Goal: Task Accomplishment & Management: Manage account settings

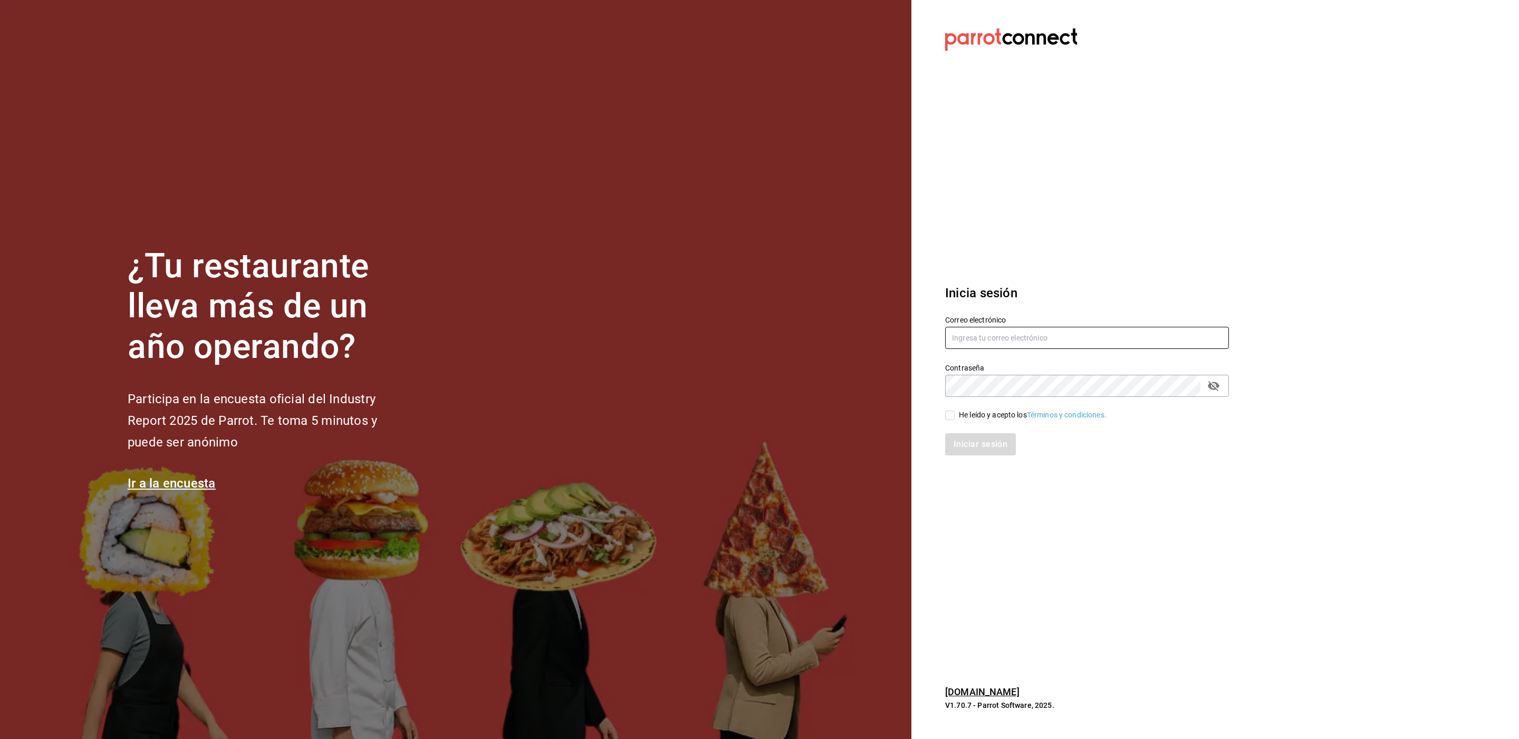
click at [1012, 342] on input "text" at bounding box center [1087, 338] width 284 height 22
paste input "[EMAIL_ADDRESS][DOMAIN_NAME]"
click at [970, 336] on input "[EMAIL_ADDRESS][DOMAIN_NAME]" at bounding box center [1087, 338] width 284 height 22
type input "[EMAIL_ADDRESS][DOMAIN_NAME]"
click at [954, 412] on input "He leído y acepto los Términos y condiciones." at bounding box center [949, 415] width 9 height 9
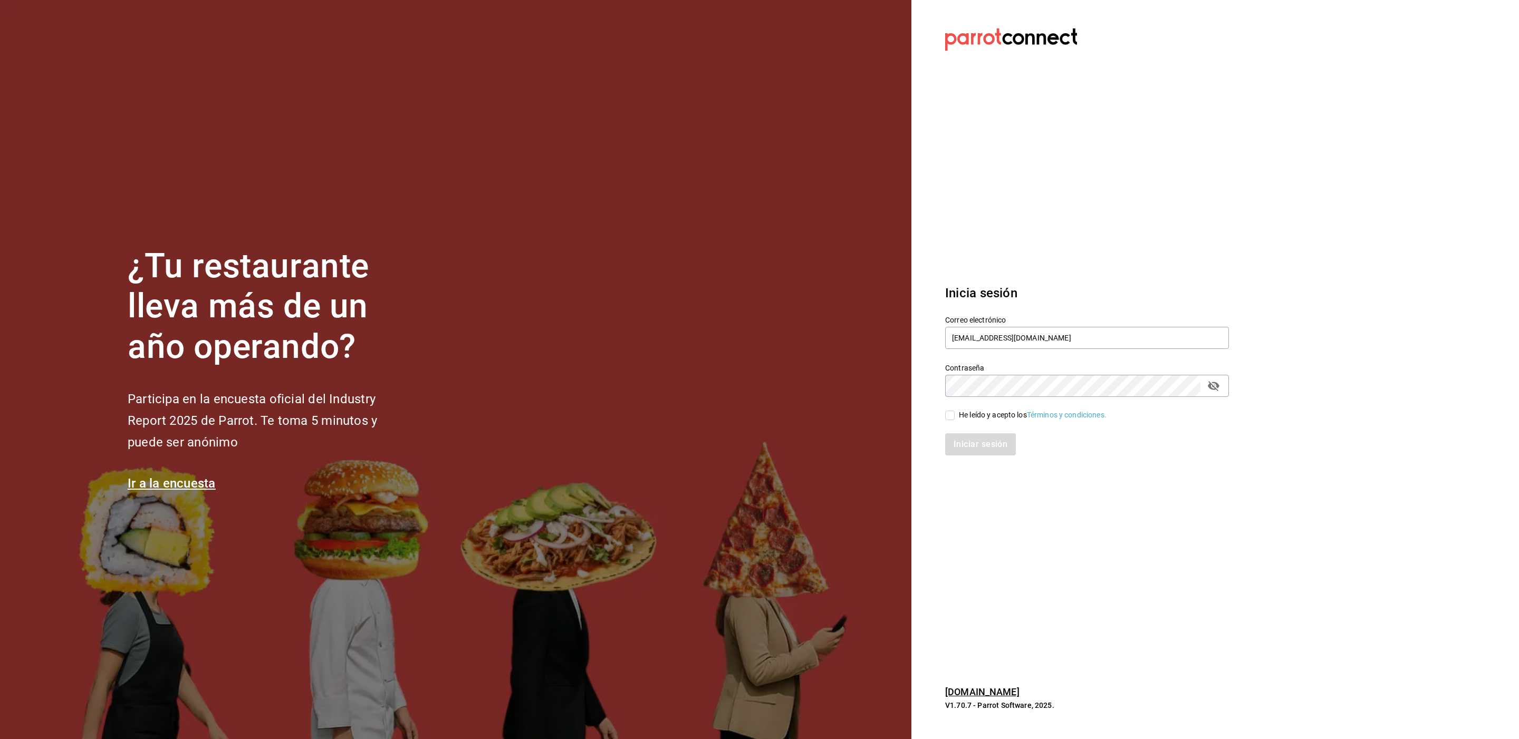
checkbox input "true"
click at [961, 440] on button "Iniciar sesión" at bounding box center [981, 445] width 72 height 22
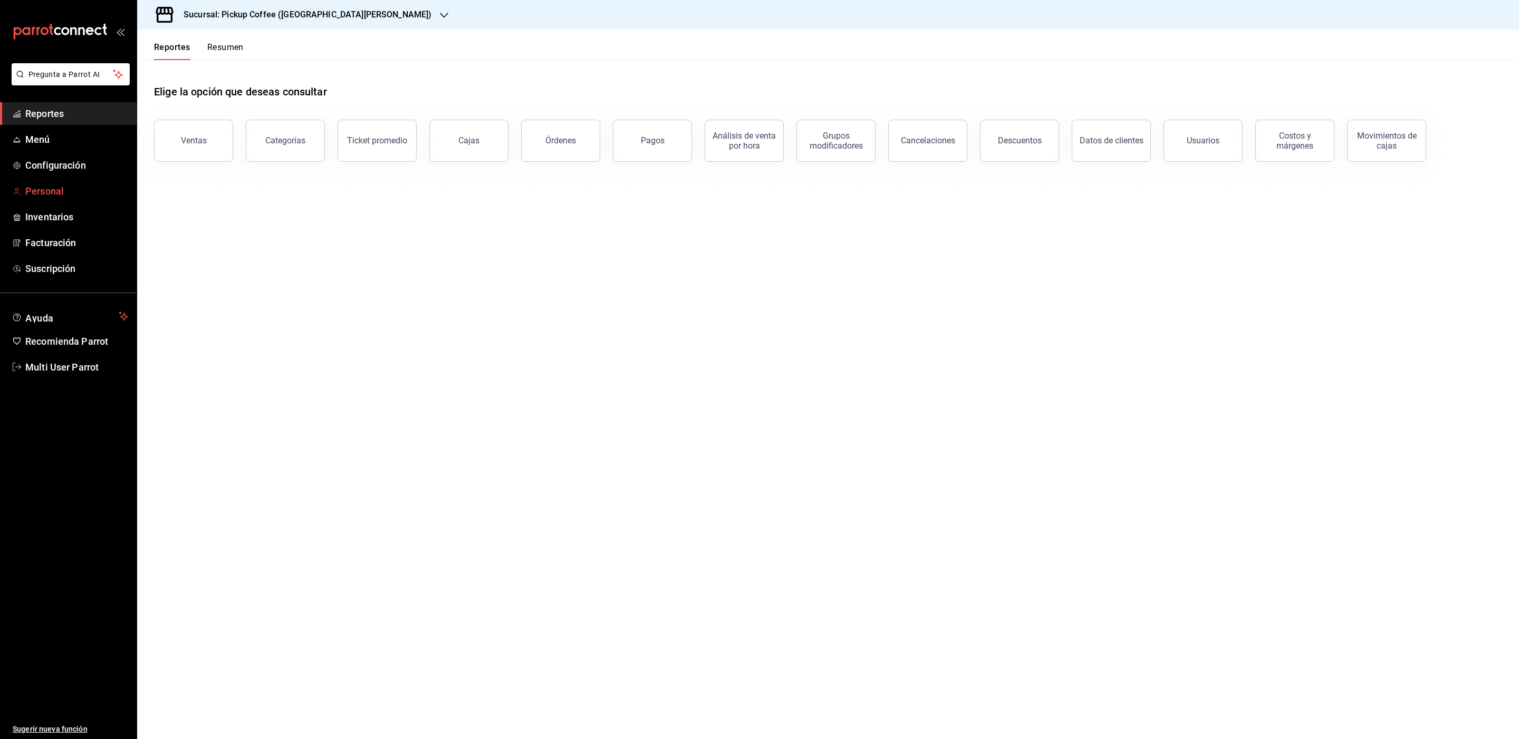
click at [38, 190] on span "Personal" at bounding box center [76, 191] width 103 height 14
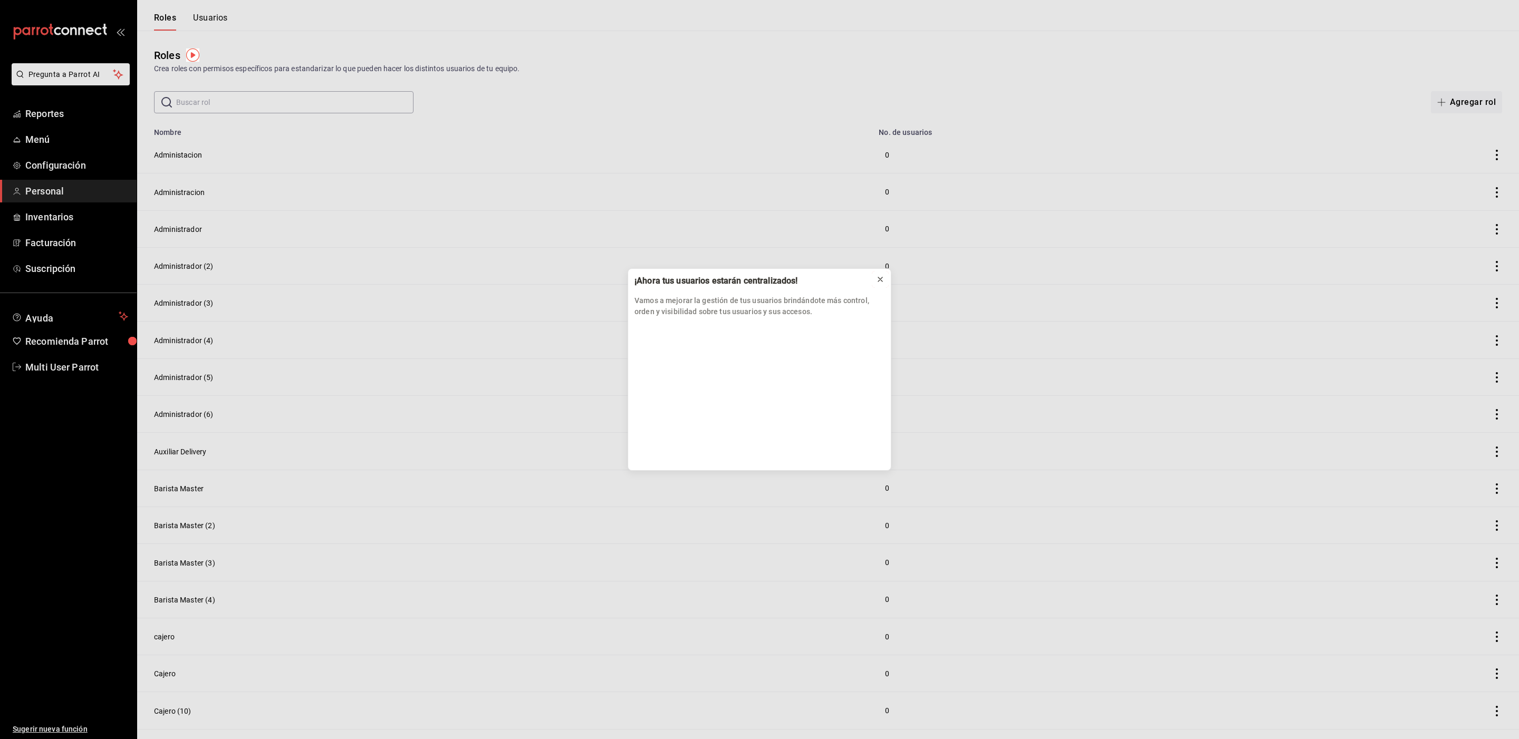
click at [879, 283] on icon at bounding box center [880, 279] width 8 height 8
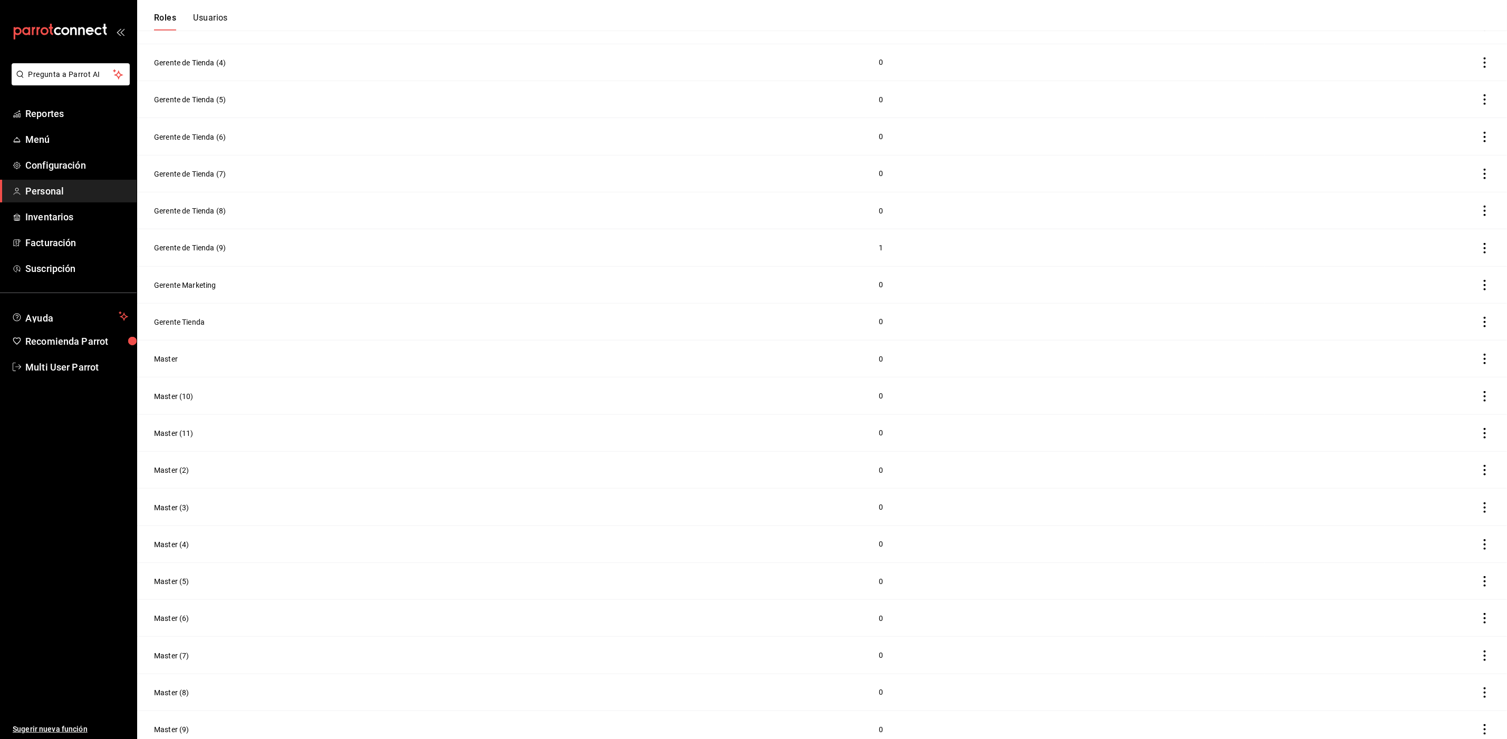
scroll to position [3503, 0]
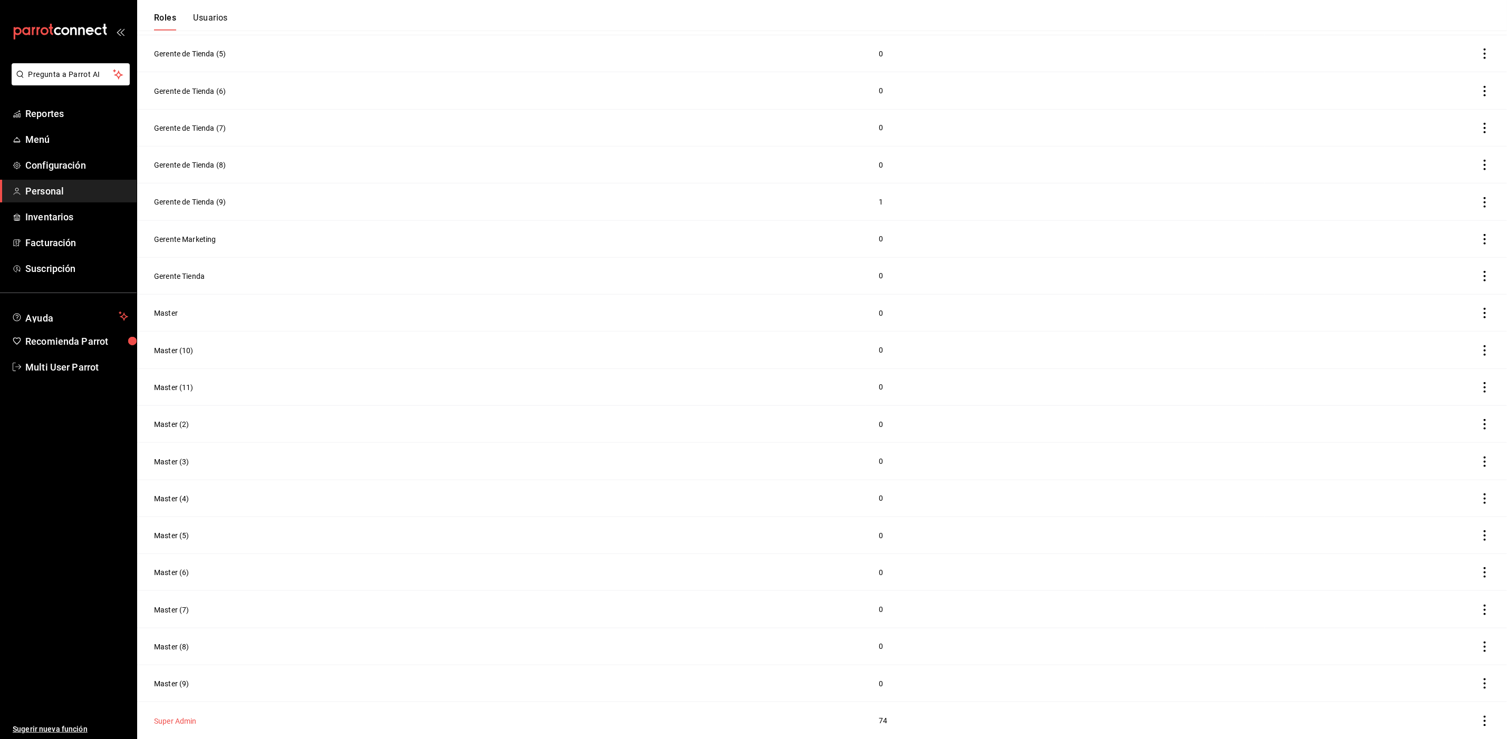
click at [181, 720] on button "Super Admin" at bounding box center [175, 721] width 43 height 11
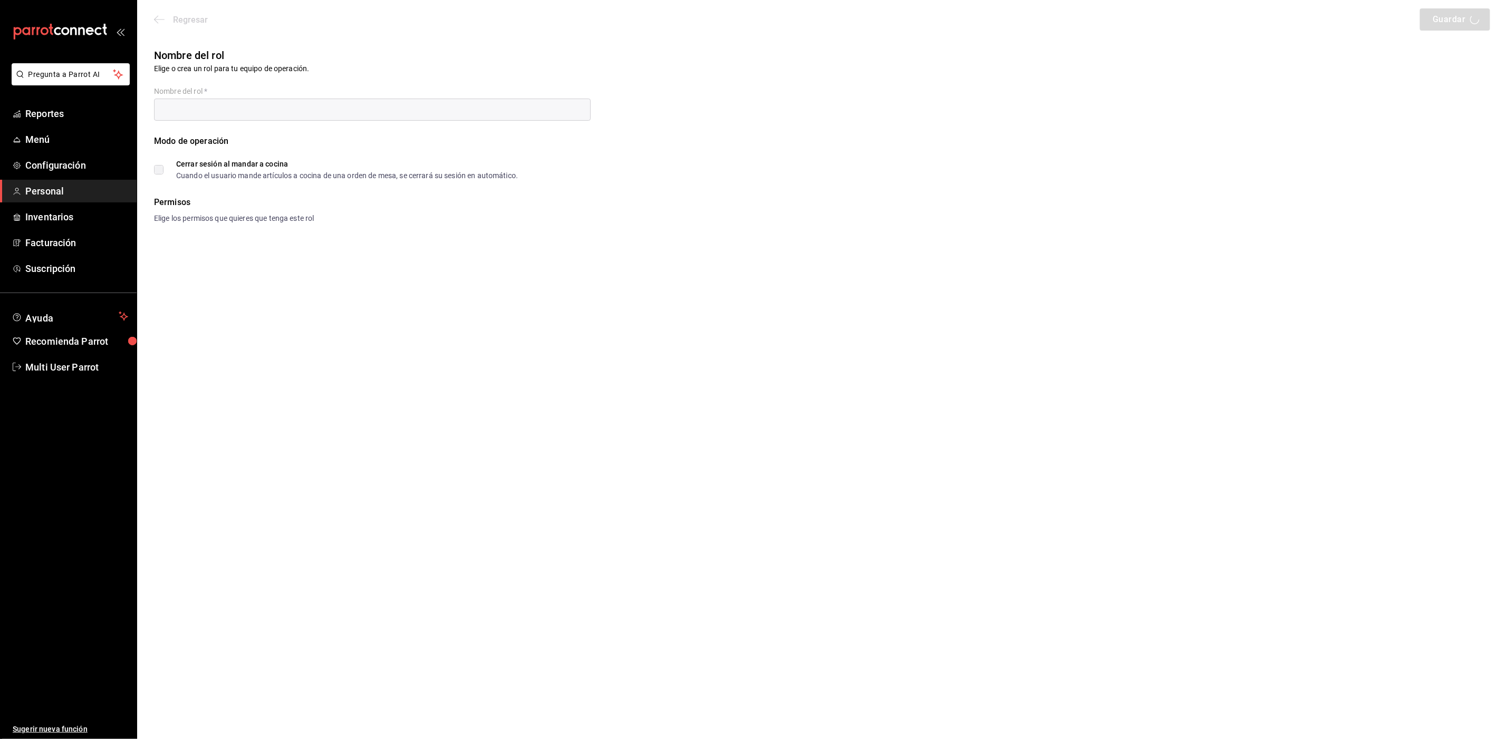
type input "Super Admin"
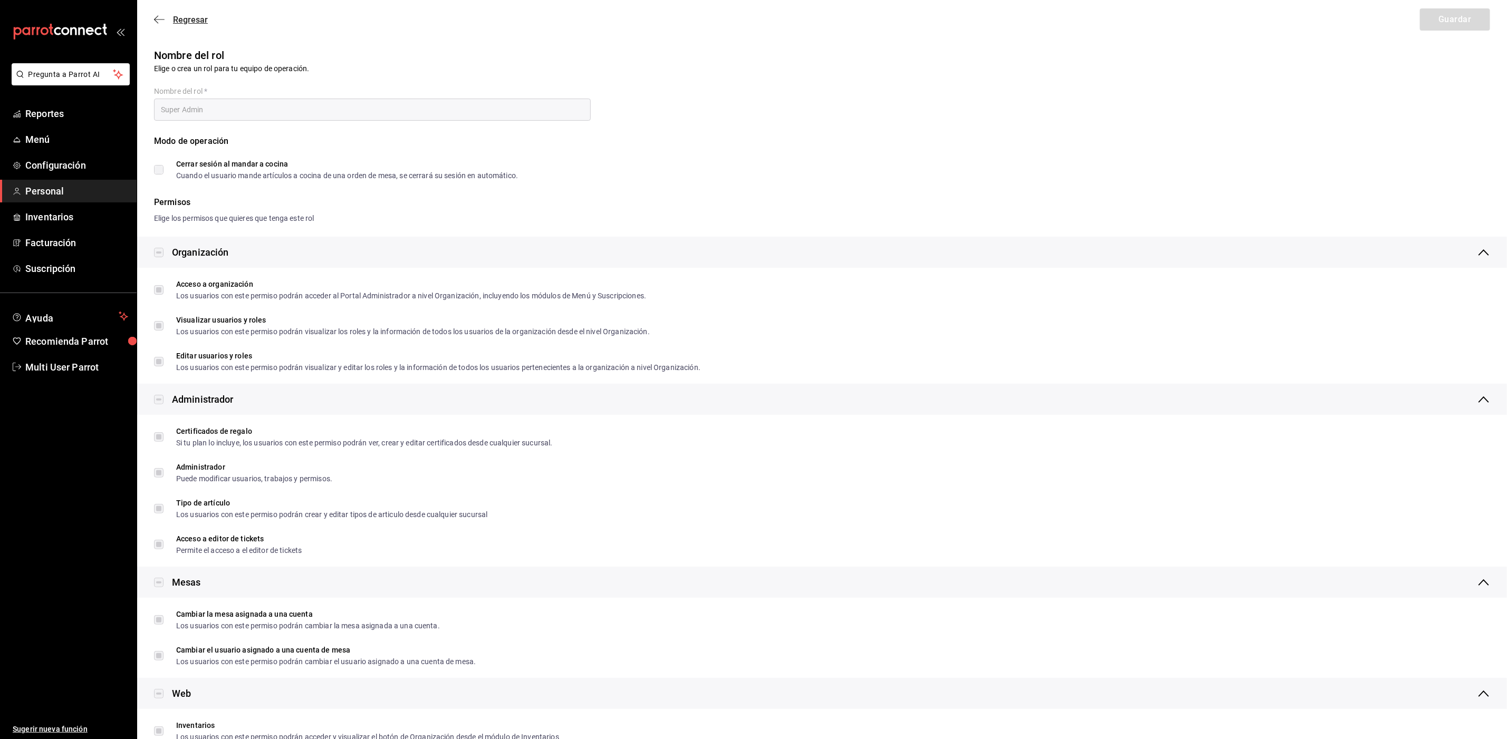
click at [160, 24] on icon "button" at bounding box center [159, 19] width 11 height 9
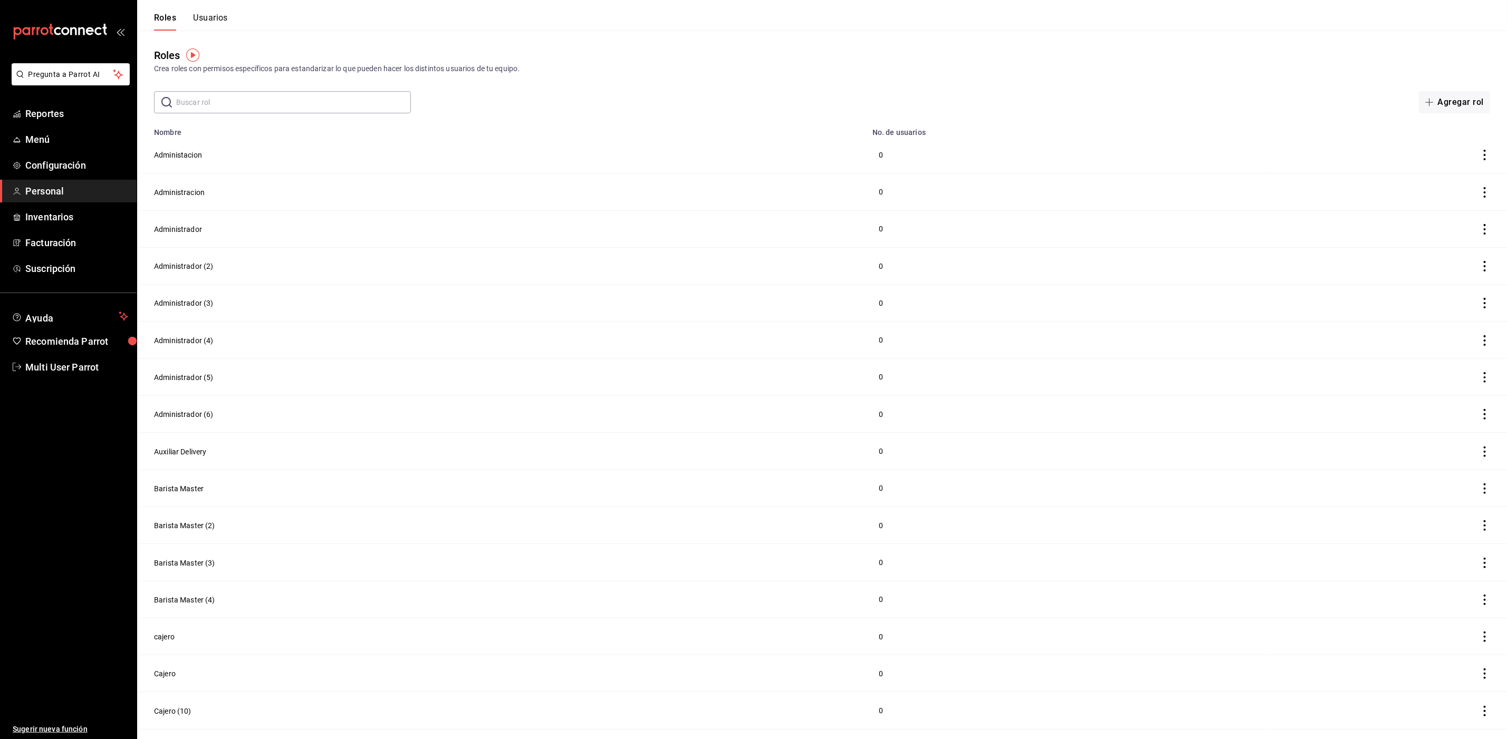
click at [210, 18] on button "Usuarios" at bounding box center [210, 22] width 35 height 18
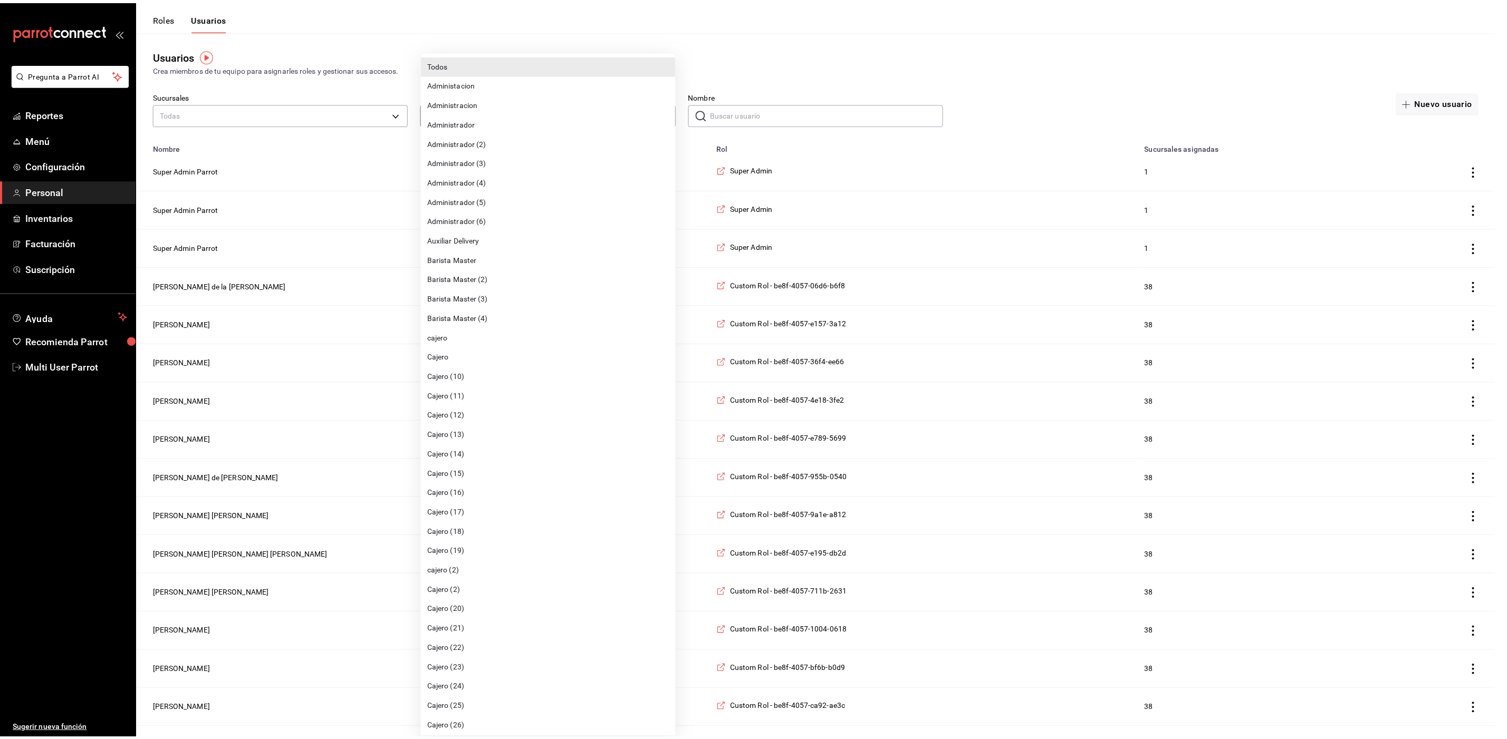
scroll to position [1485, 0]
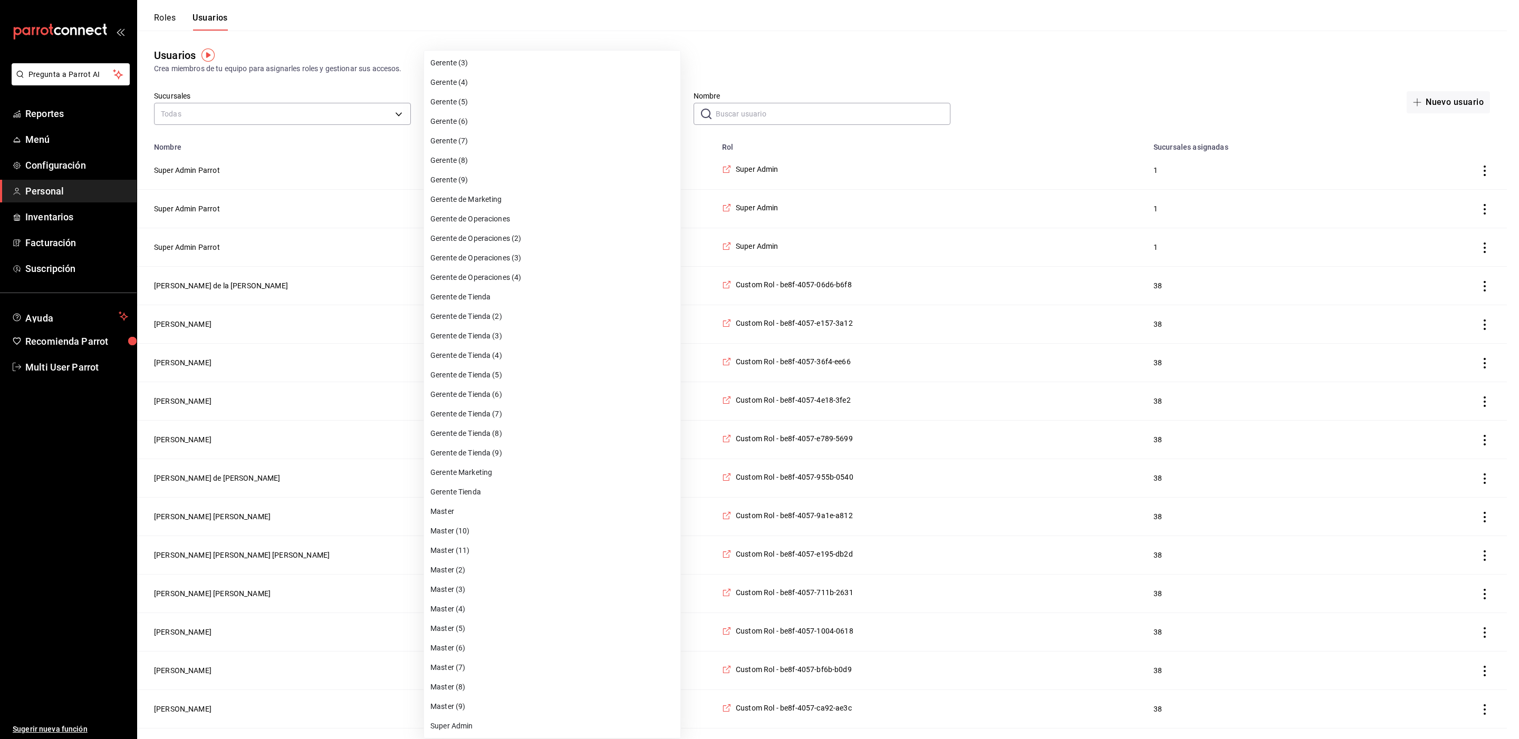
click at [737, 107] on div at bounding box center [759, 369] width 1519 height 739
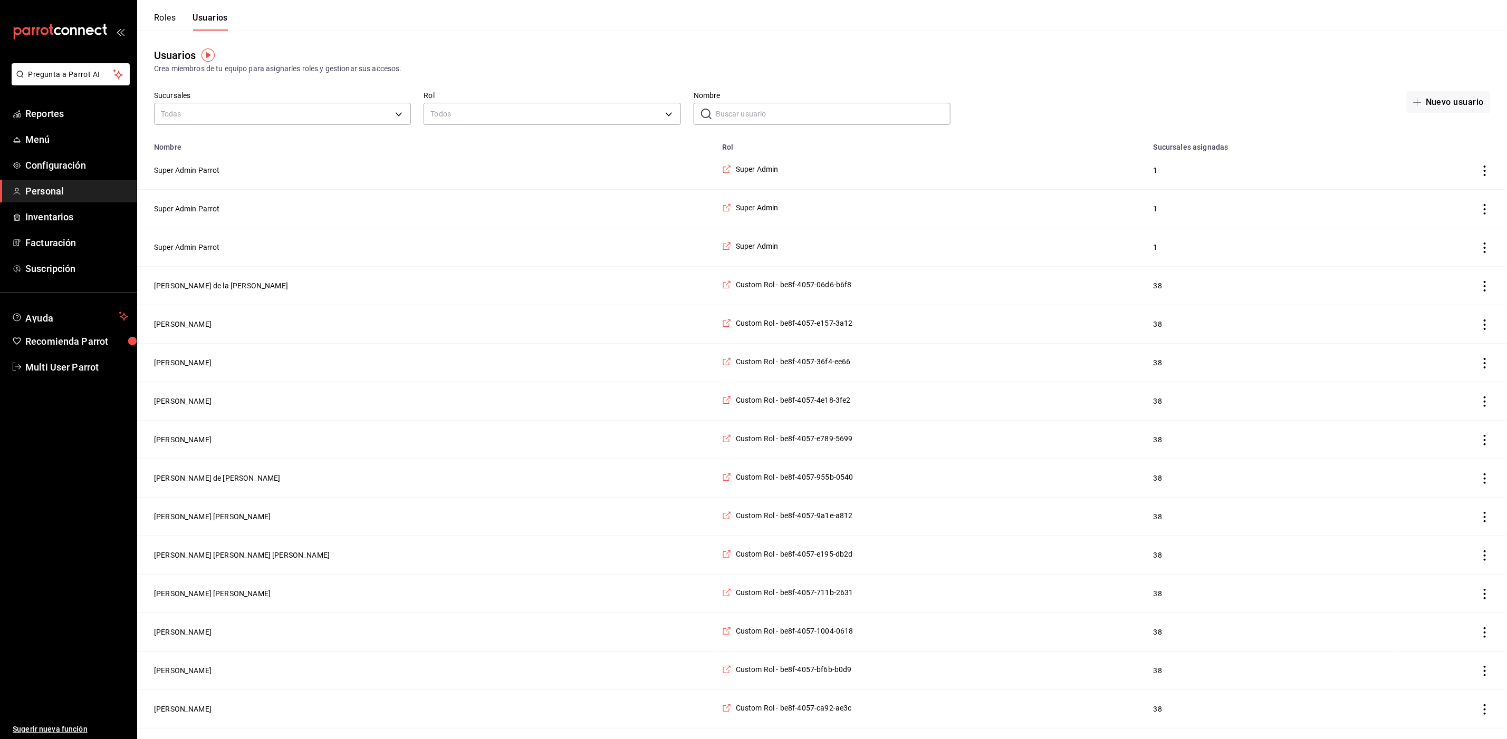
click at [739, 111] on input "Nombre" at bounding box center [833, 113] width 235 height 21
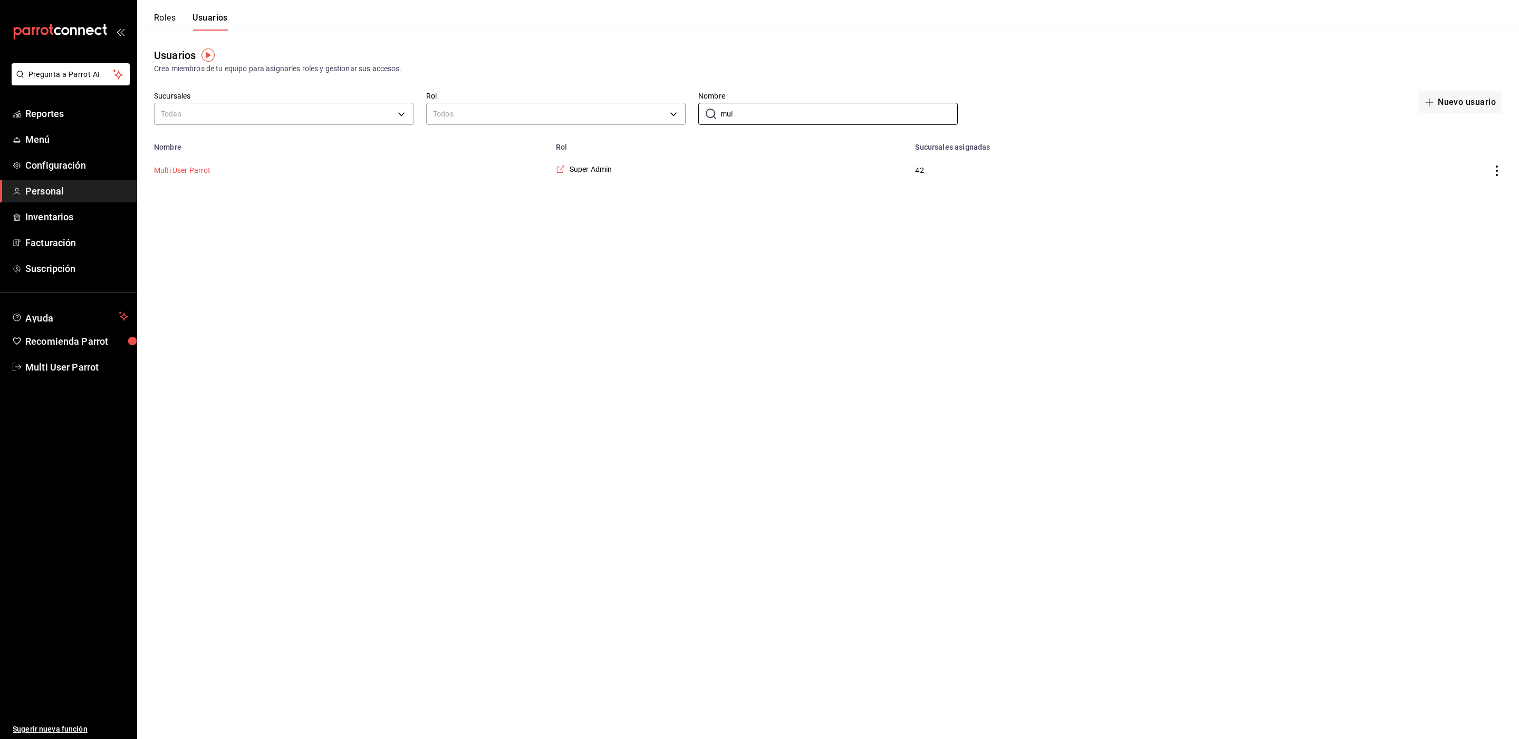
type input "mul"
click at [191, 173] on button "Multi User Parrot" at bounding box center [182, 170] width 57 height 11
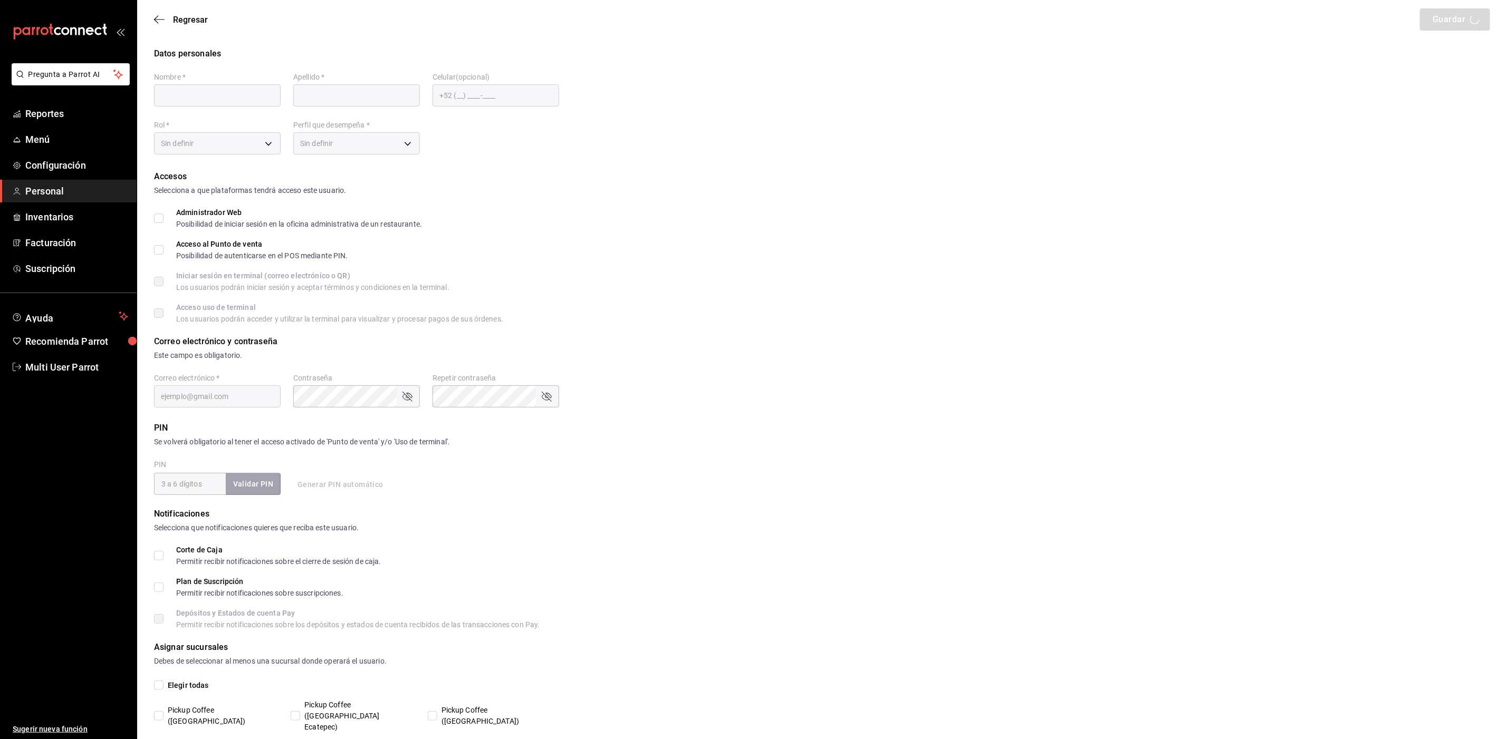
type input "Multi User"
type input "Parrot"
checkbox input "true"
type input "multiuser@pickup.com"
type input "87b2d739-4fa6-452d-90d0-72d4031a837a"
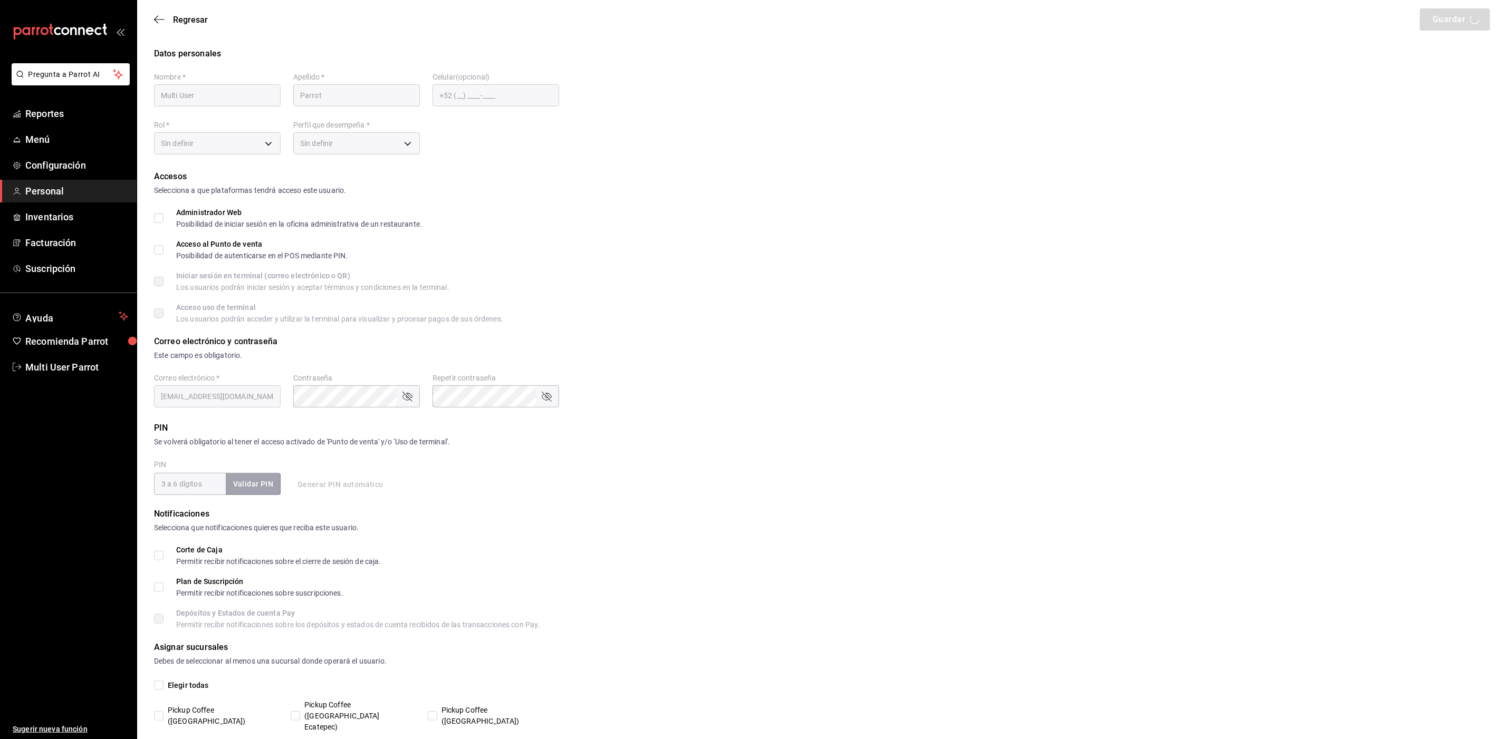
type input "UNDEFINED"
checkbox input "true"
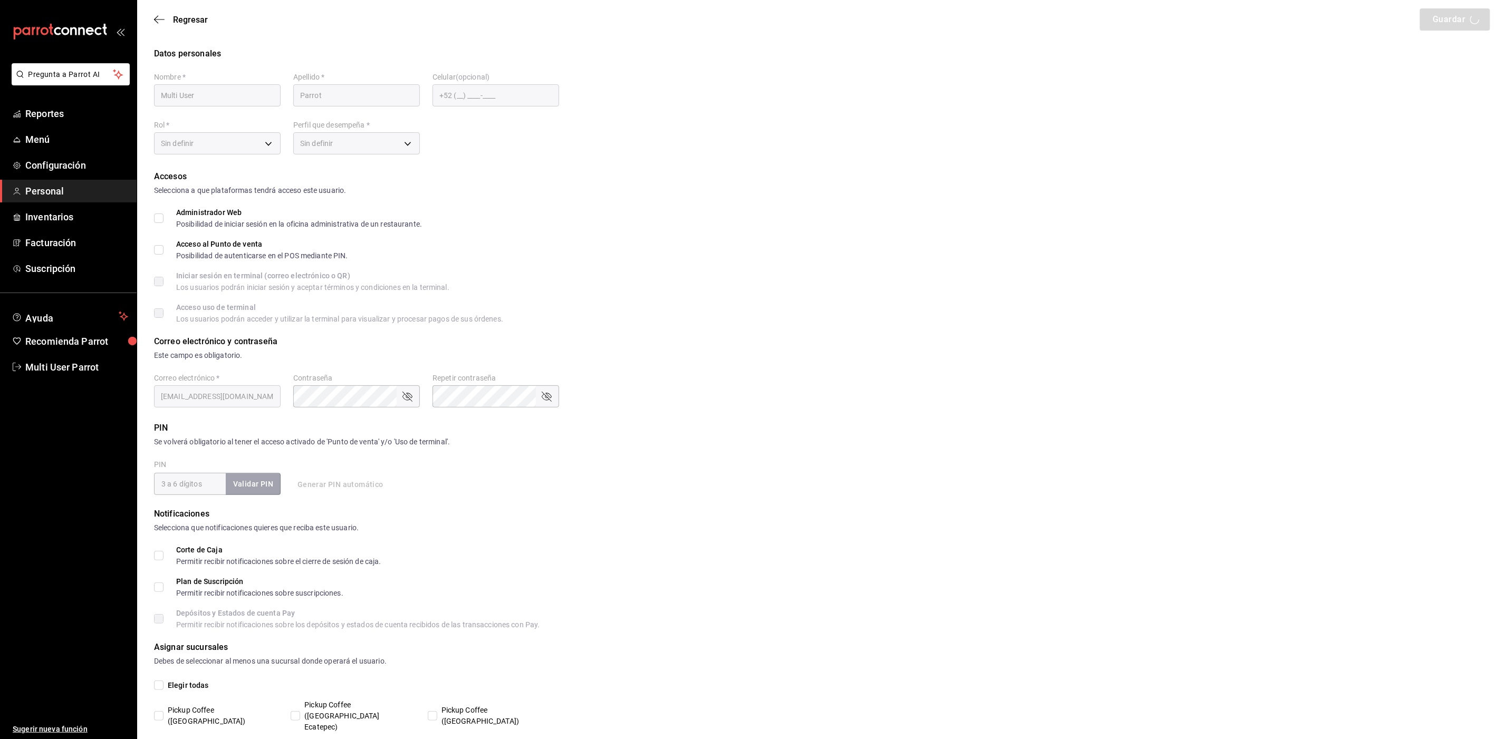
checkbox input "true"
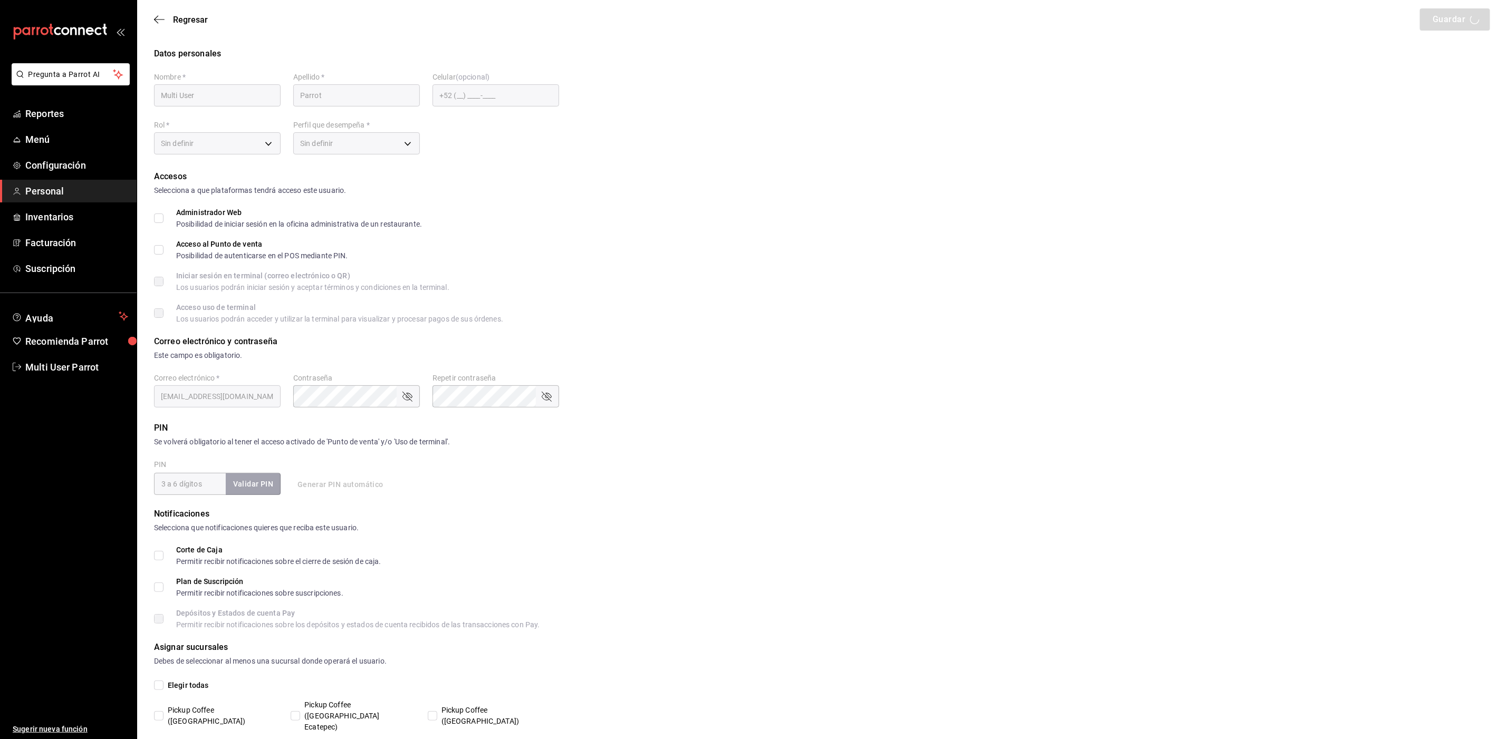
checkbox input "true"
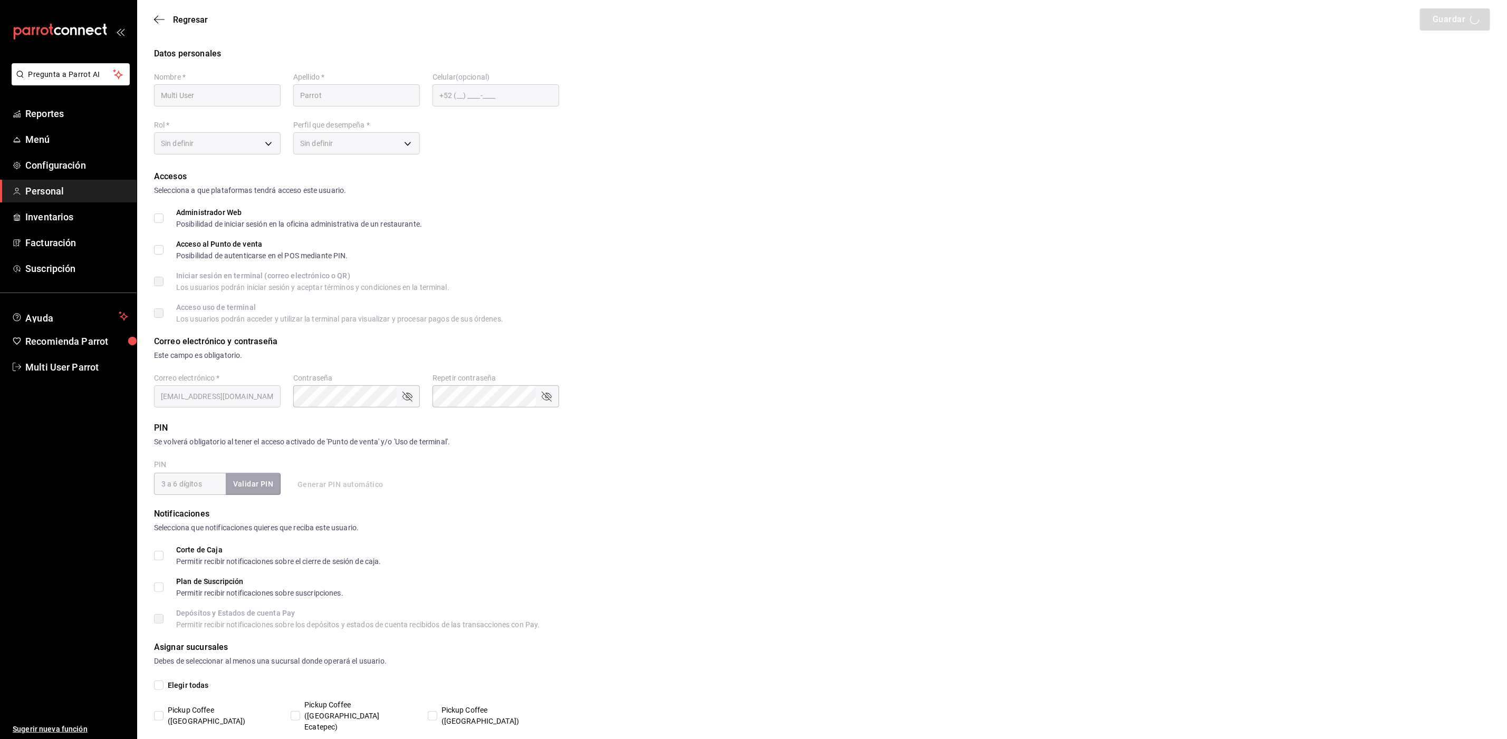
checkbox input "true"
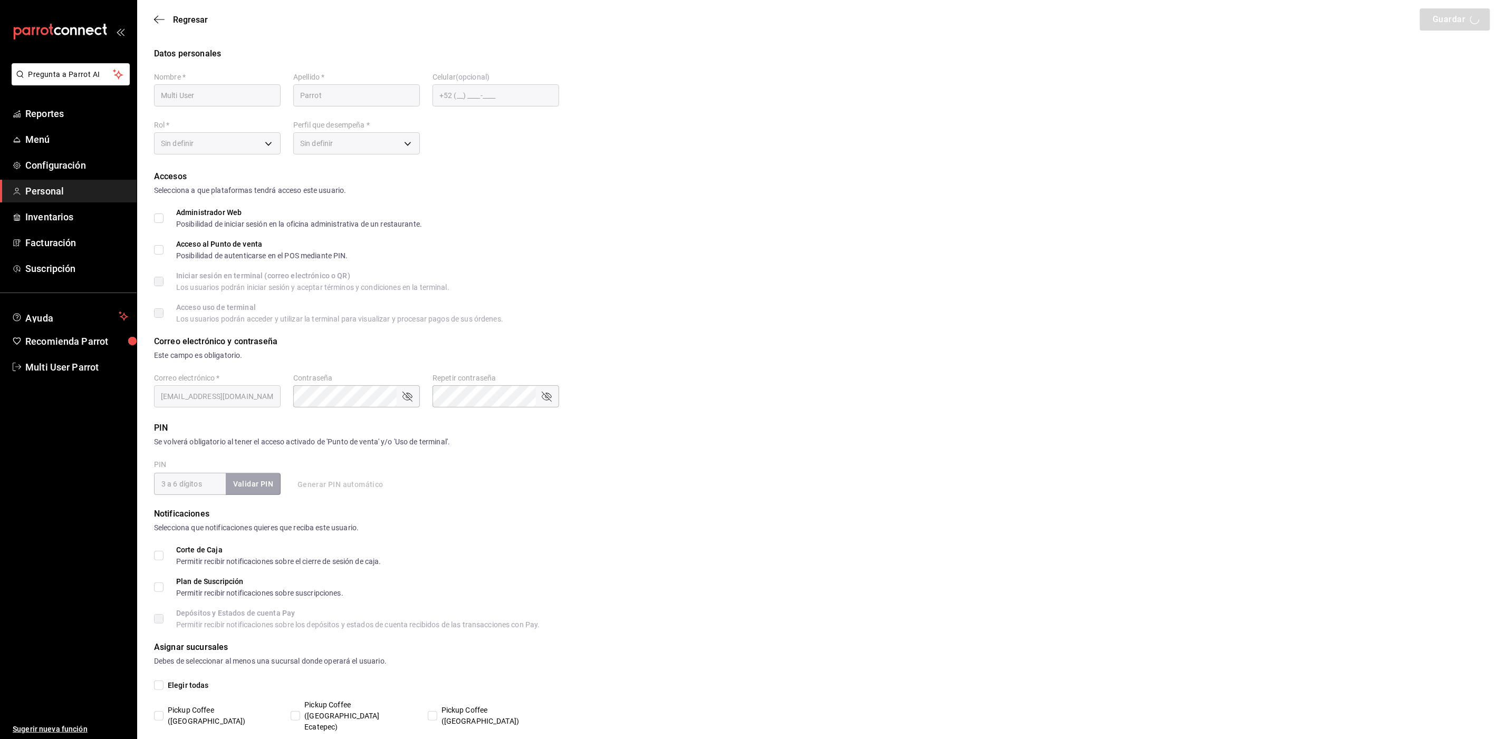
checkbox input "true"
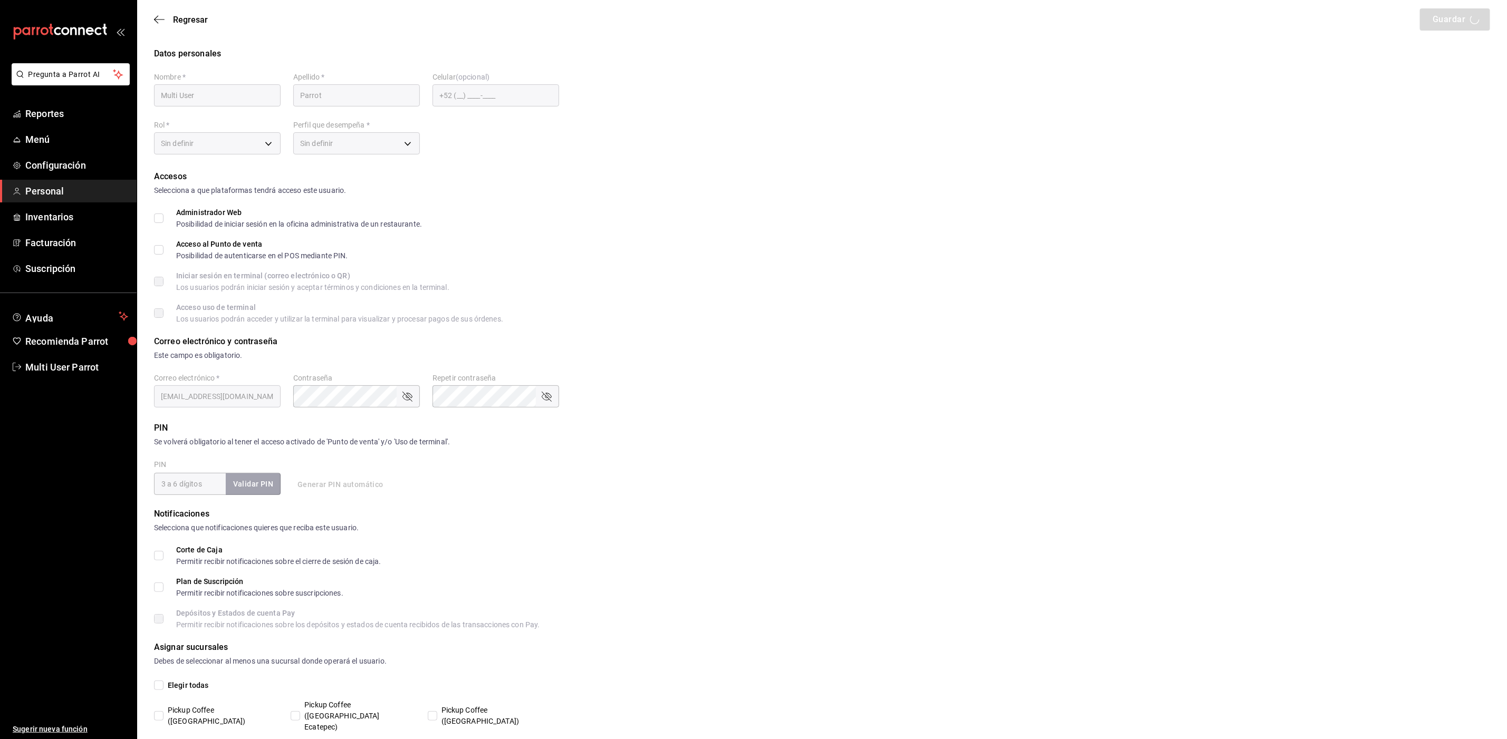
checkbox input "true"
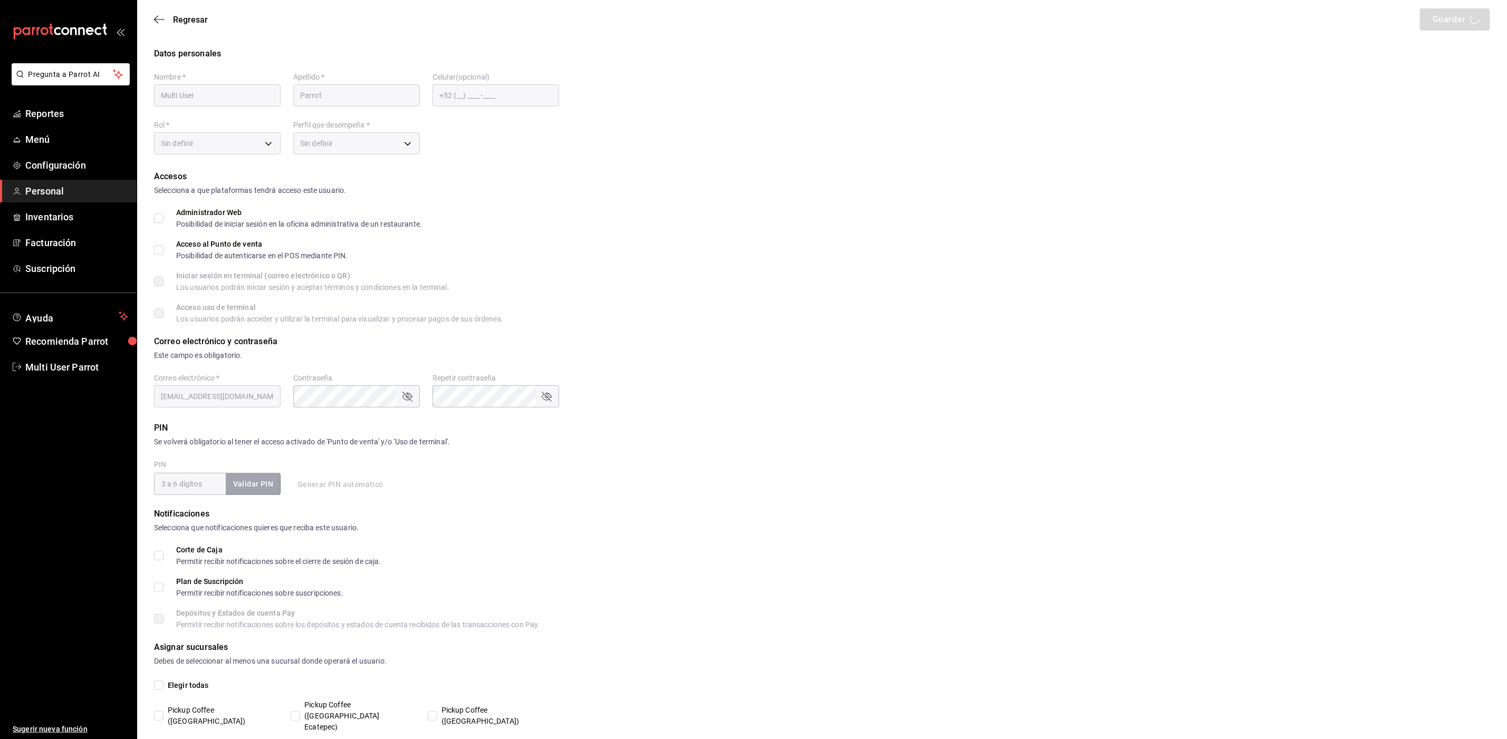
checkbox input "true"
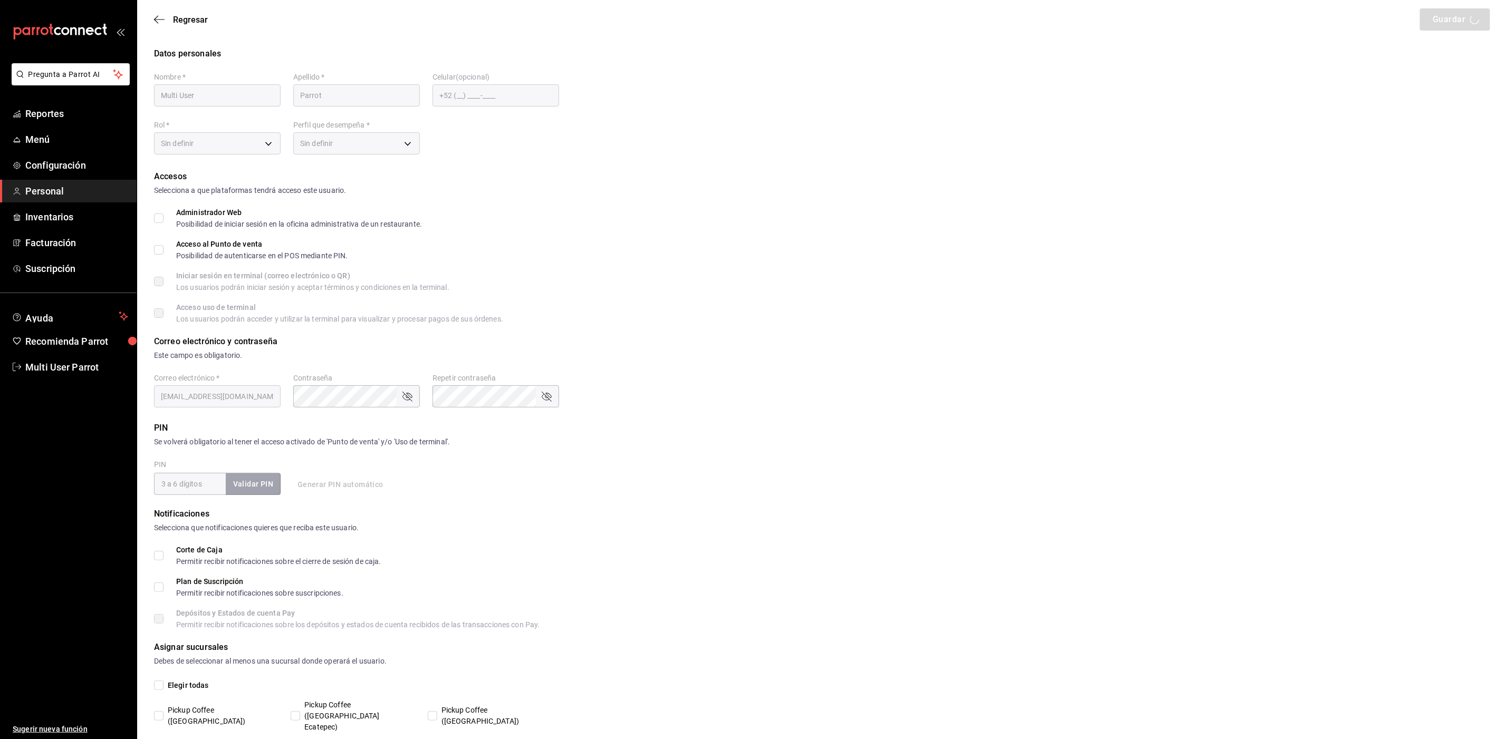
checkbox input "true"
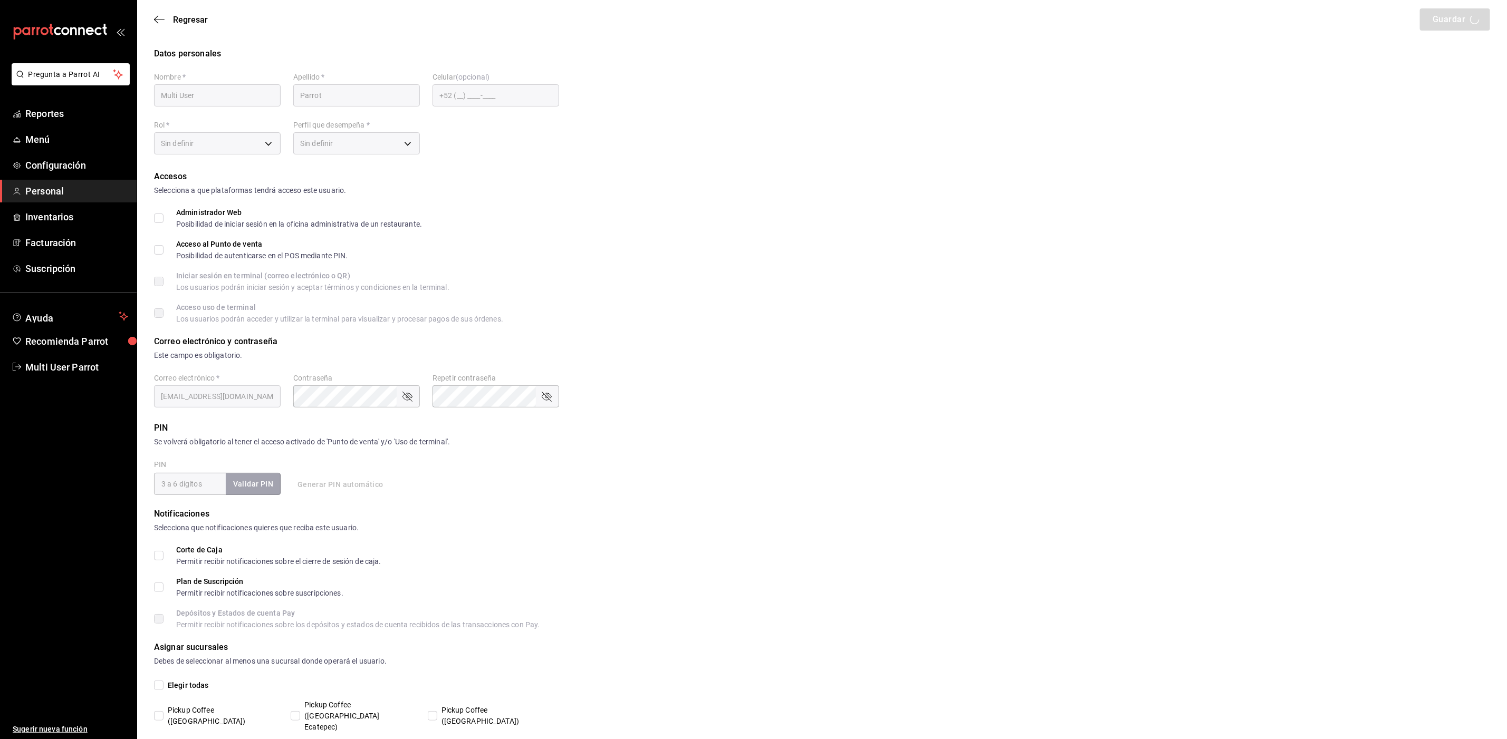
checkbox input "true"
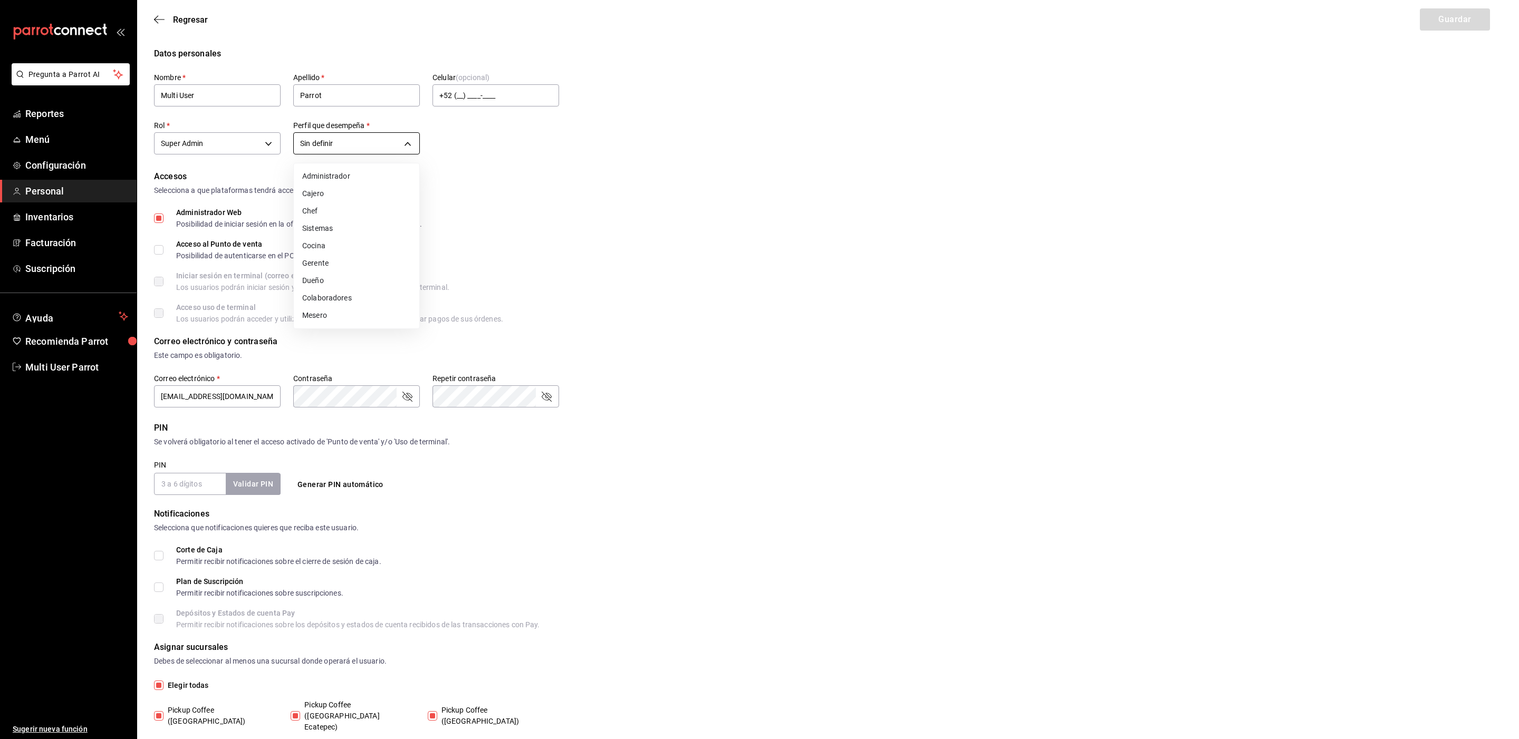
click at [315, 142] on body "Pregunta a Parrot AI Reportes Menú Configuración Personal Inventarios Facturaci…" at bounding box center [759, 574] width 1519 height 1148
click at [322, 172] on li "Administrador" at bounding box center [357, 176] width 126 height 17
type input "ADMIN"
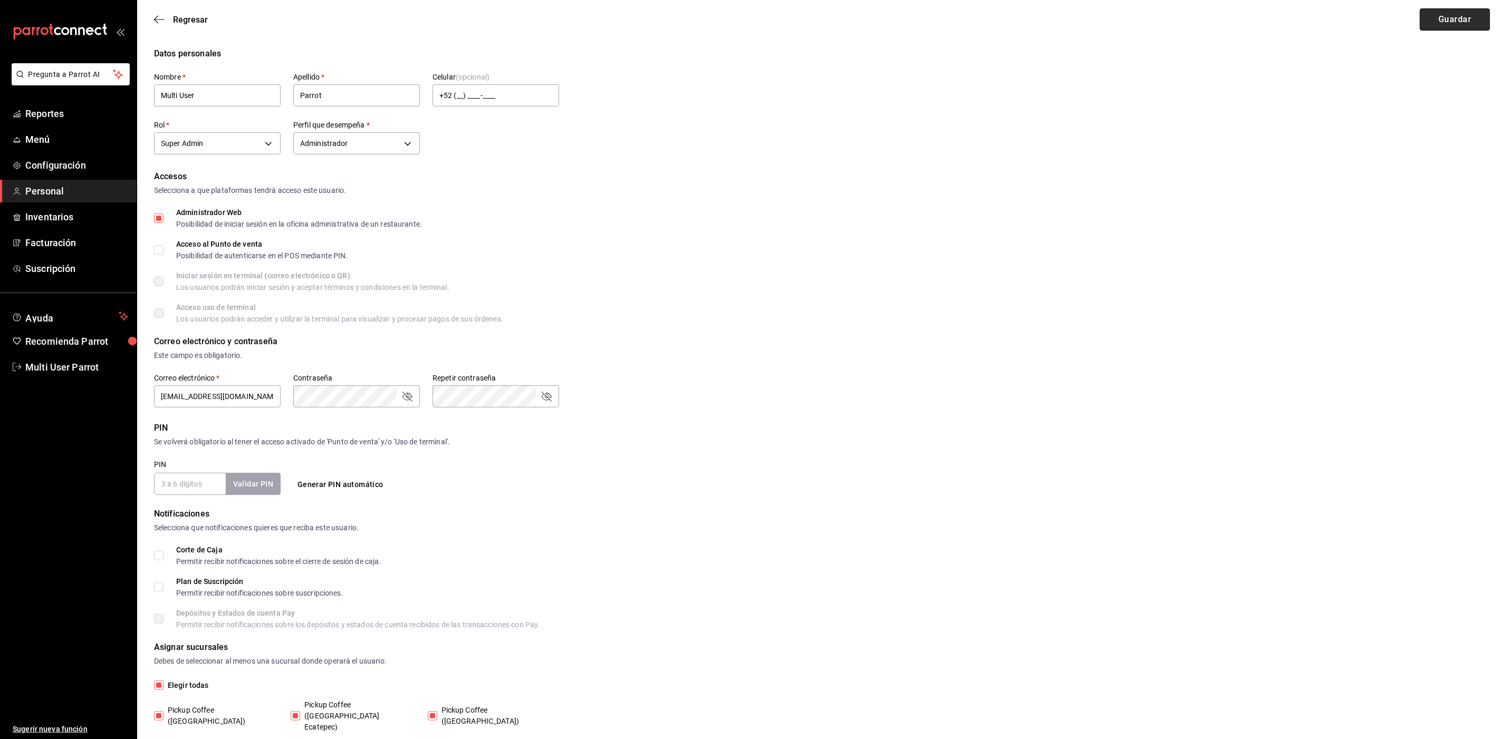
click at [1443, 13] on button "Guardar" at bounding box center [1455, 19] width 70 height 22
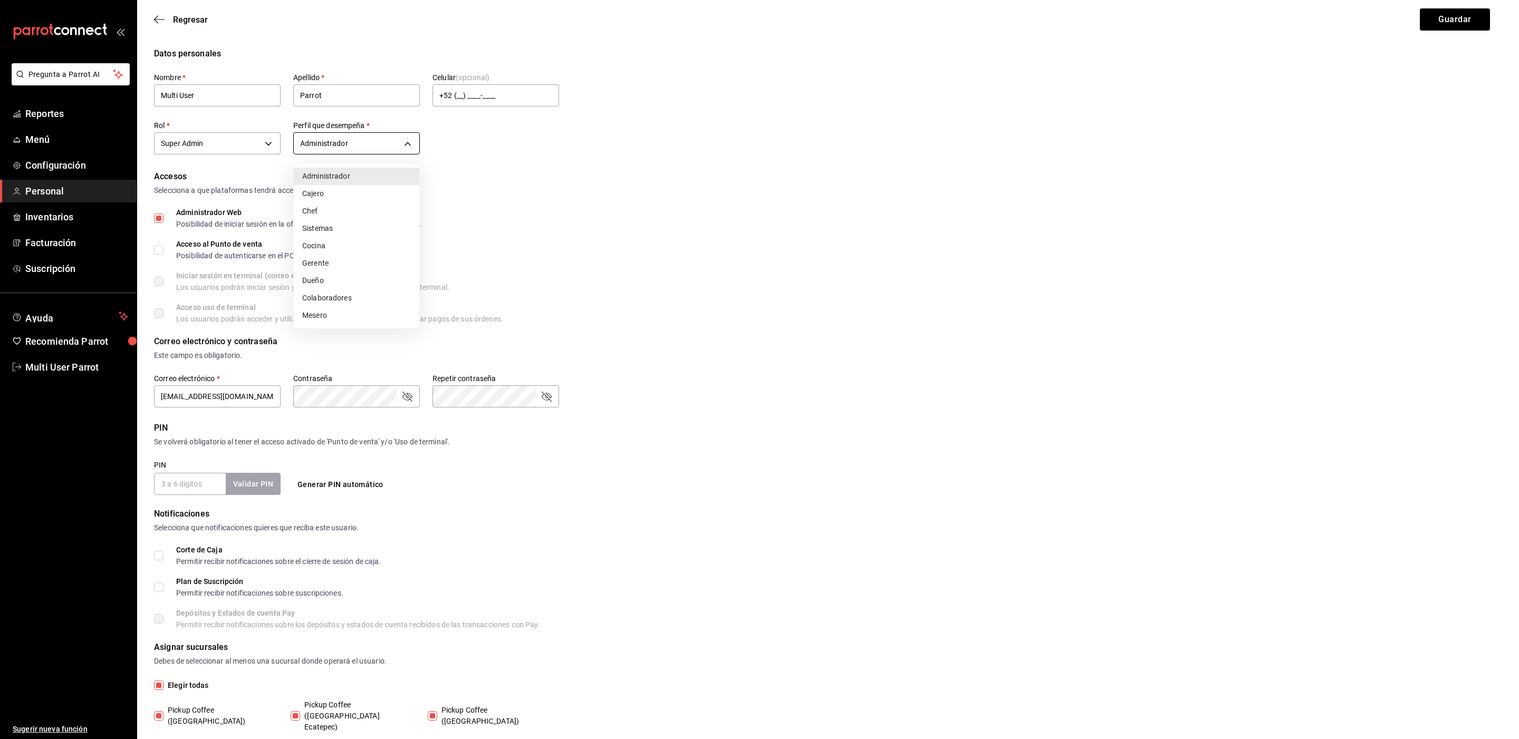
click at [391, 146] on body "Pregunta a Parrot AI Reportes Menú Configuración Personal Inventarios Facturaci…" at bounding box center [759, 574] width 1519 height 1148
click at [171, 24] on div at bounding box center [759, 369] width 1519 height 739
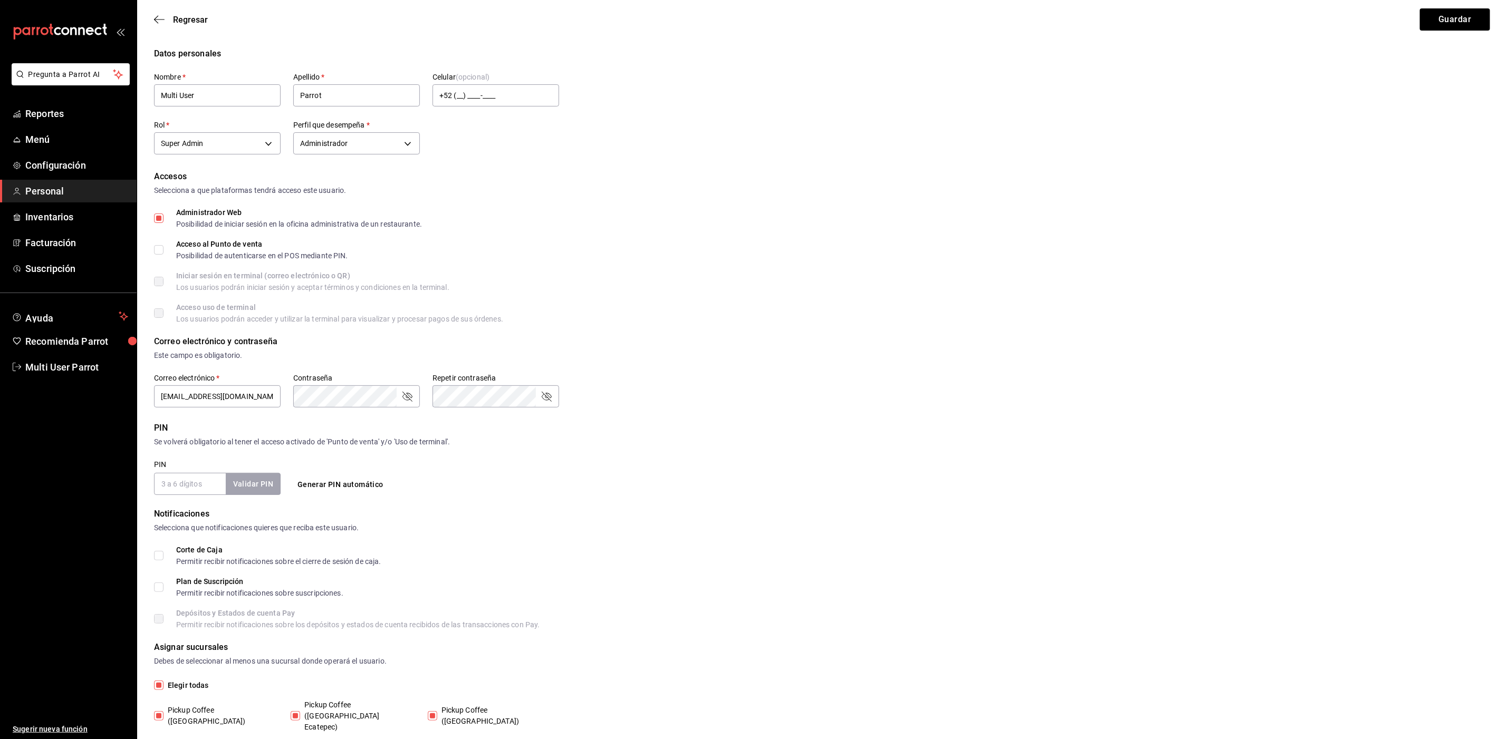
click at [184, 19] on span "Regresar" at bounding box center [190, 20] width 35 height 10
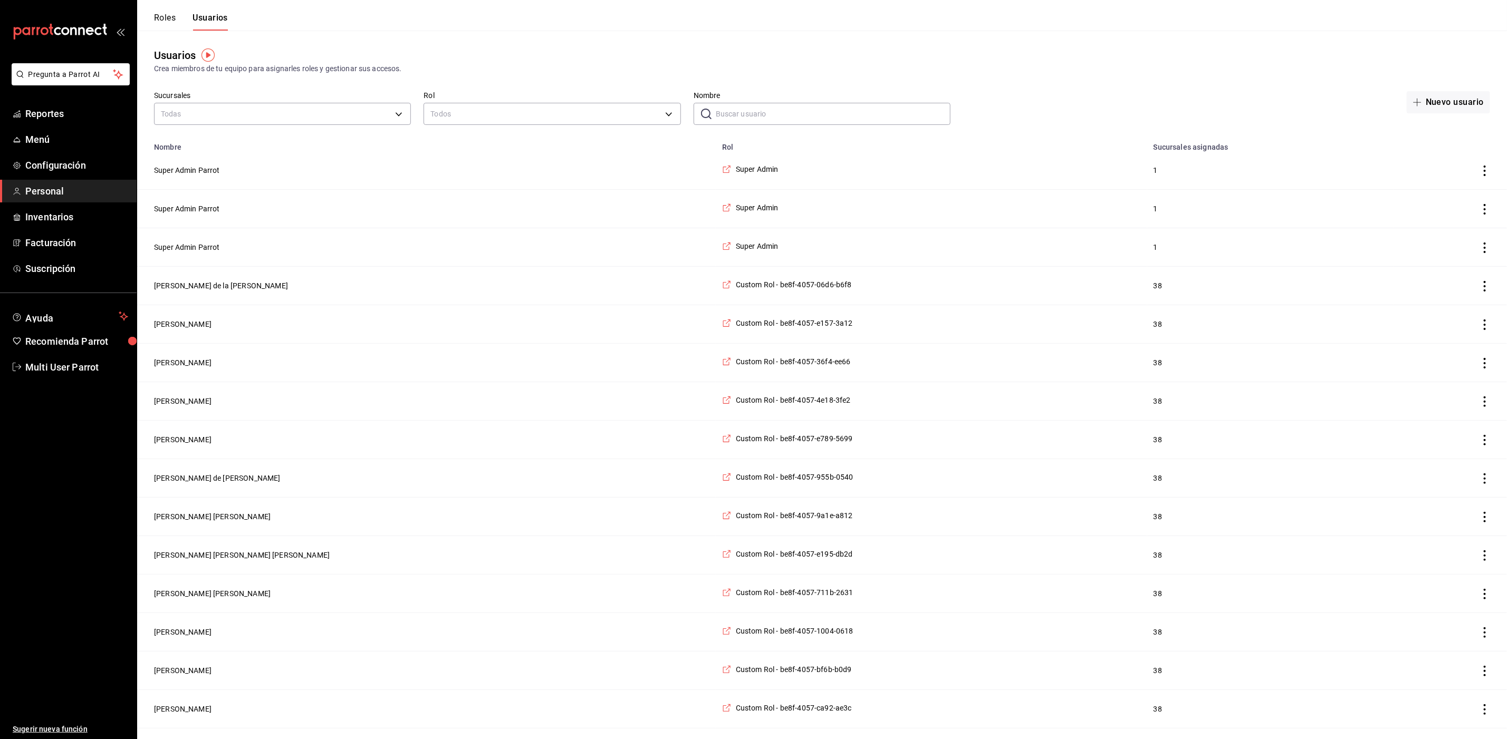
click at [742, 106] on input "Nombre" at bounding box center [833, 113] width 235 height 21
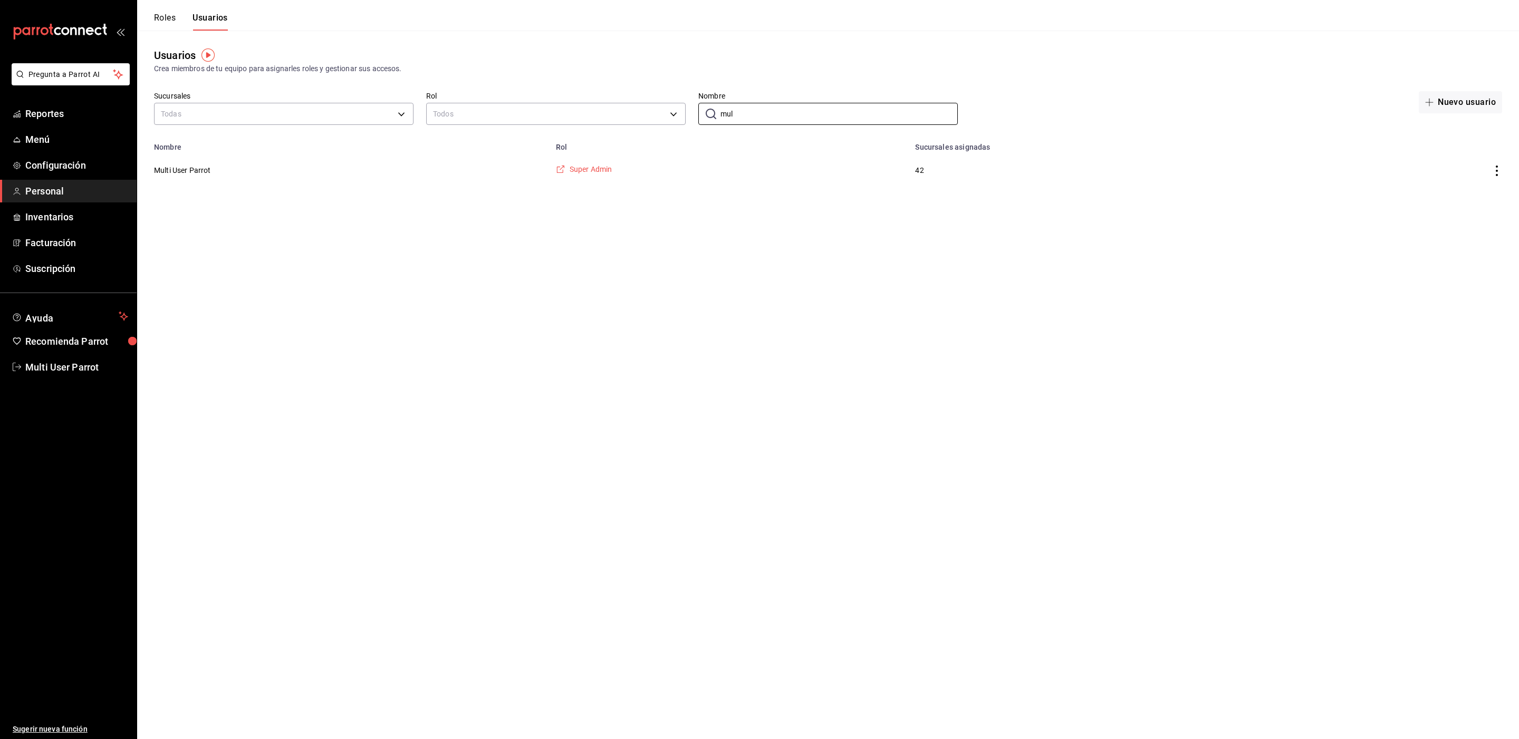
type input "mul"
click at [607, 170] on span "Super Admin" at bounding box center [591, 169] width 43 height 11
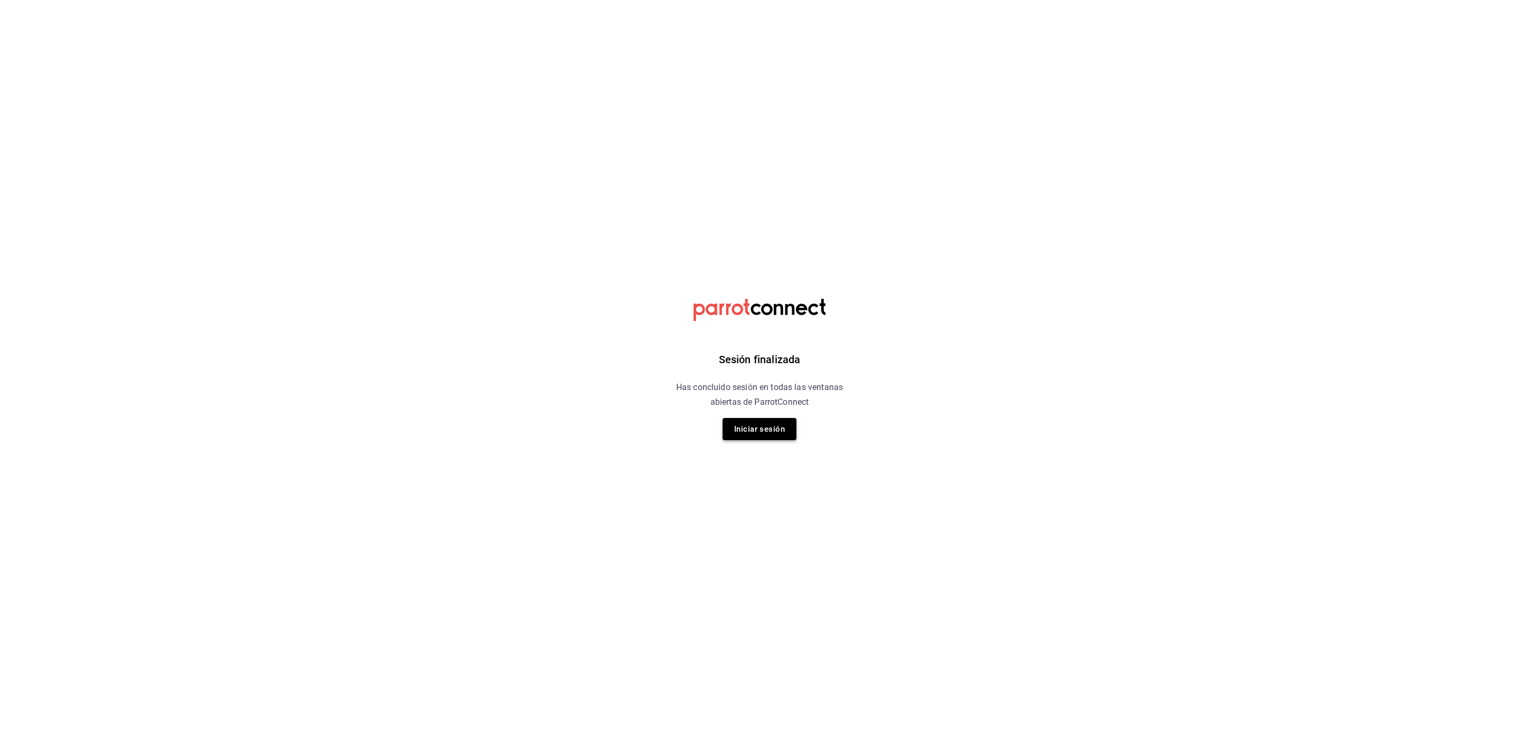
click at [766, 427] on button "Iniciar sesión" at bounding box center [760, 429] width 74 height 22
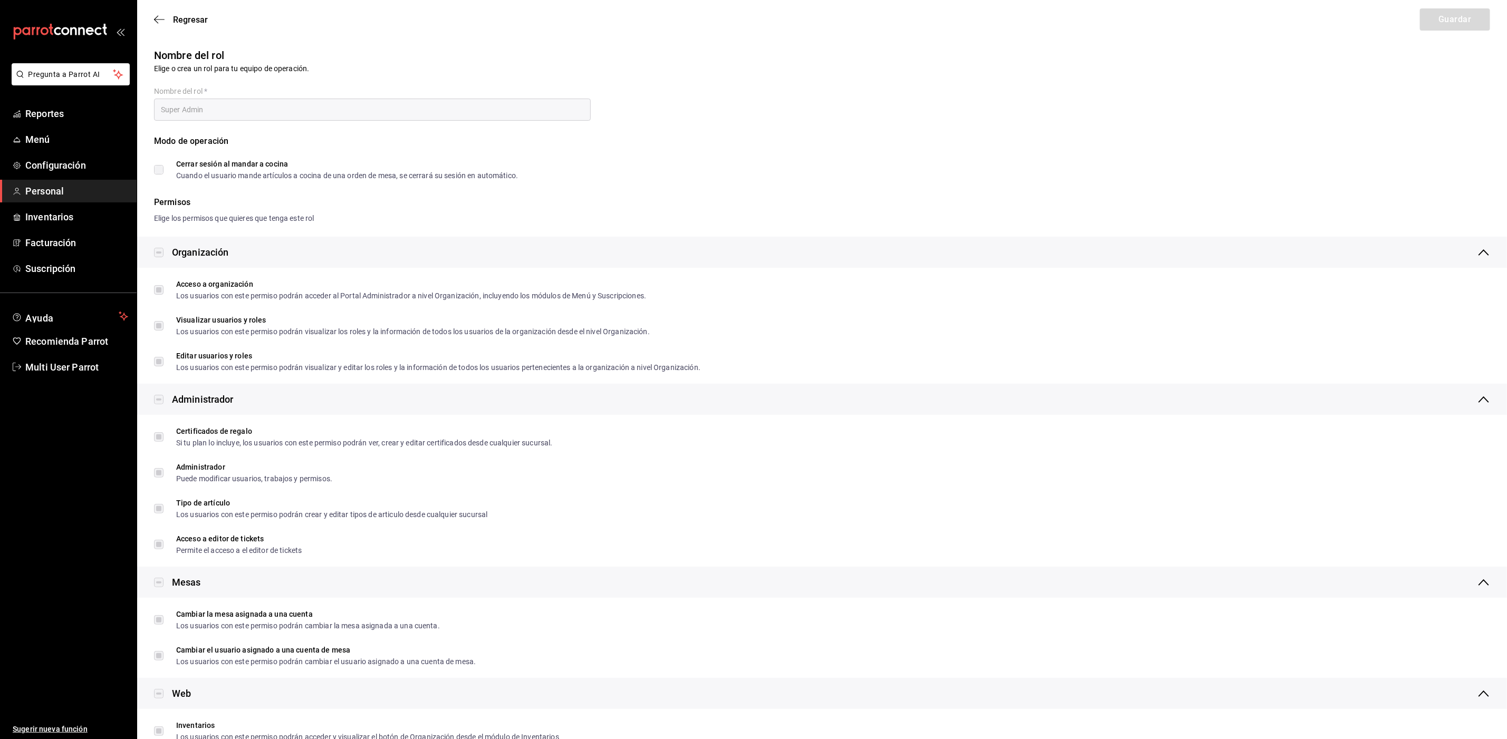
type input "Super Admin"
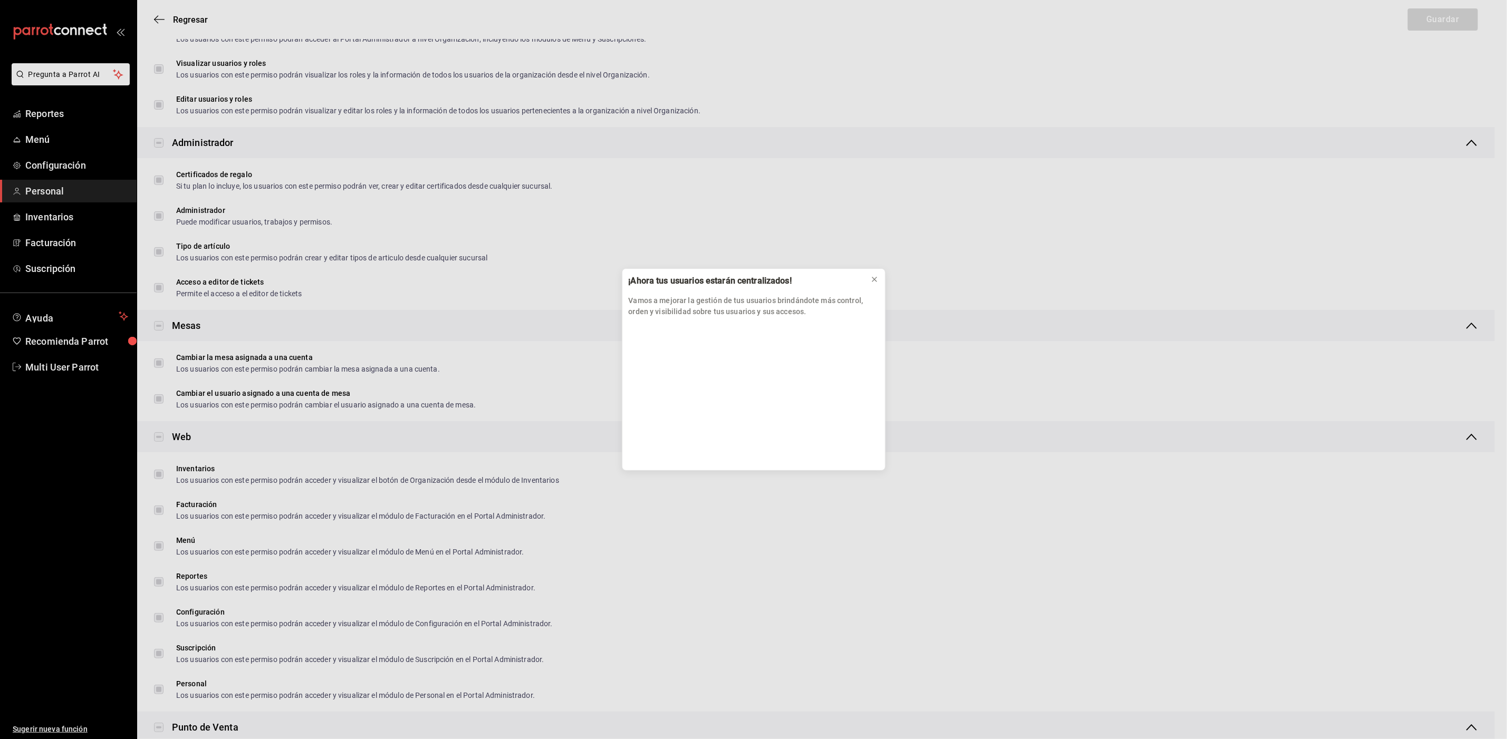
scroll to position [1125, 0]
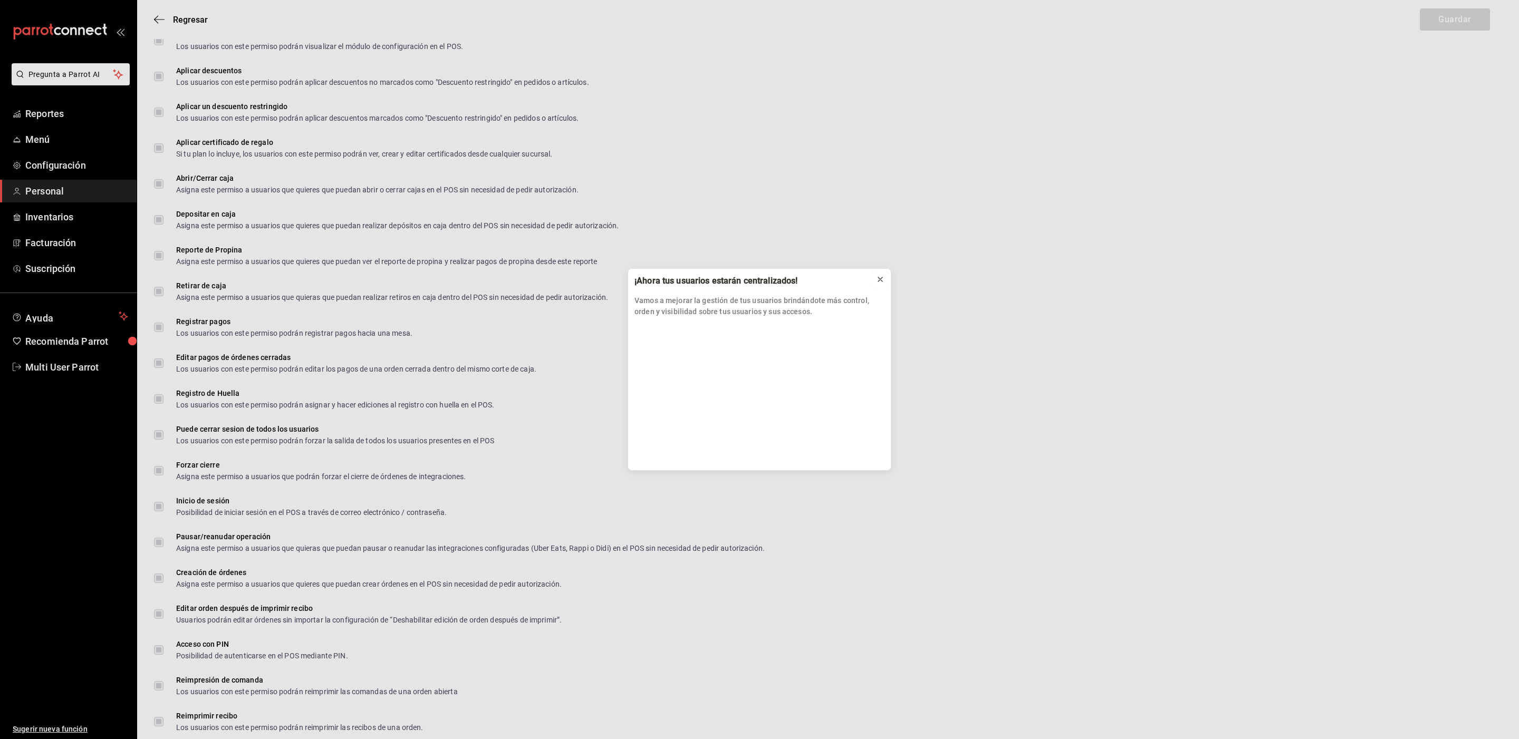
click at [877, 282] on icon at bounding box center [880, 279] width 8 height 8
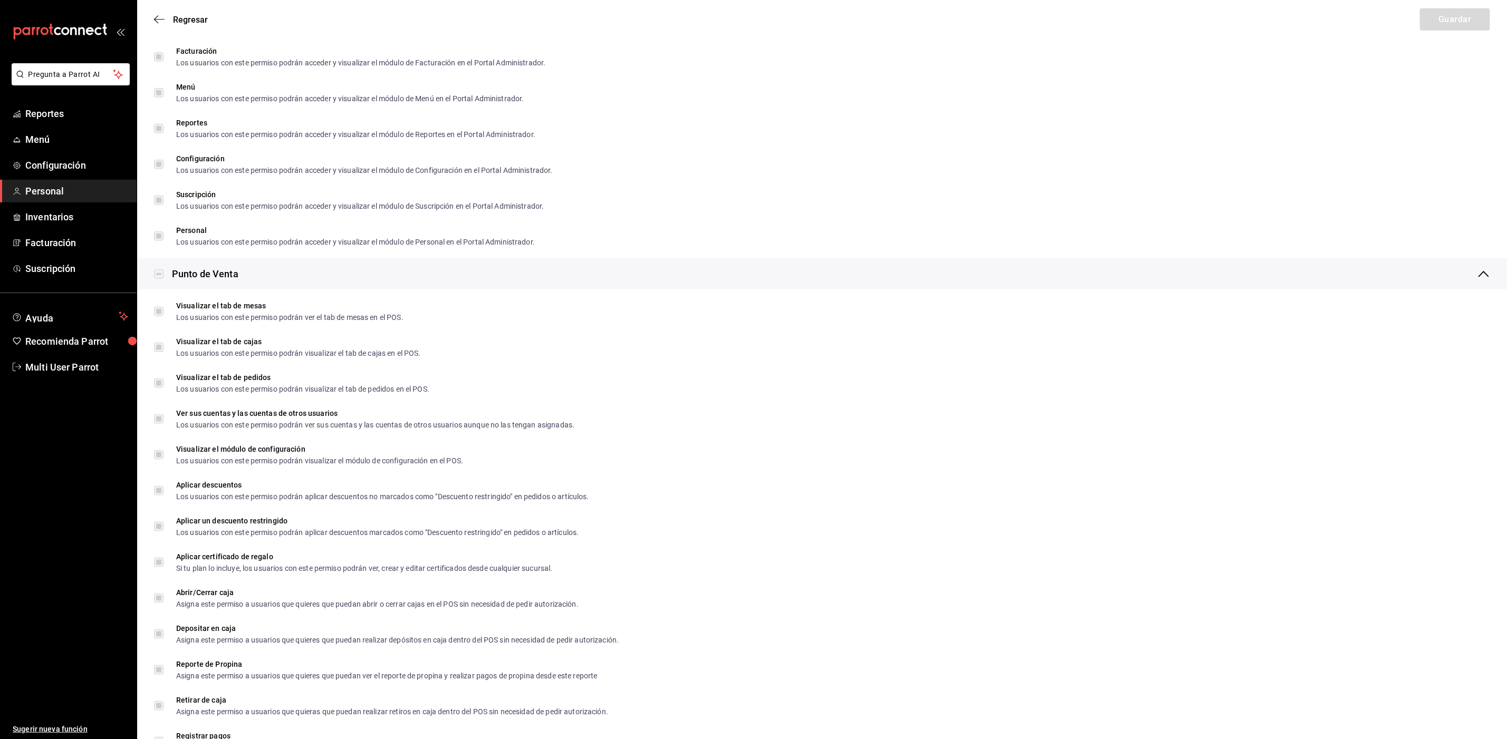
scroll to position [0, 0]
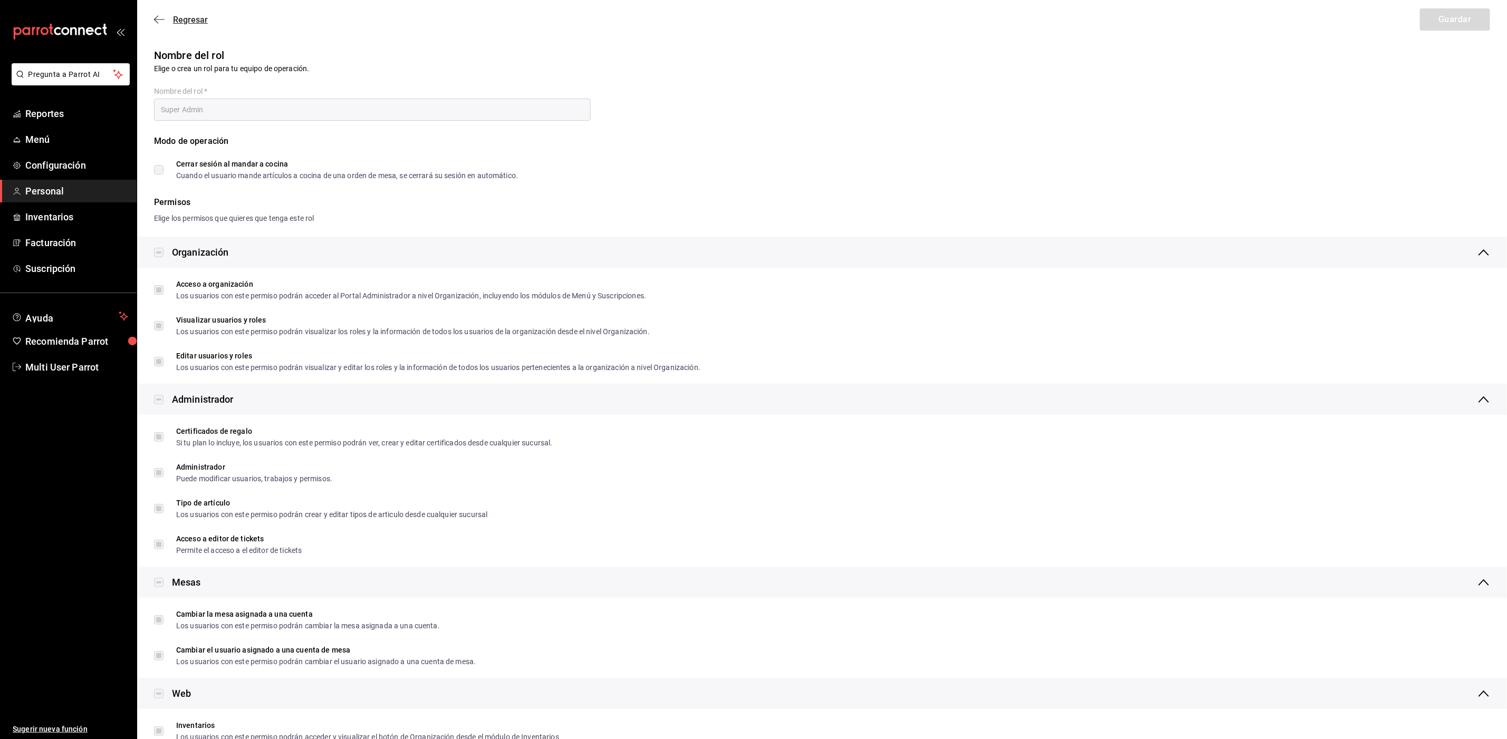
click at [184, 23] on span "Regresar" at bounding box center [190, 20] width 35 height 10
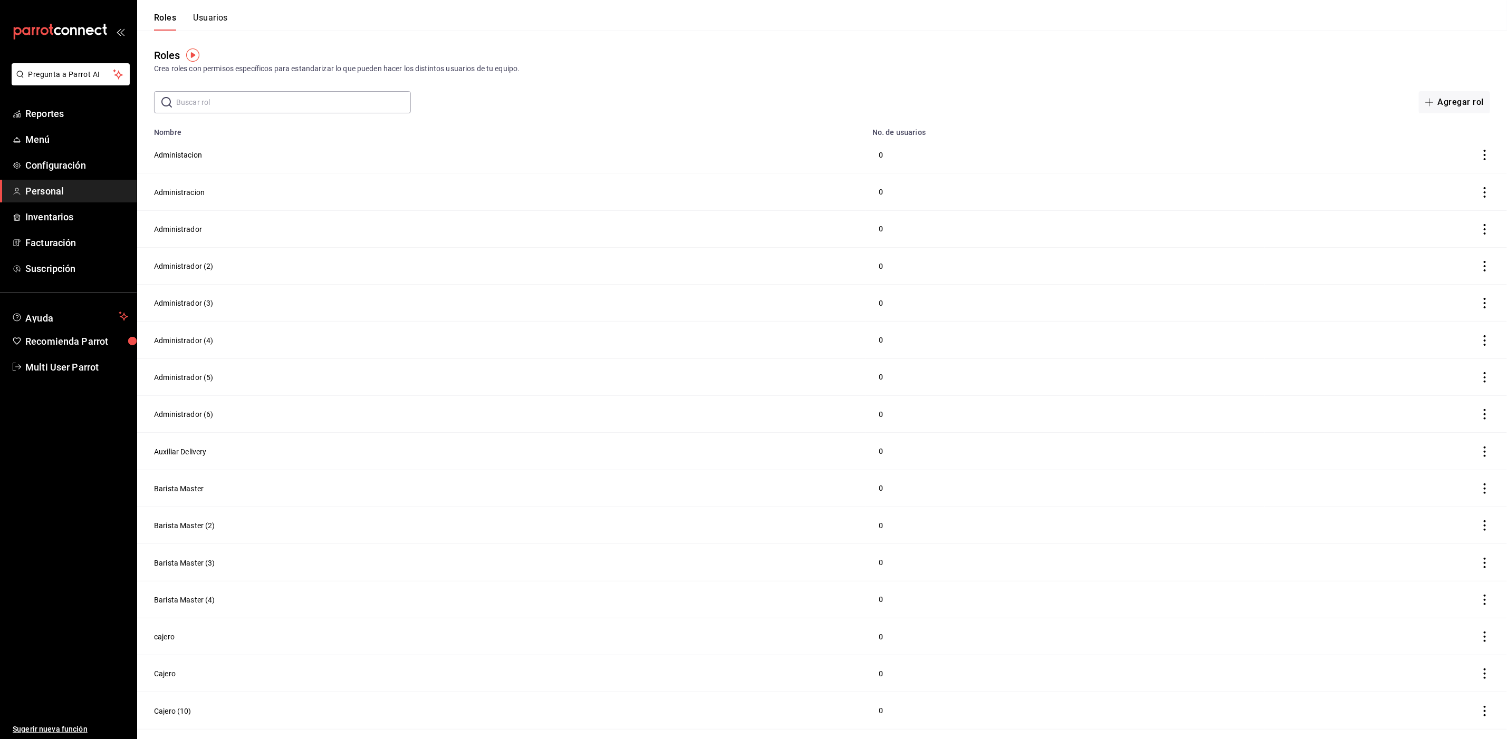
click at [220, 24] on button "Usuarios" at bounding box center [210, 22] width 35 height 18
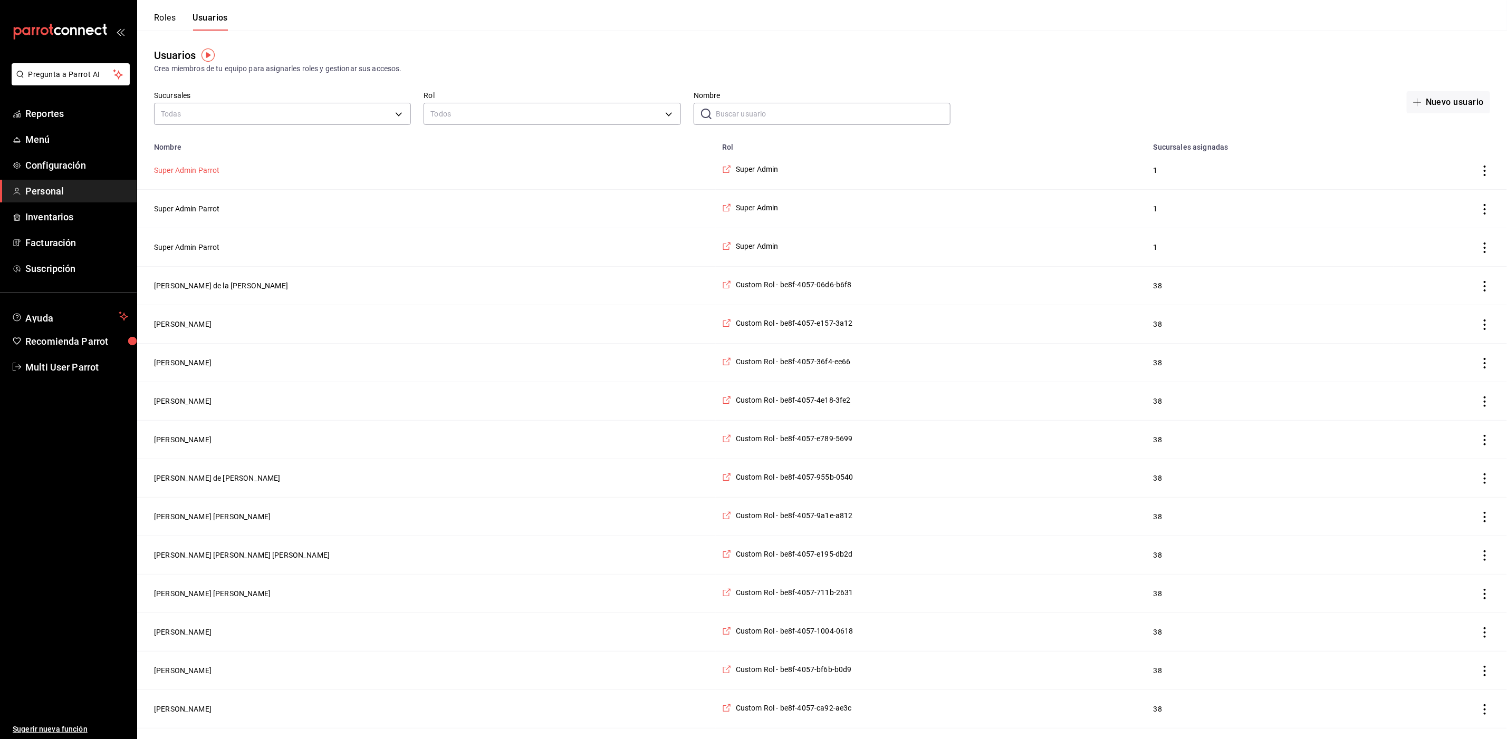
click at [194, 167] on button "Super Admin Parrot" at bounding box center [187, 170] width 66 height 11
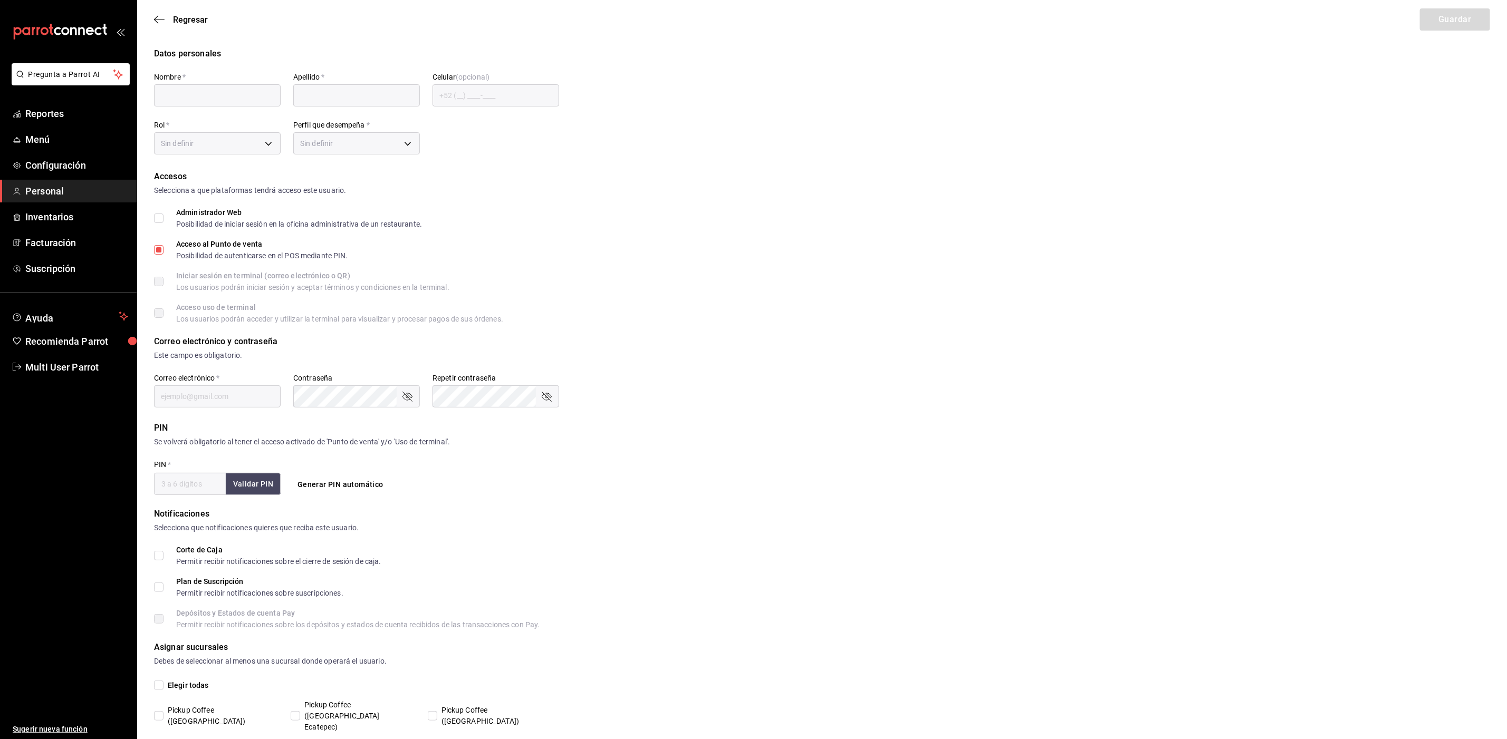
type input "Super Admin"
type input "Parrot"
checkbox input "true"
type input "pickup@palmas500.com"
type input "635668"
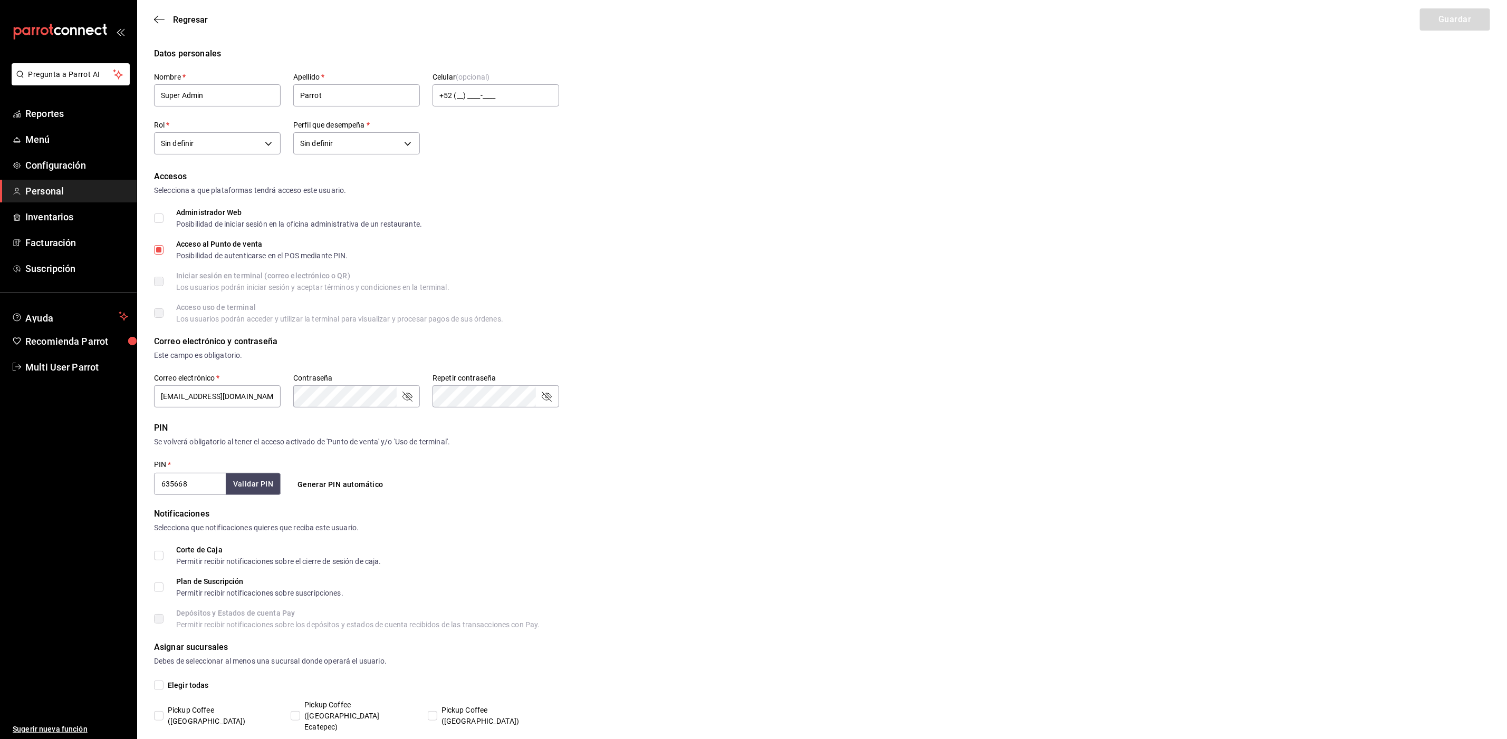
type input "87b2d739-4fa6-452d-90d0-72d4031a837a"
type input "UNDEFINED"
checkbox input "true"
click at [176, 21] on span "Regresar" at bounding box center [190, 20] width 35 height 10
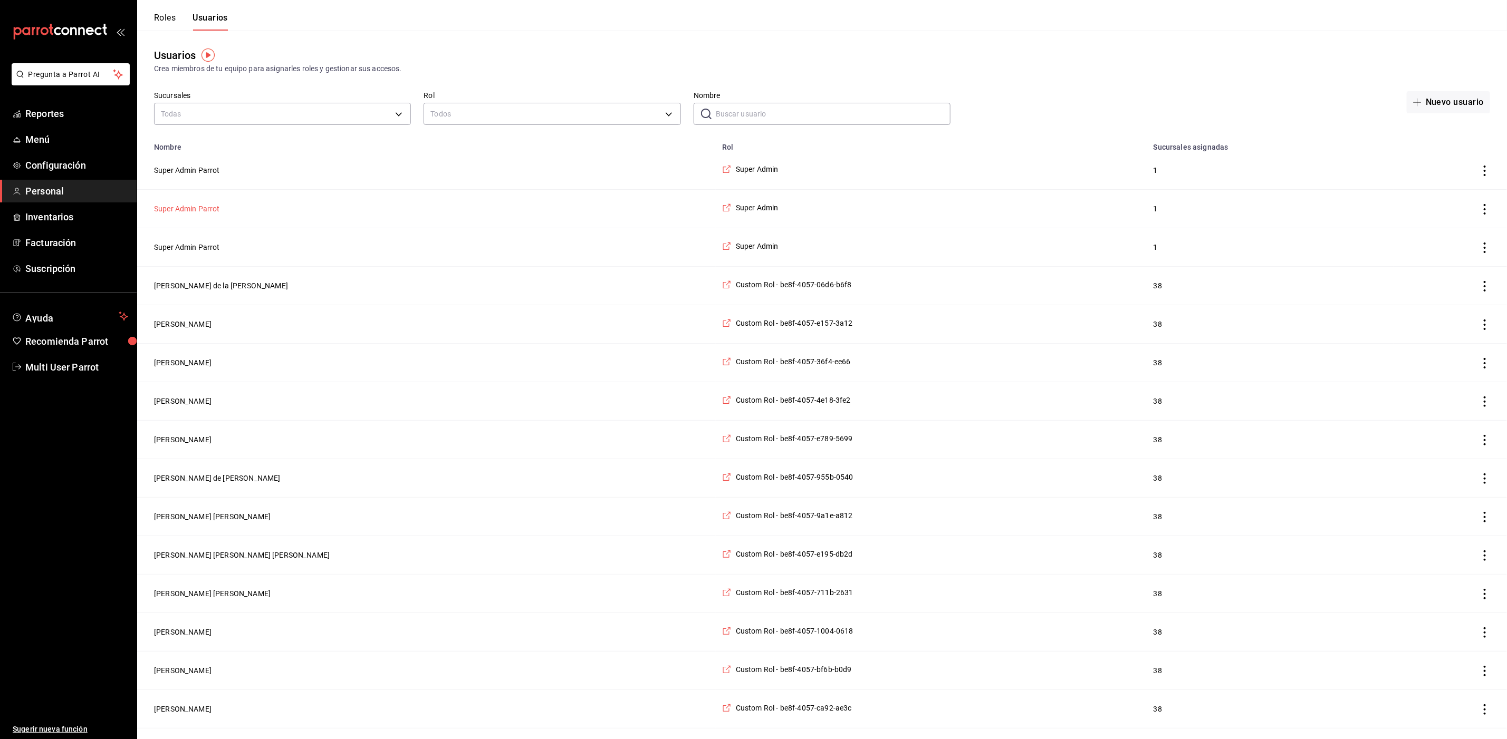
click at [166, 206] on button "Super Admin Parrot" at bounding box center [187, 209] width 66 height 11
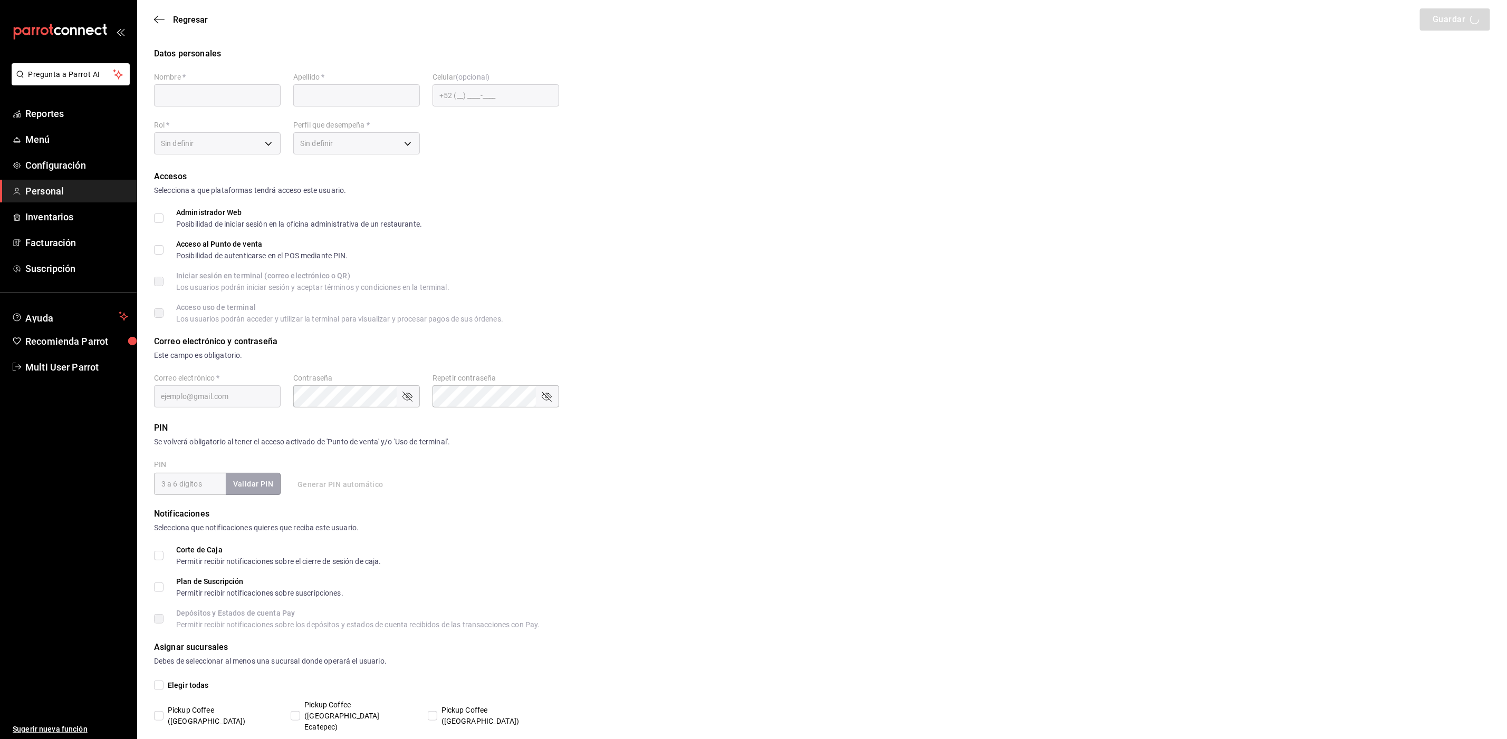
type input "Super Admin"
type input "Parrot"
checkbox input "true"
type input "pickup@lapiedad.com"
type input "520290"
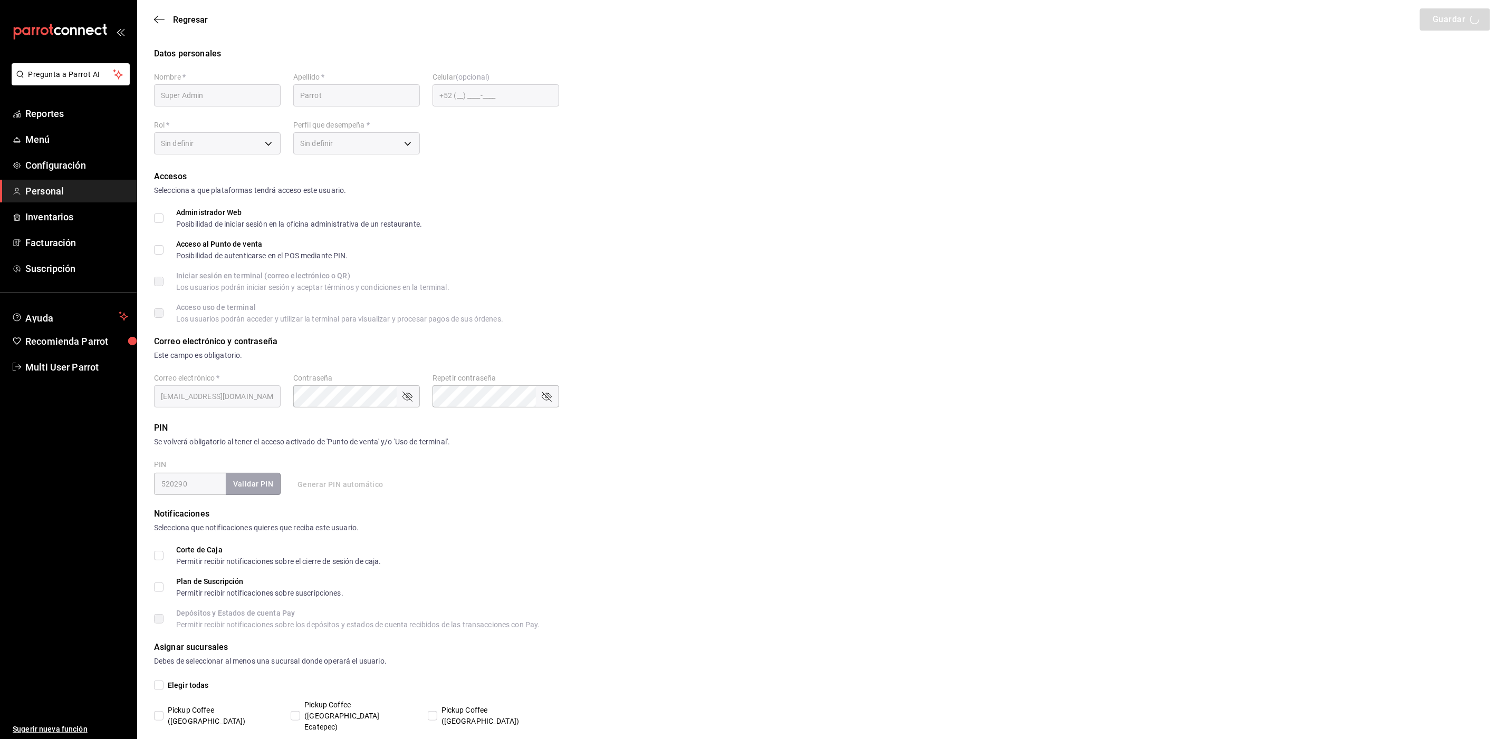
type input "87b2d739-4fa6-452d-90d0-72d4031a837a"
type input "UNDEFINED"
checkbox input "true"
click at [165, 16] on span "Regresar" at bounding box center [181, 20] width 54 height 10
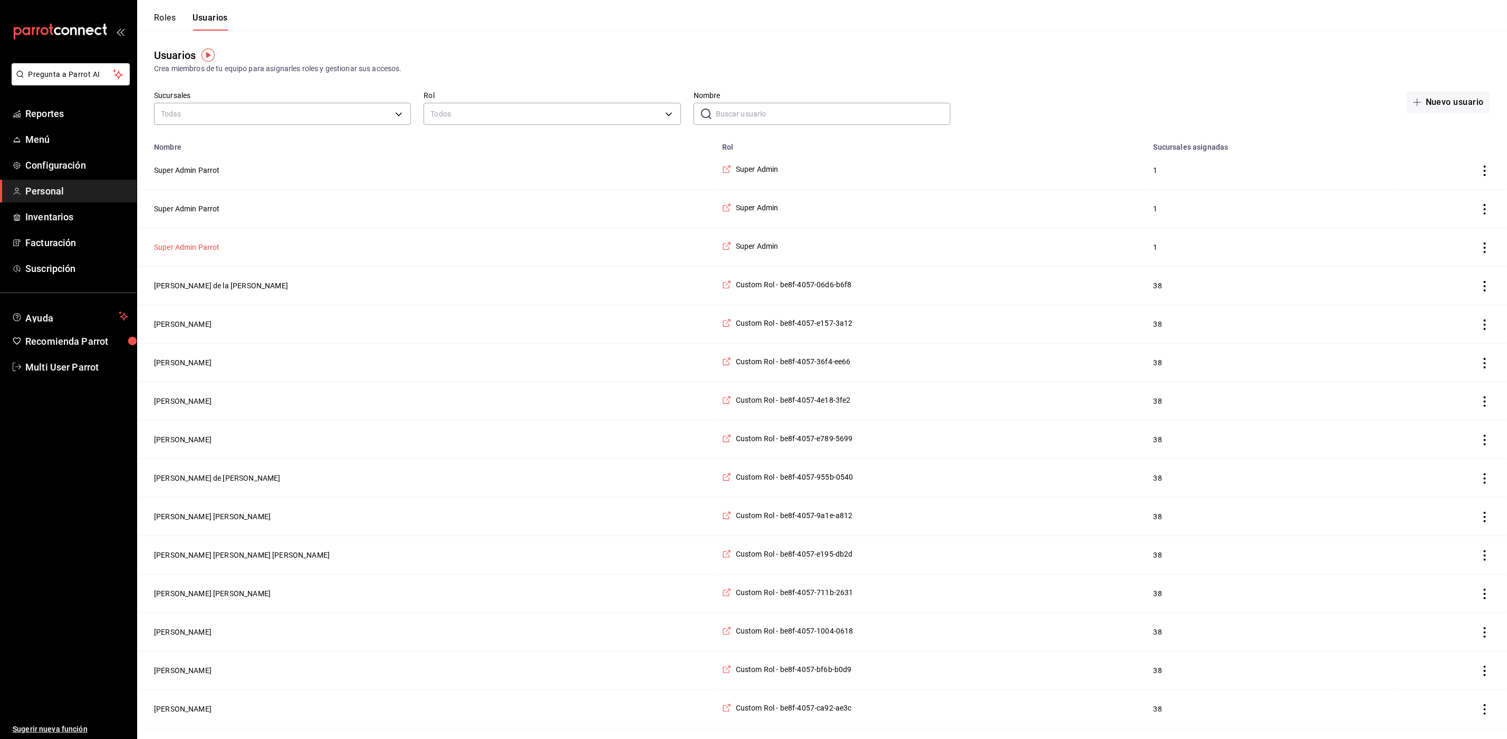
click at [186, 252] on button "Super Admin Parrot" at bounding box center [187, 247] width 66 height 11
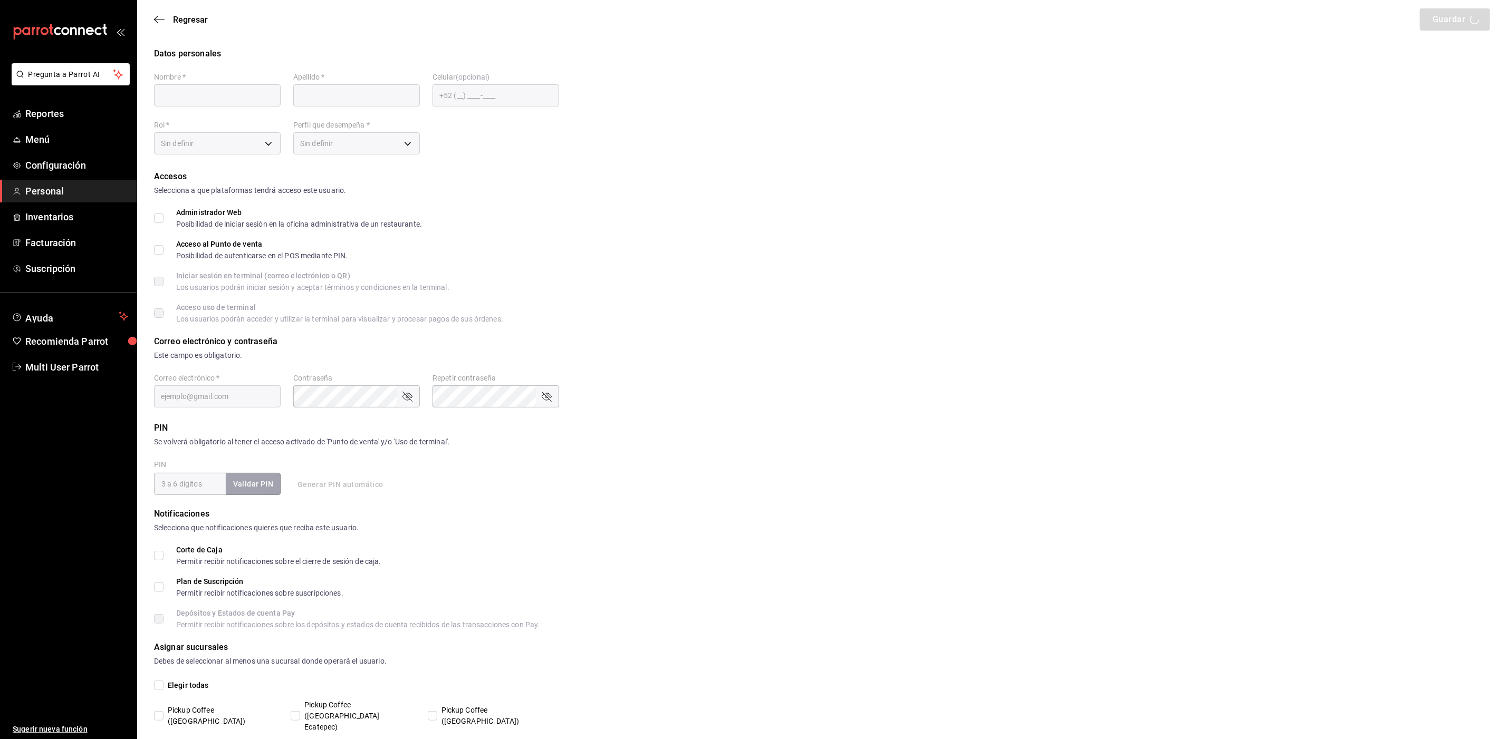
type input "Super Admin"
type input "Parrot"
checkbox input "true"
type input "pickup@lasflores.com"
type input "188187"
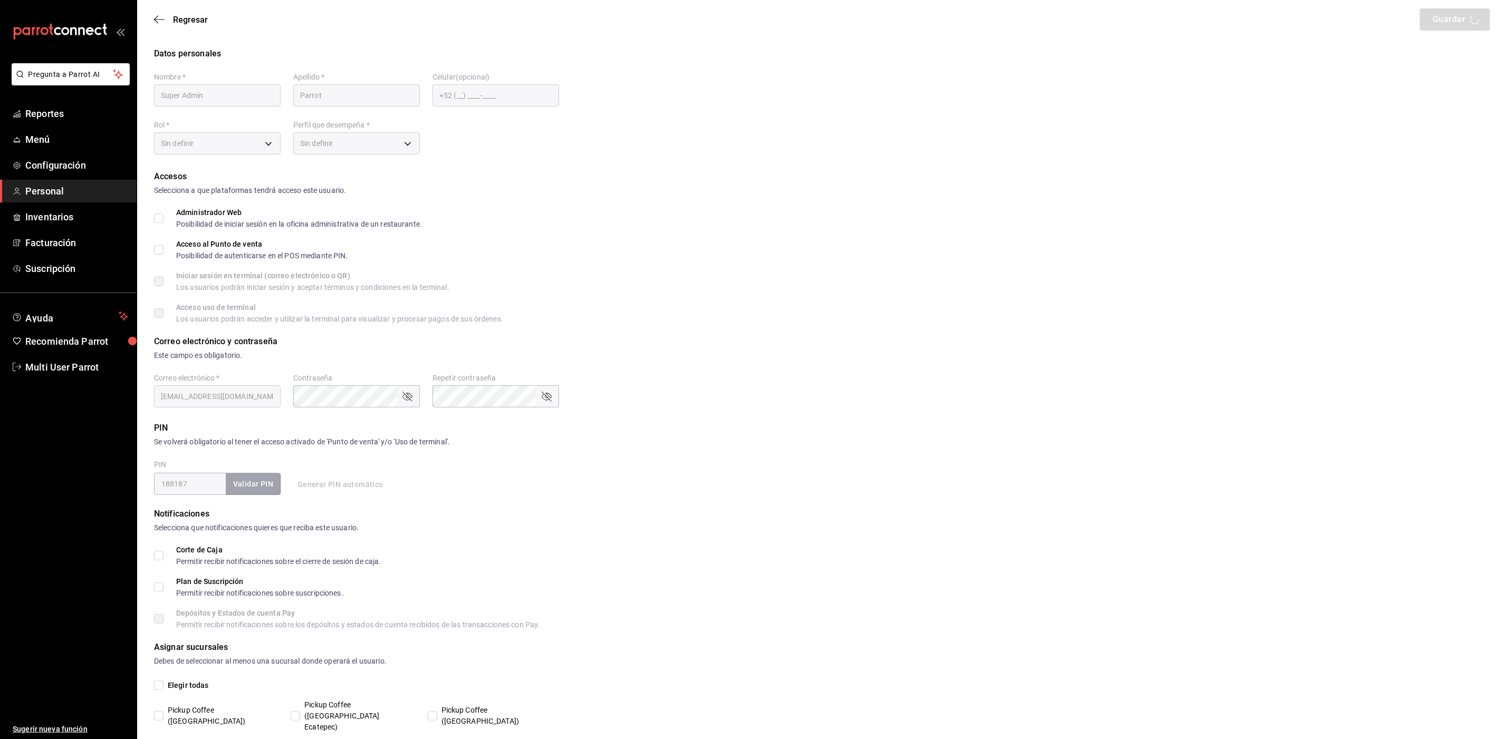
type input "87b2d739-4fa6-452d-90d0-72d4031a837a"
type input "UNDEFINED"
checkbox input "true"
click at [197, 23] on span "Regresar" at bounding box center [190, 20] width 35 height 10
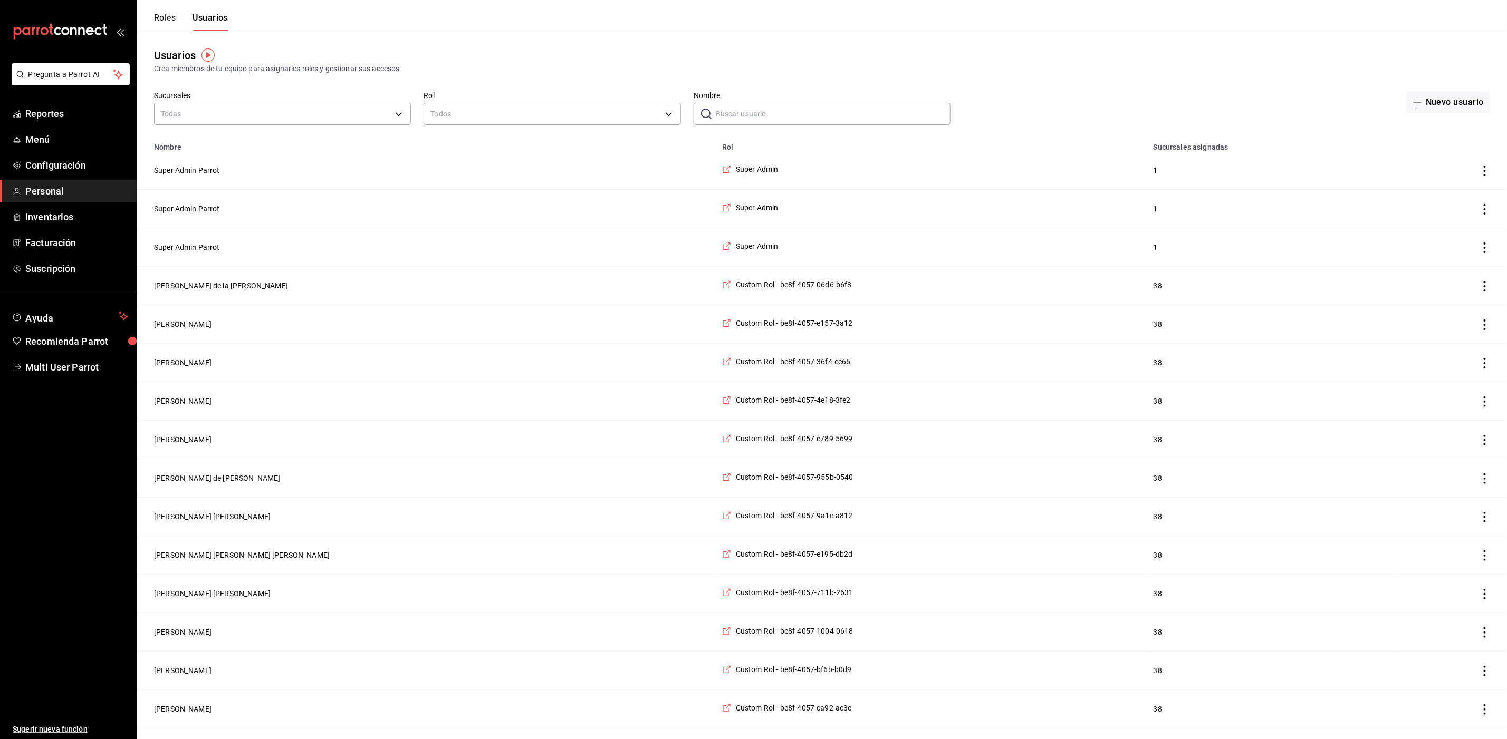
click at [771, 108] on input "Nombre" at bounding box center [833, 113] width 235 height 21
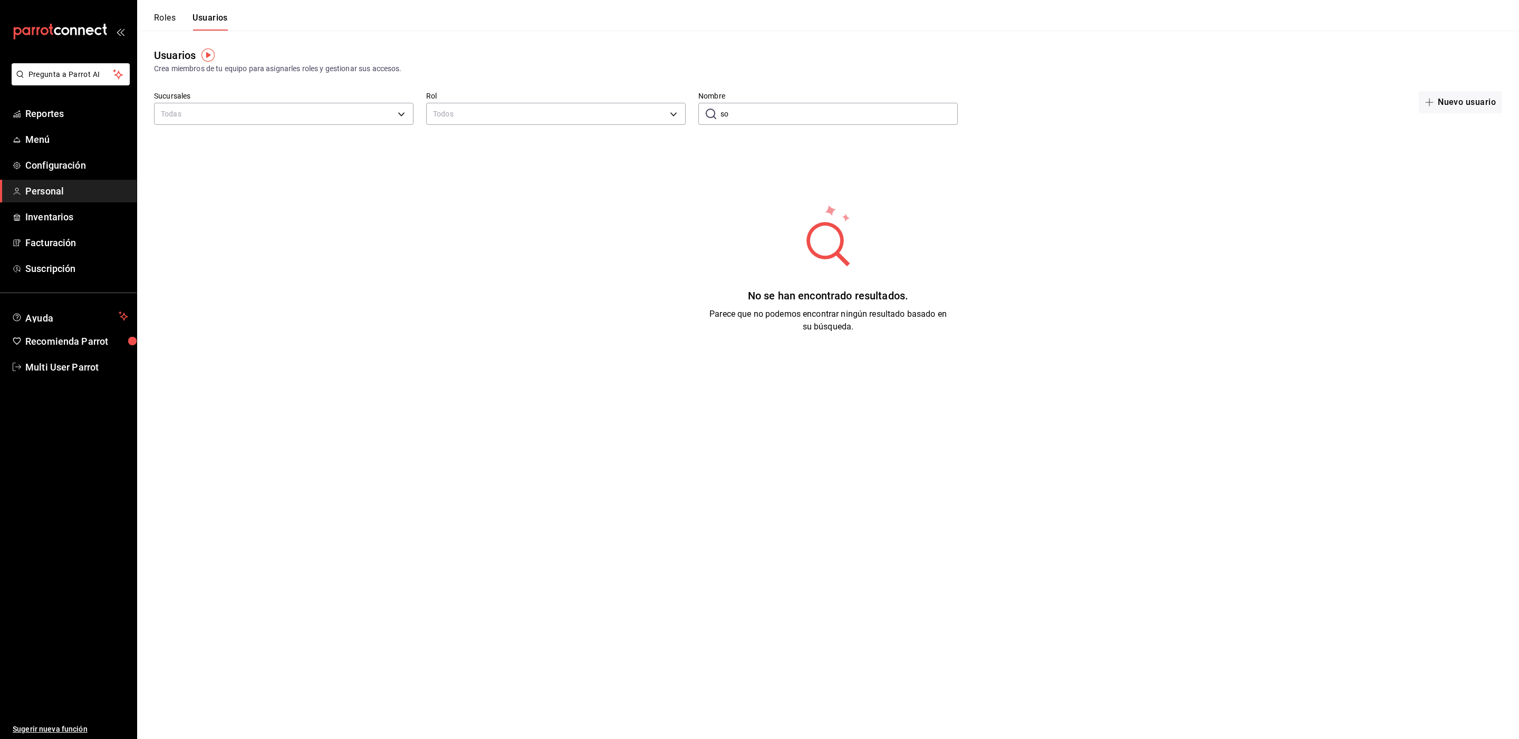
type input "s"
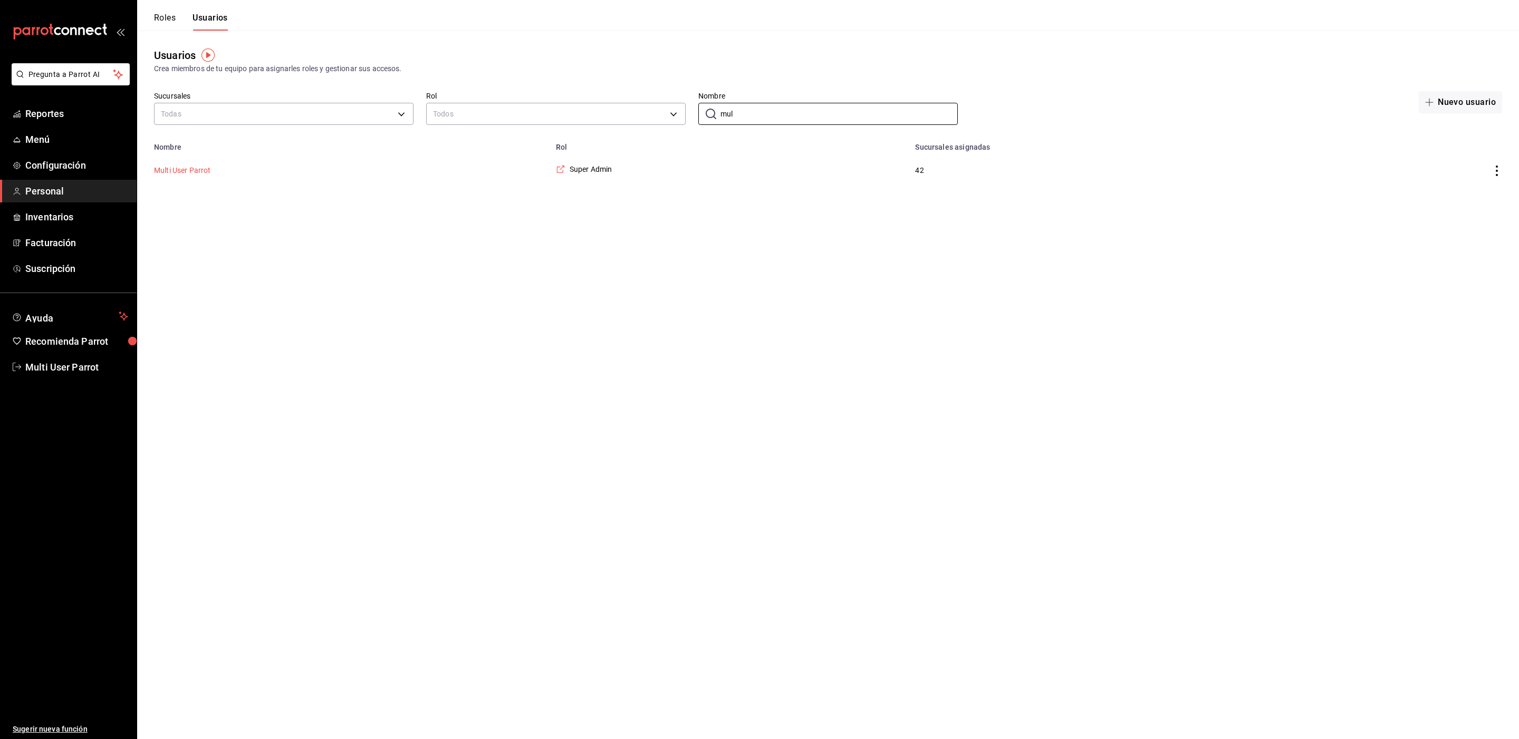
type input "mul"
click at [191, 168] on button "Multi User Parrot" at bounding box center [182, 170] width 57 height 11
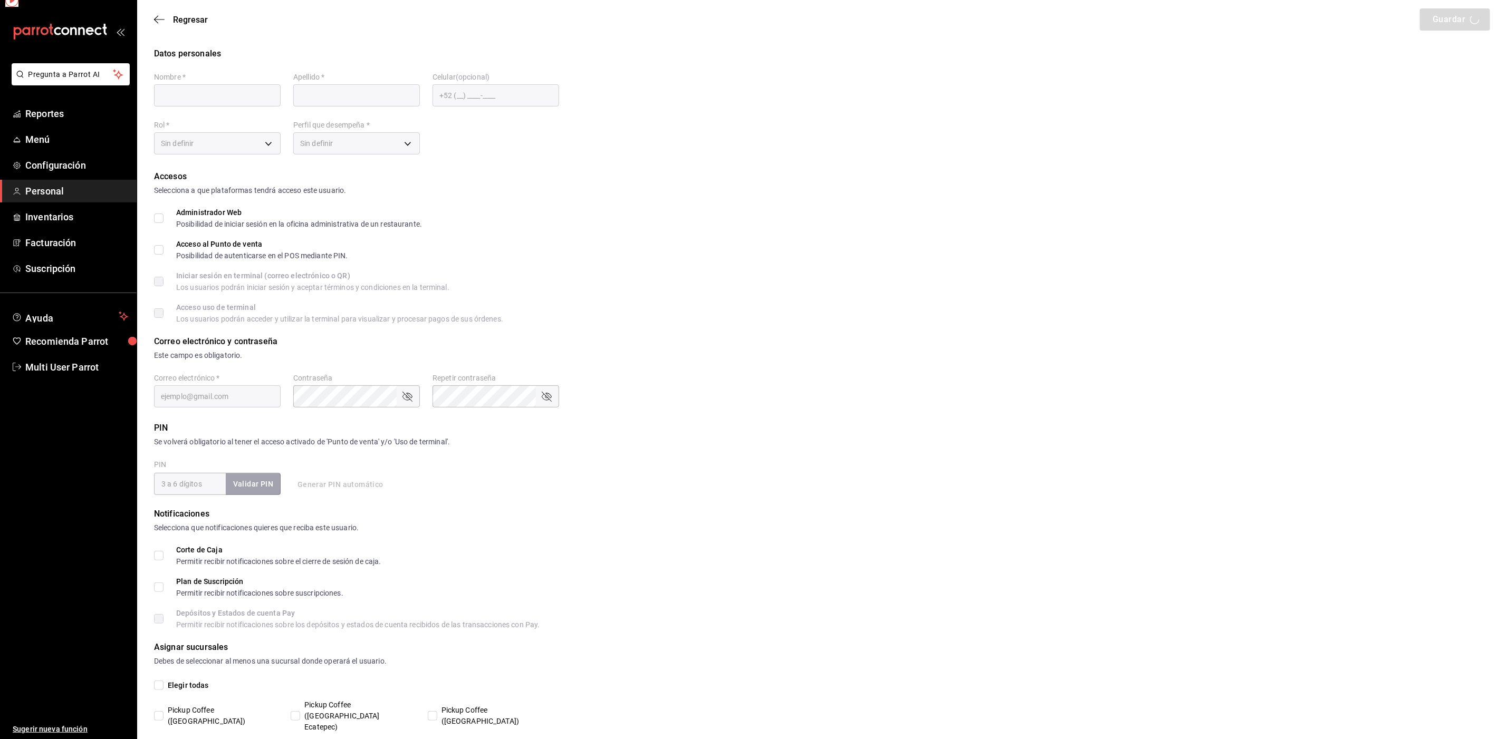
type input "Multi User"
type input "Parrot"
checkbox input "true"
type input "multiuser@pickup.com"
type input "87b2d739-4fa6-452d-90d0-72d4031a837a"
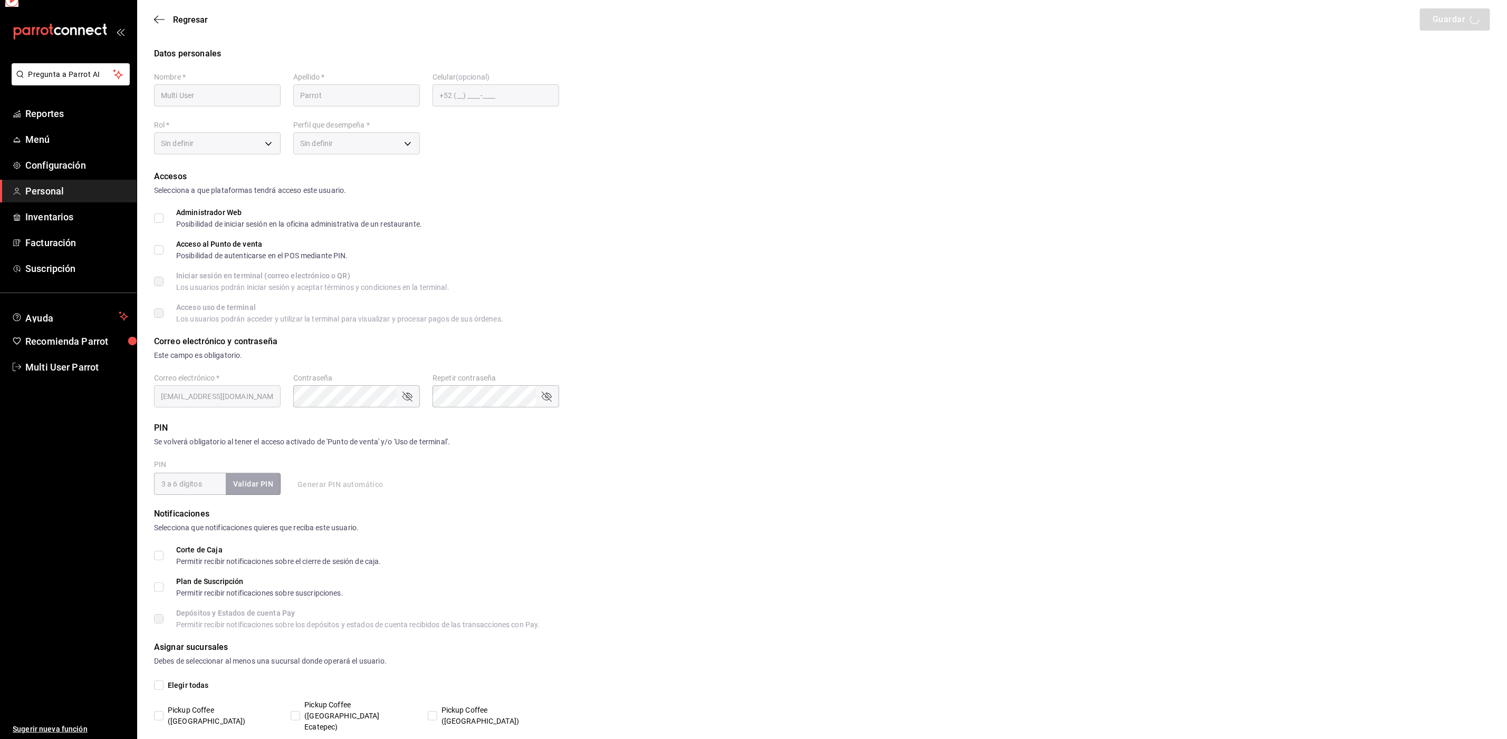
type input "UNDEFINED"
checkbox input "true"
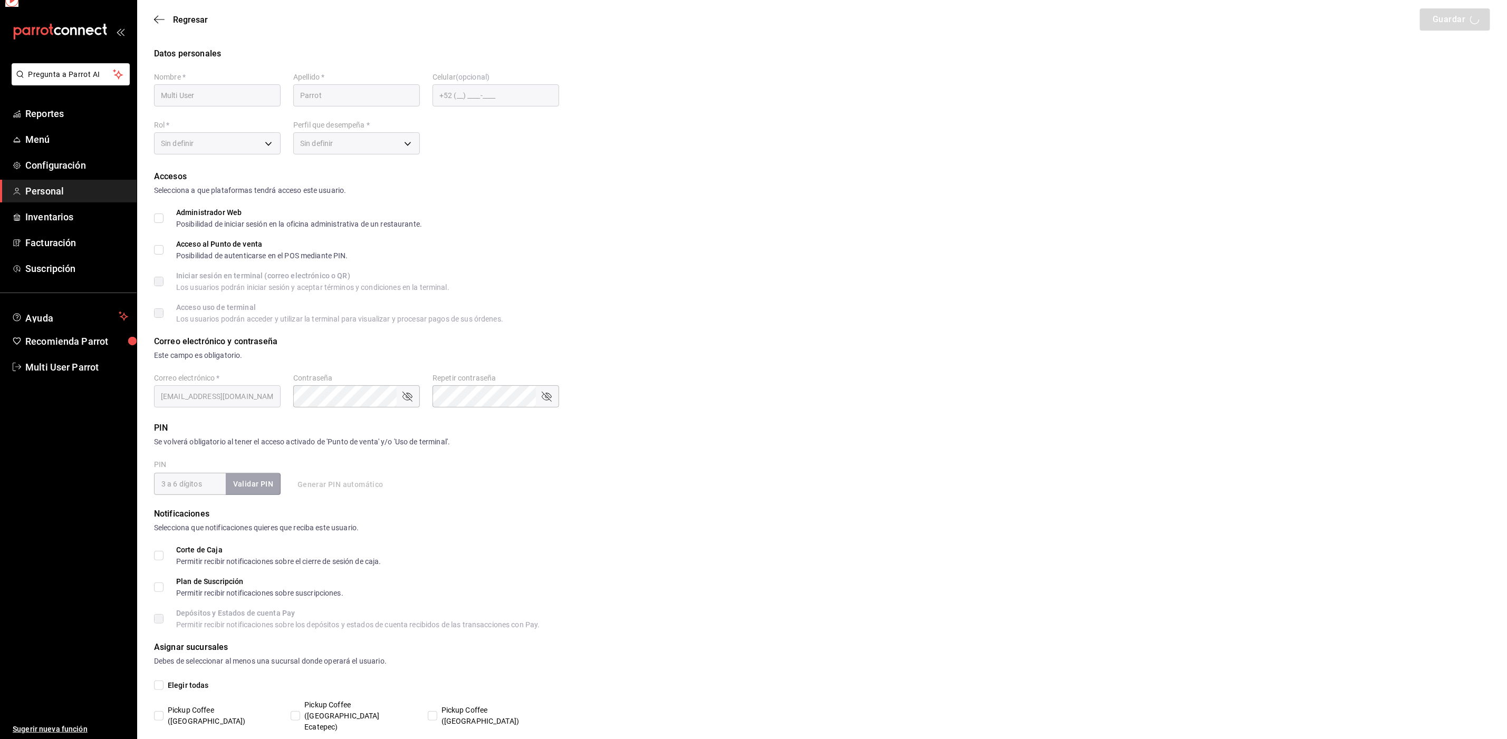
checkbox input "true"
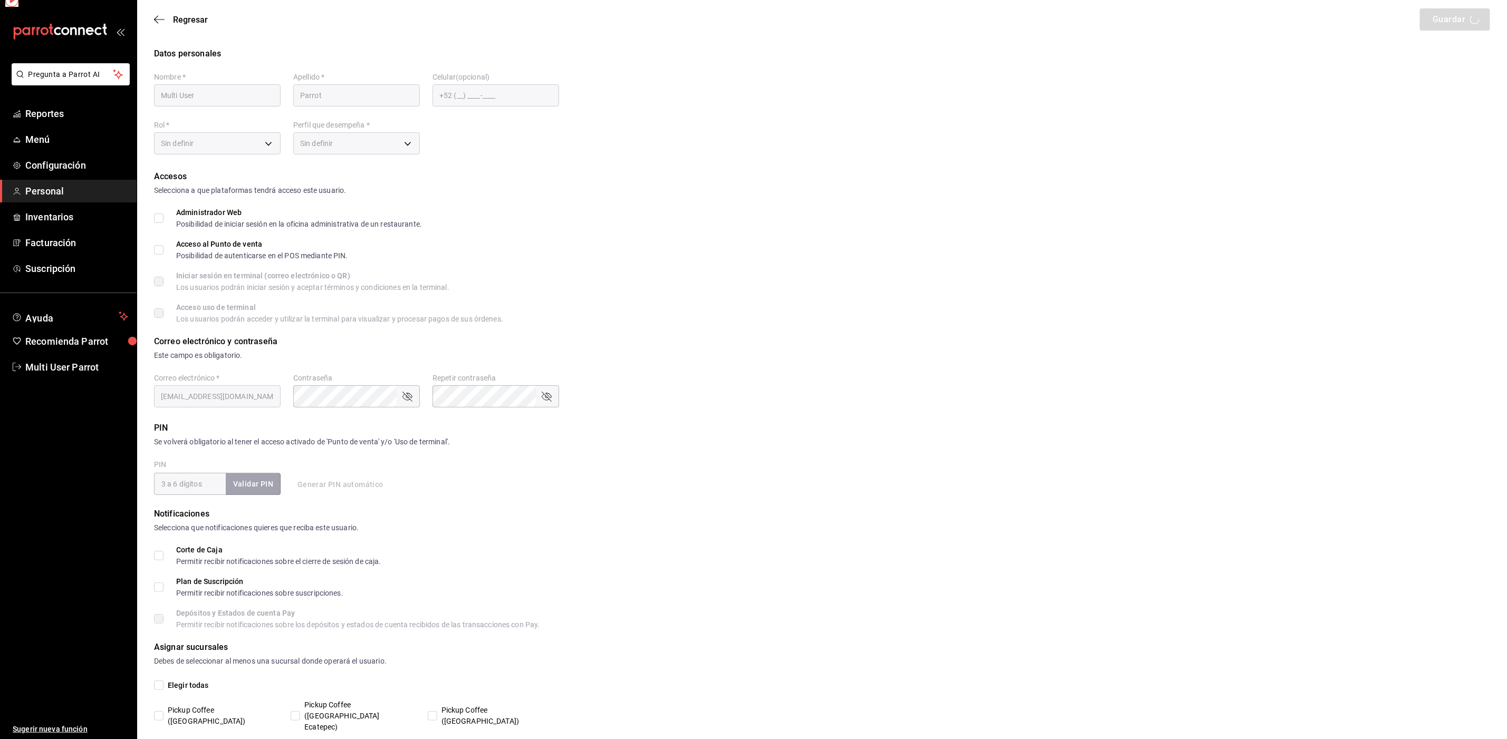
checkbox input "true"
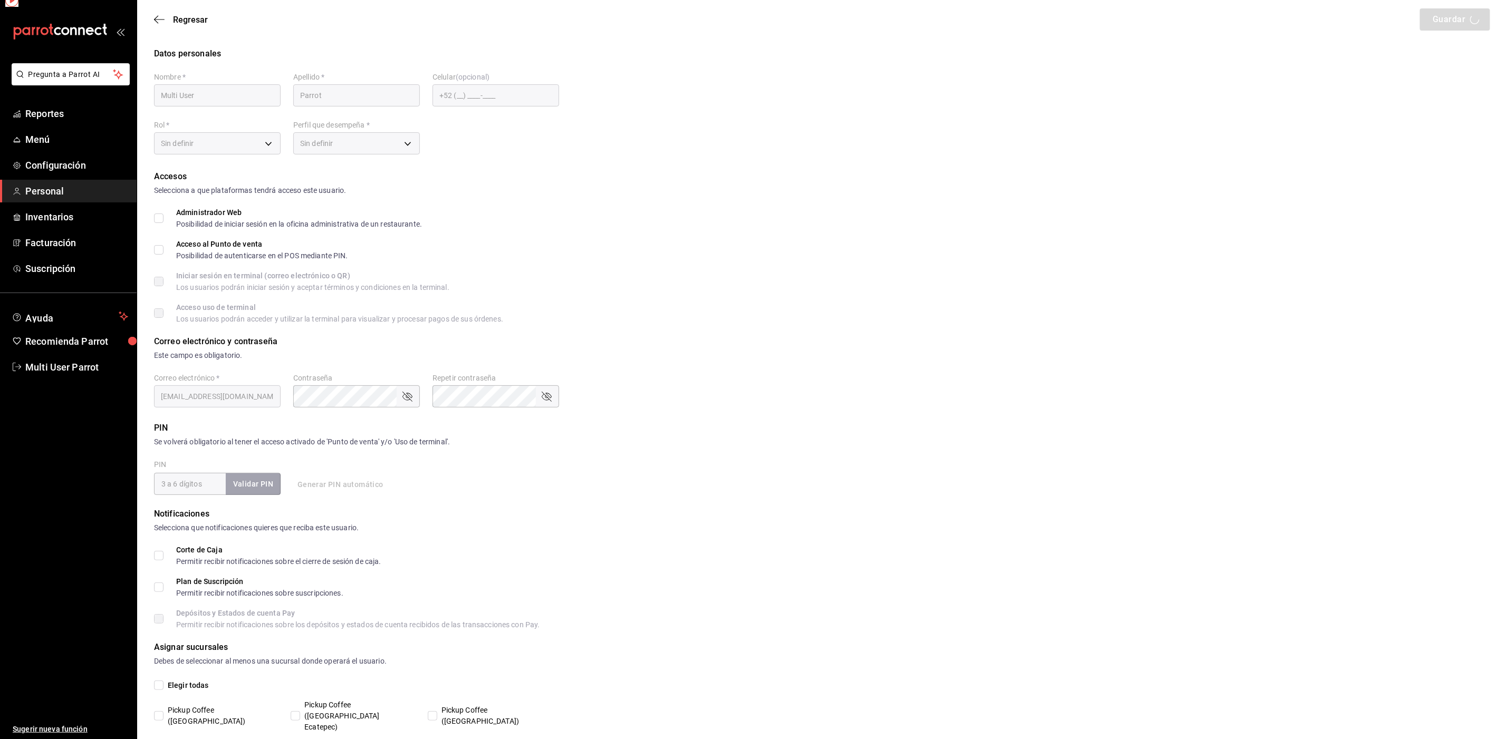
checkbox input "true"
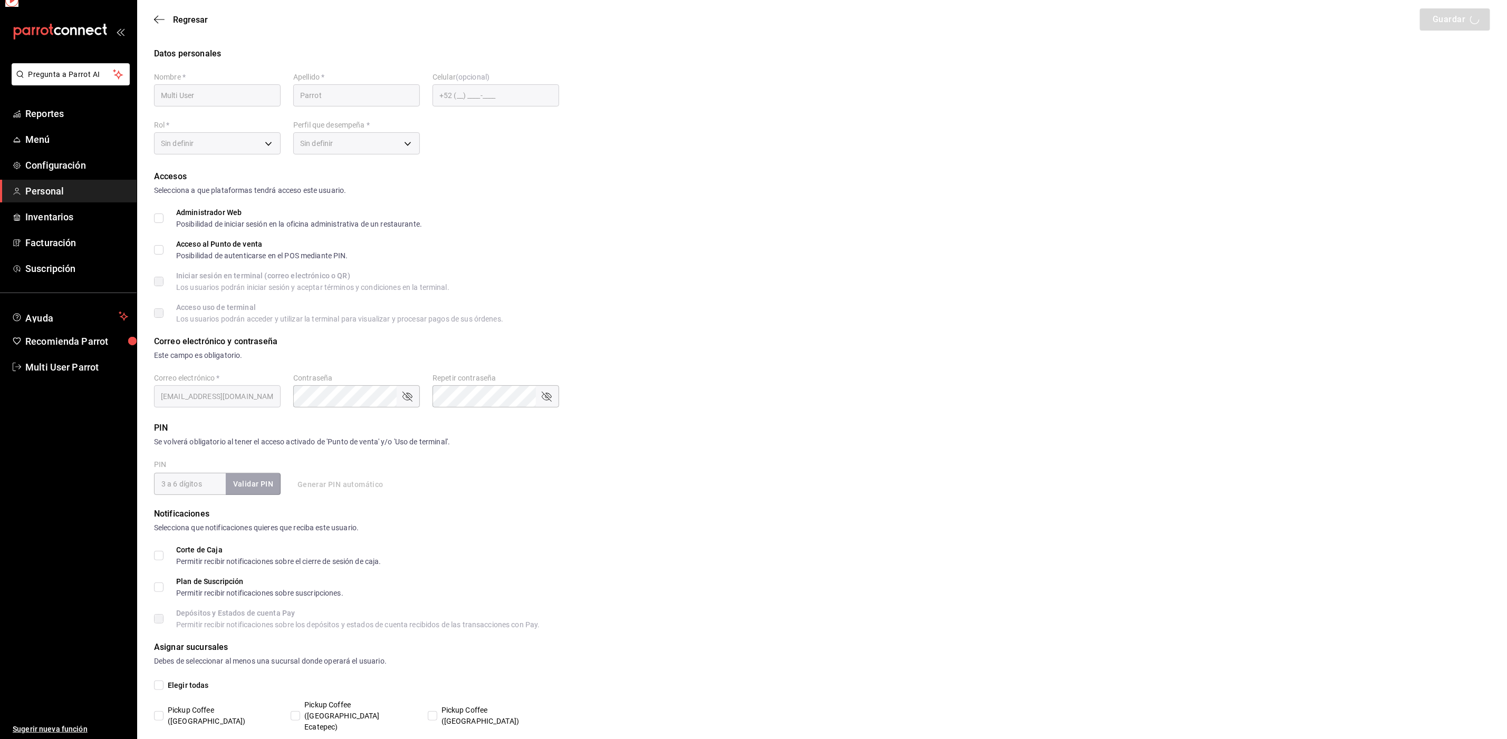
checkbox input "true"
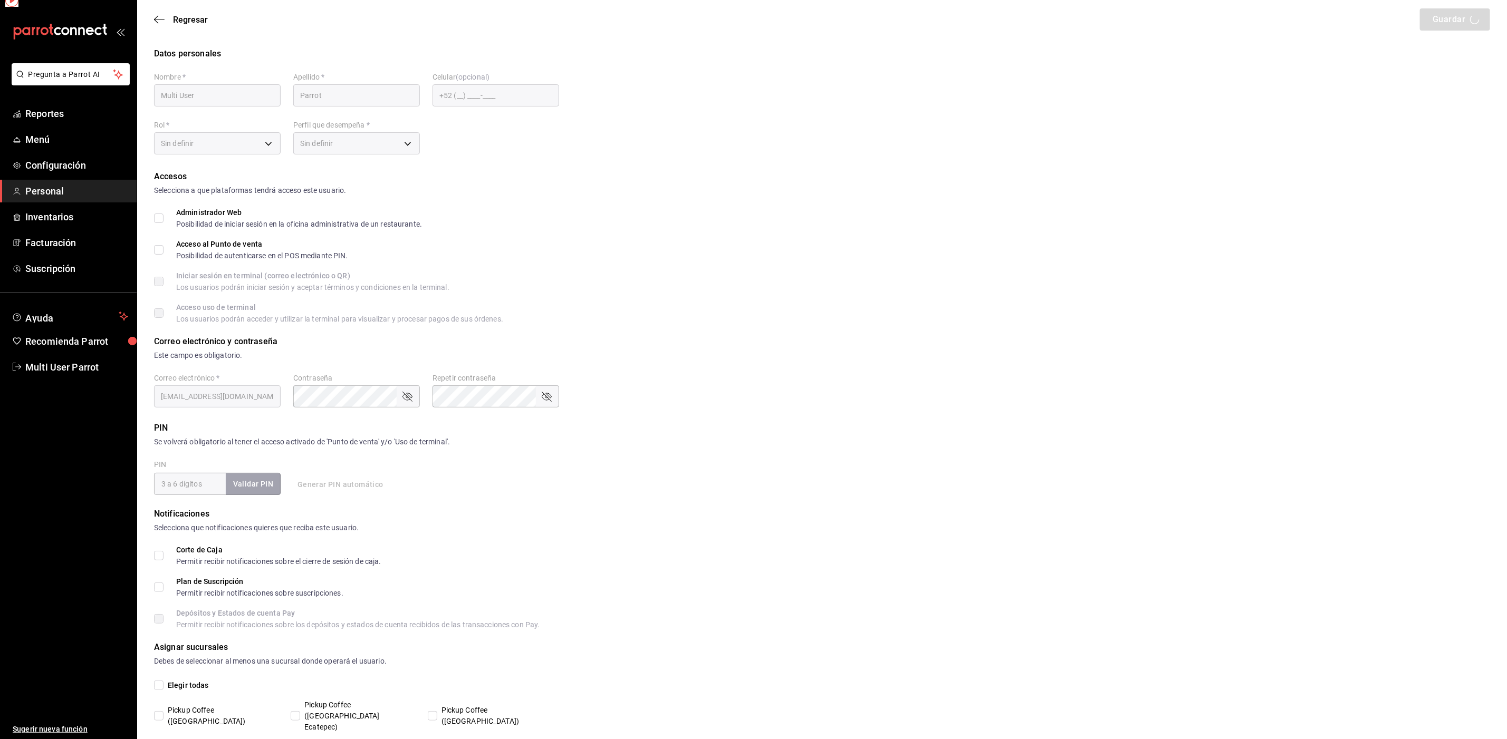
checkbox input "true"
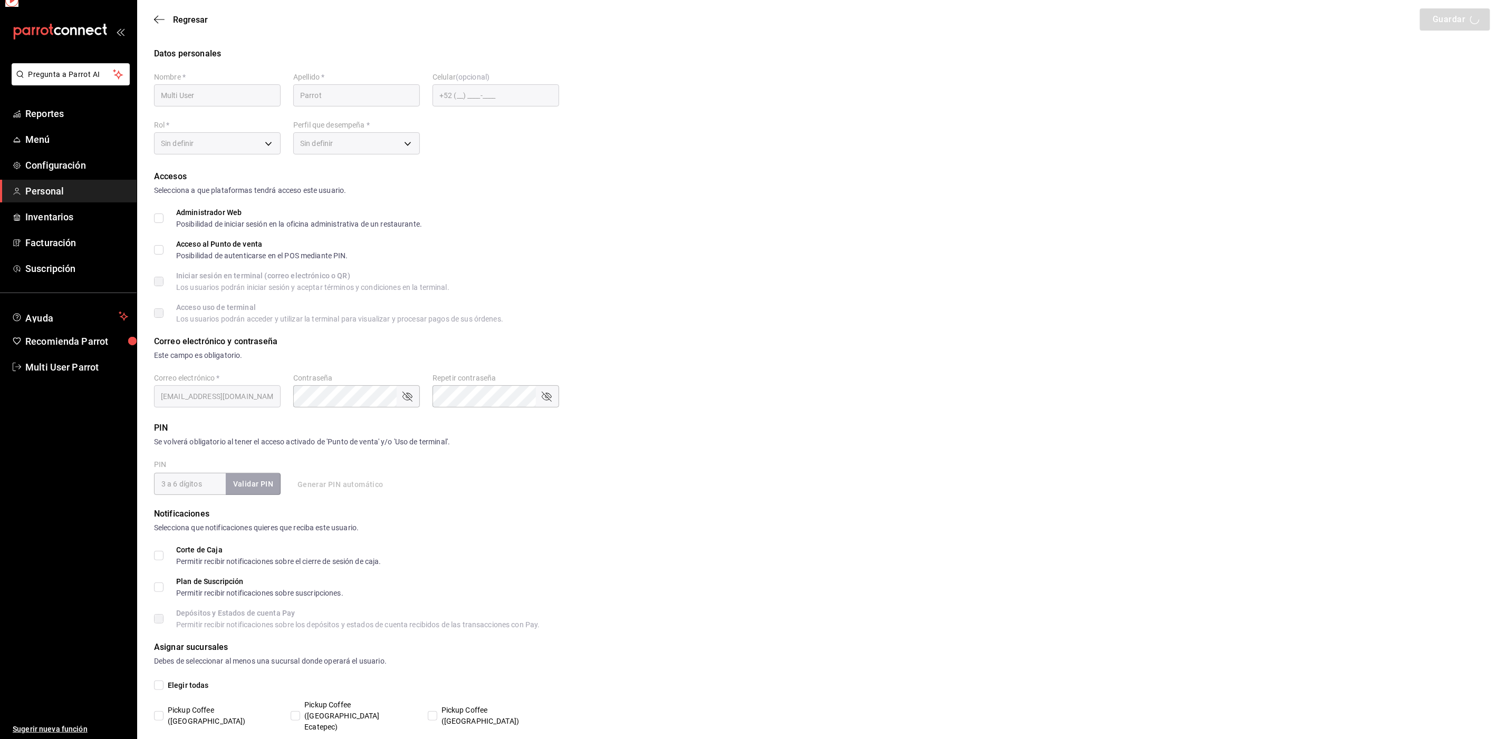
checkbox input "true"
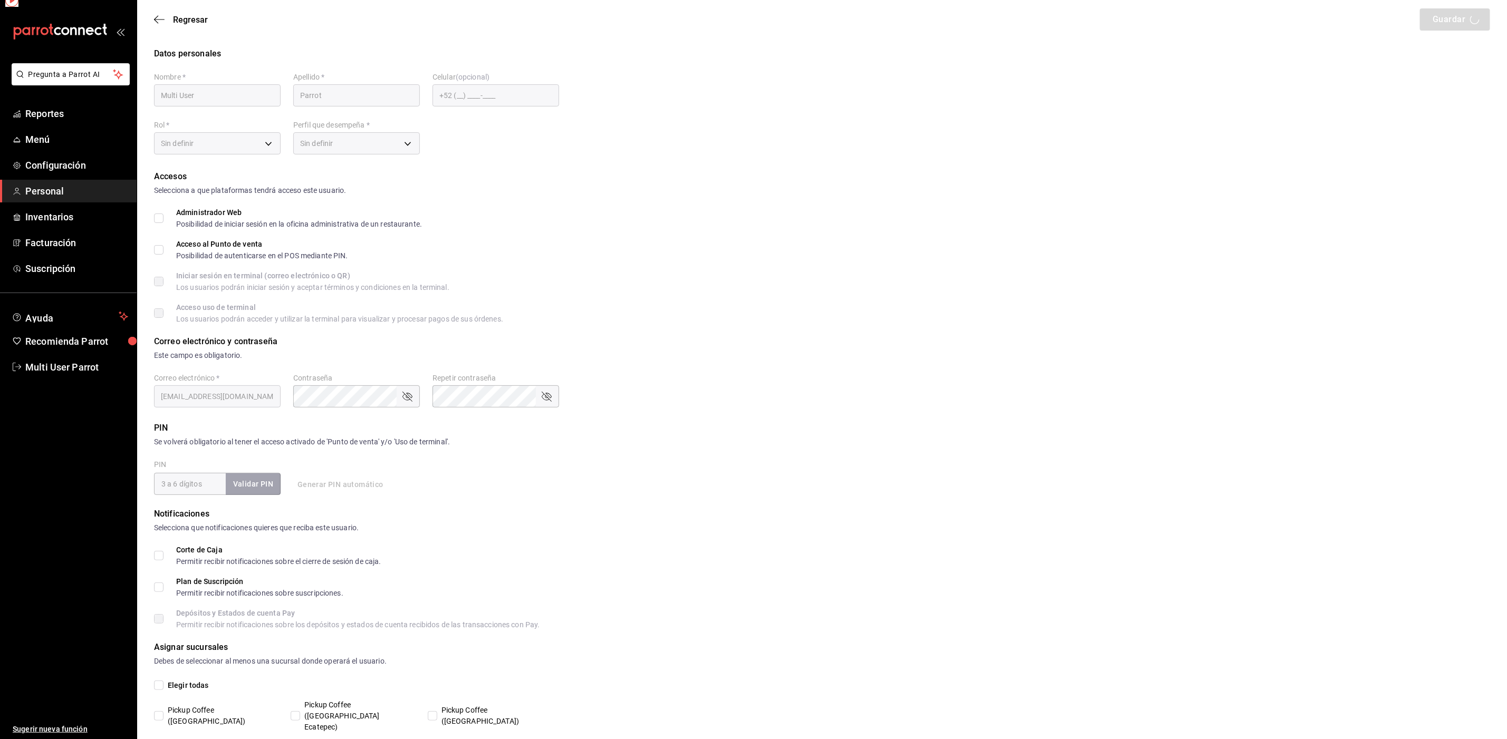
checkbox input "true"
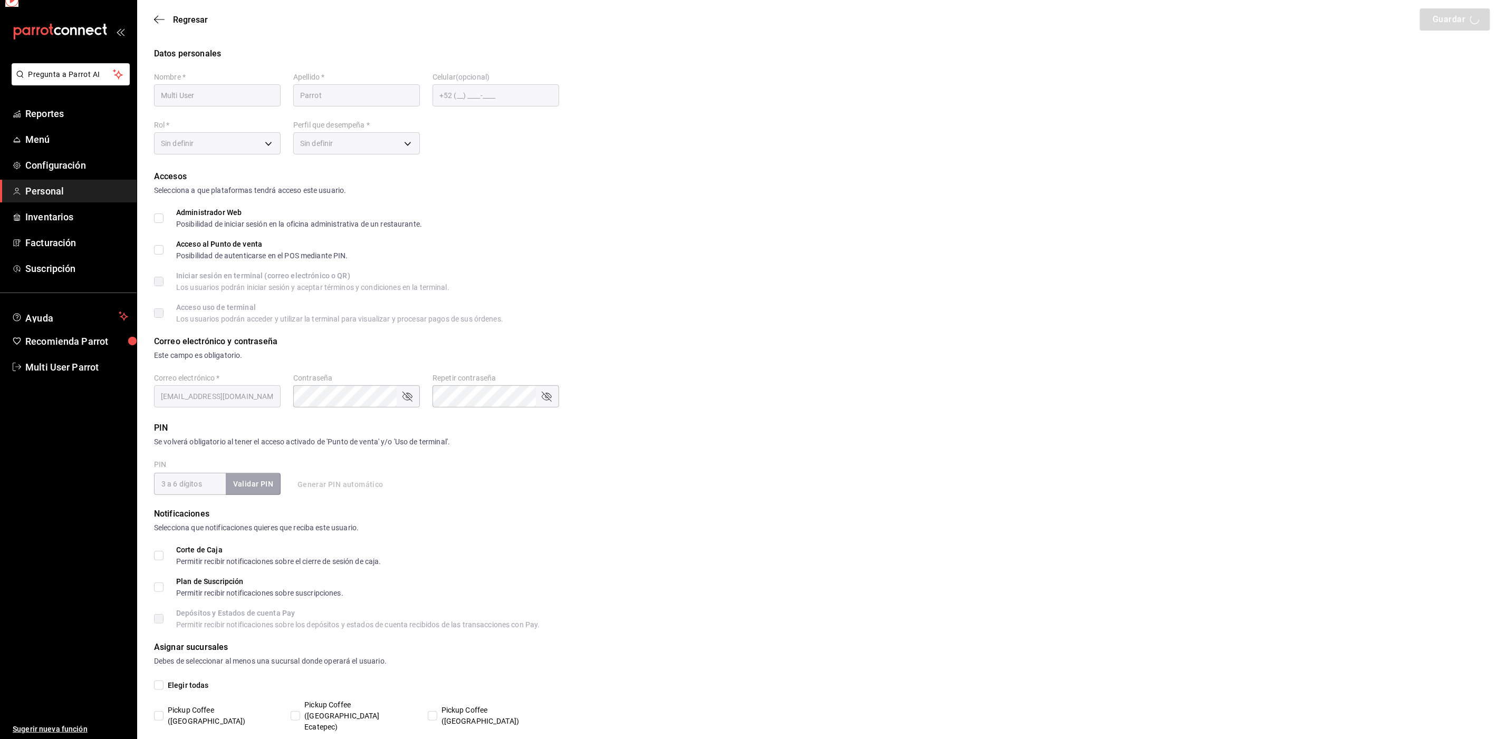
checkbox input "true"
click at [175, 18] on span "Regresar" at bounding box center [190, 20] width 35 height 10
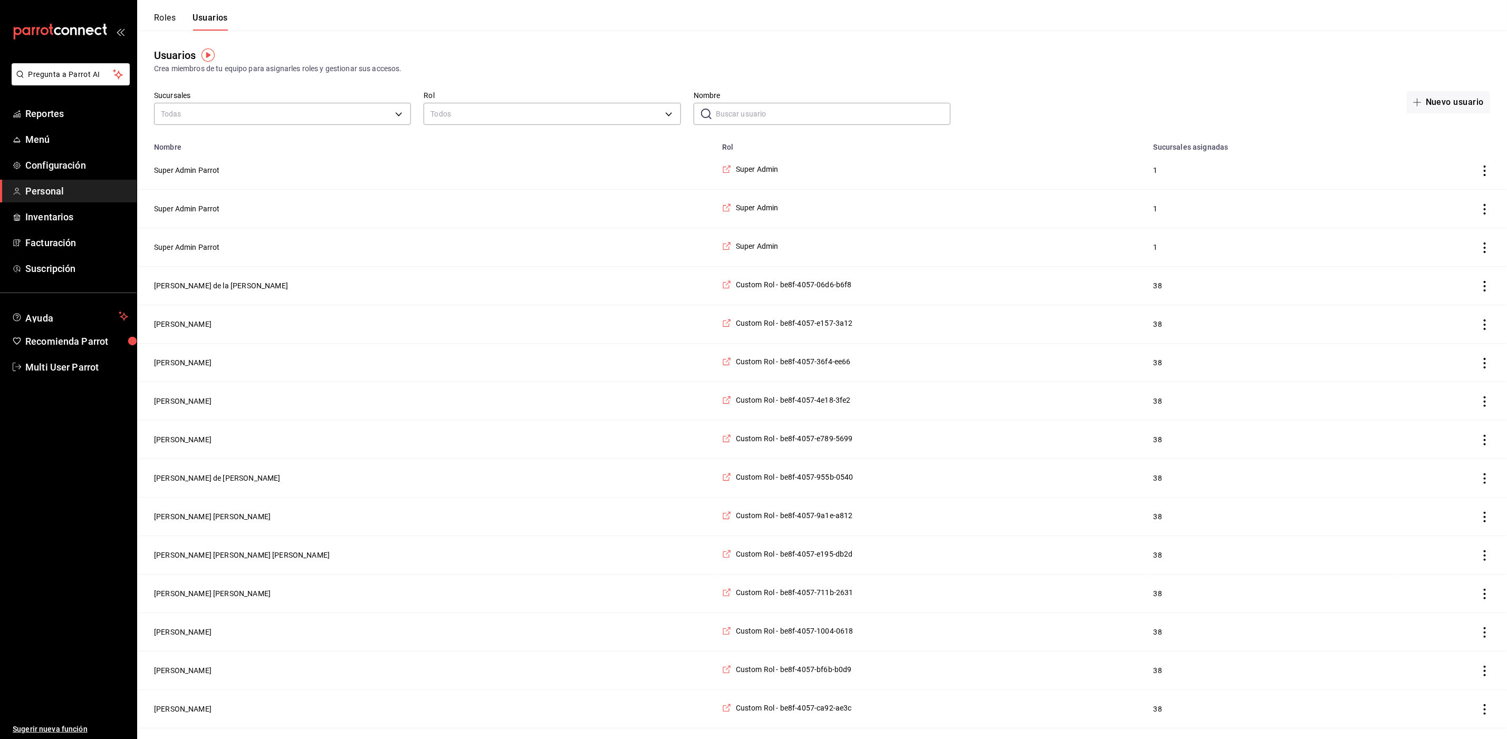
click at [731, 114] on input "Nombre" at bounding box center [833, 113] width 235 height 21
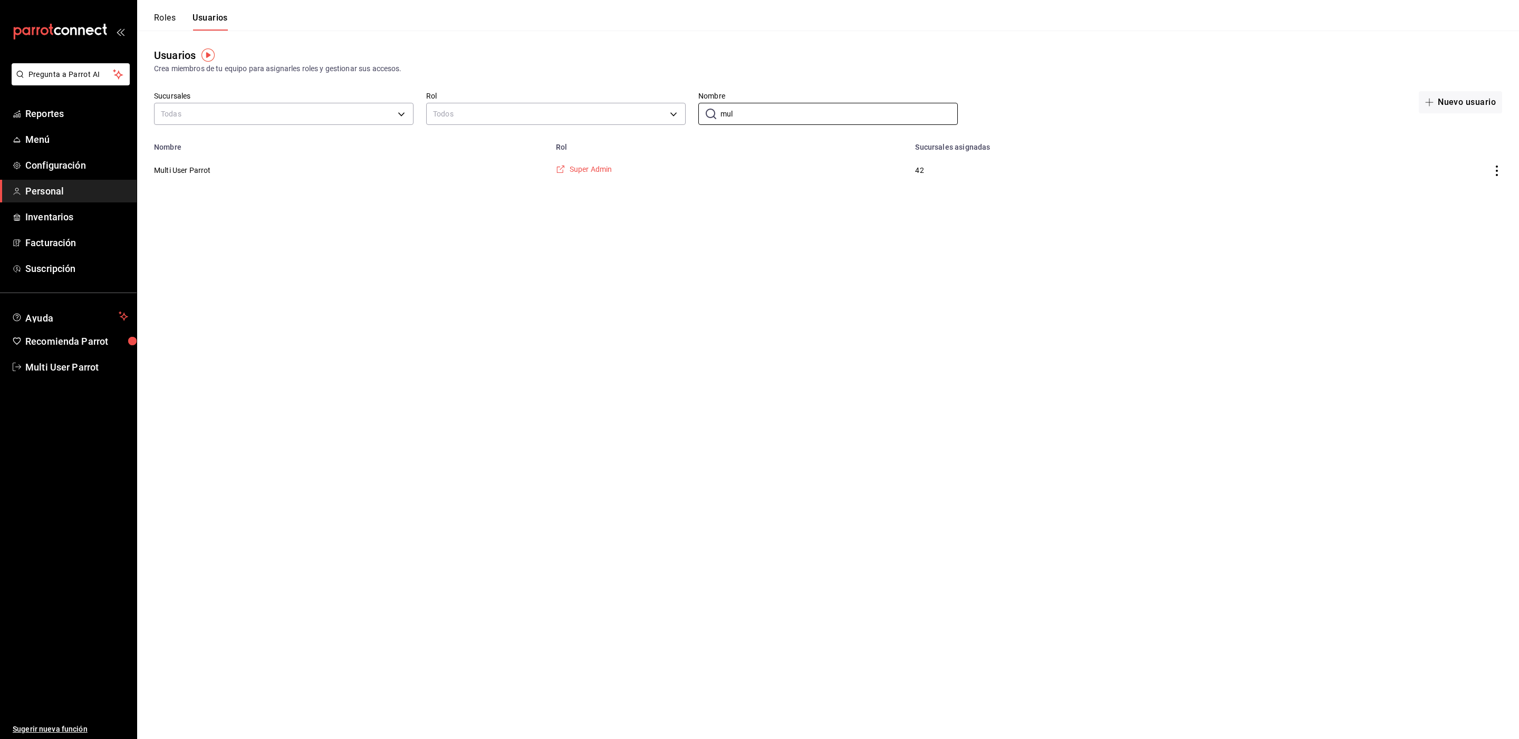
type input "mul"
click at [603, 170] on span "Super Admin" at bounding box center [591, 169] width 43 height 11
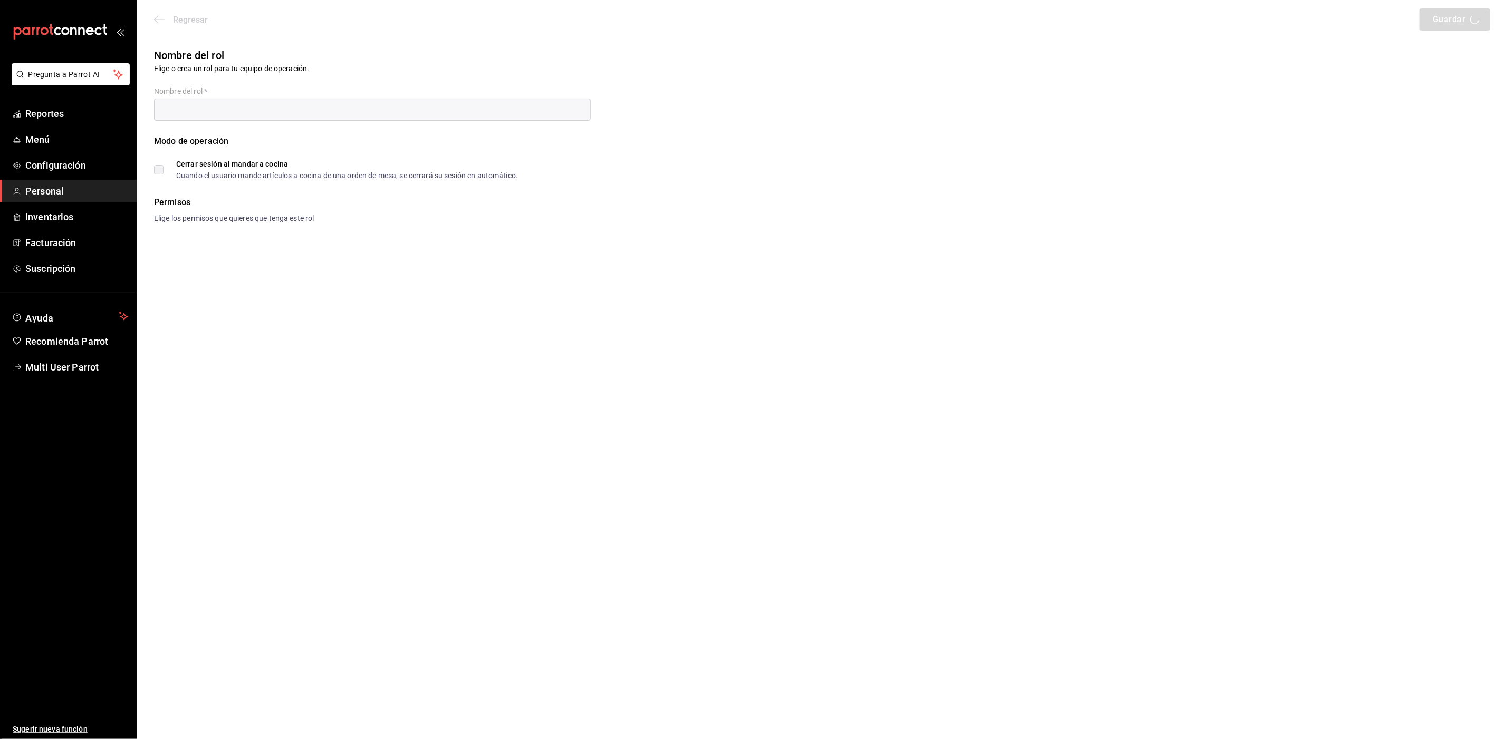
type input "Super Admin"
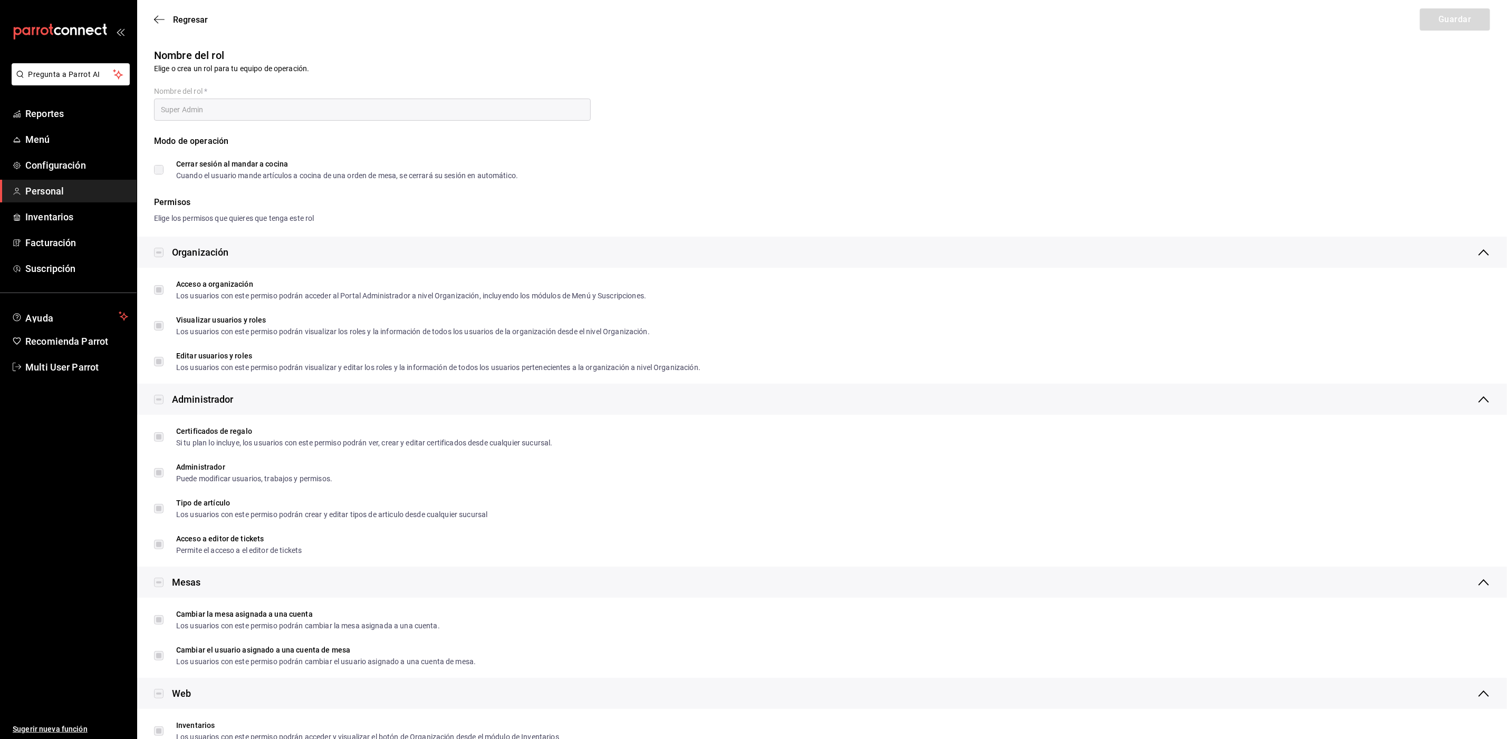
click at [359, 152] on div "Modo de operación" at bounding box center [822, 147] width 1336 height 25
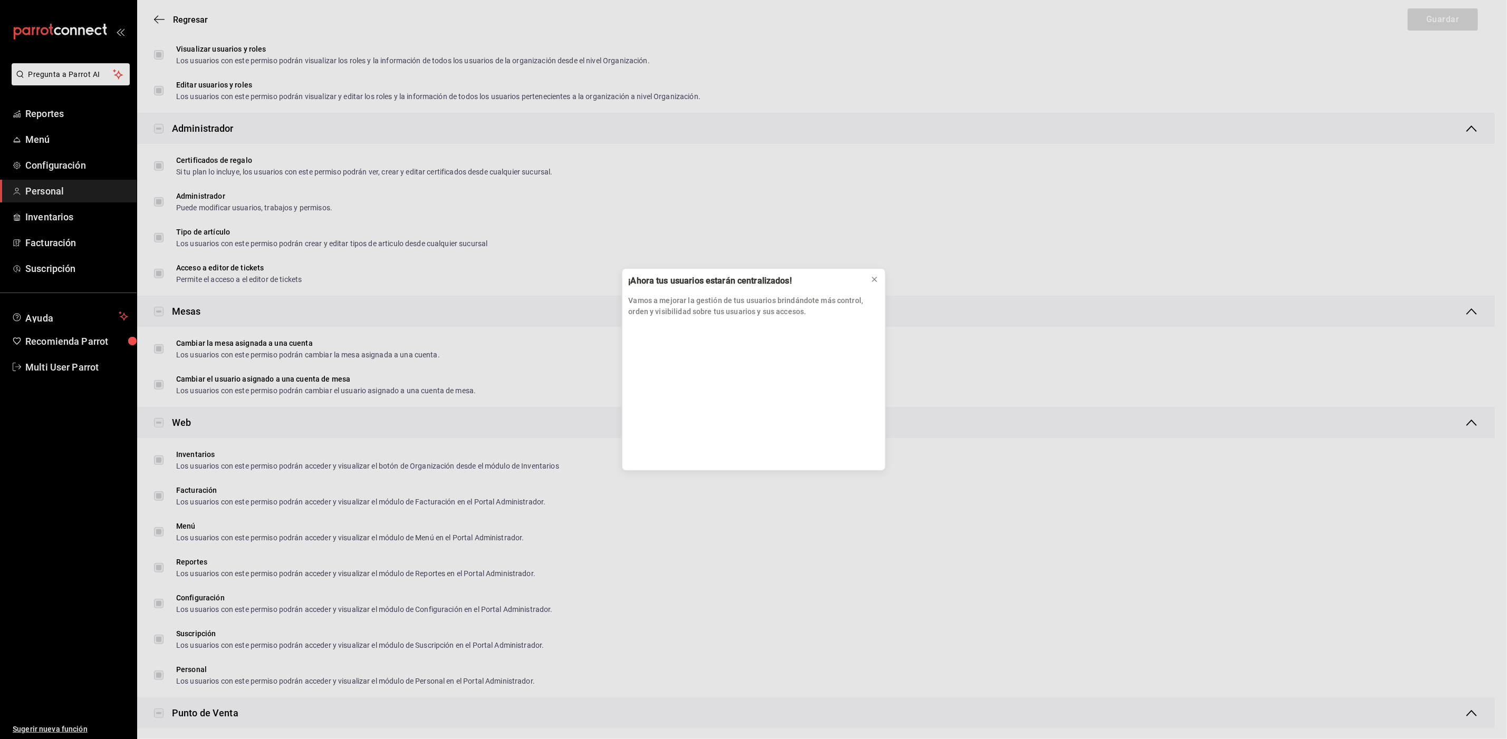
scroll to position [1396, 0]
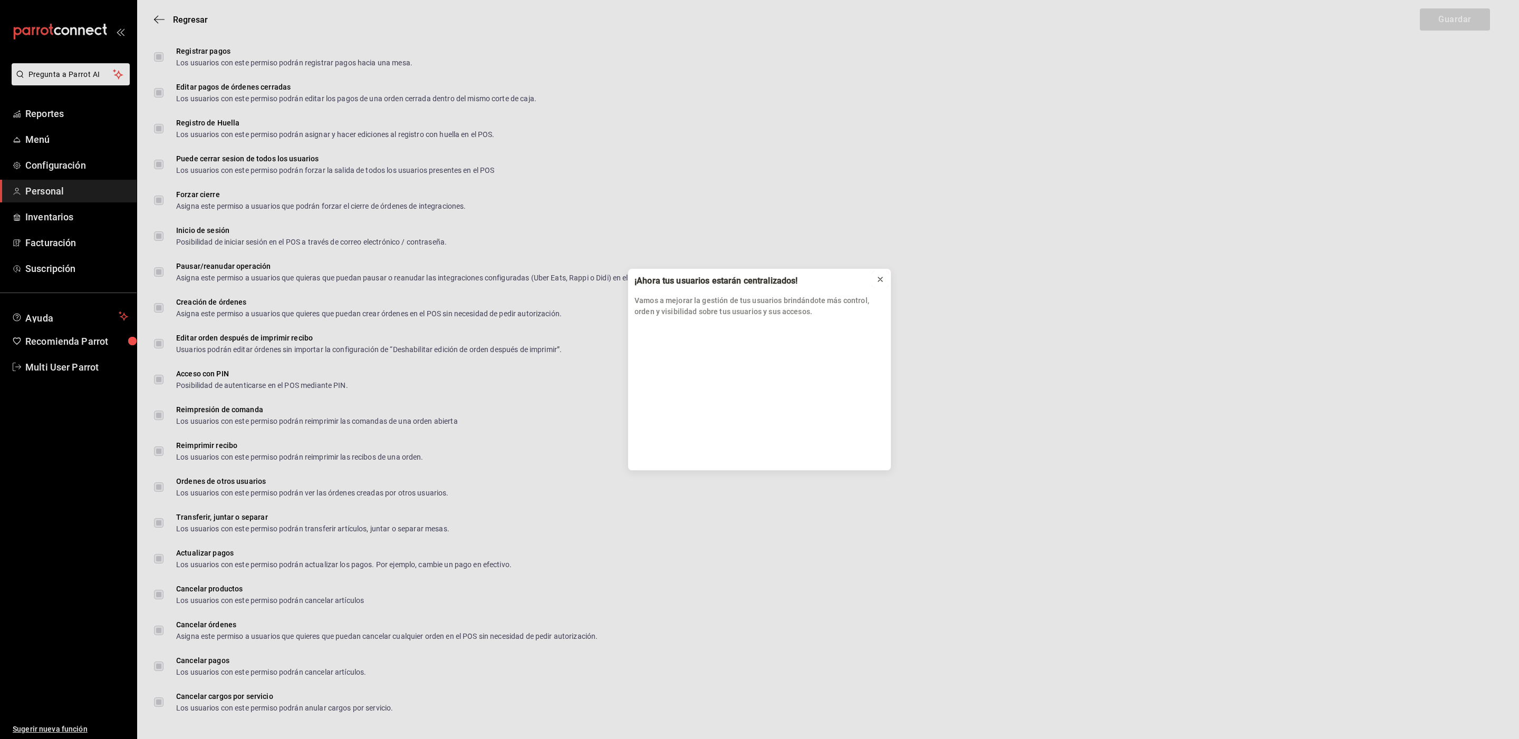
click at [875, 278] on button at bounding box center [880, 279] width 17 height 17
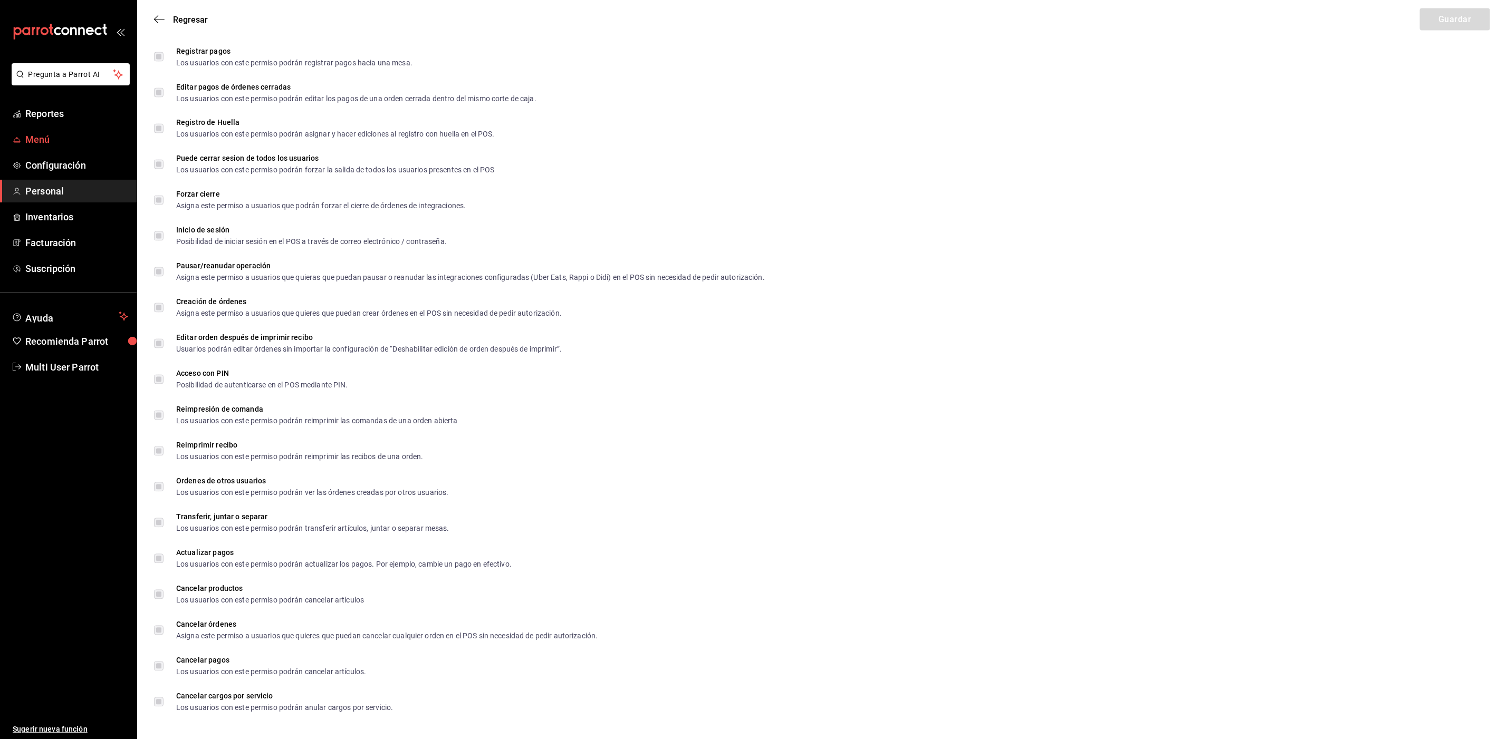
click at [51, 137] on span "Menú" at bounding box center [76, 139] width 103 height 14
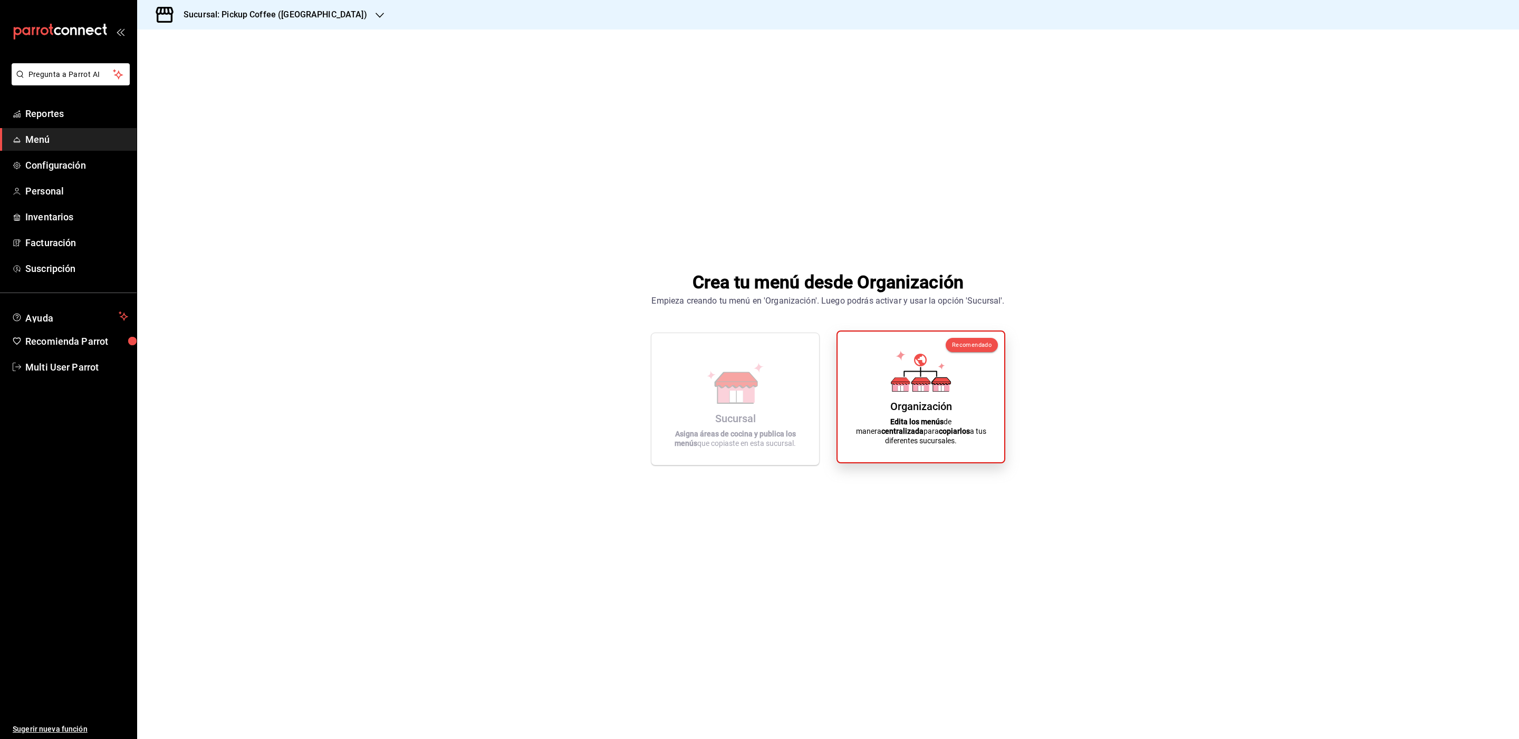
click at [948, 413] on div "Organización" at bounding box center [921, 406] width 62 height 13
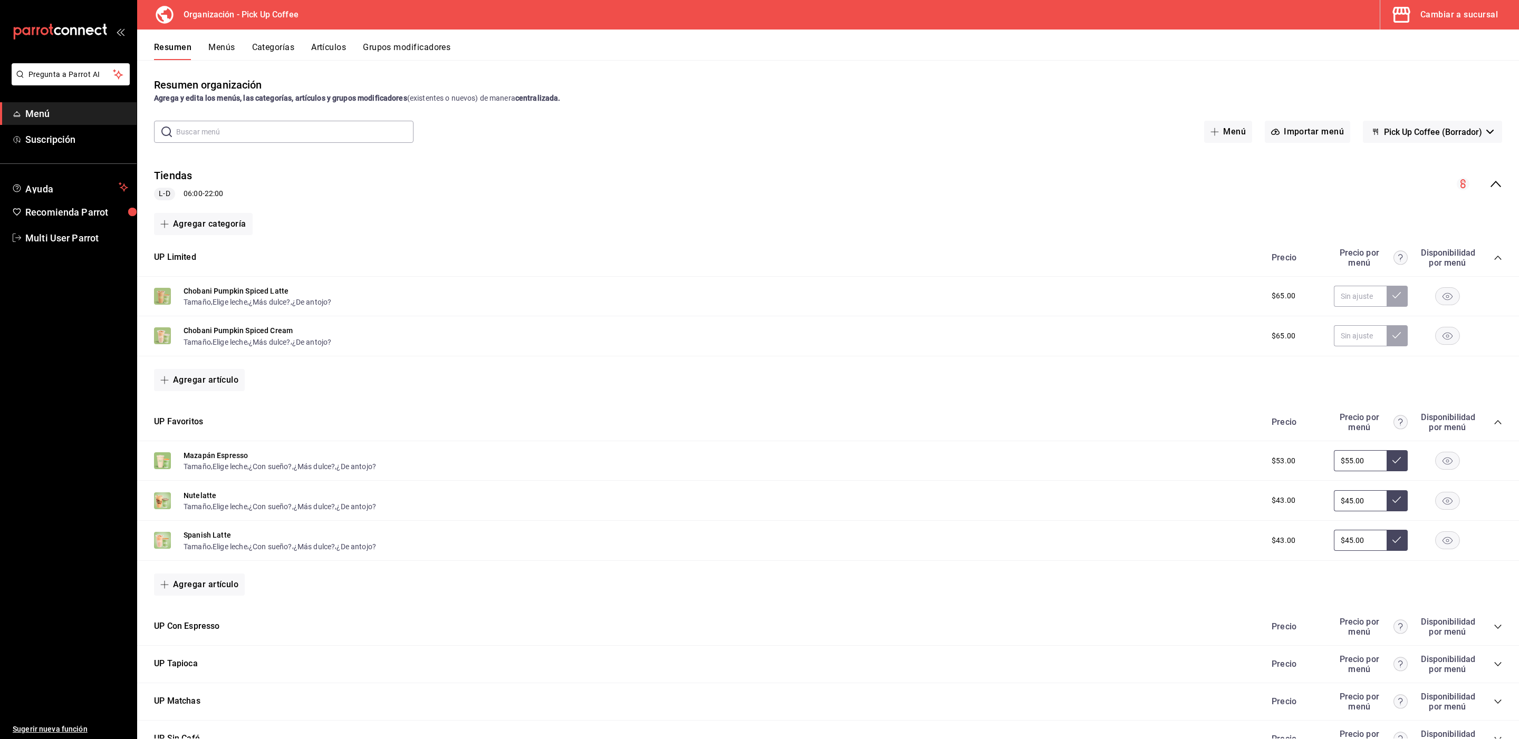
click at [222, 51] on button "Menús" at bounding box center [221, 51] width 26 height 18
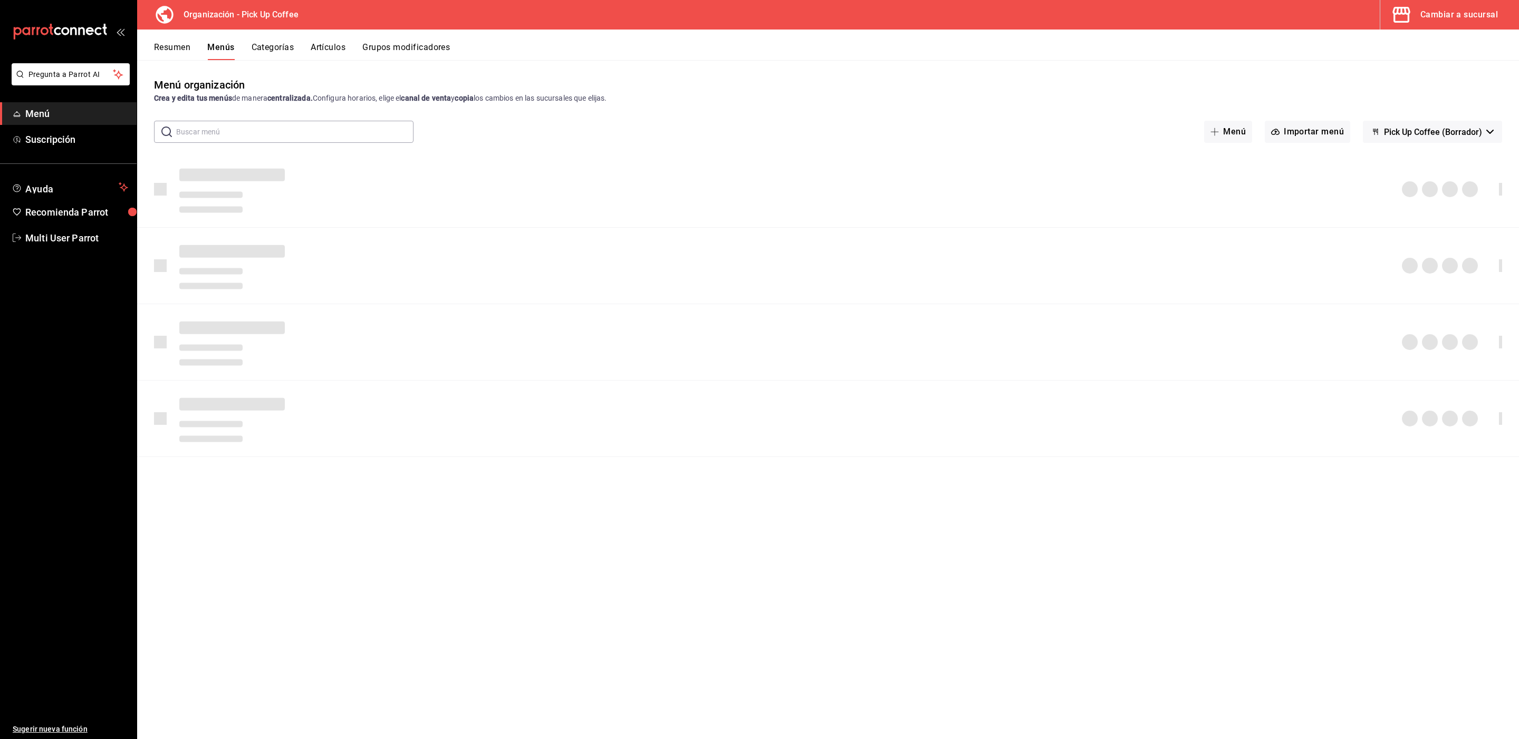
click at [1419, 131] on span "Pick Up Coffee (Borrador)" at bounding box center [1433, 132] width 98 height 10
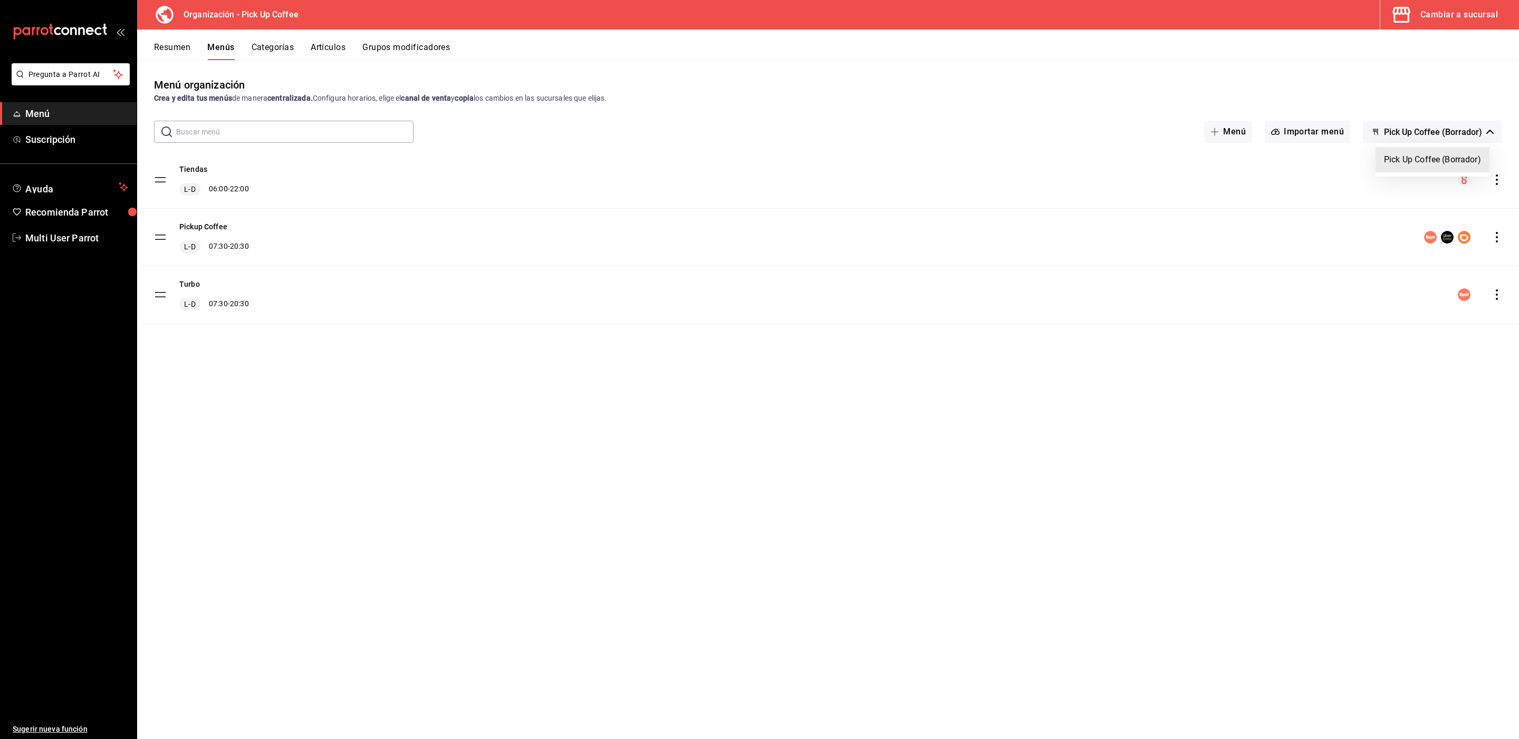
click at [1419, 131] on div at bounding box center [759, 369] width 1519 height 739
click at [1442, 132] on span "Pick Up Coffee (Borrador)" at bounding box center [1433, 132] width 98 height 10
click at [1442, 132] on div at bounding box center [759, 369] width 1519 height 739
click at [1472, 20] on div "Cambiar a sucursal" at bounding box center [1459, 14] width 78 height 15
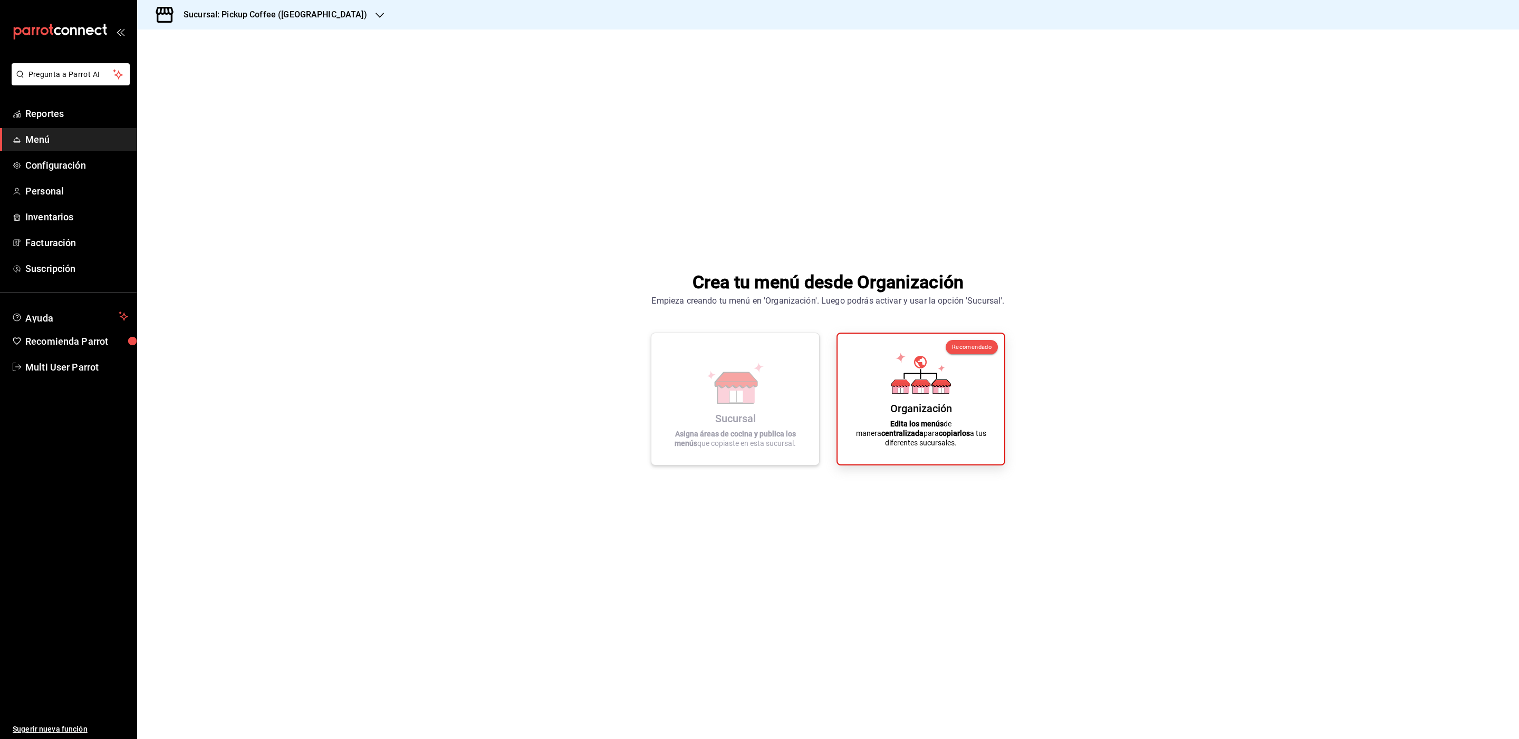
click at [769, 402] on div "Sucursal Asigna áreas de cocina y publica los menús que copiaste en esta sucurs…" at bounding box center [735, 399] width 142 height 115
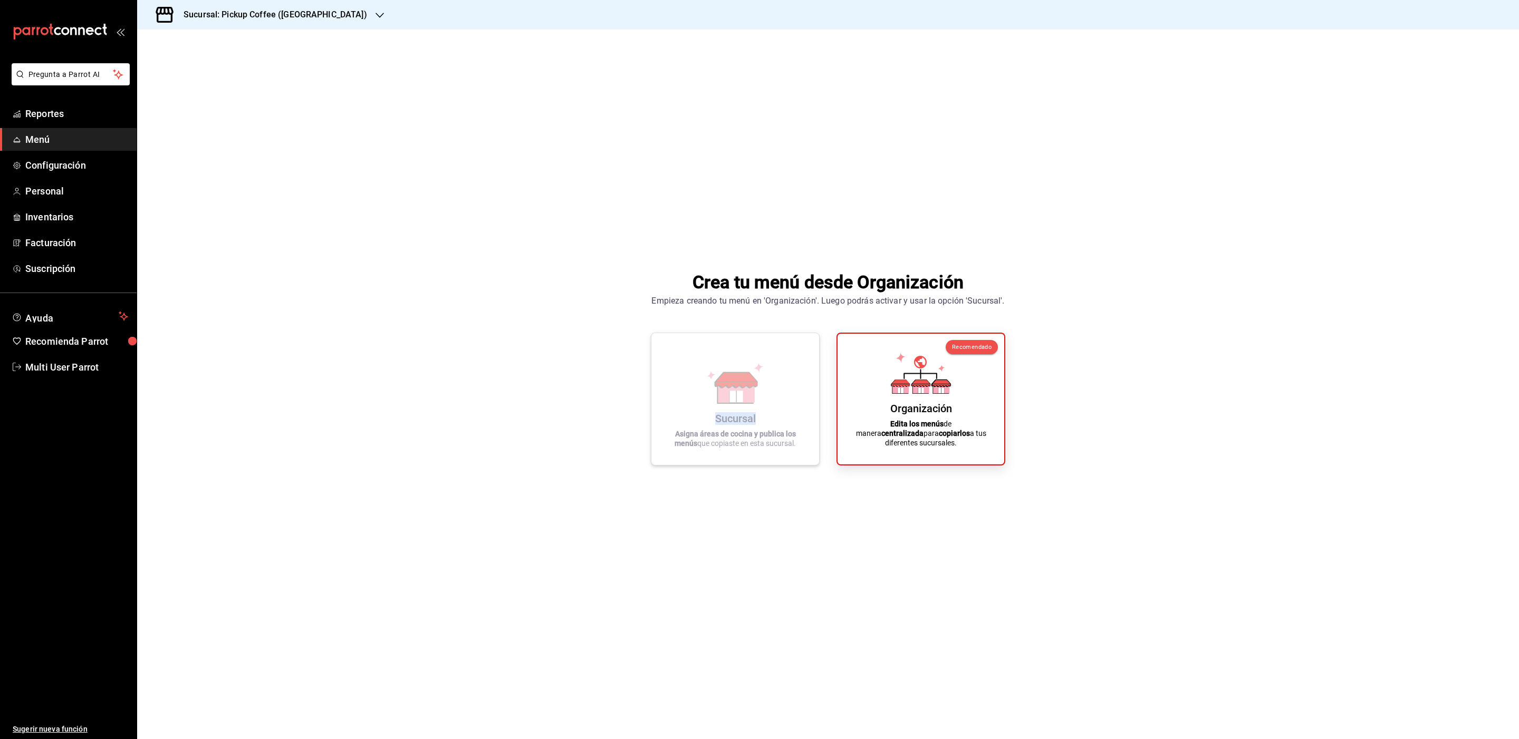
click at [769, 402] on div "Sucursal Asigna áreas de cocina y publica los menús que copiaste en esta sucurs…" at bounding box center [735, 399] width 142 height 115
drag, startPoint x: 769, startPoint y: 402, endPoint x: 360, endPoint y: 64, distance: 531.2
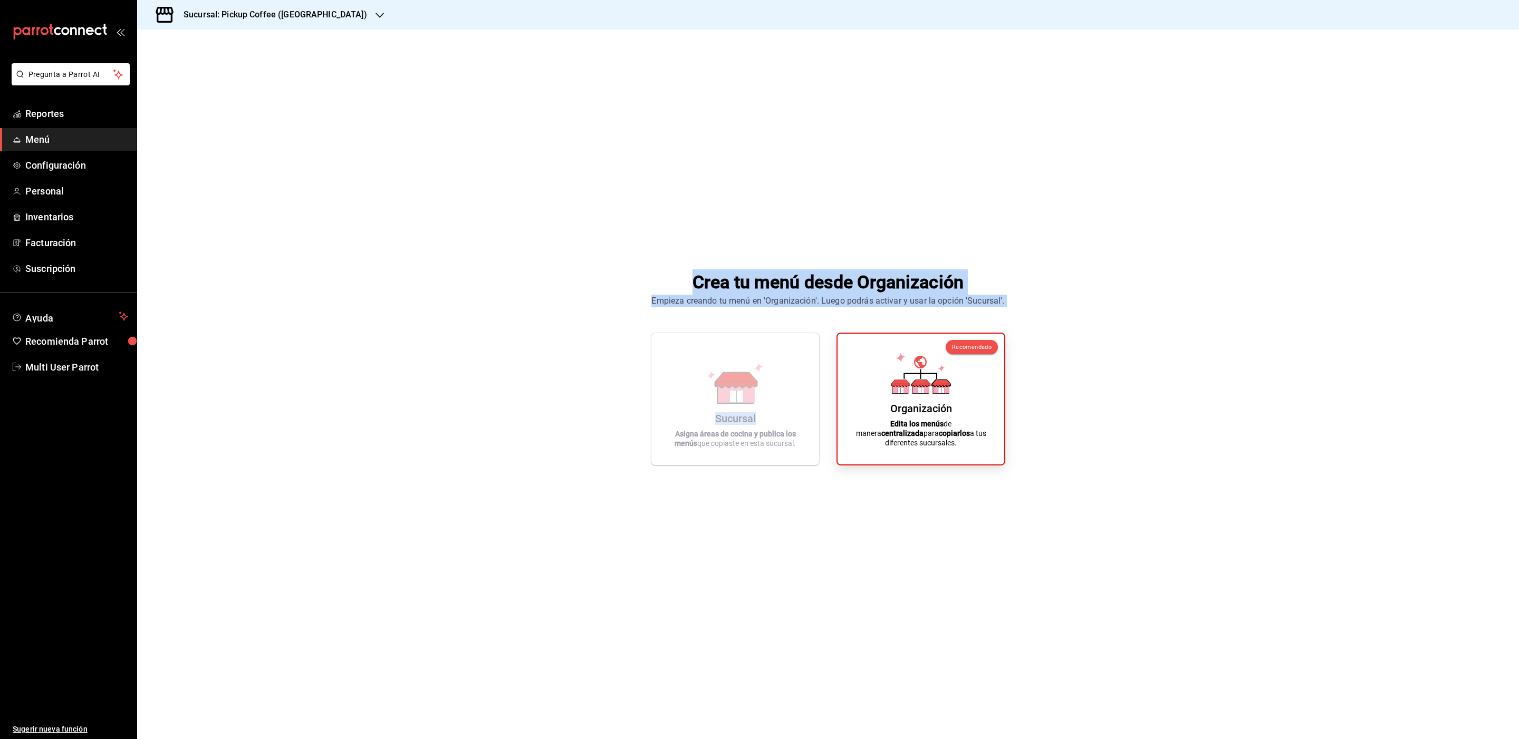
click at [360, 64] on div "Crea tu menú desde Organización Empieza creando tu menú en 'Organización'. Lueg…" at bounding box center [828, 368] width 1382 height 676
click at [376, 17] on icon "button" at bounding box center [380, 15] width 8 height 8
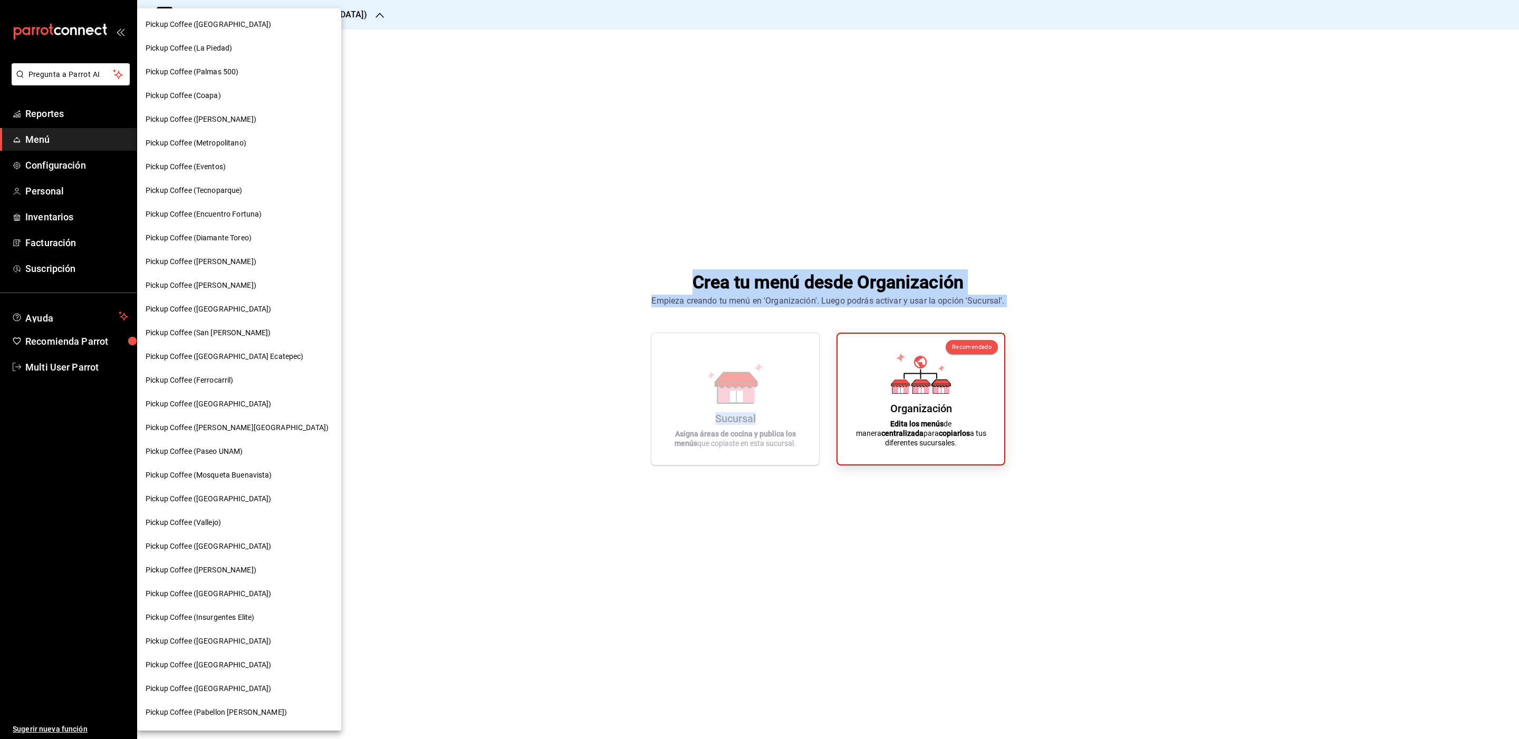
scroll to position [257, 0]
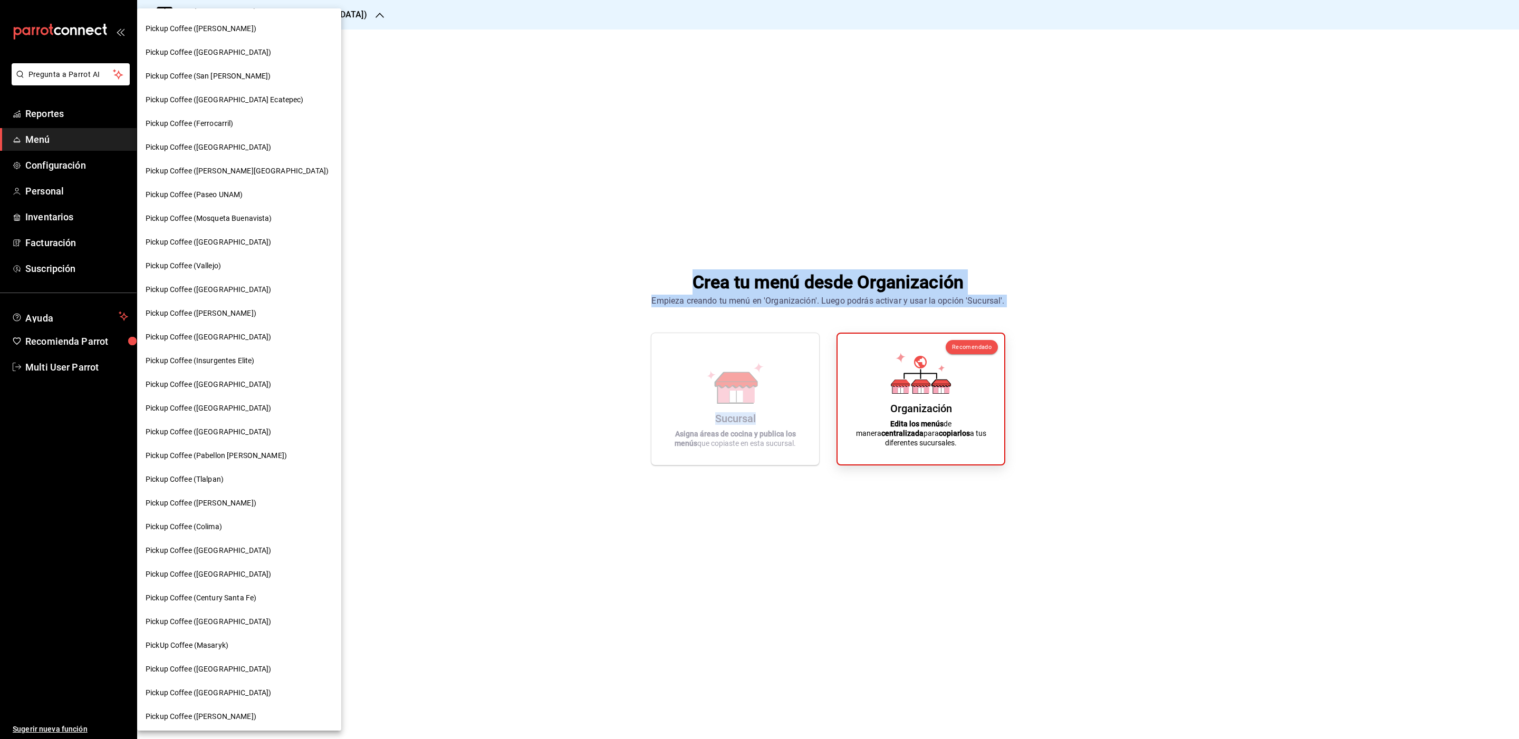
click at [242, 711] on span "Pickup Coffee ([PERSON_NAME])" at bounding box center [201, 716] width 111 height 11
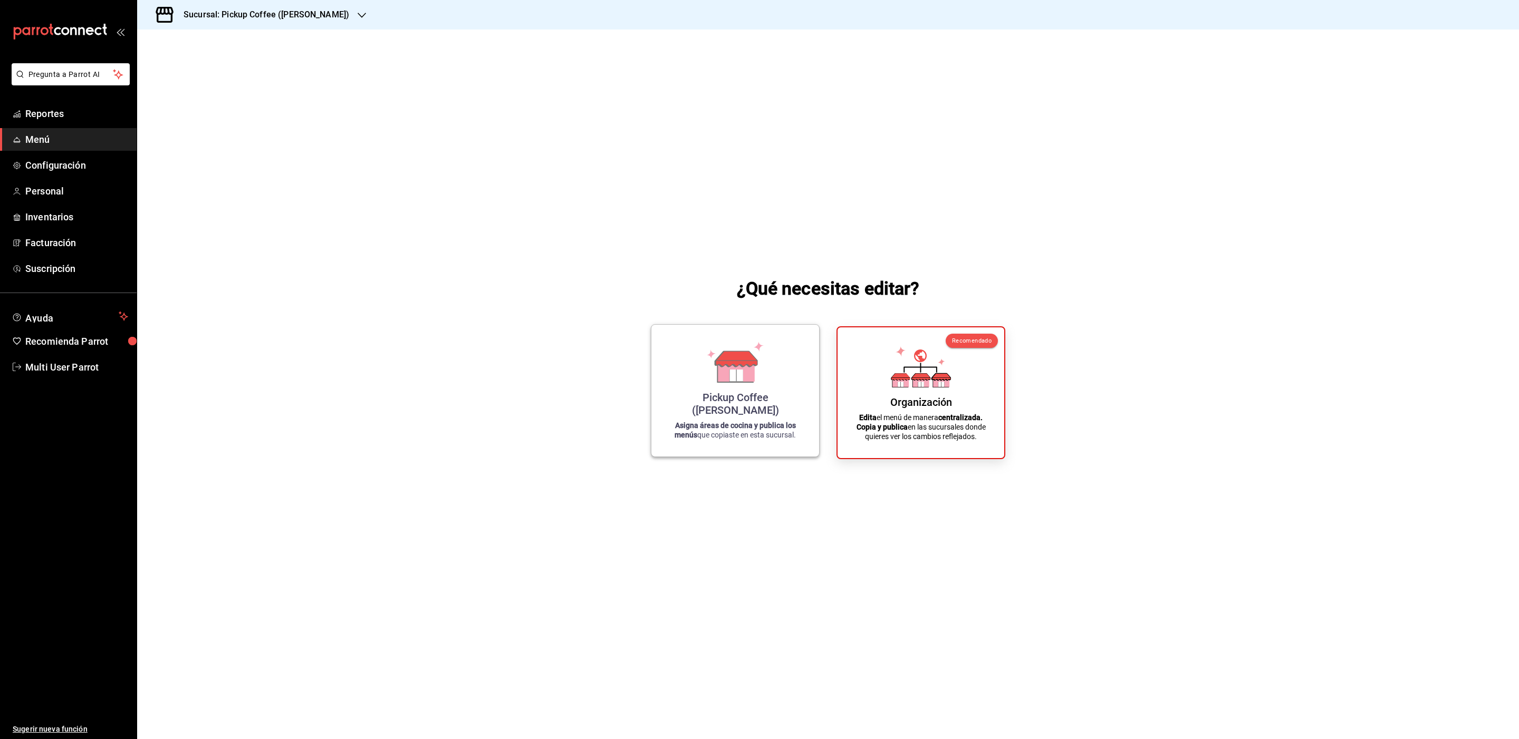
click at [701, 419] on div "Pickup Coffee ([PERSON_NAME]) Asigna áreas de cocina y publica los menús que co…" at bounding box center [735, 390] width 142 height 115
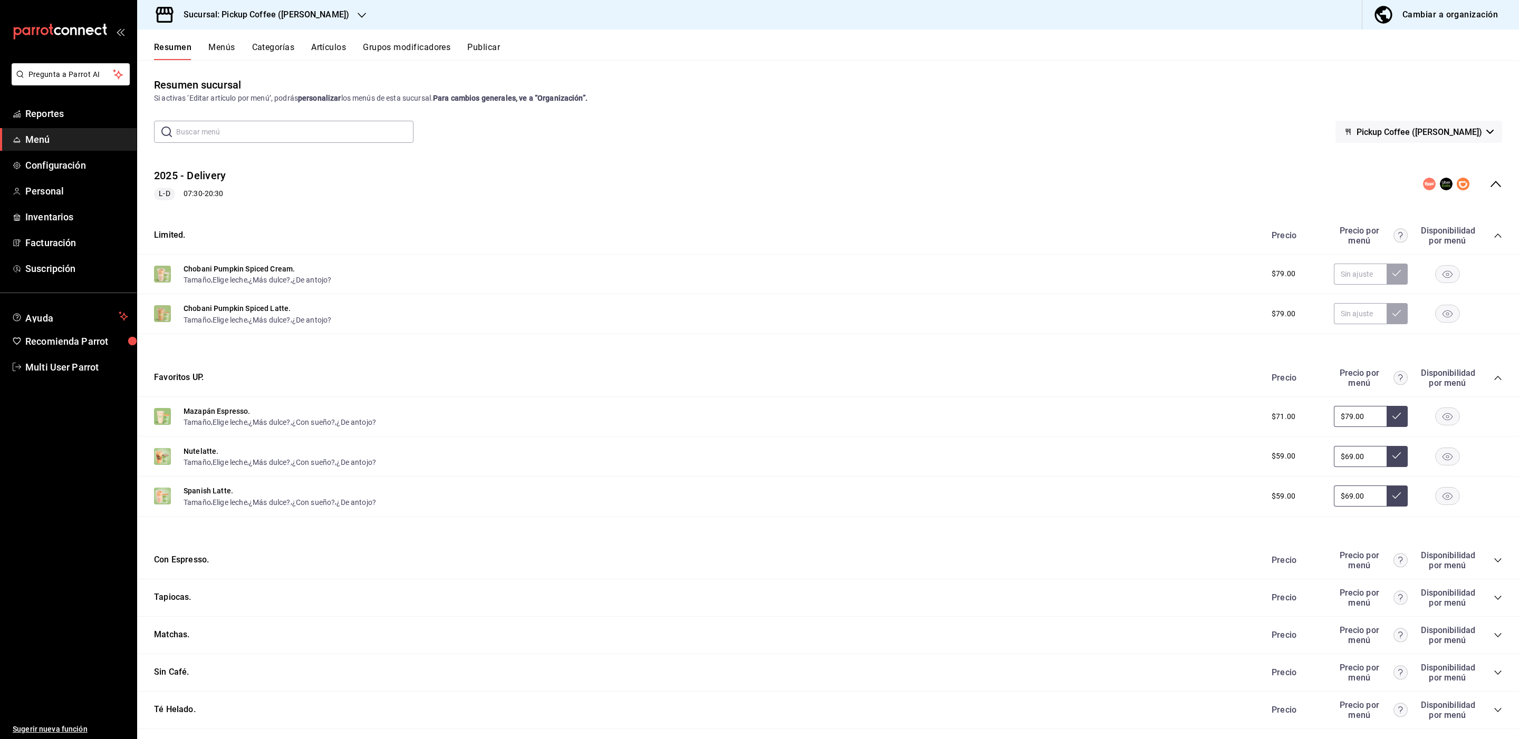
click at [1489, 181] on icon "collapse-menu-row" at bounding box center [1495, 184] width 13 height 13
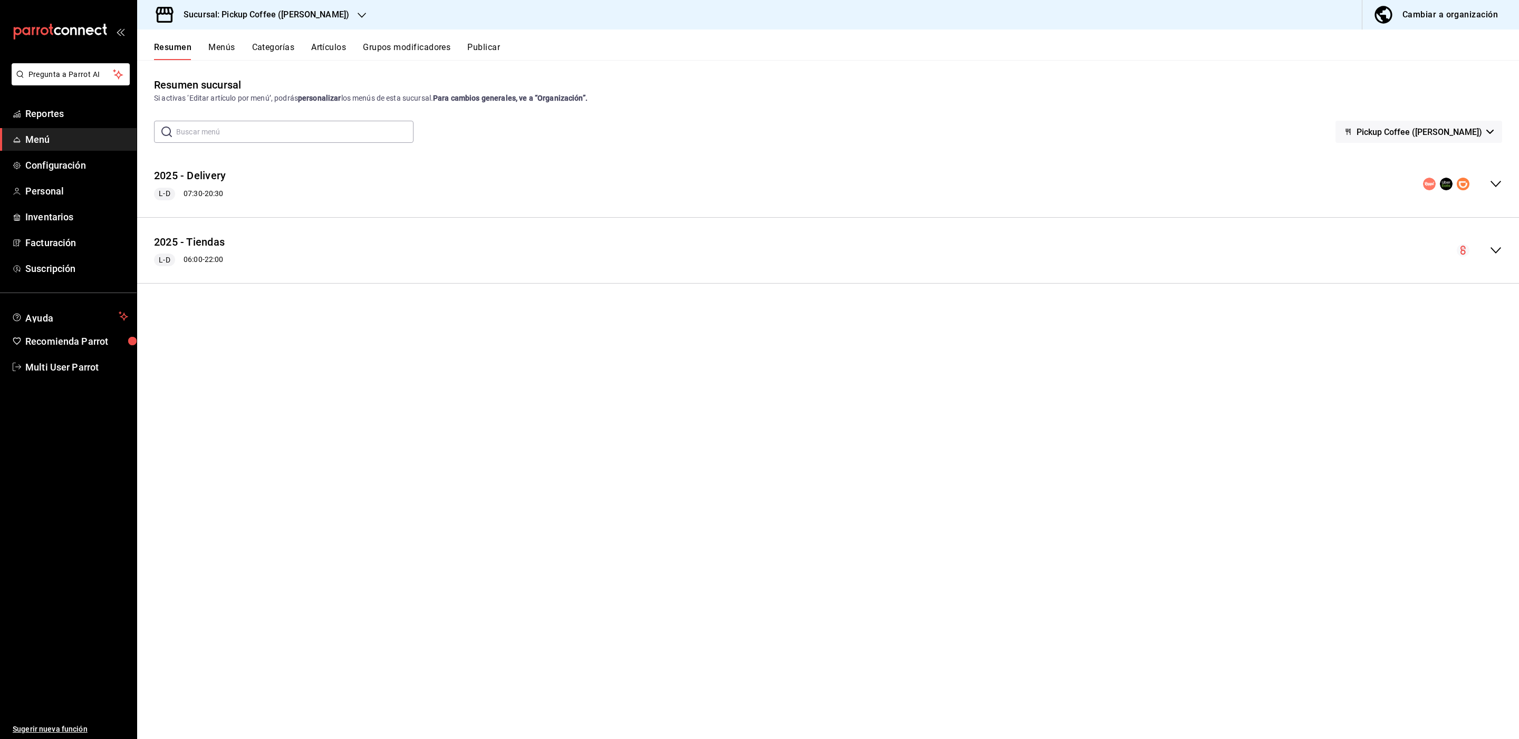
click at [226, 46] on button "Menús" at bounding box center [221, 51] width 26 height 18
click at [212, 223] on button "2025 - Tiendas" at bounding box center [204, 227] width 51 height 11
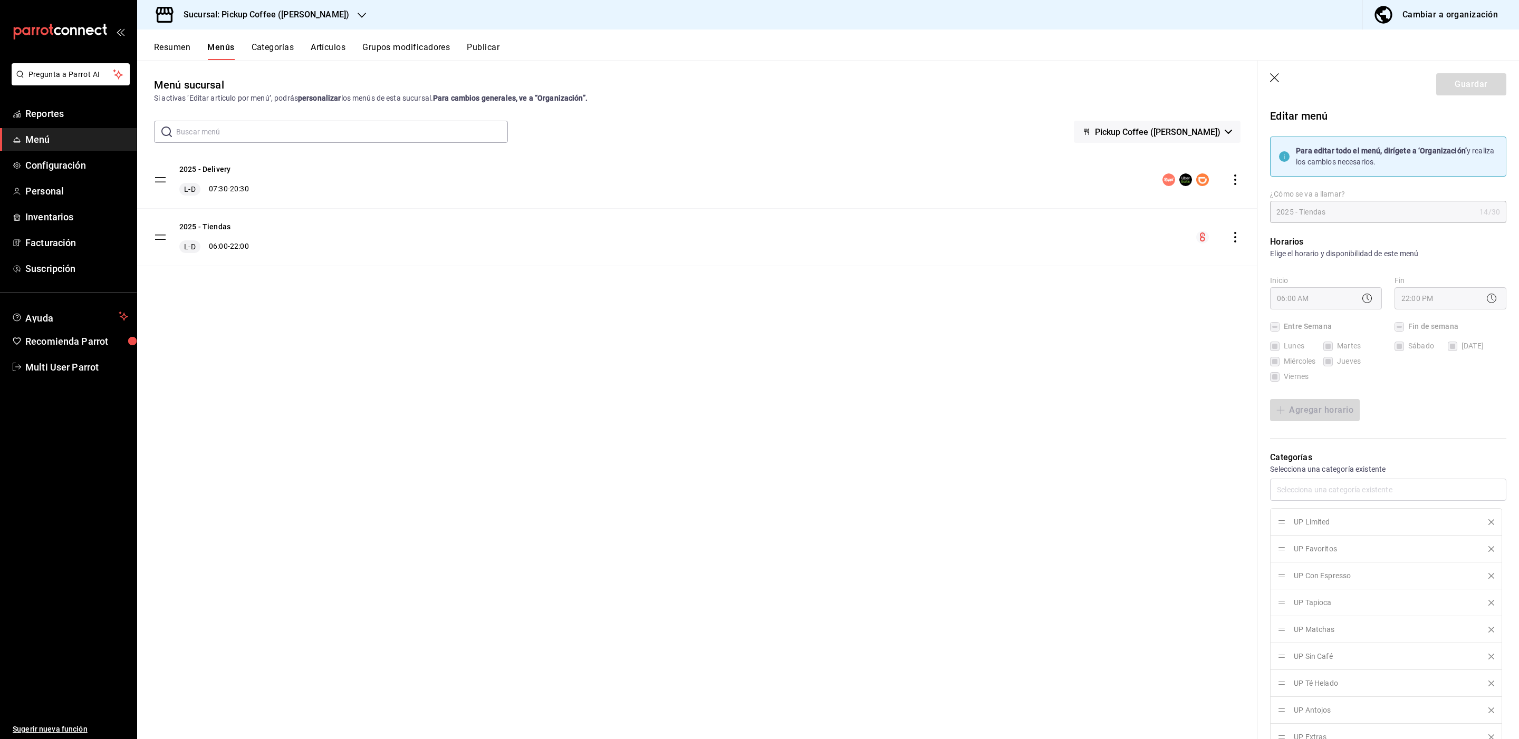
click at [1450, 13] on div "Cambiar a organización" at bounding box center [1449, 14] width 95 height 15
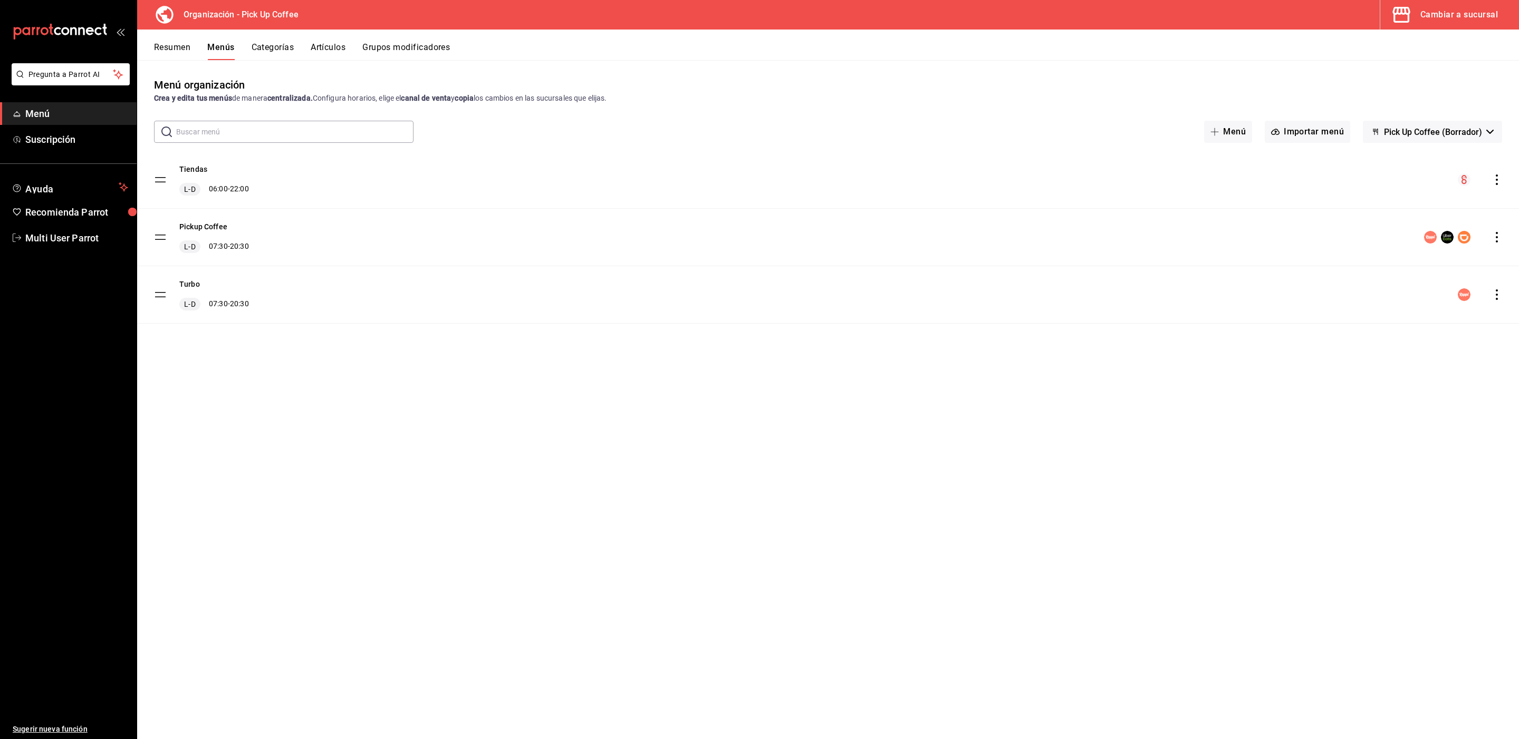
click at [1440, 137] on span "Pick Up Coffee (Borrador)" at bounding box center [1433, 132] width 98 height 10
click at [1440, 137] on div at bounding box center [759, 369] width 1519 height 739
click at [189, 173] on button "Tiendas" at bounding box center [193, 169] width 28 height 11
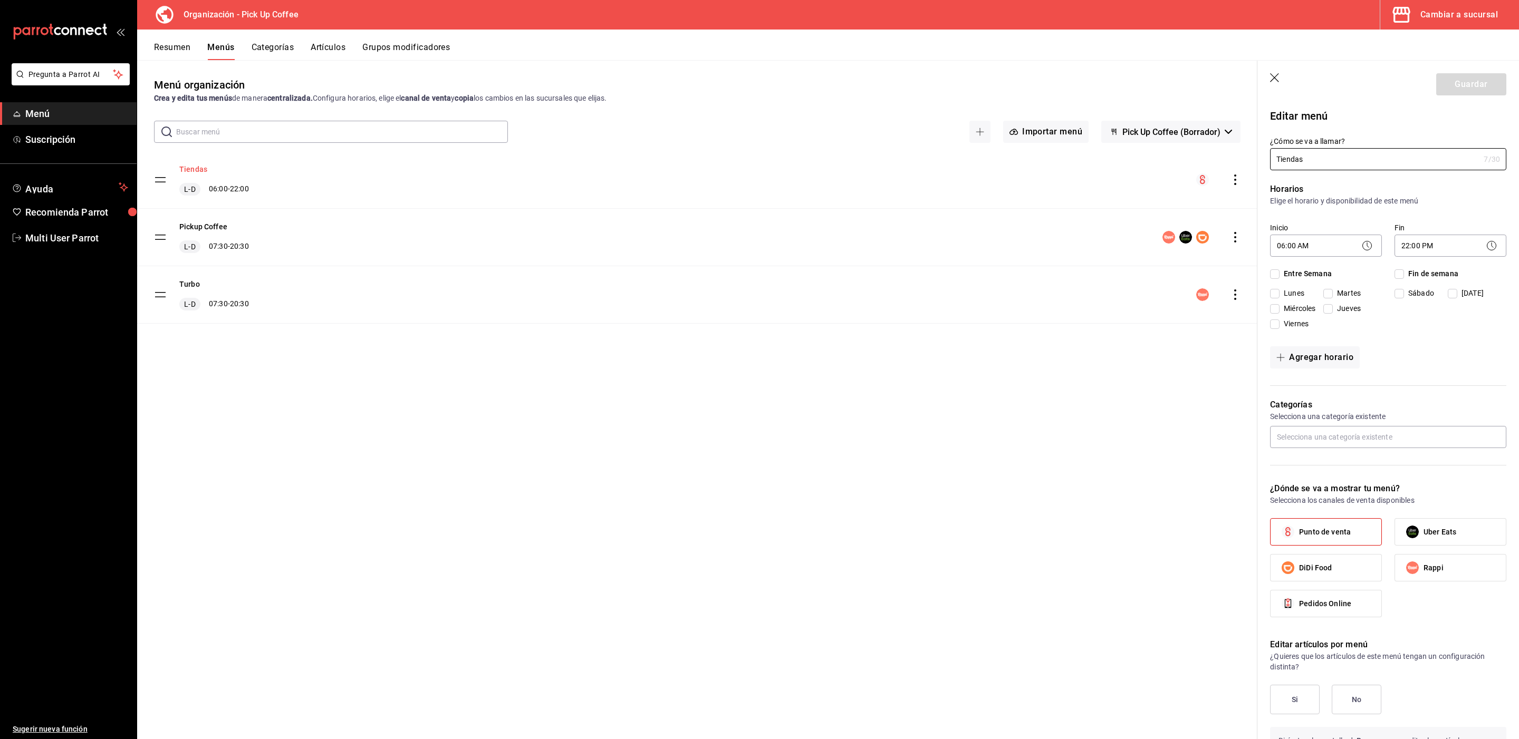
checkbox input "true"
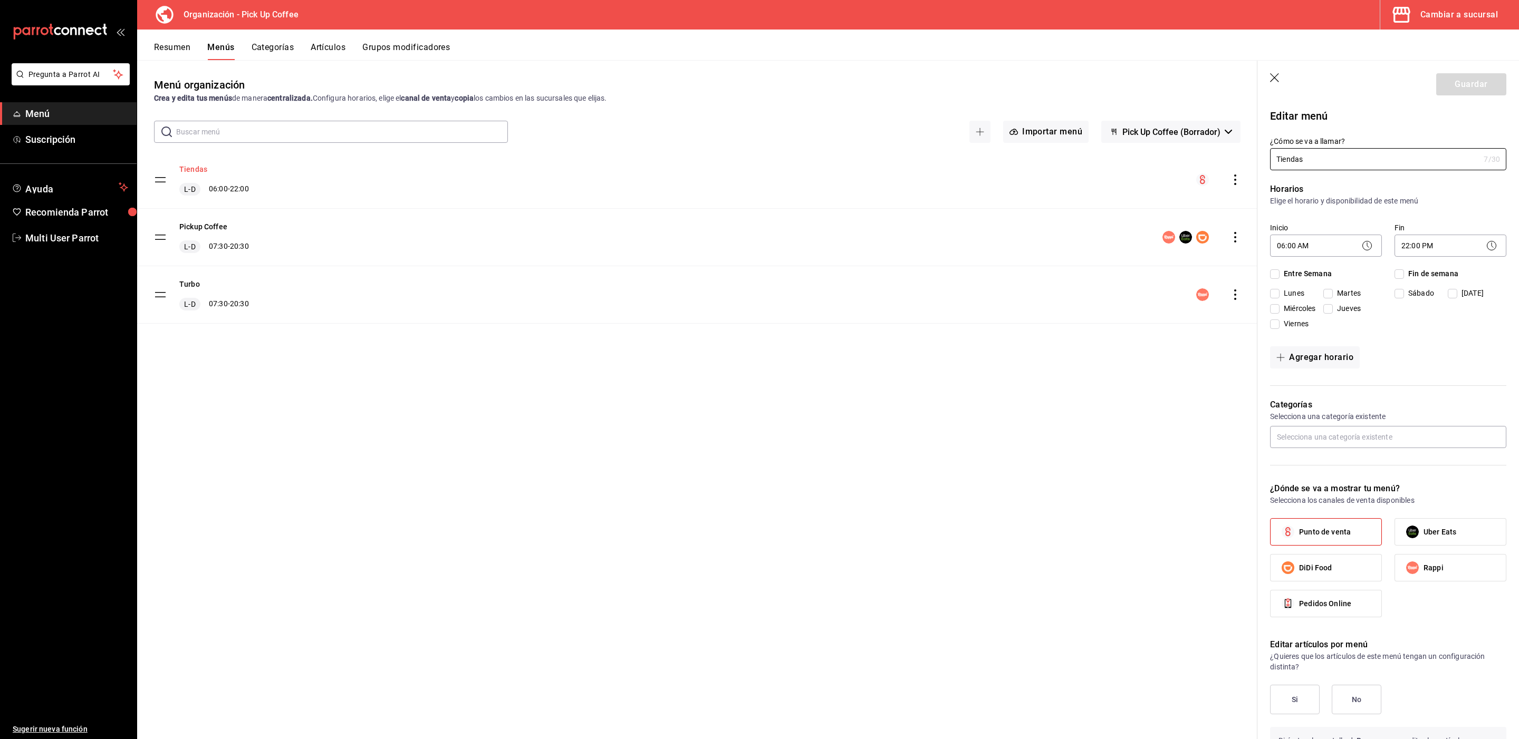
checkbox input "true"
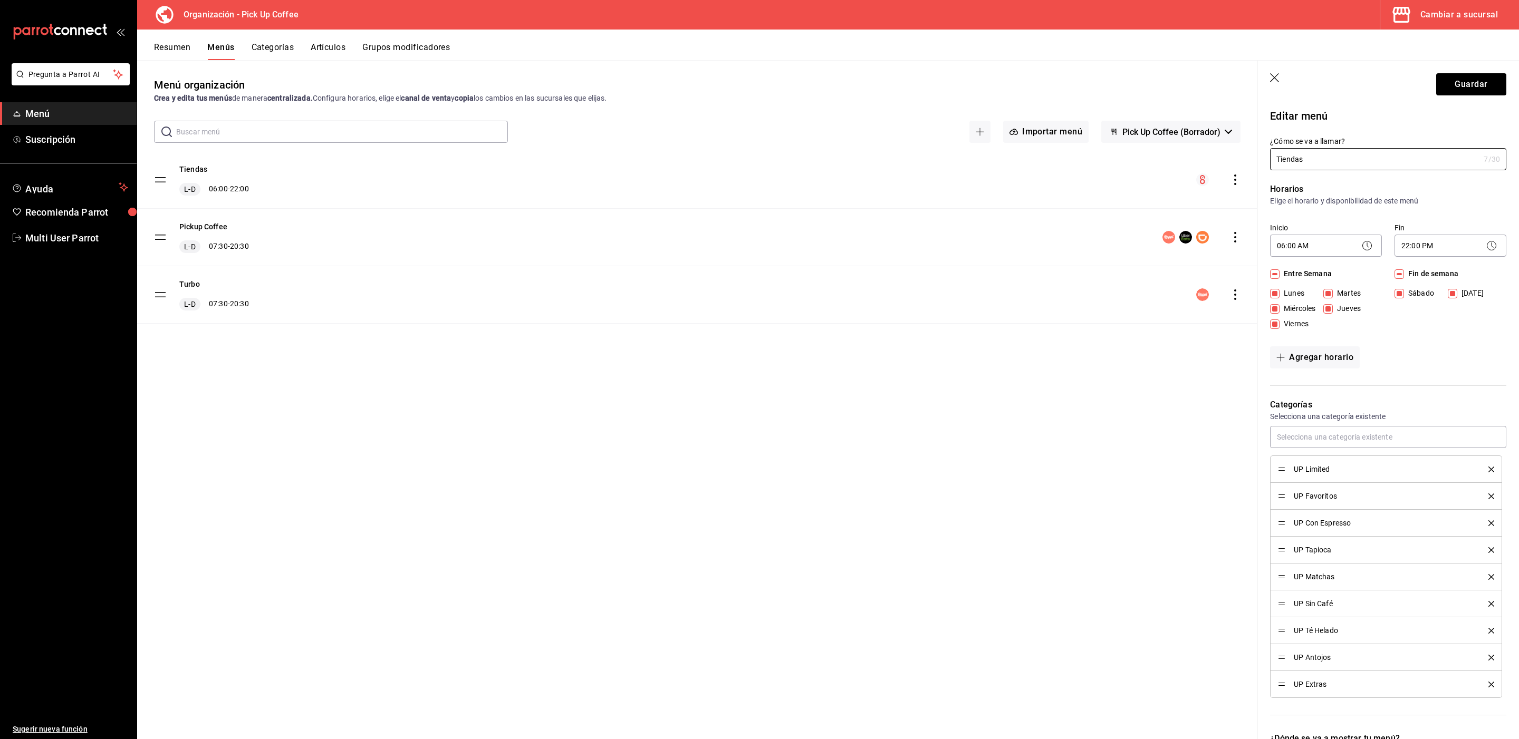
click at [1274, 78] on icon "button" at bounding box center [1274, 77] width 9 height 9
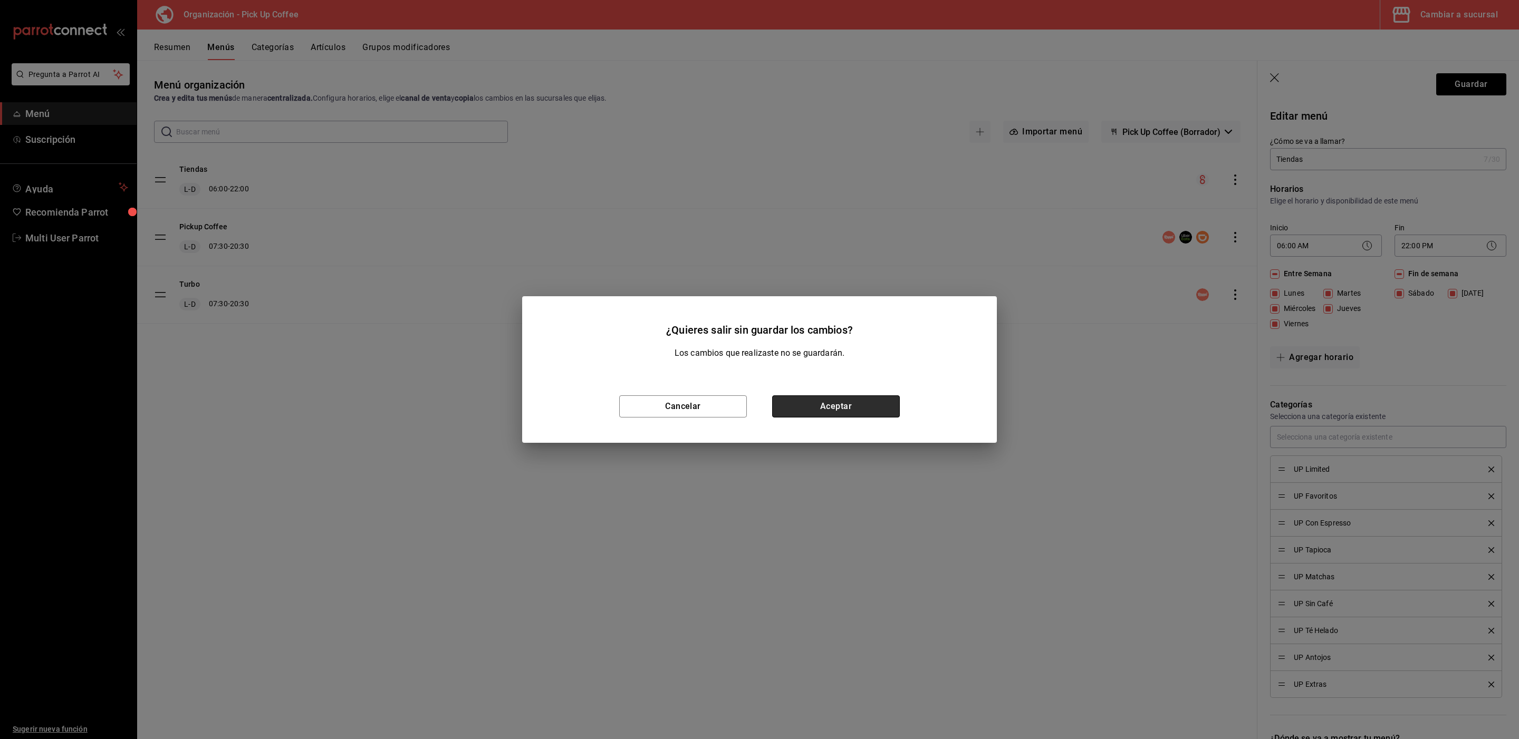
click at [812, 408] on button "Aceptar" at bounding box center [836, 407] width 128 height 22
checkbox input "false"
type input "1758816905243"
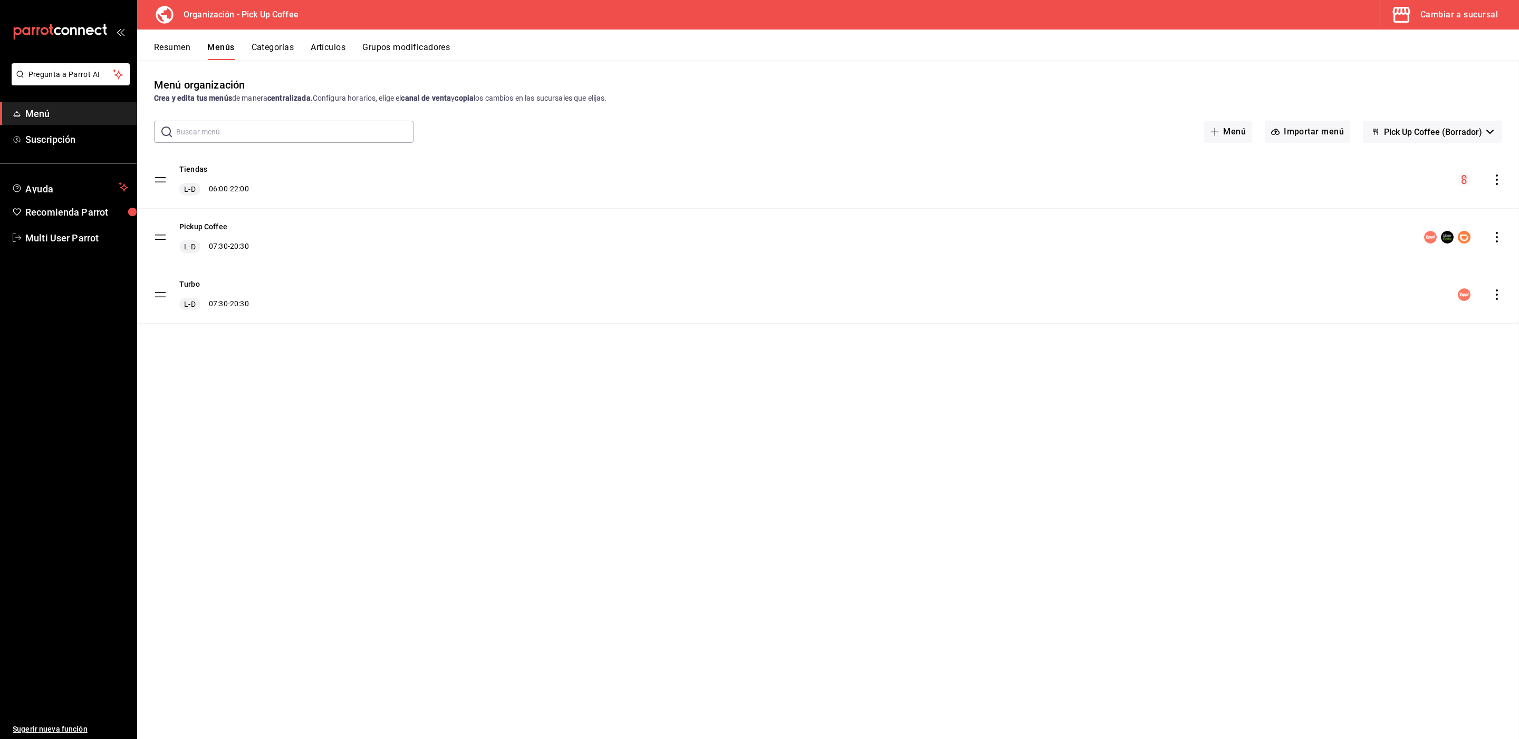
checkbox input "false"
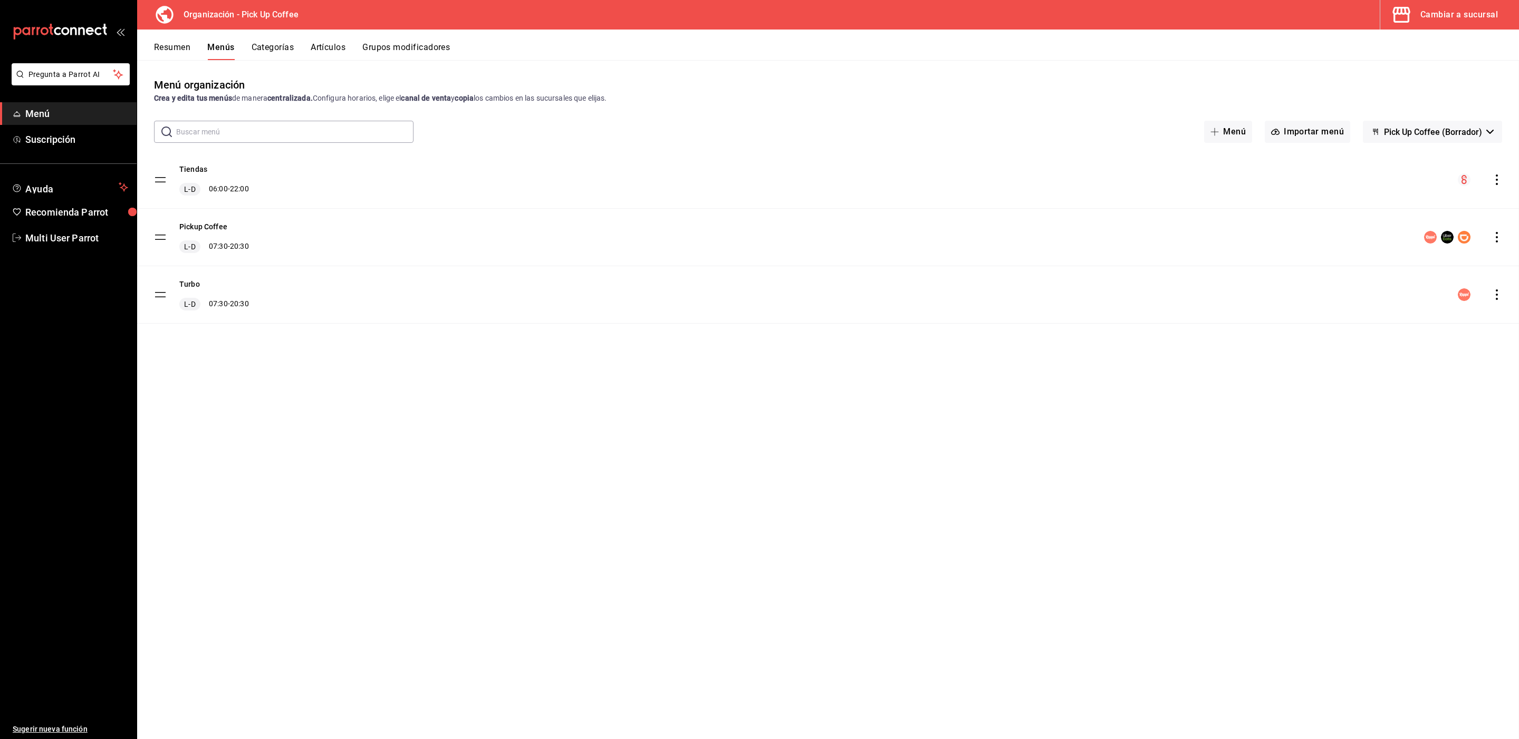
checkbox input "false"
click at [1428, 27] on button "Cambiar a sucursal" at bounding box center [1445, 15] width 130 height 30
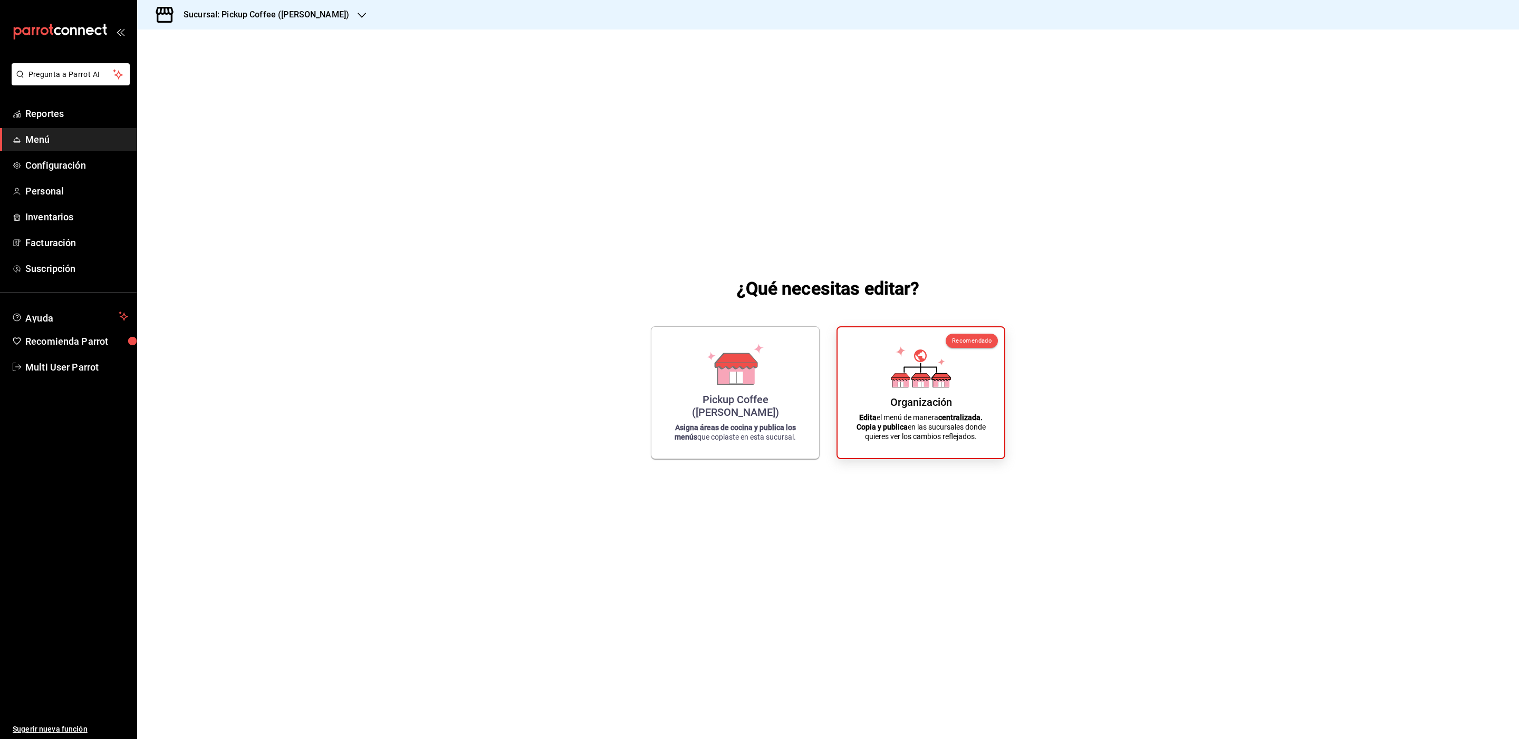
click at [347, 14] on h3 "Sucursal: Pickup Coffee ([PERSON_NAME])" at bounding box center [262, 14] width 174 height 13
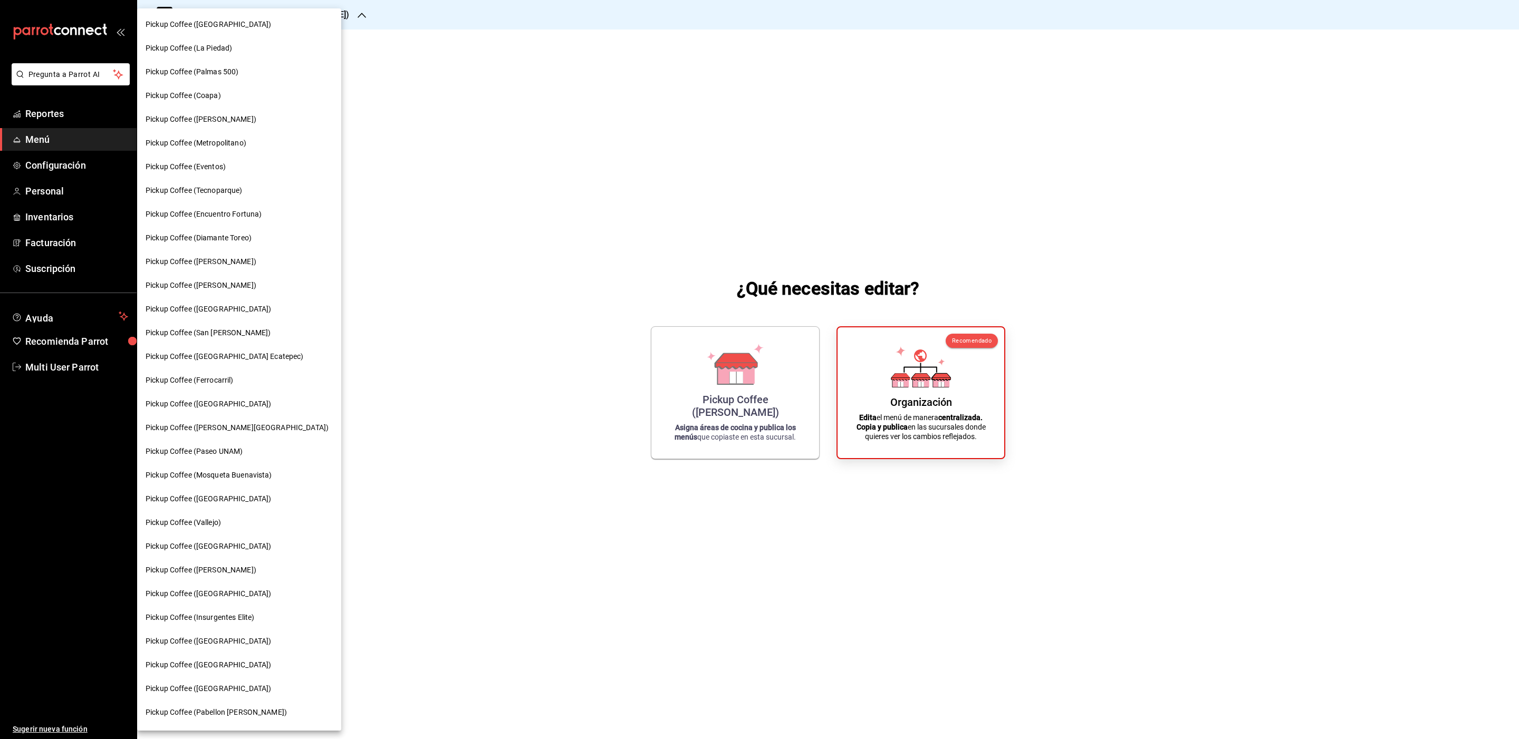
scroll to position [257, 0]
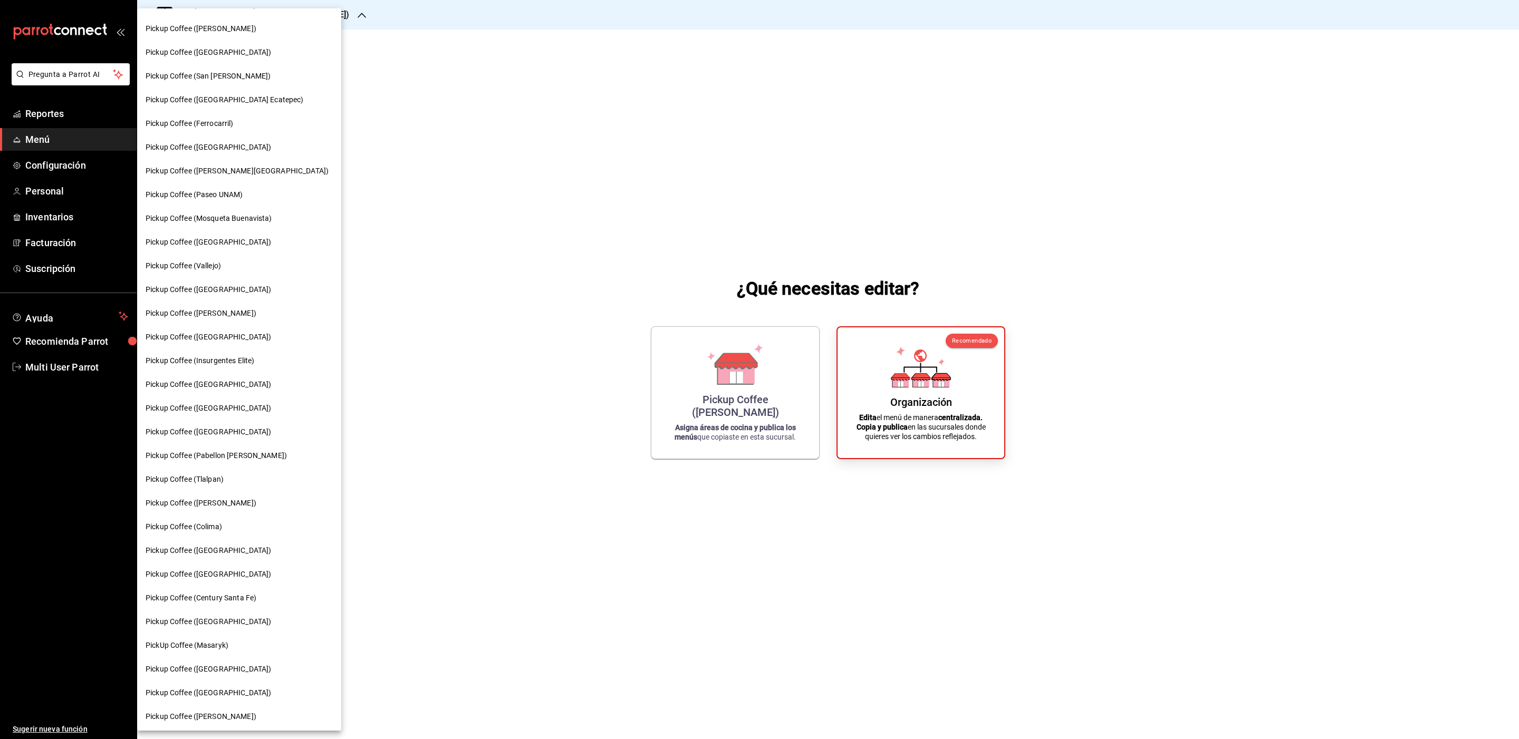
click at [218, 698] on div "Pickup Coffee ([GEOGRAPHIC_DATA])" at bounding box center [239, 693] width 204 height 24
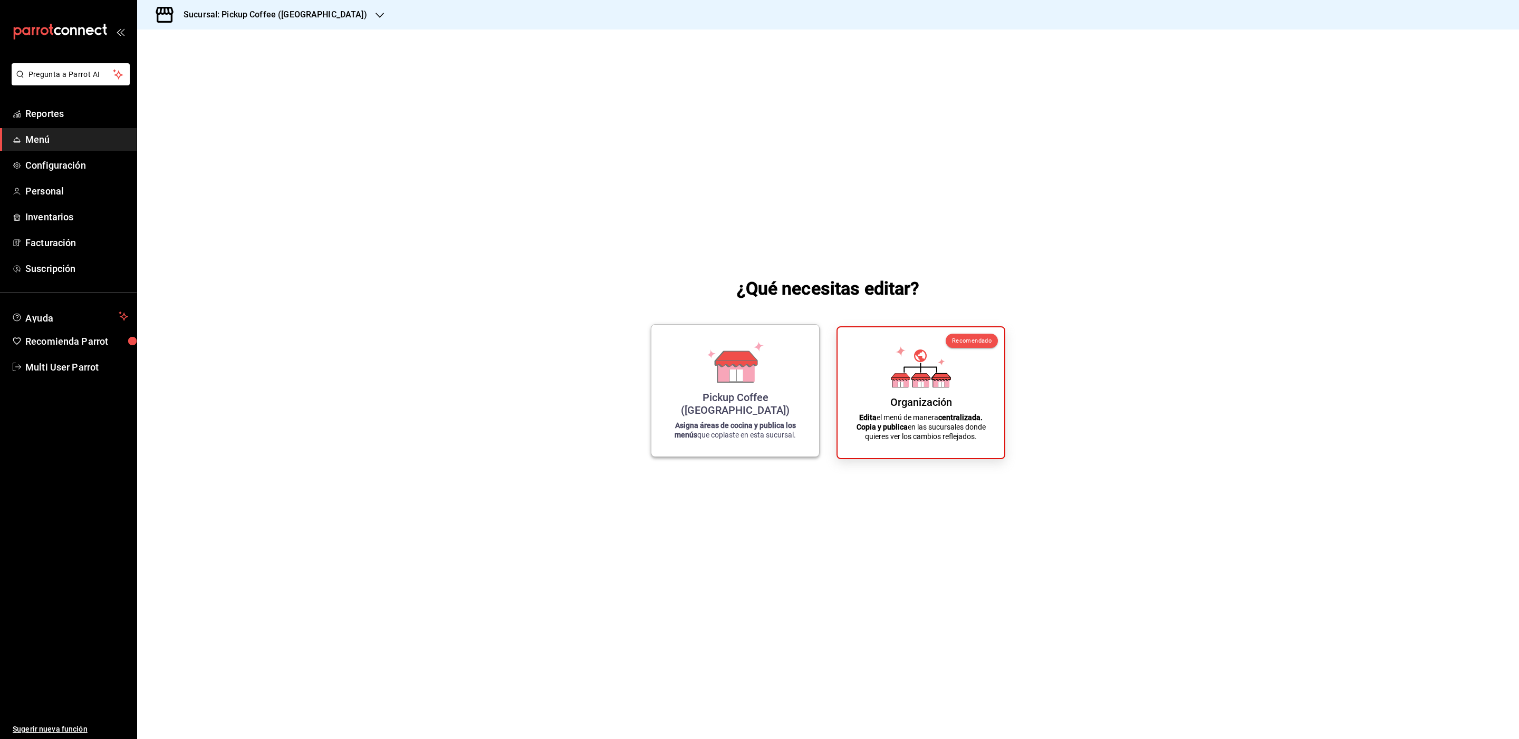
click at [728, 406] on div "Pickup Coffee ([GEOGRAPHIC_DATA])" at bounding box center [735, 403] width 142 height 25
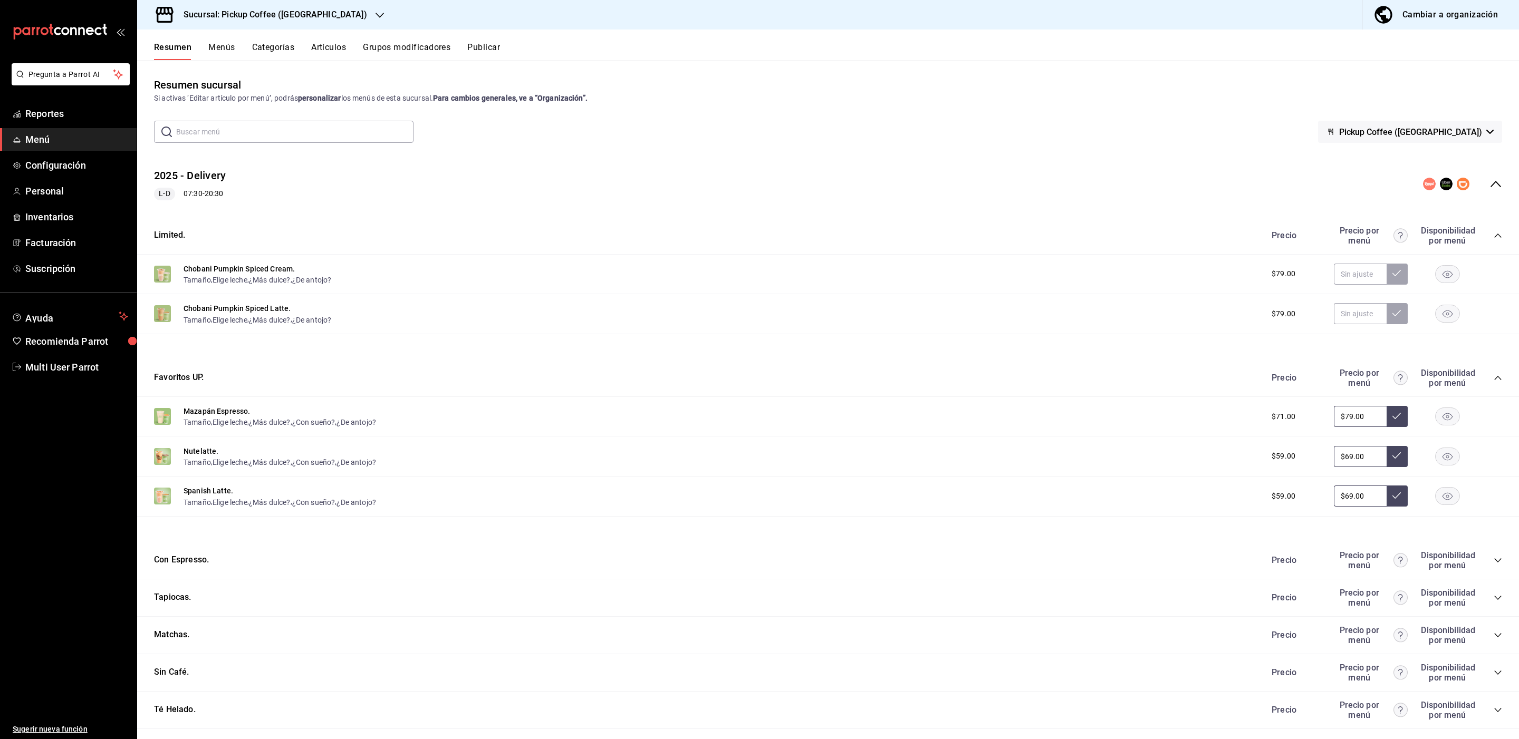
click at [226, 52] on button "Menús" at bounding box center [221, 51] width 26 height 18
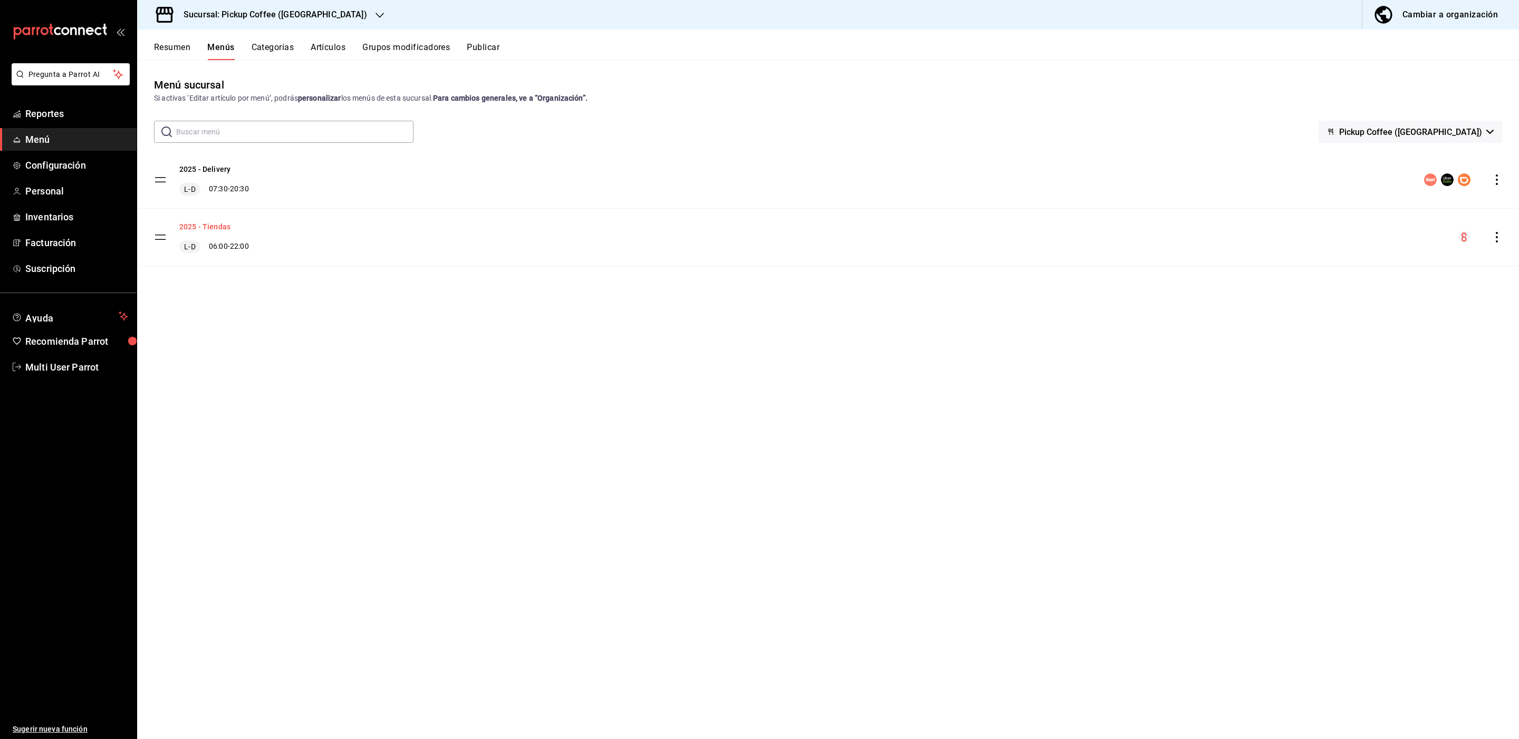
click at [214, 232] on button "2025 - Tiendas" at bounding box center [204, 227] width 51 height 11
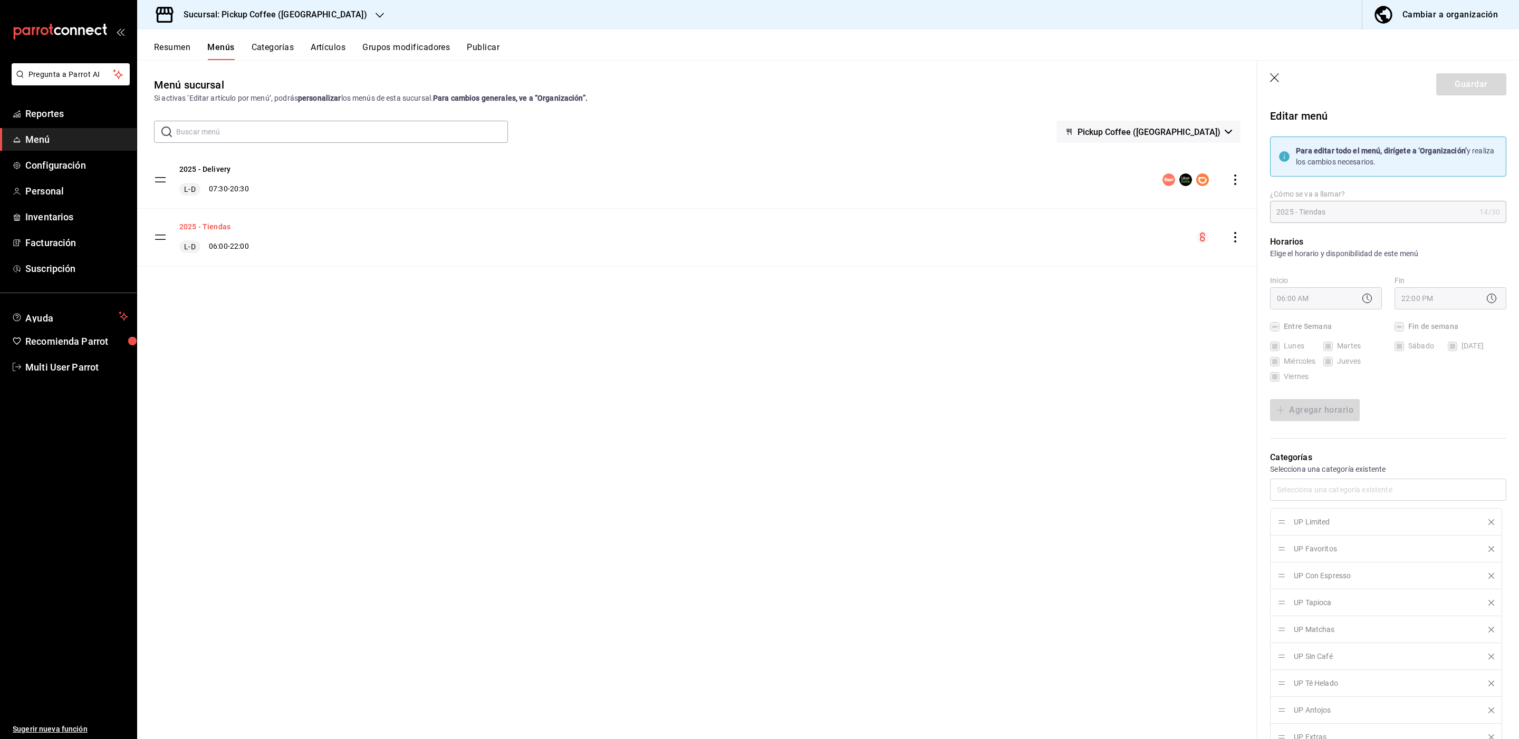
checkbox input "true"
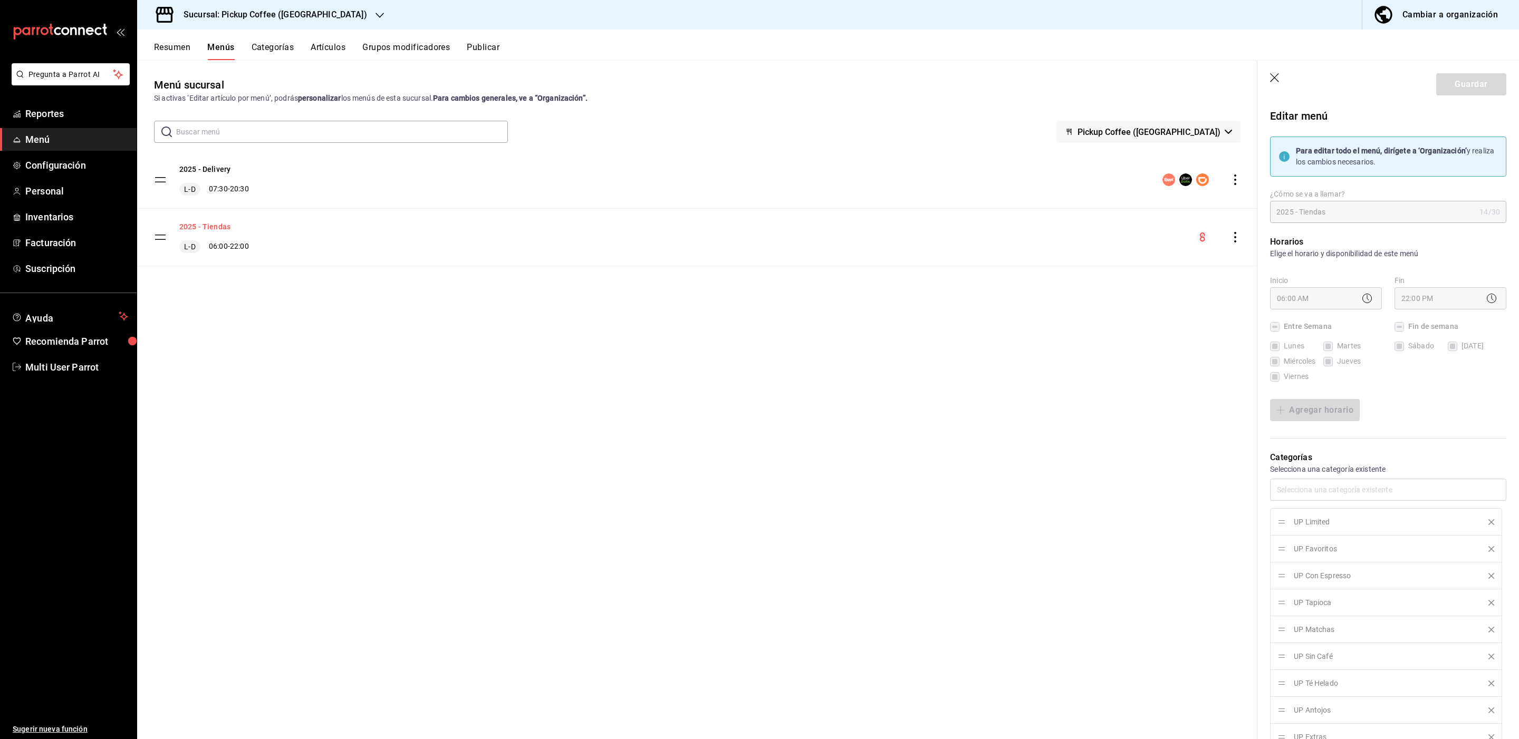
checkbox input "true"
click at [1277, 79] on icon "button" at bounding box center [1275, 78] width 11 height 11
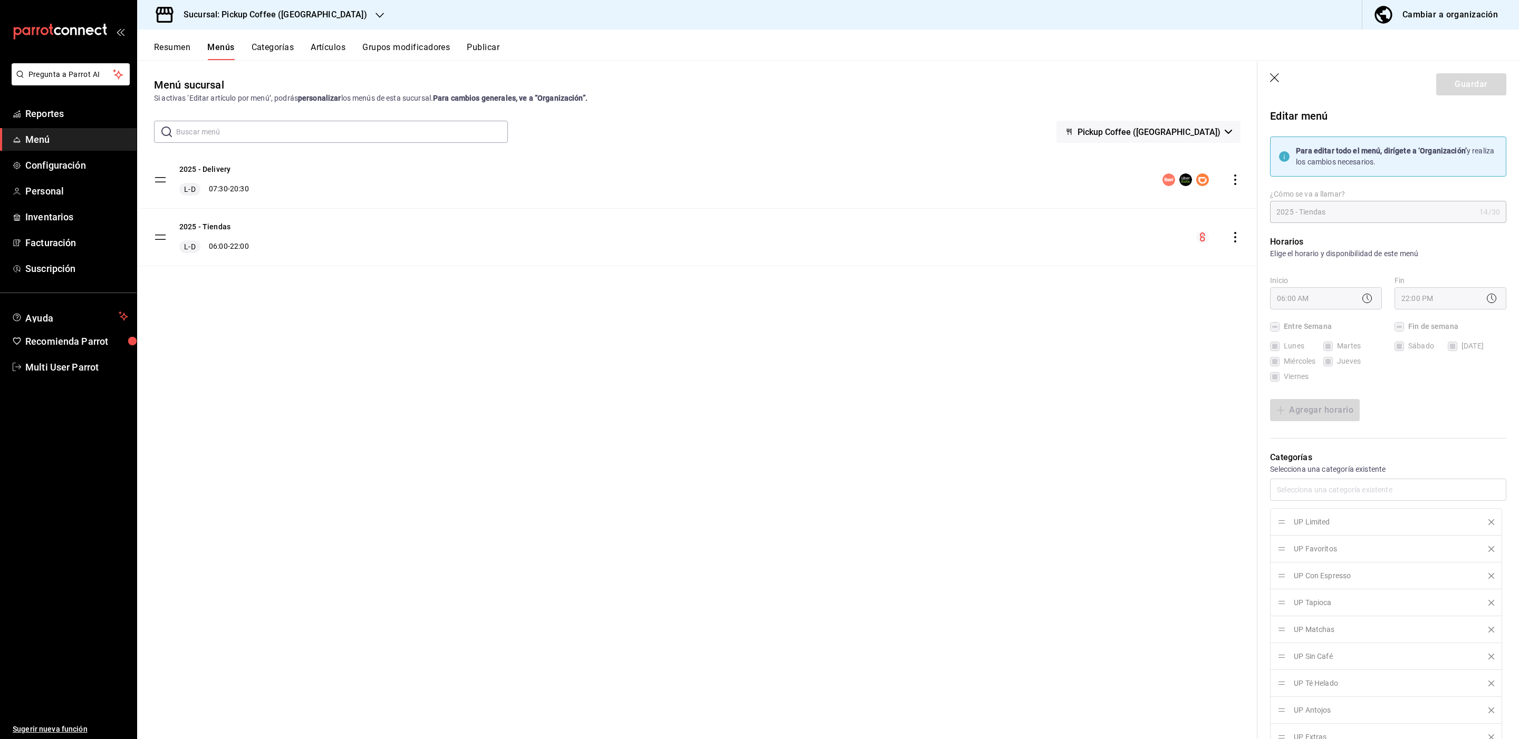
checkbox input "false"
type input "1758816946377"
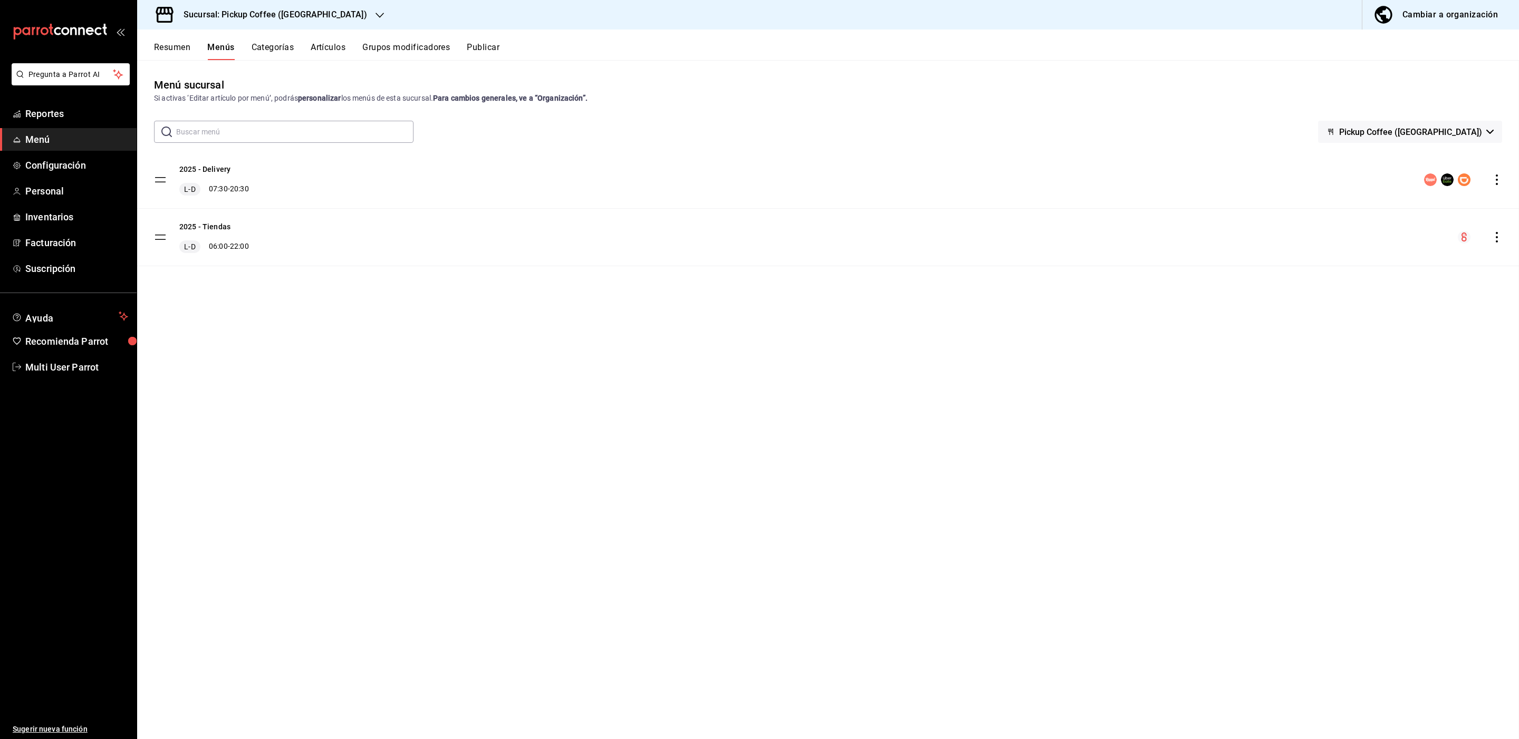
checkbox input "false"
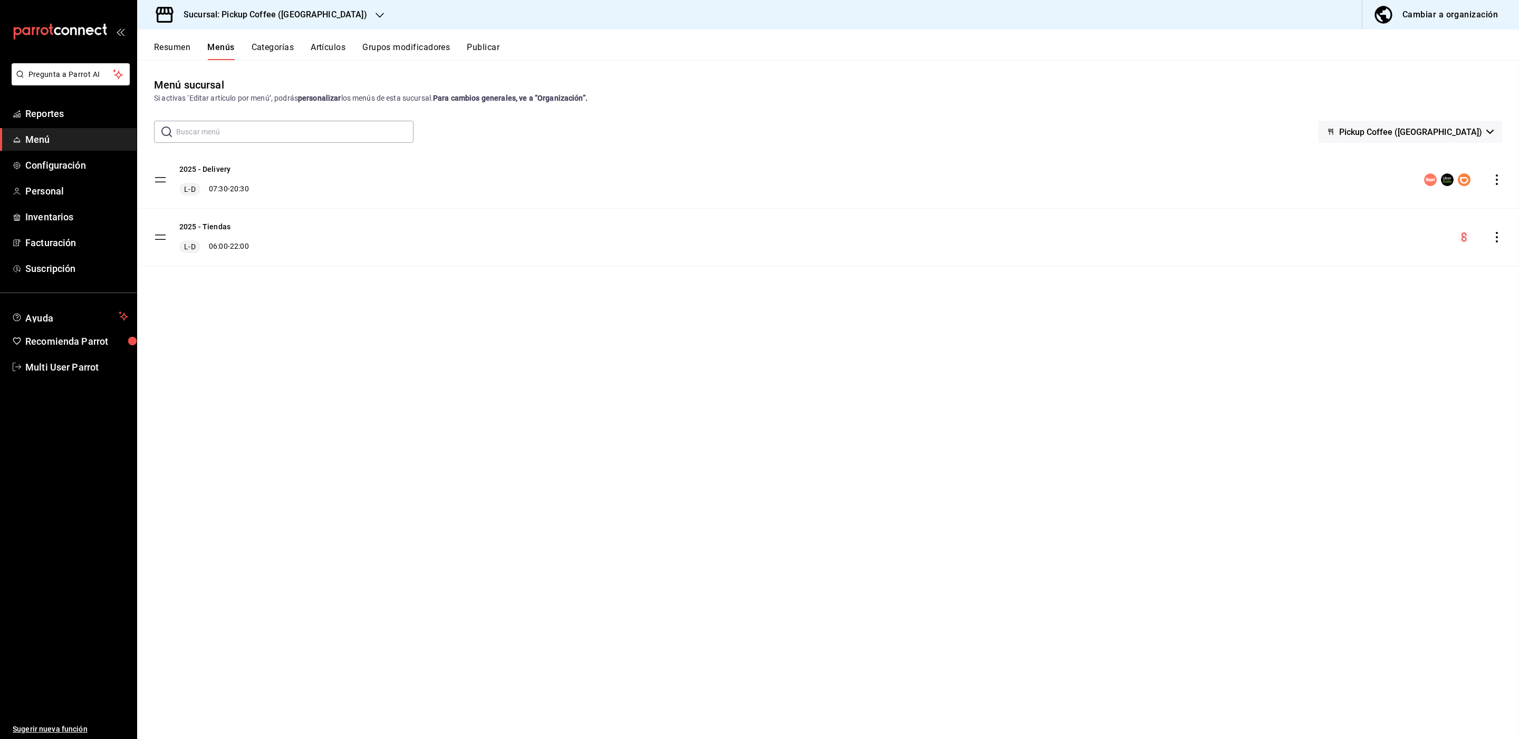
checkbox input "false"
click at [178, 47] on button "Resumen" at bounding box center [172, 51] width 36 height 18
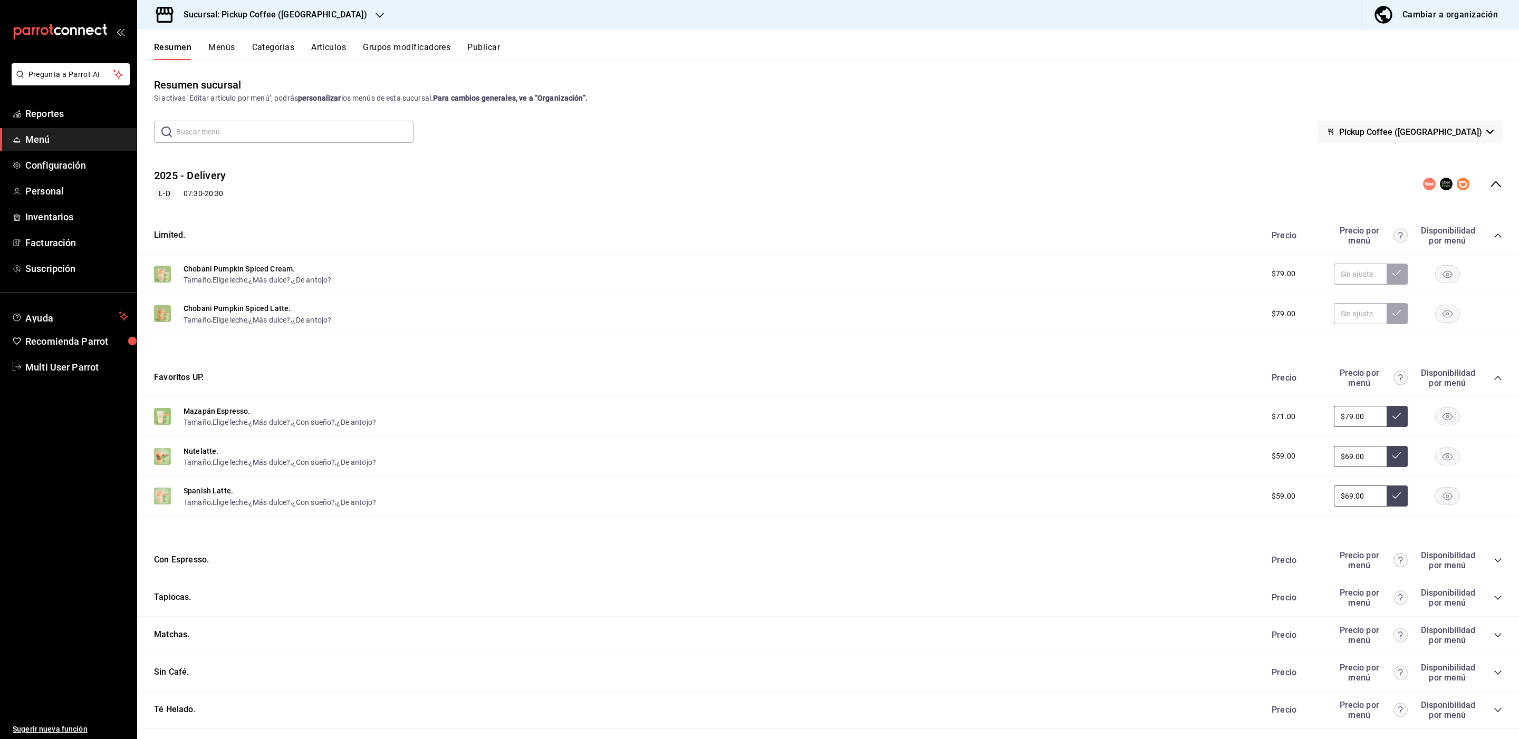
click at [1489, 189] on icon "collapse-menu-row" at bounding box center [1495, 184] width 13 height 13
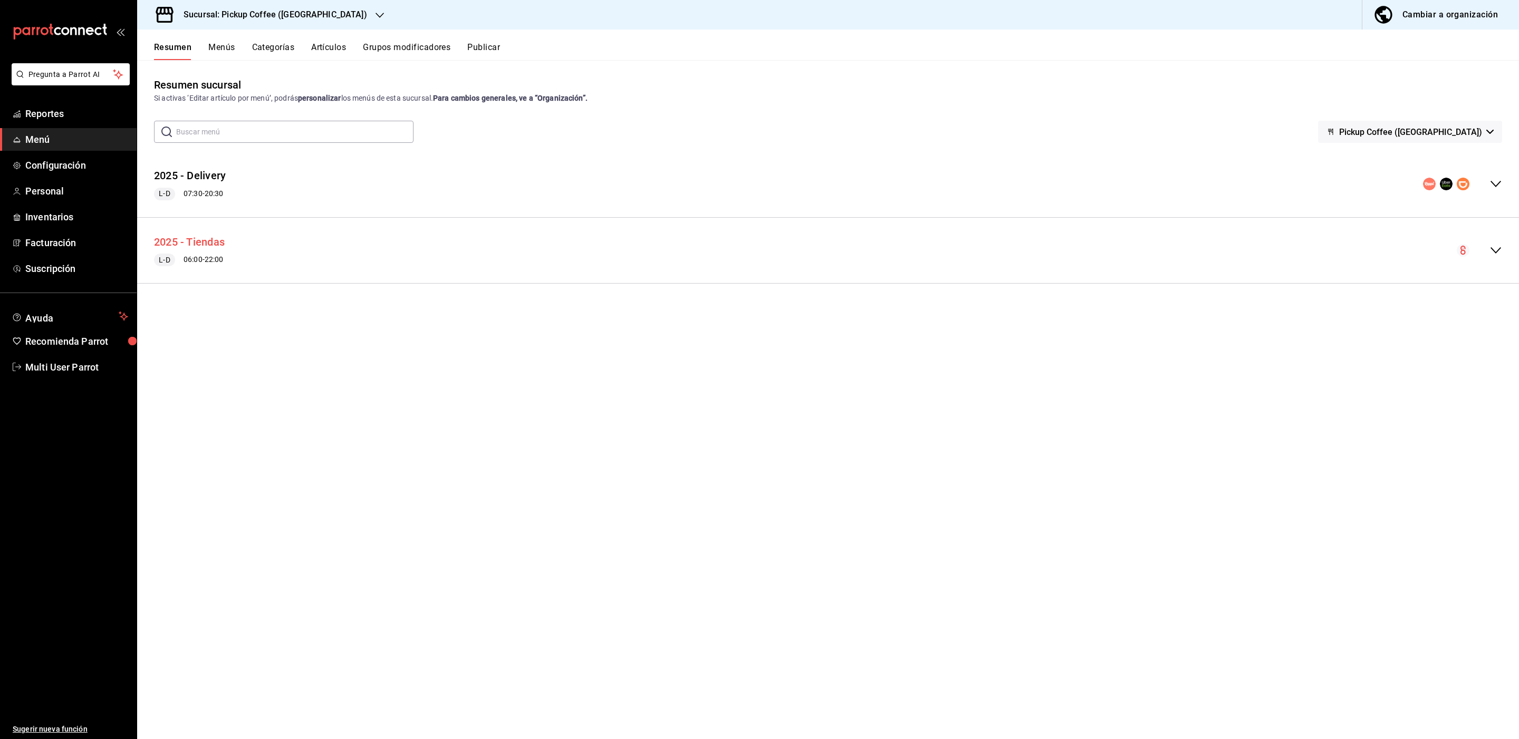
click at [209, 241] on button "2025 - Tiendas" at bounding box center [189, 242] width 71 height 15
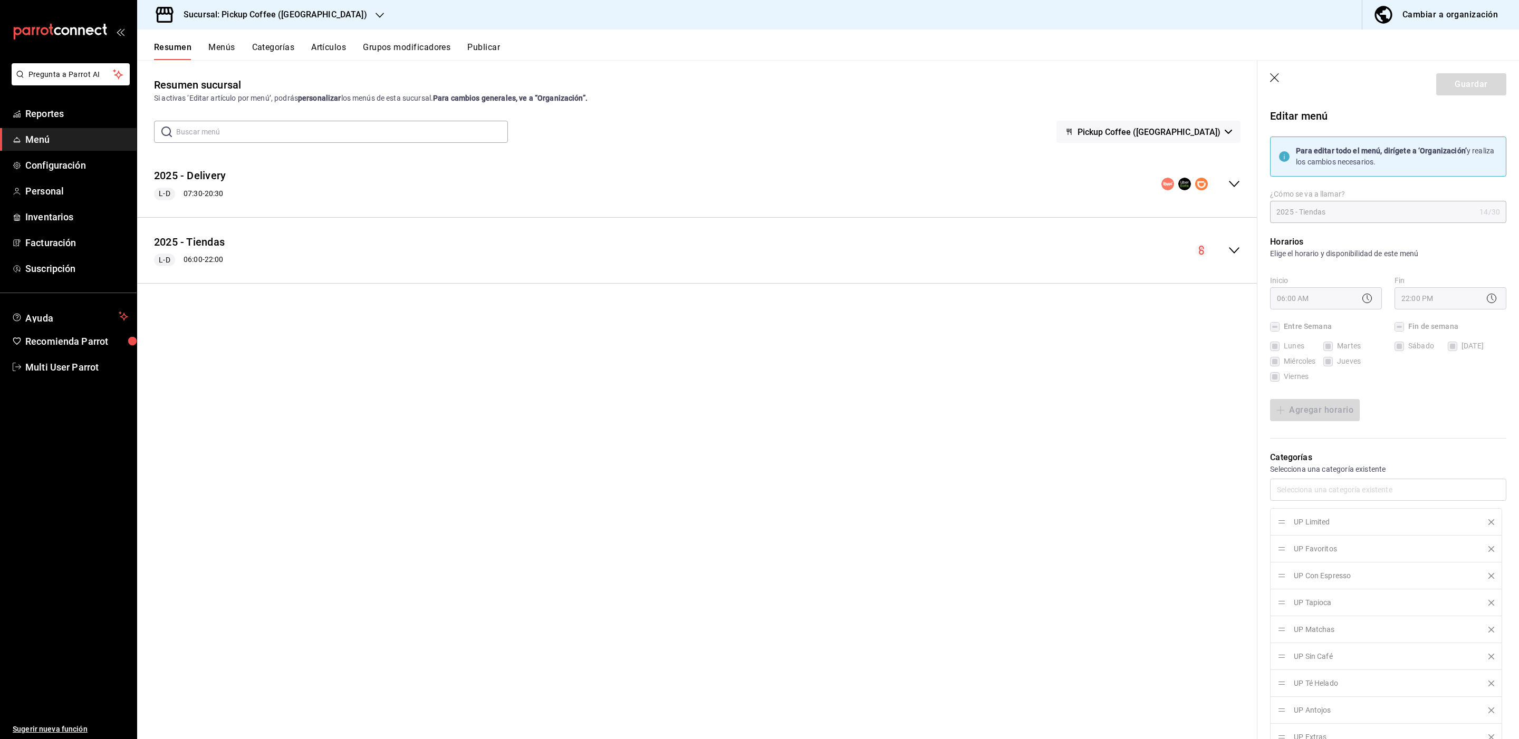
click at [1278, 78] on icon "button" at bounding box center [1275, 78] width 11 height 11
checkbox input "false"
type input "1758816961690"
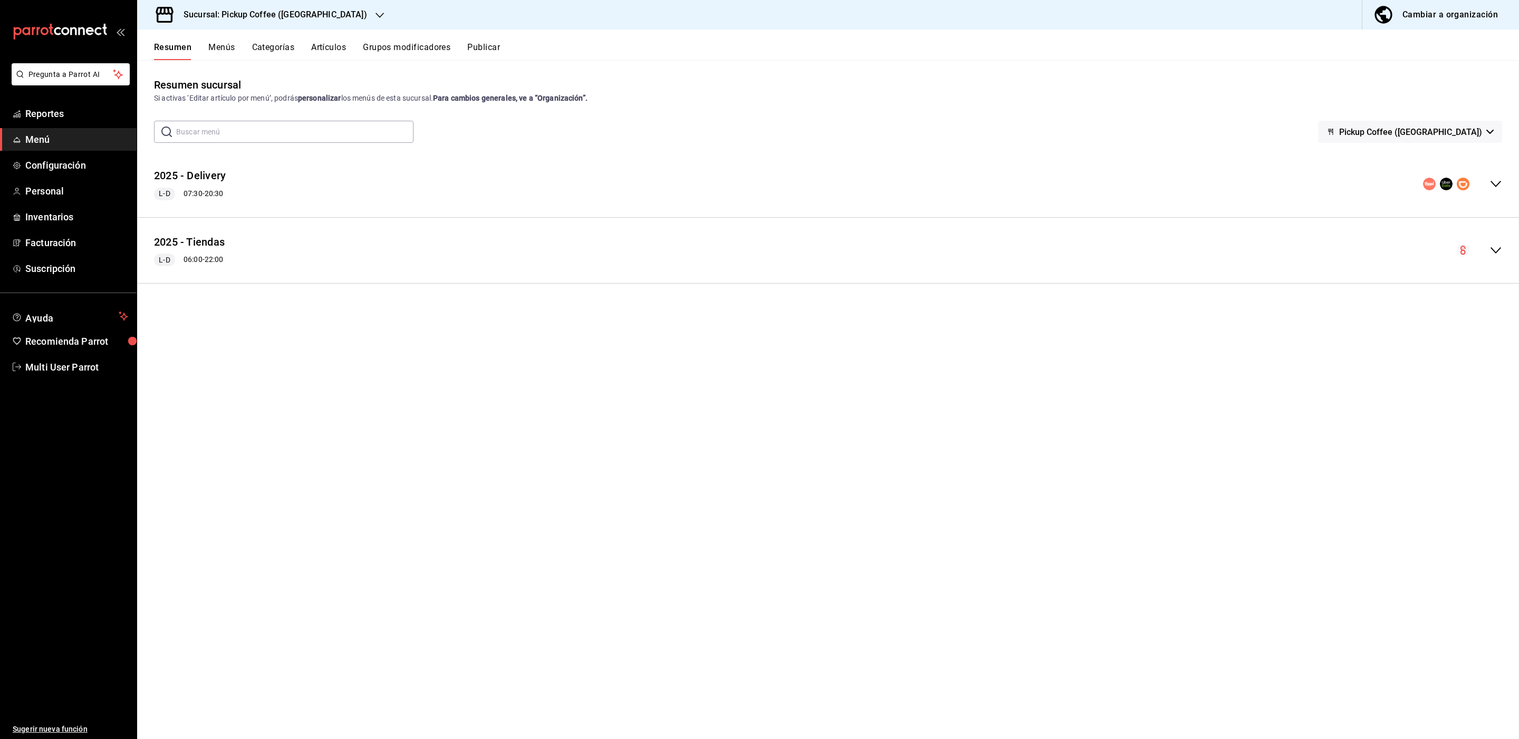
checkbox input "false"
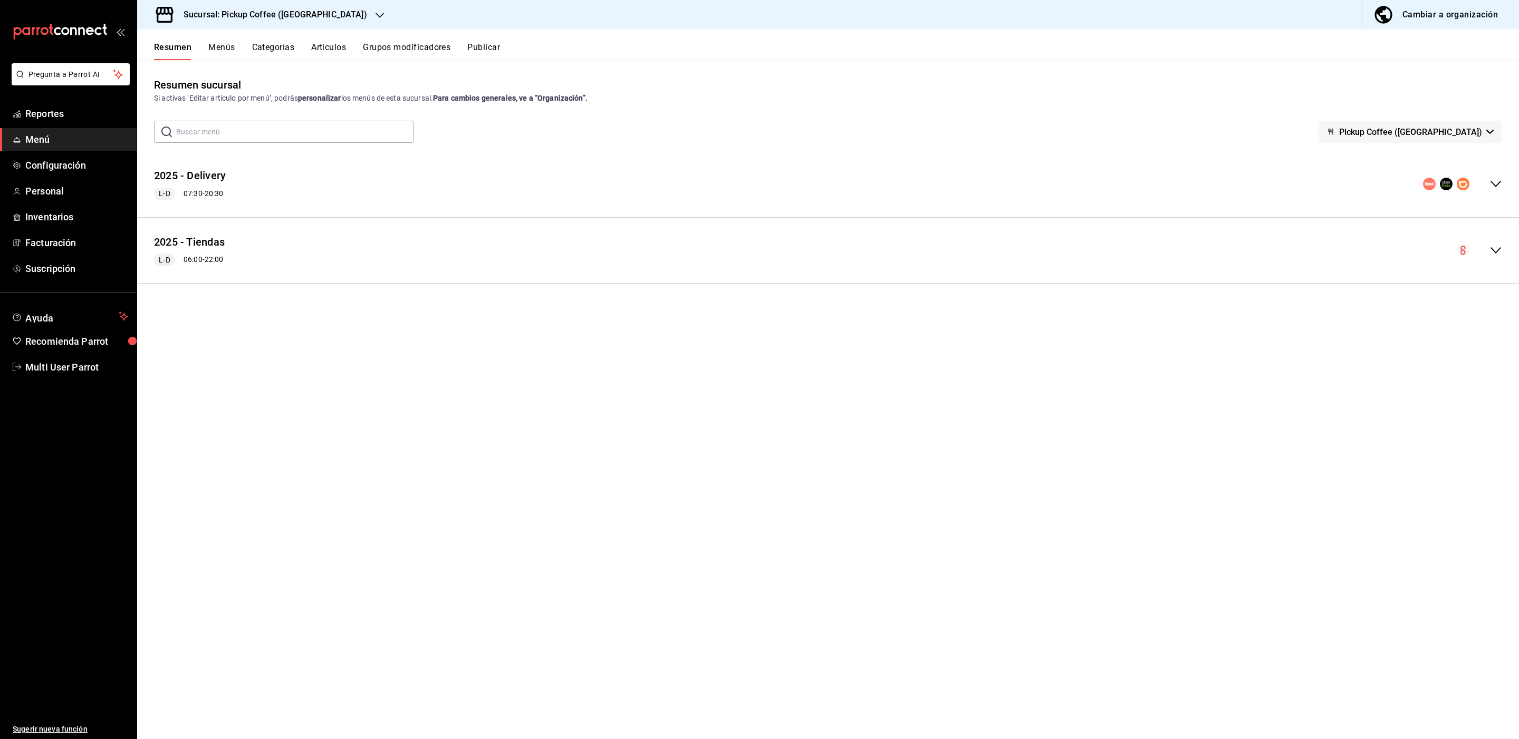
checkbox input "false"
click at [1448, 11] on div "Cambiar a organización" at bounding box center [1449, 14] width 95 height 15
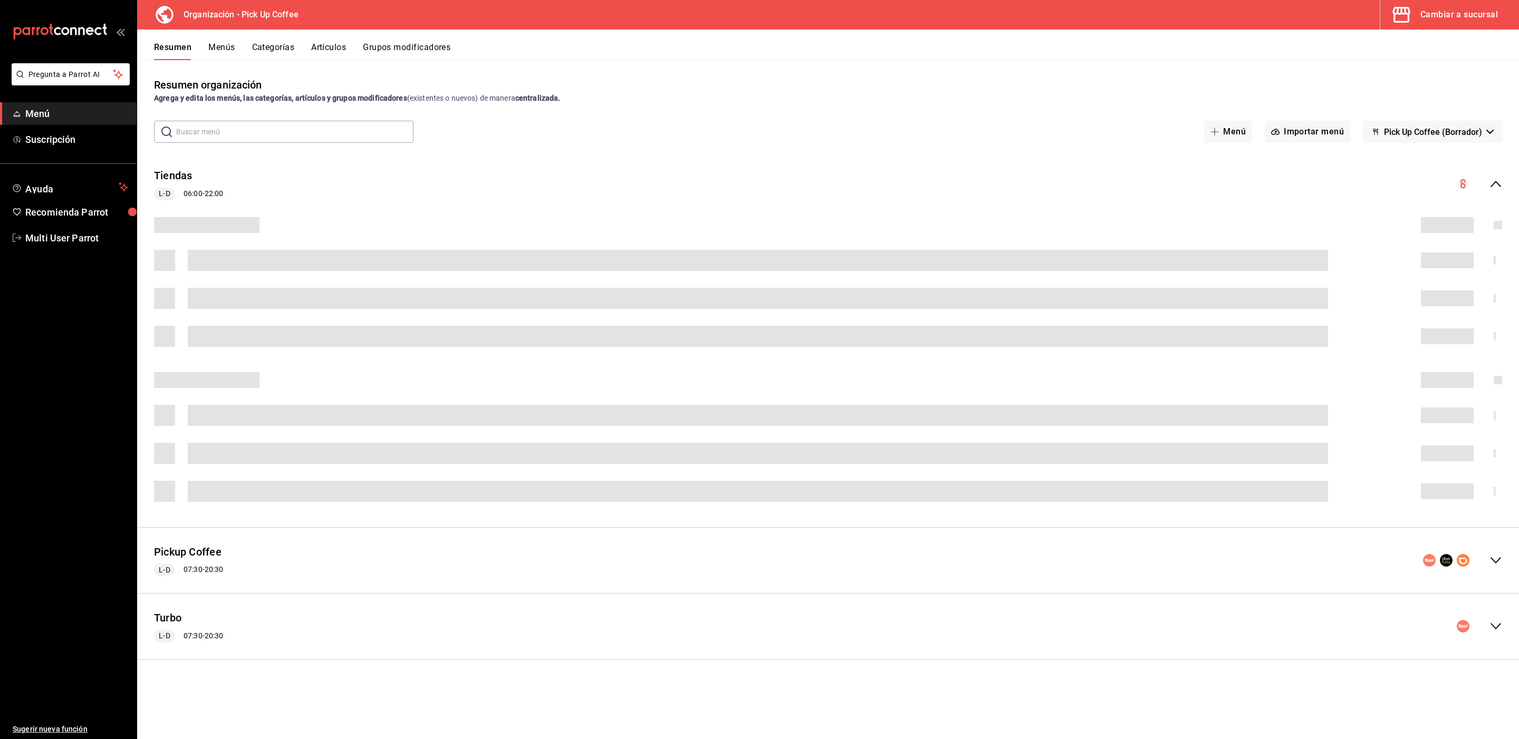
click at [226, 48] on button "Menús" at bounding box center [221, 51] width 26 height 18
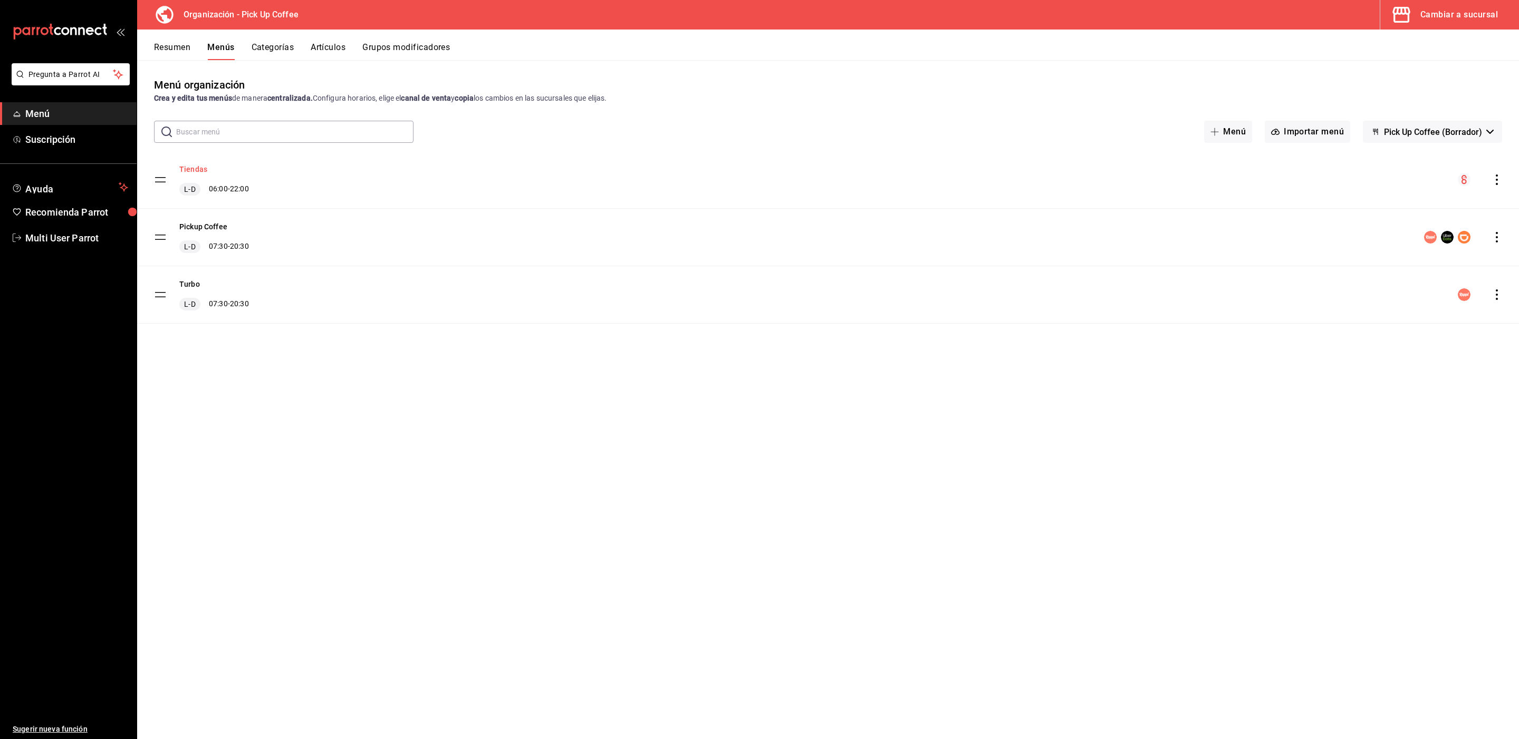
click at [200, 165] on button "Tiendas" at bounding box center [193, 169] width 28 height 11
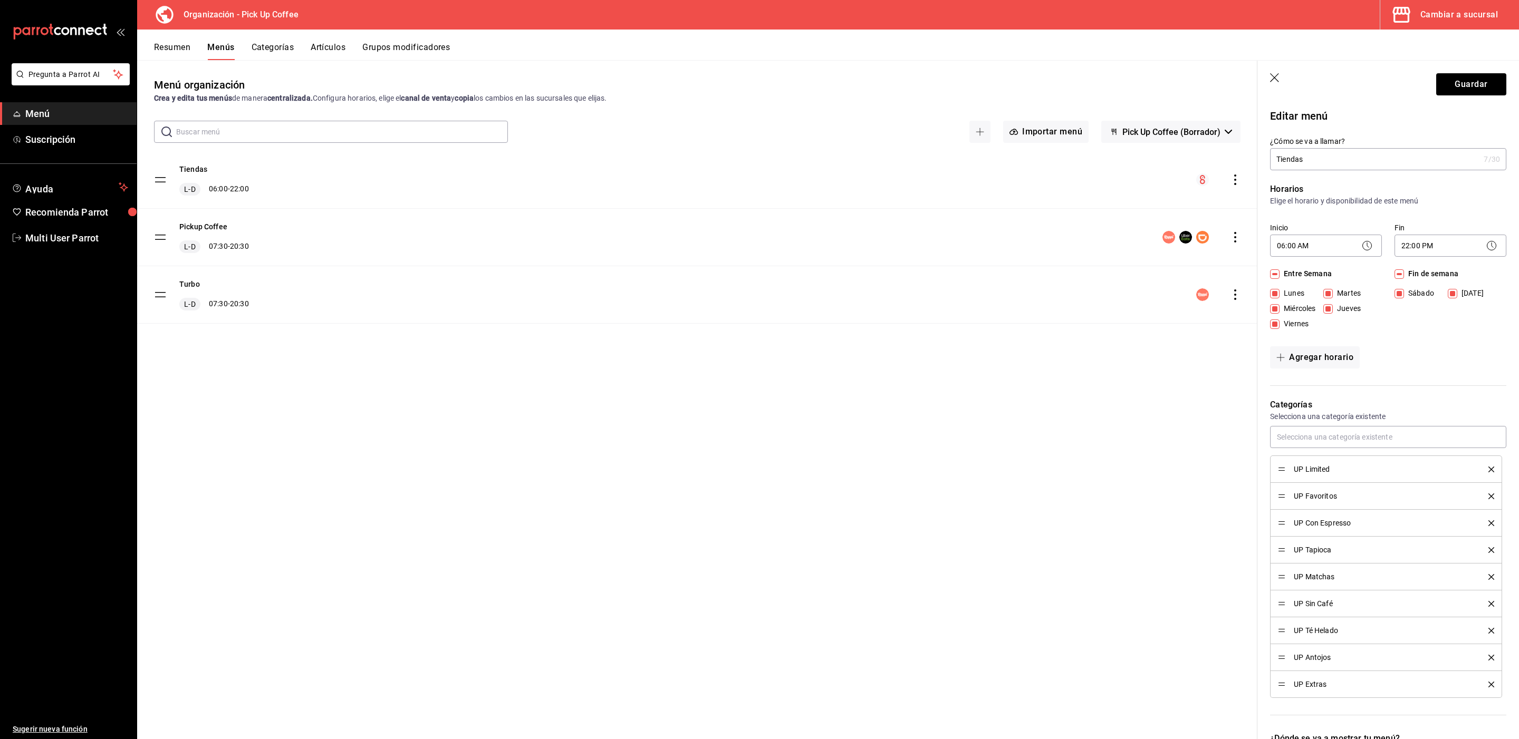
click at [1278, 81] on icon "button" at bounding box center [1275, 78] width 11 height 11
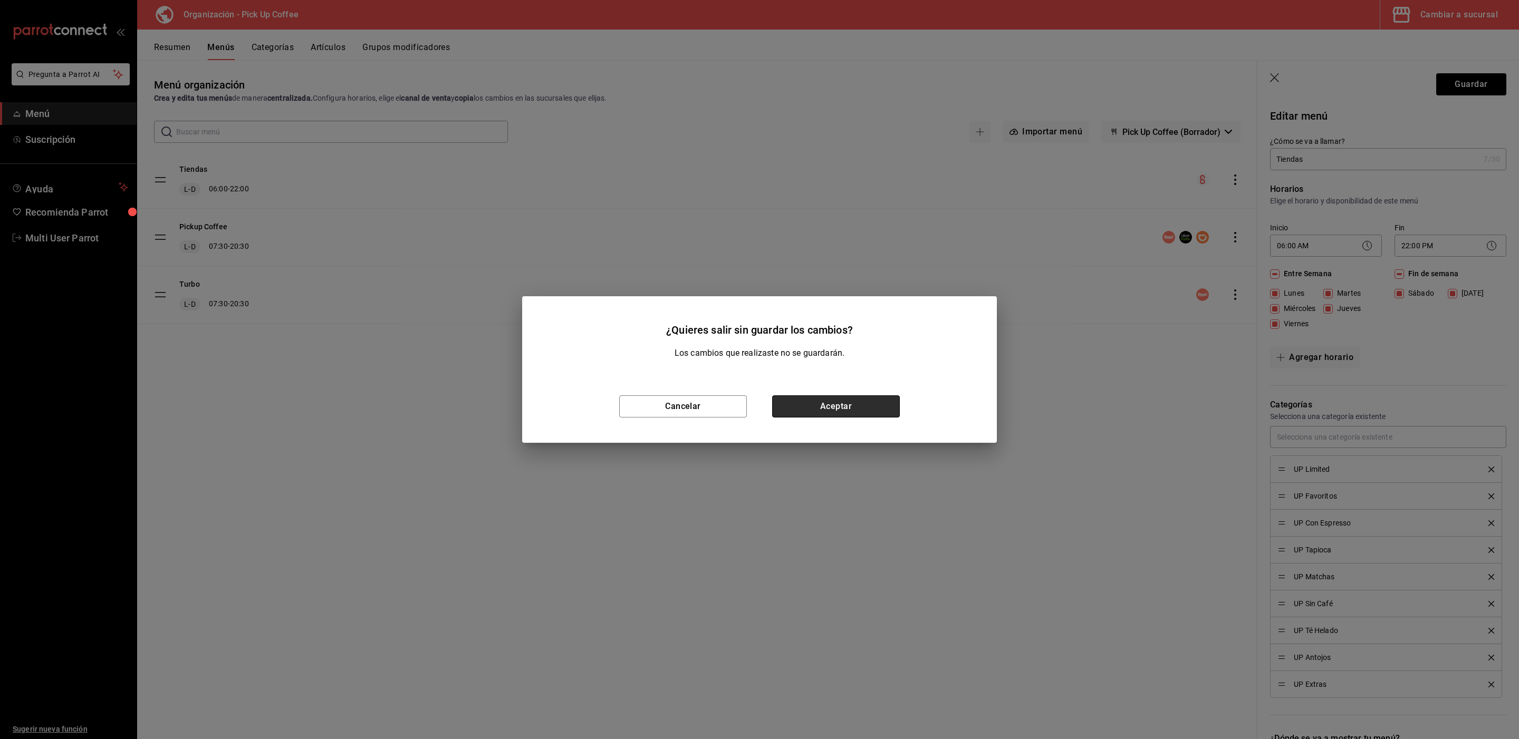
click at [802, 407] on button "Aceptar" at bounding box center [836, 407] width 128 height 22
checkbox input "false"
type input "1758817193505"
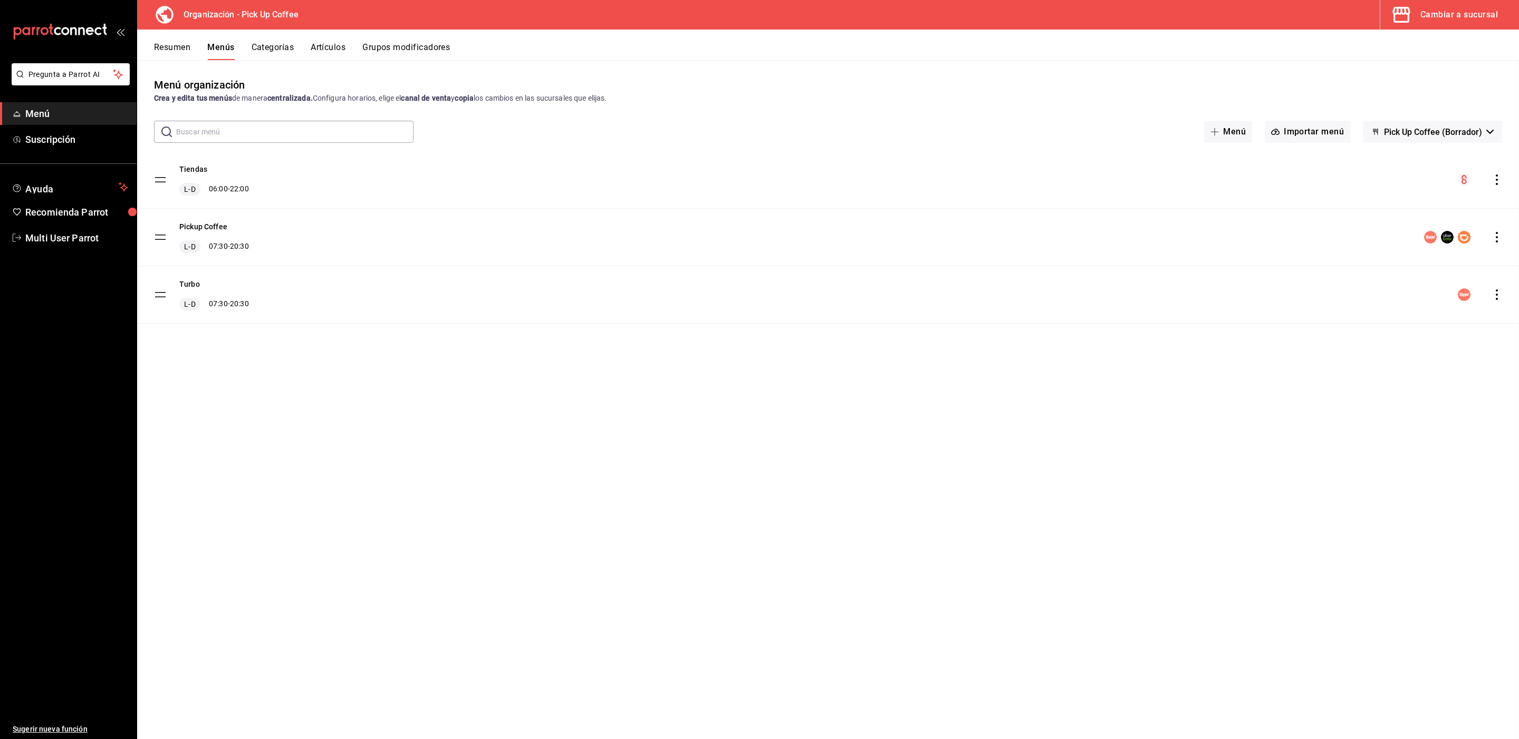
checkbox input "false"
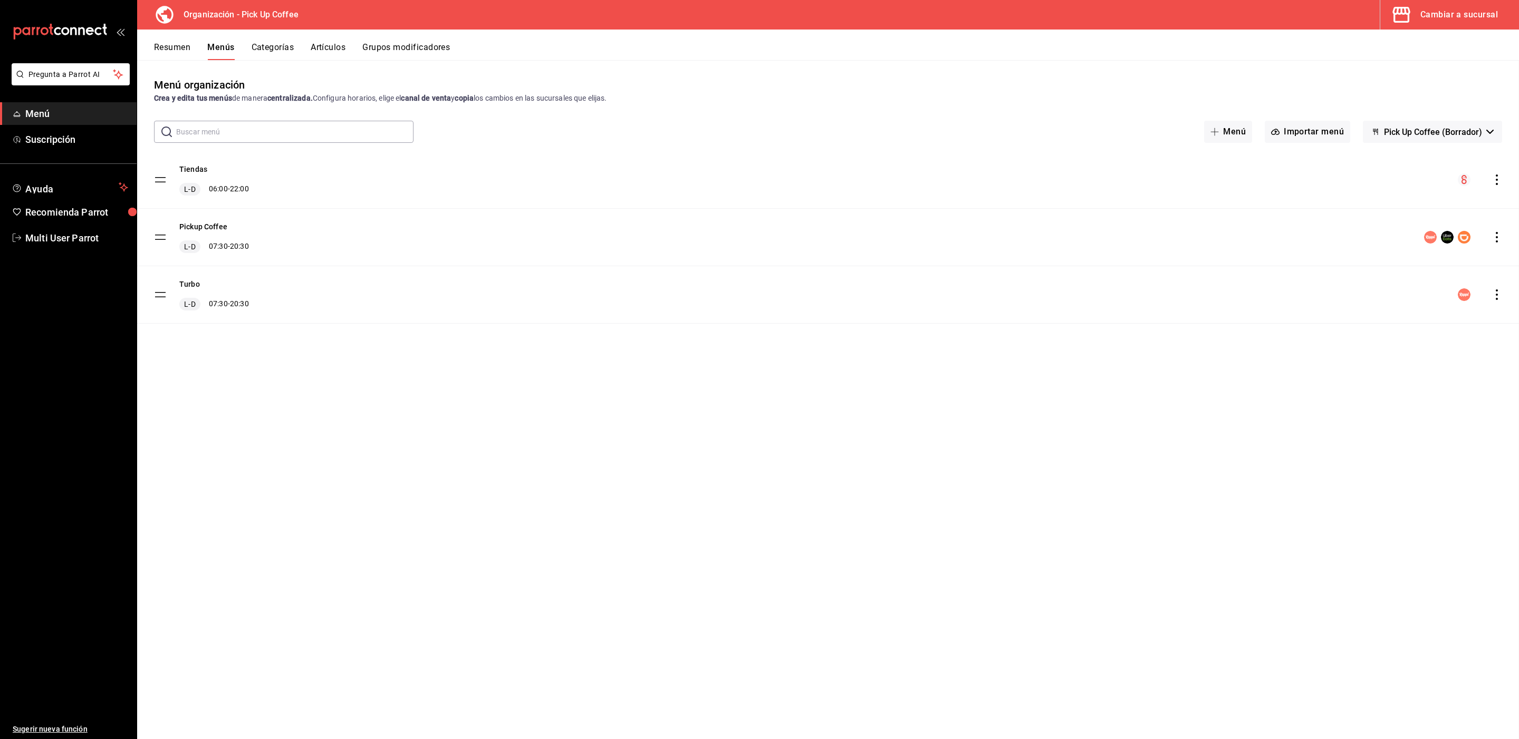
checkbox input "false"
click at [1472, 25] on button "Cambiar a sucursal" at bounding box center [1445, 15] width 130 height 30
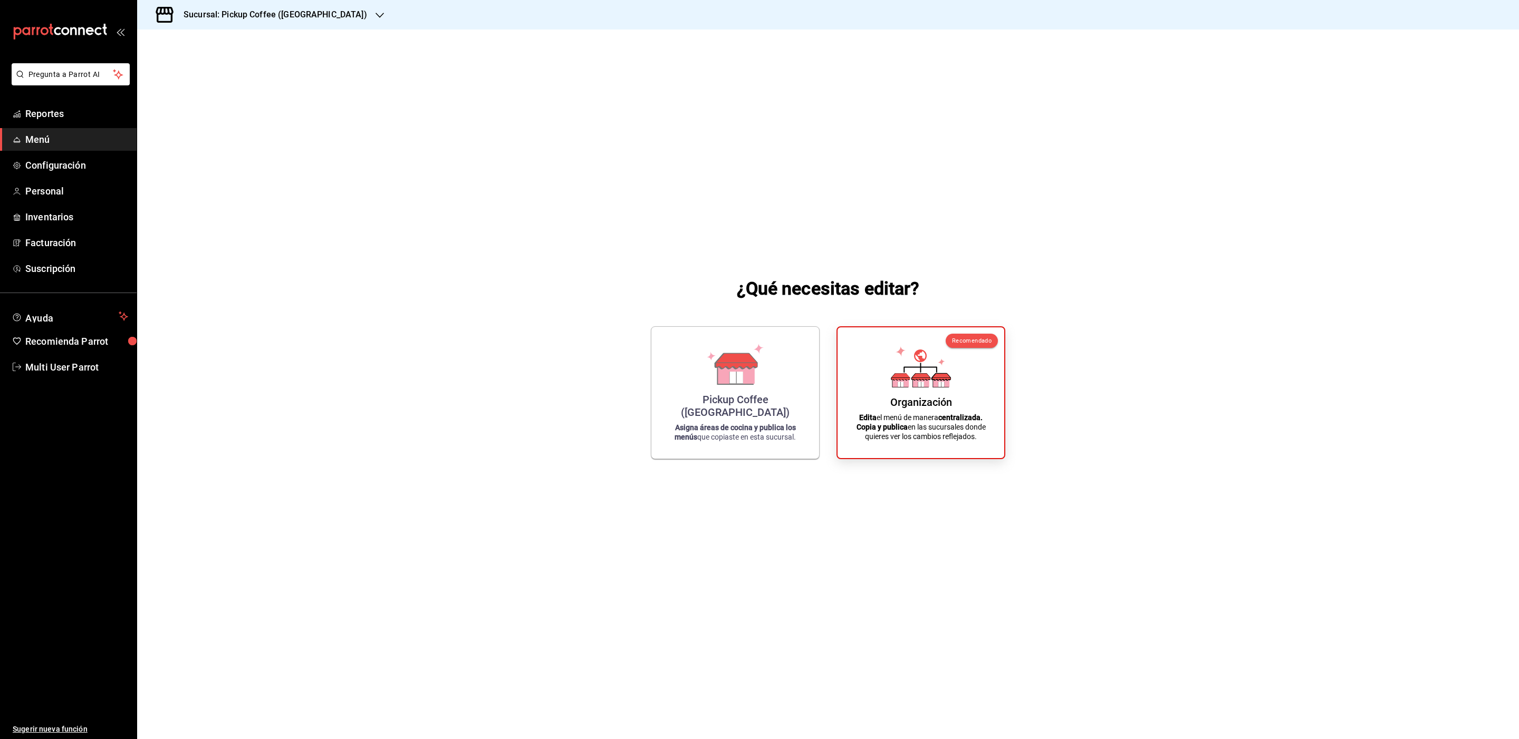
click at [319, 10] on div "Sucursal: Pickup Coffee ([GEOGRAPHIC_DATA])" at bounding box center [267, 15] width 243 height 30
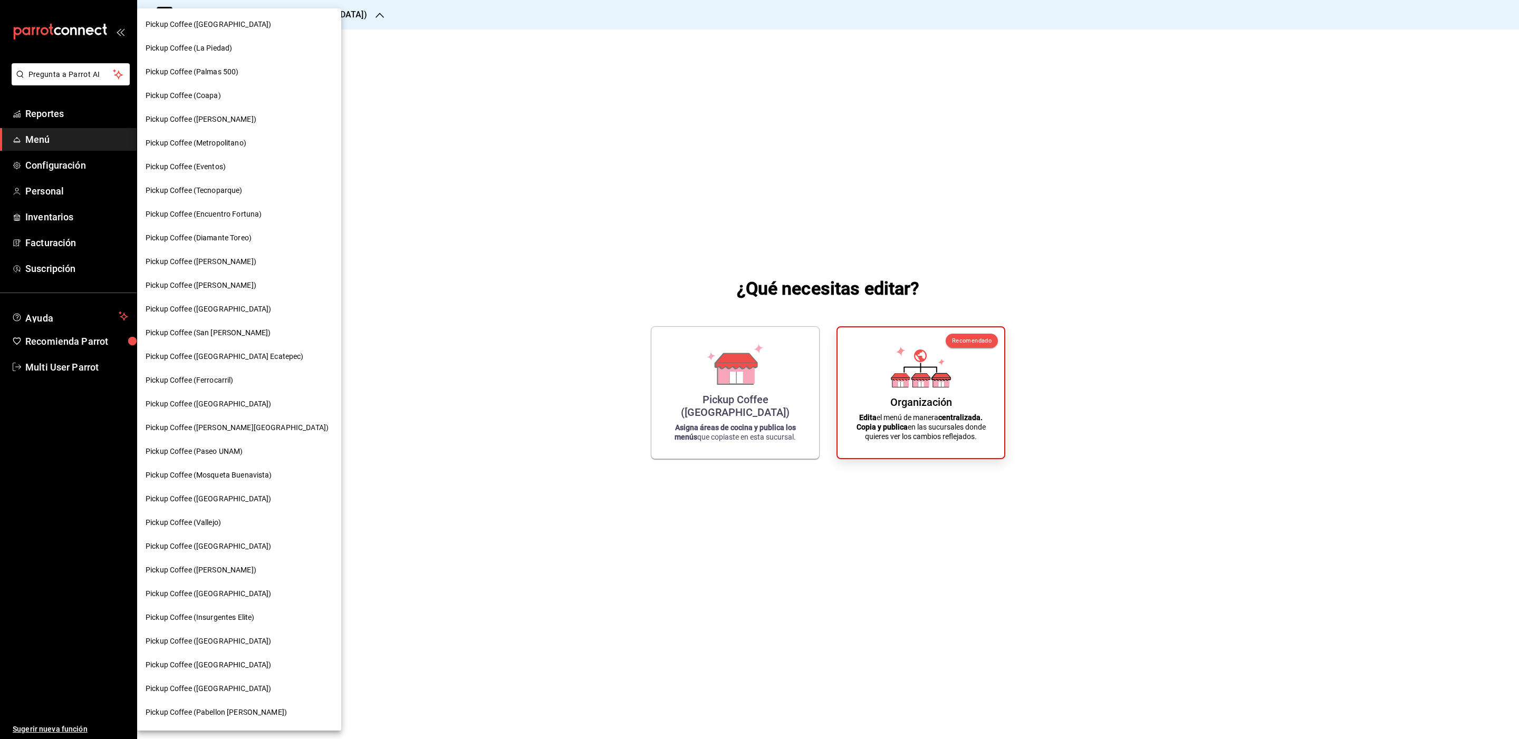
click at [229, 24] on span "Pickup Coffee ([GEOGRAPHIC_DATA])" at bounding box center [209, 24] width 126 height 11
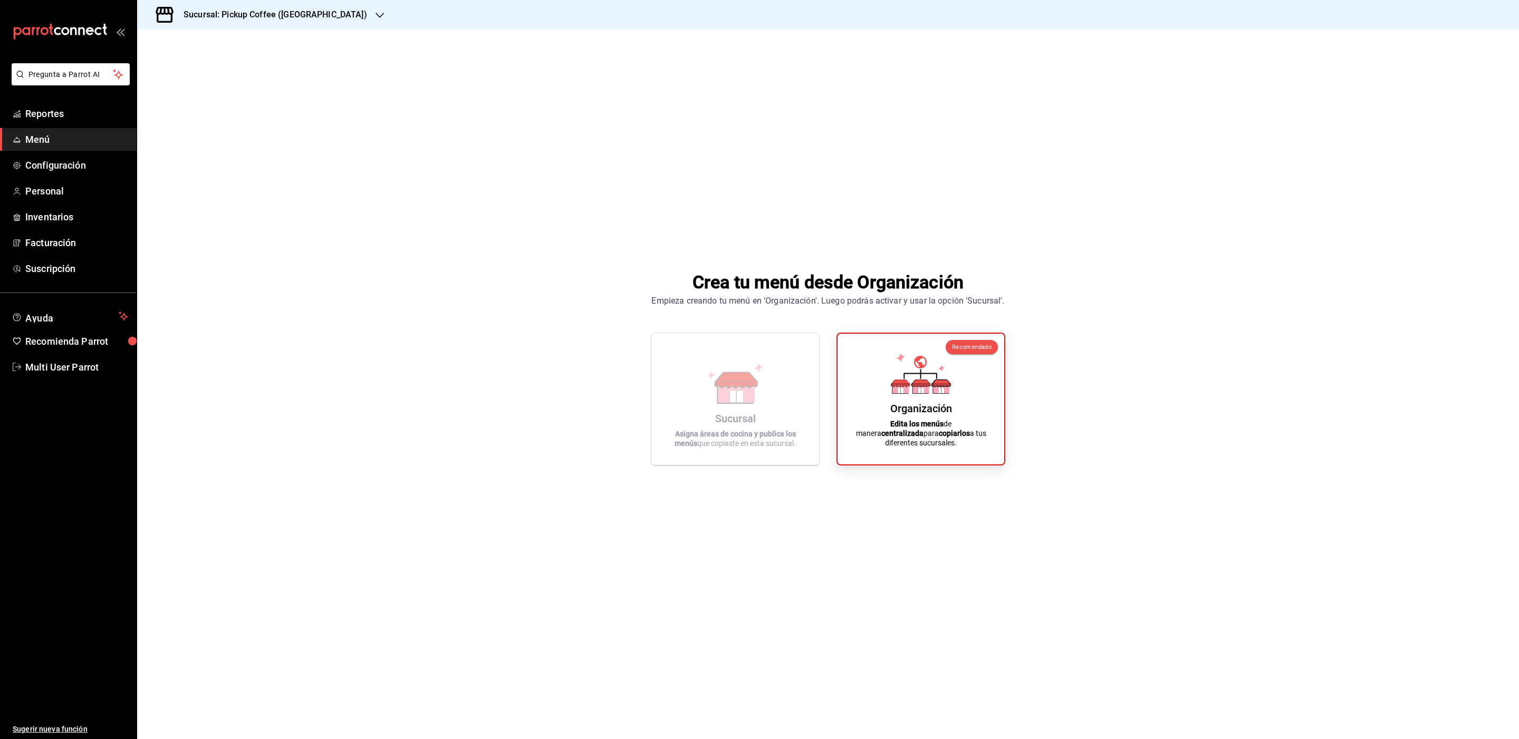
click at [229, 24] on div "Sucursal: Pickup Coffee ([GEOGRAPHIC_DATA])" at bounding box center [267, 15] width 243 height 30
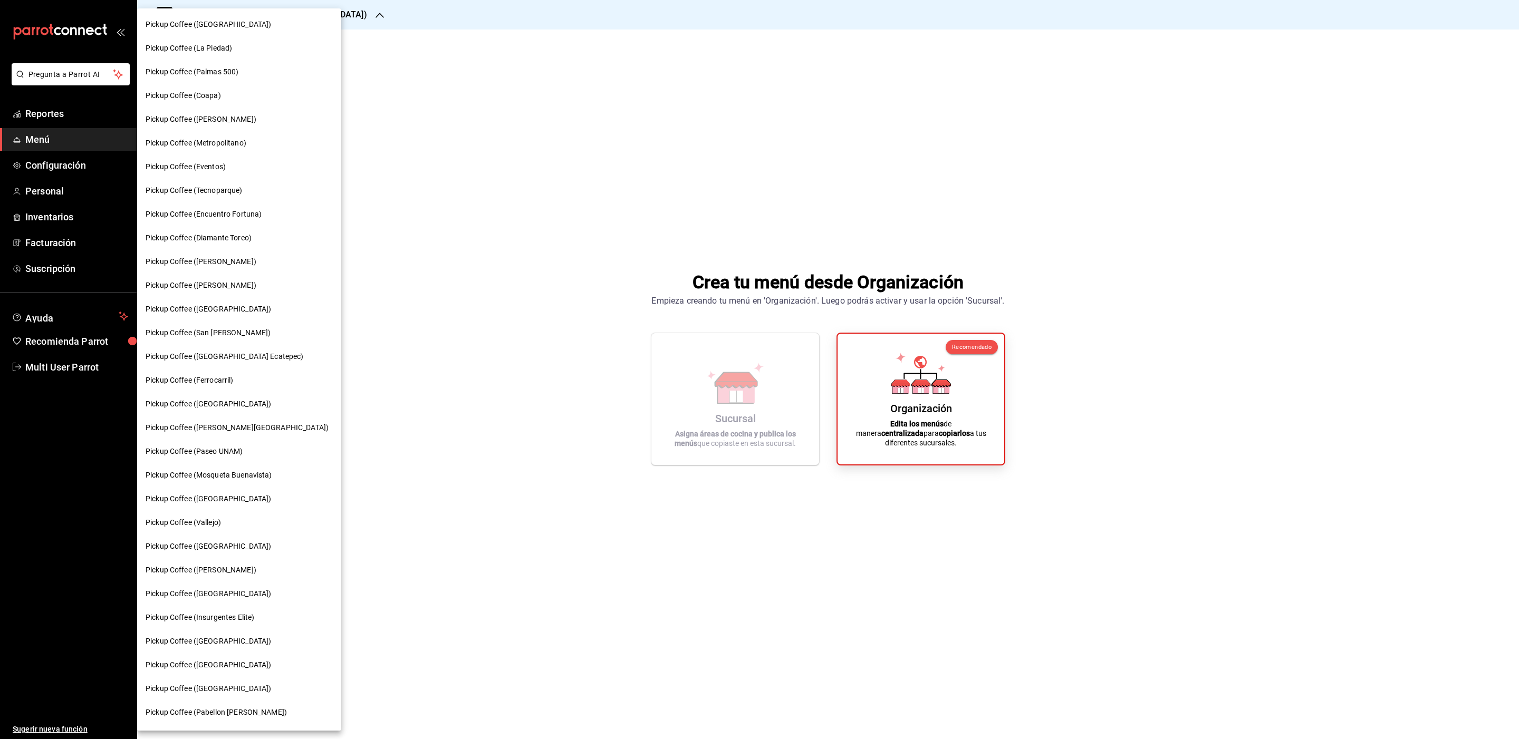
click at [227, 43] on span "Pickup Coffee (La Piedad)" at bounding box center [189, 48] width 86 height 11
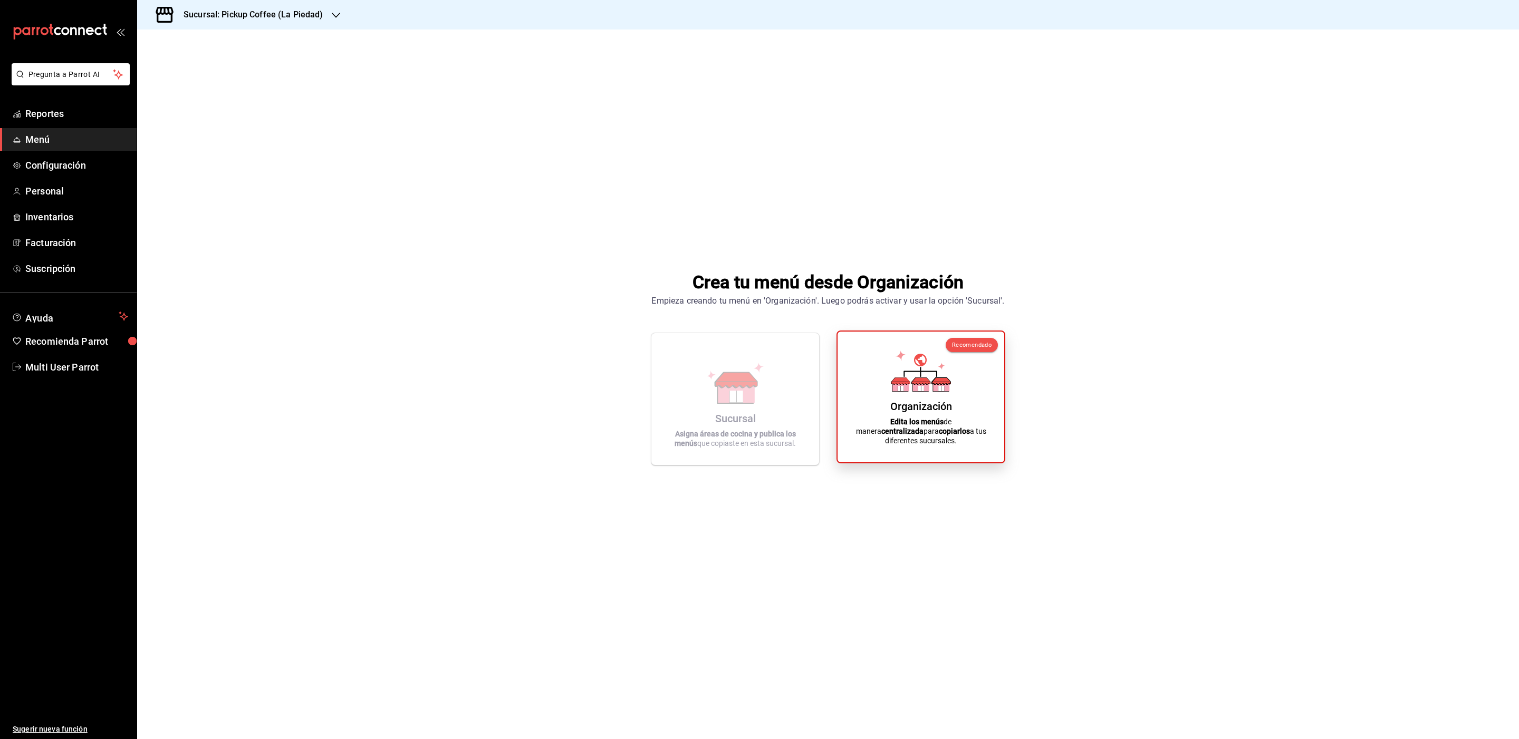
click at [929, 385] on icon at bounding box center [921, 381] width 18 height 7
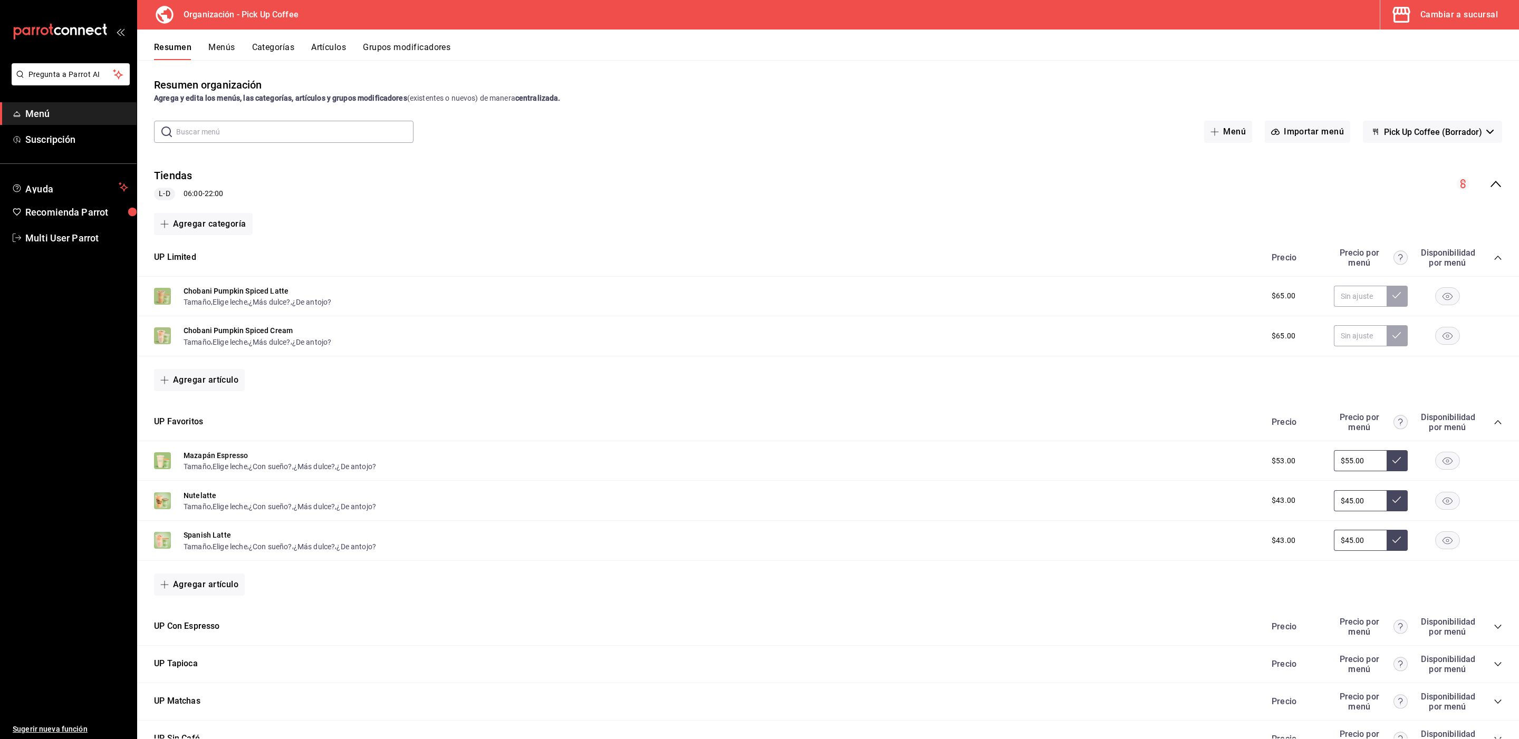
click at [1486, 178] on div "collapse-menu-row" at bounding box center [1479, 184] width 45 height 13
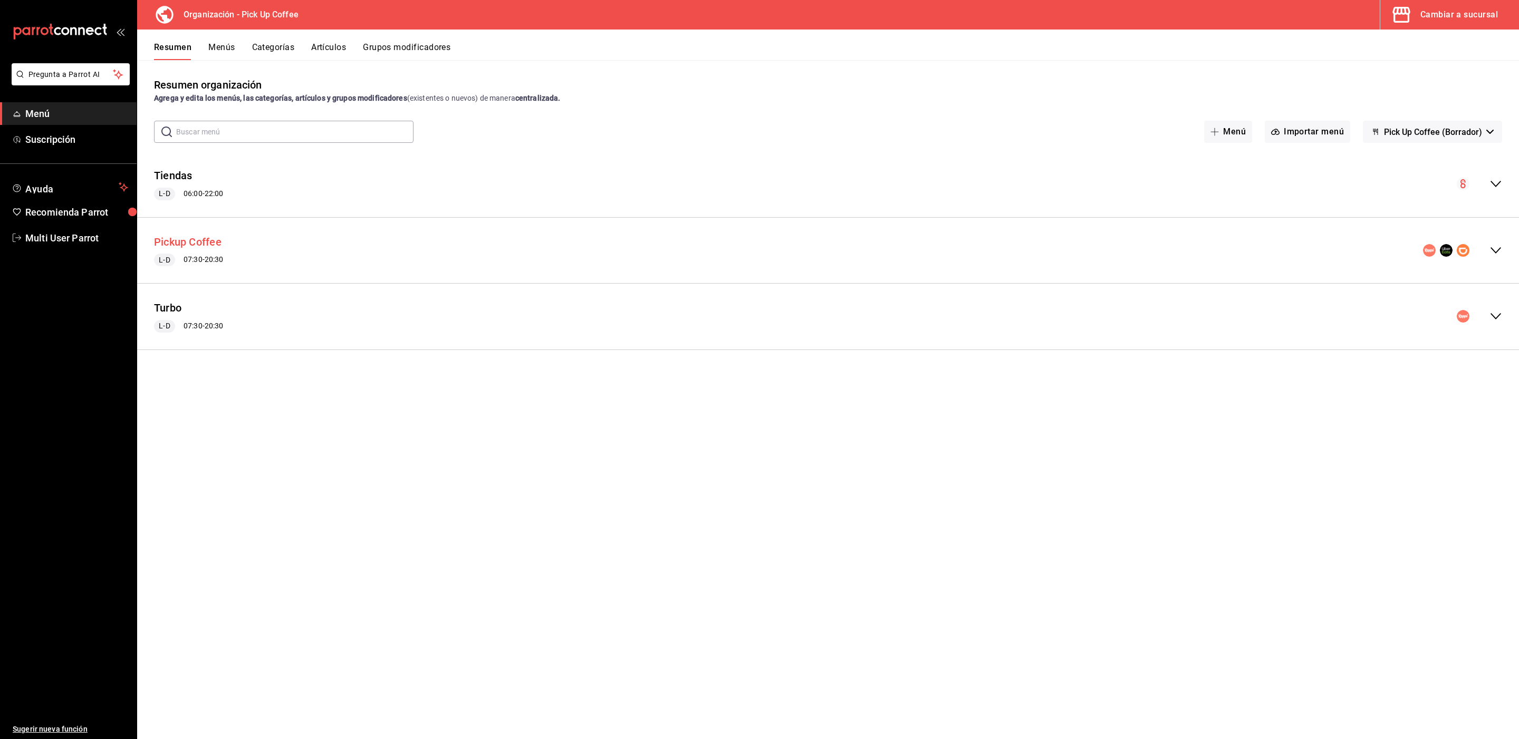
click at [198, 249] on button "Pickup Coffee" at bounding box center [188, 242] width 68 height 15
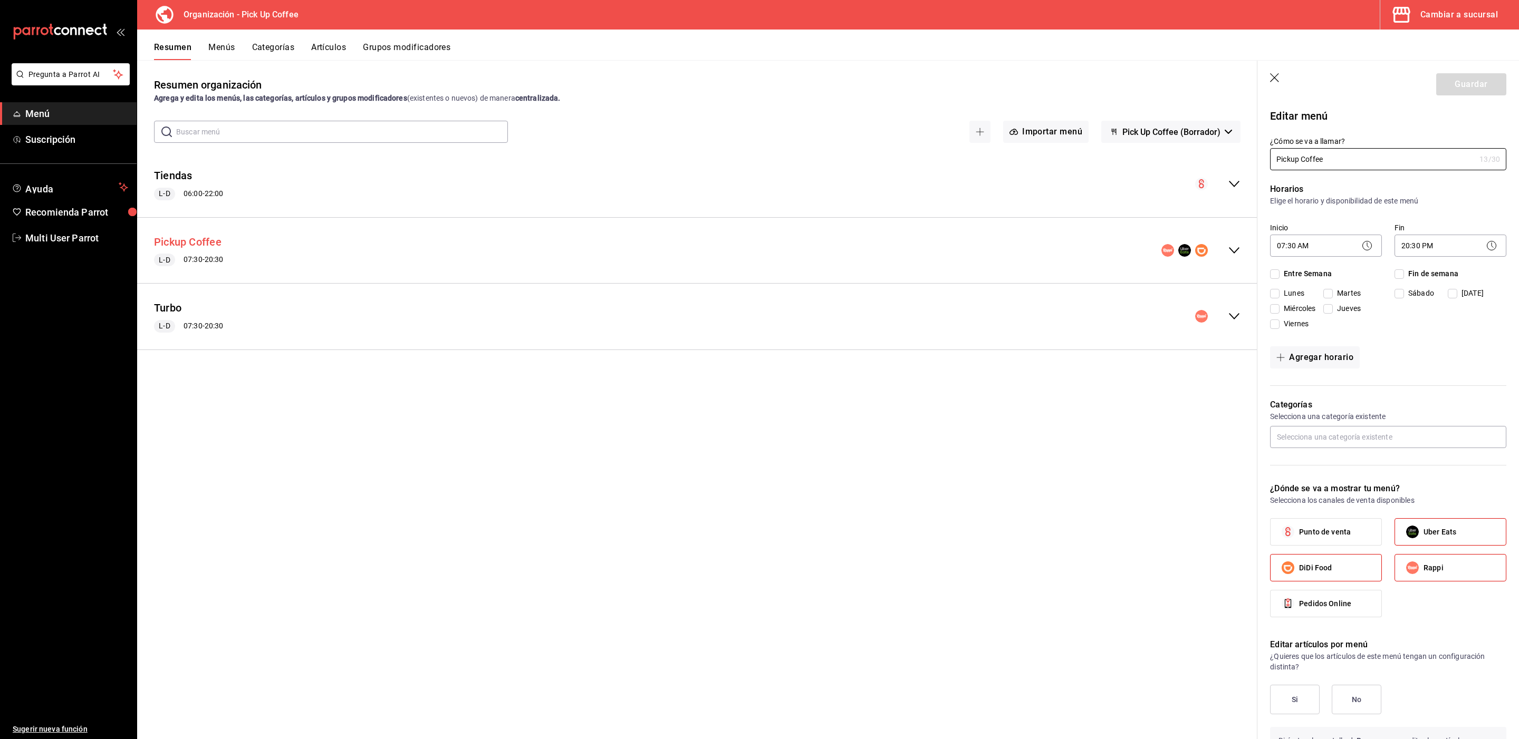
checkbox input "true"
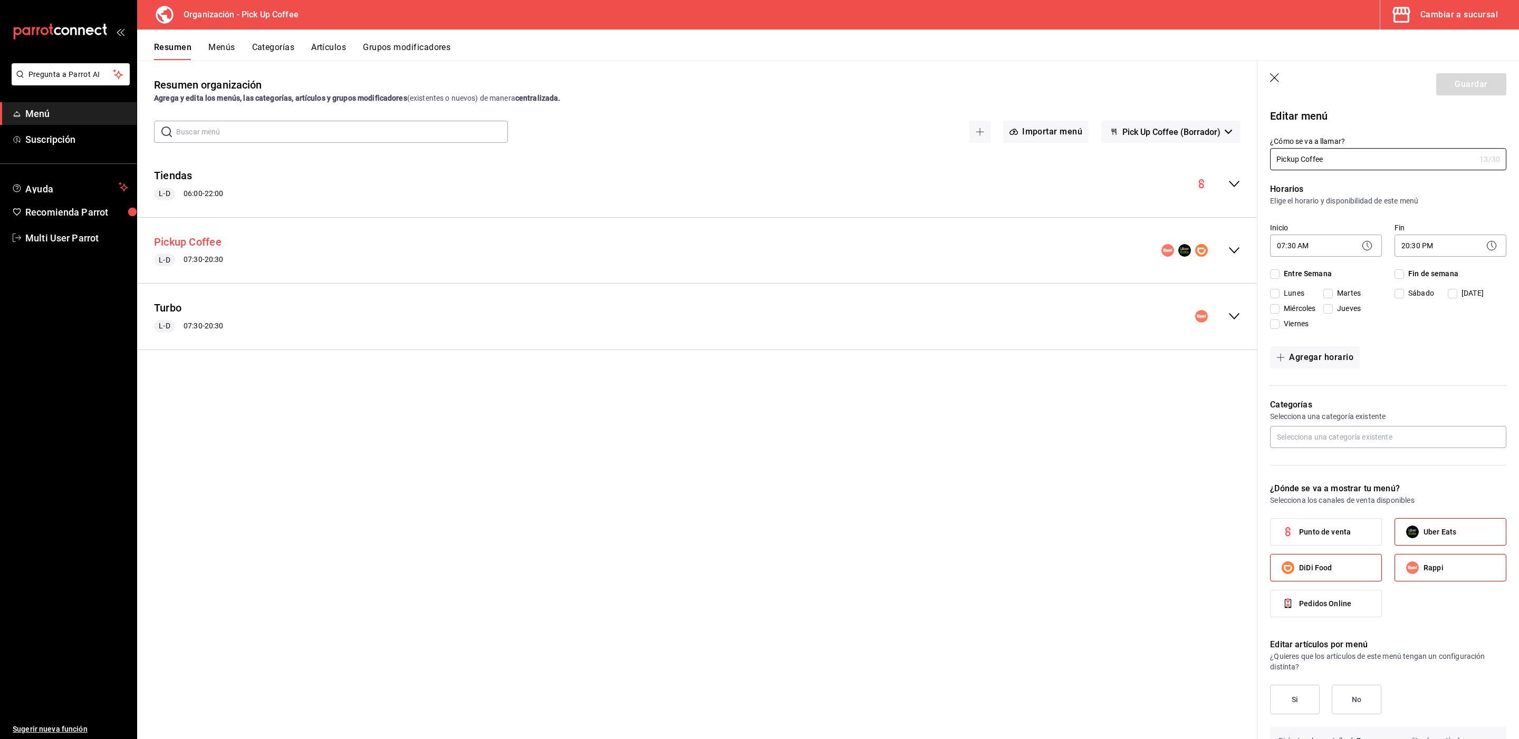
checkbox input "true"
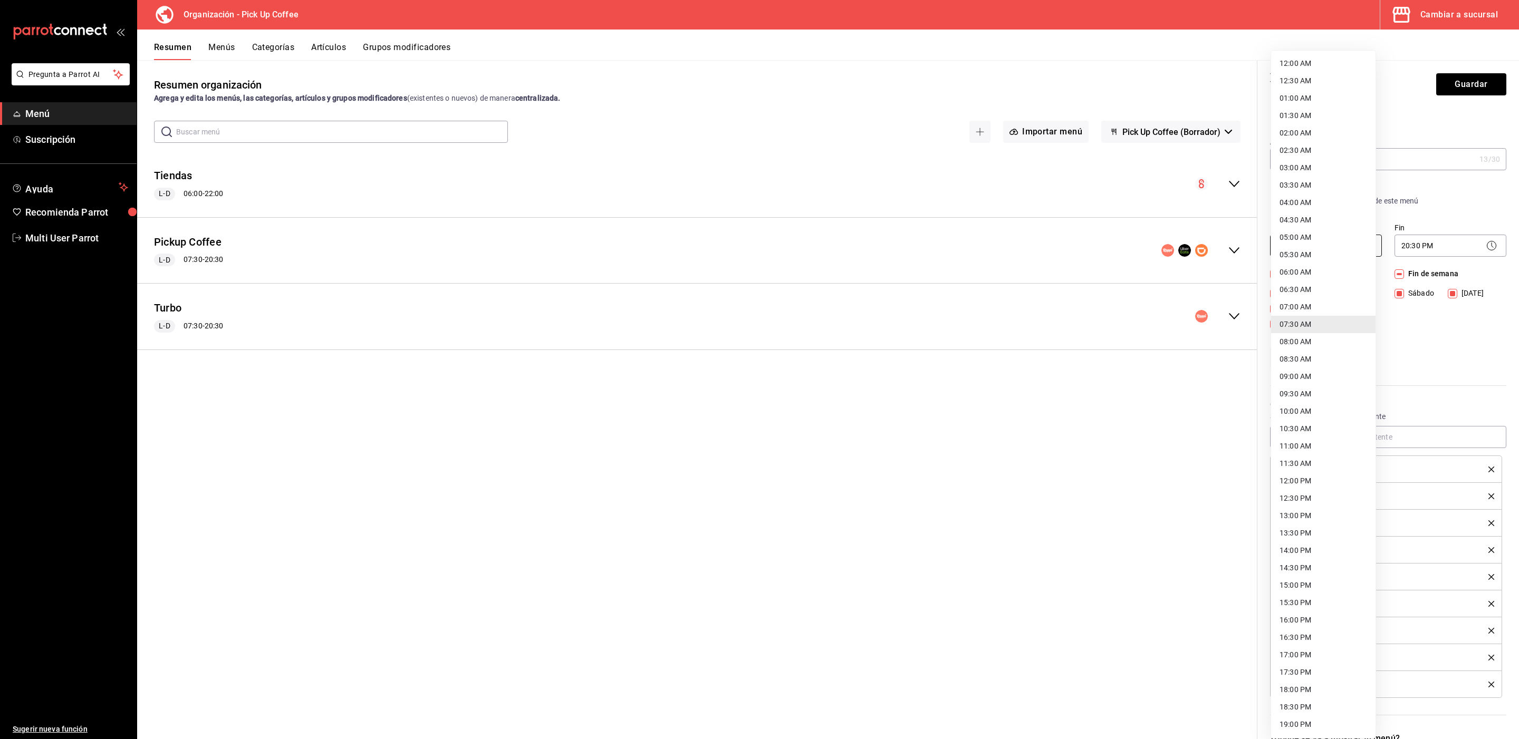
click at [1330, 251] on body "Pregunta a Parrot AI Menú Suscripción Ayuda Recomienda Parrot Multi User Parrot…" at bounding box center [759, 369] width 1519 height 739
click at [1171, 407] on div at bounding box center [759, 369] width 1519 height 739
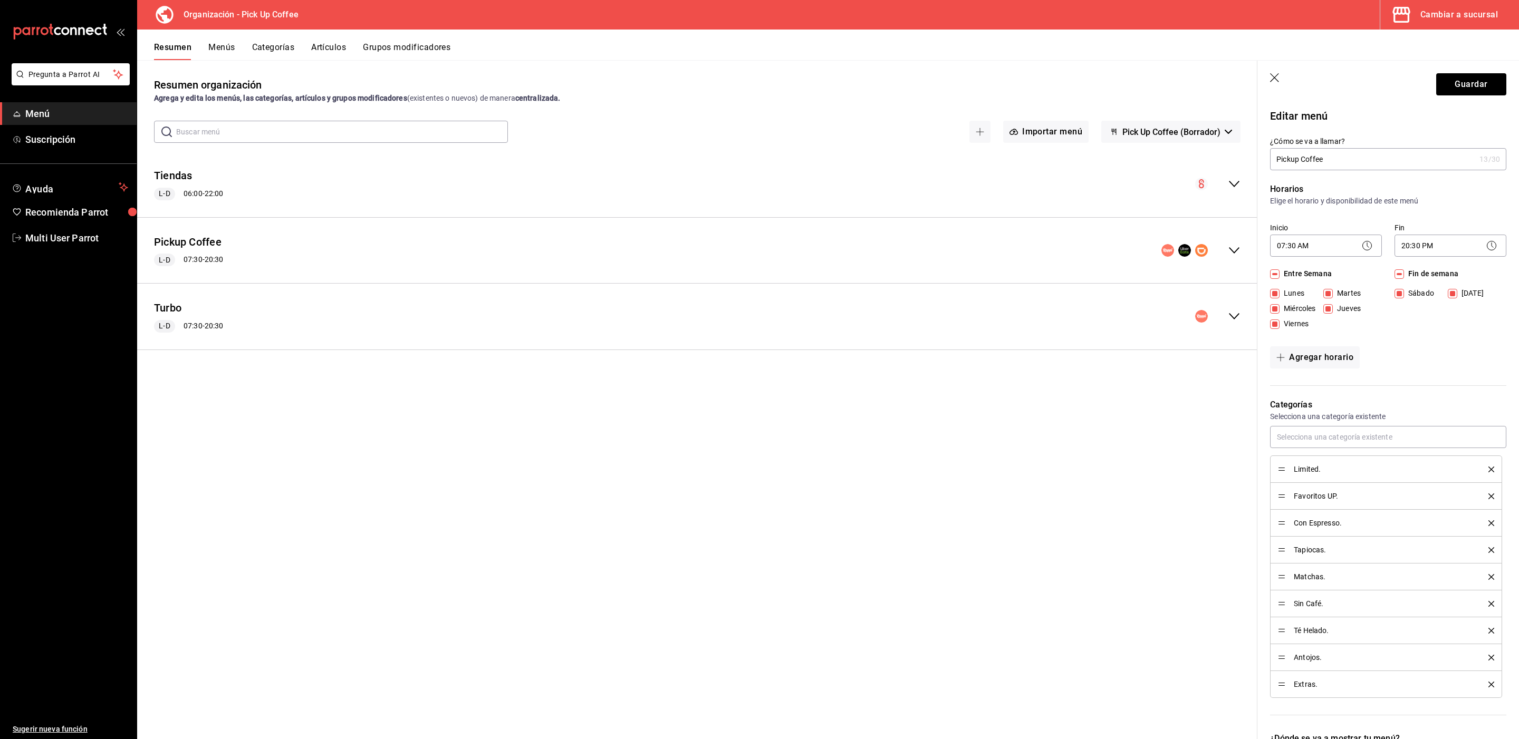
click at [1171, 407] on div "Resumen organización Agrega y edita los menús, las categorías, artículos y grup…" at bounding box center [697, 408] width 1120 height 662
click at [1278, 81] on icon "button" at bounding box center [1275, 78] width 11 height 11
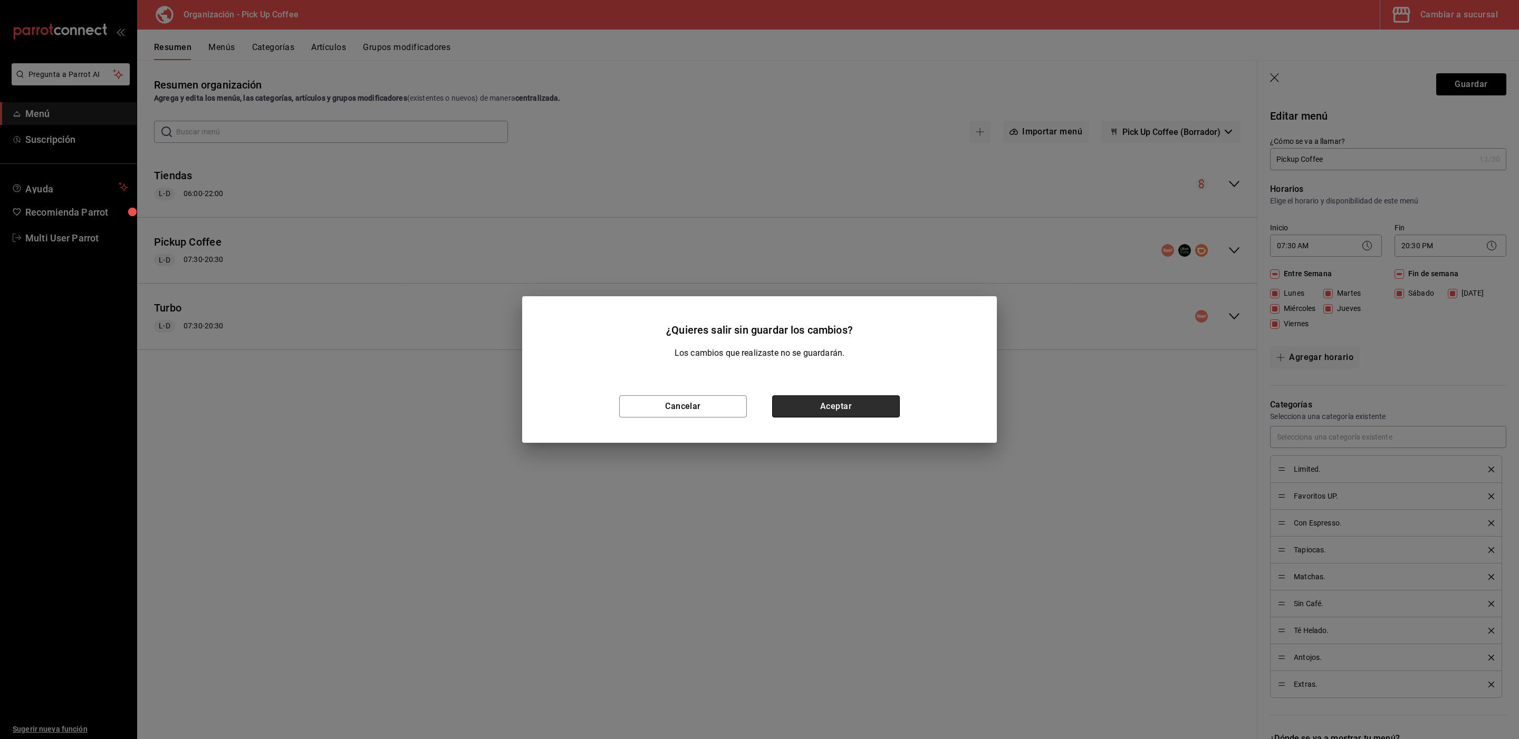
click at [880, 400] on button "Aceptar" at bounding box center [836, 407] width 128 height 22
checkbox input "false"
type input "1758817300209"
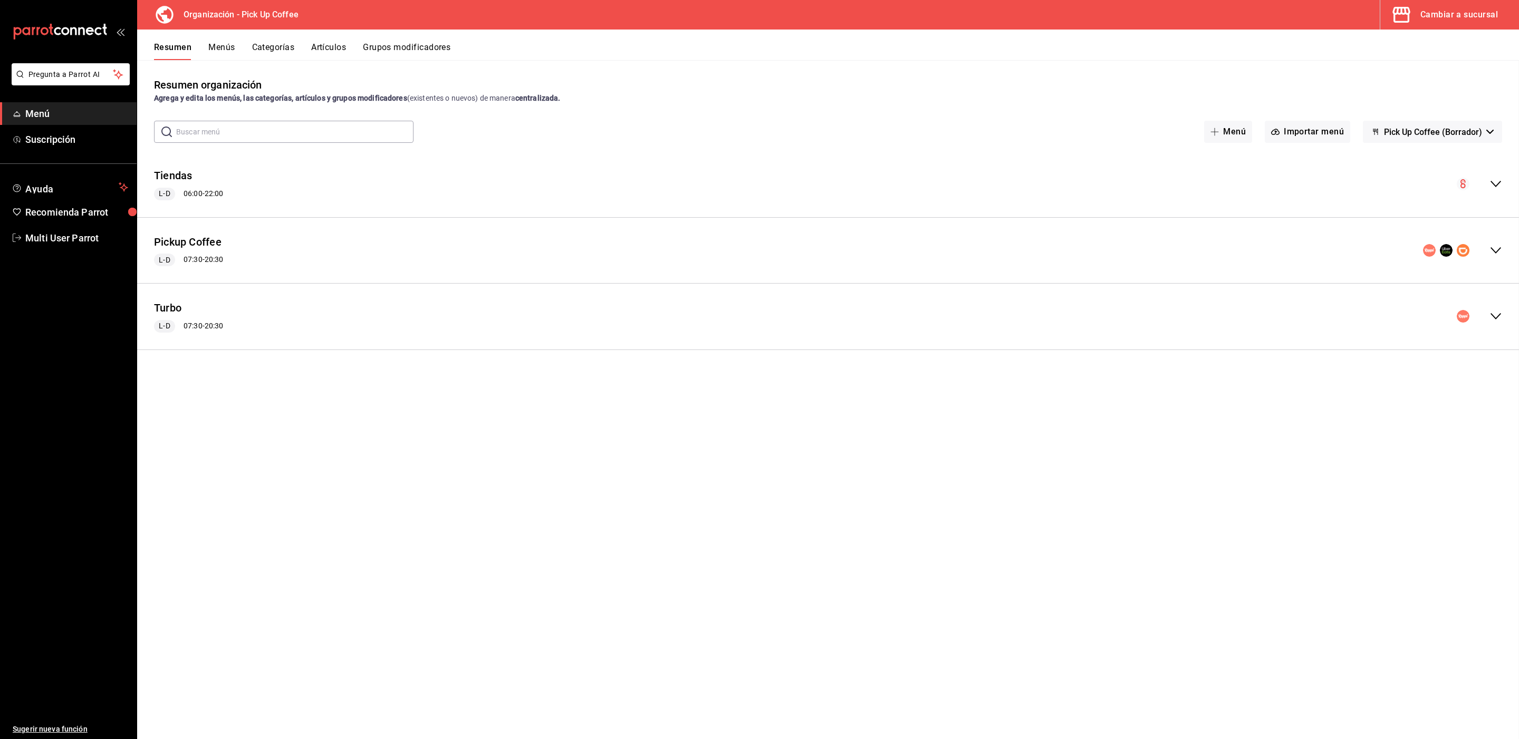
checkbox input "false"
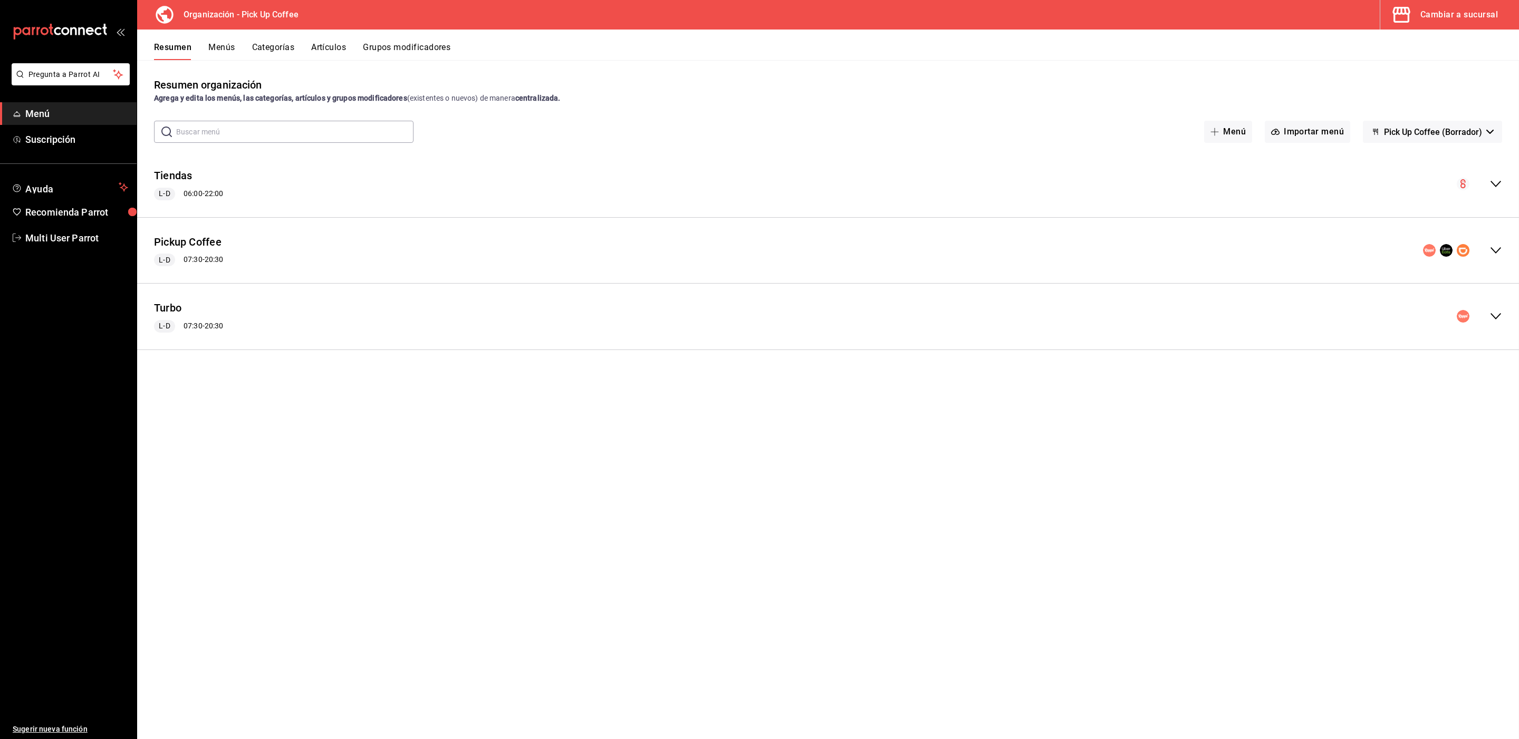
checkbox input "false"
click at [222, 45] on button "Menús" at bounding box center [221, 51] width 26 height 18
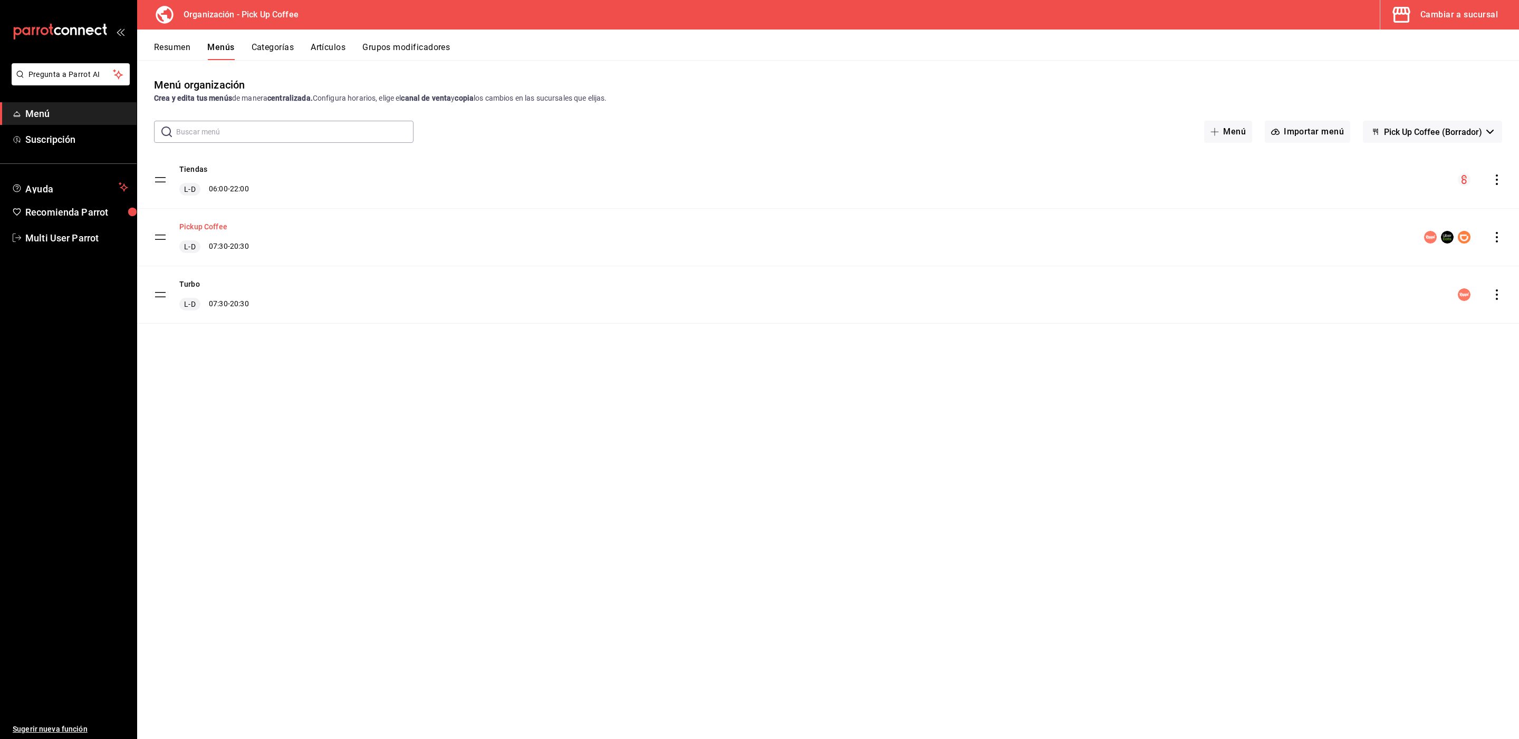
click at [201, 225] on button "Pickup Coffee" at bounding box center [203, 227] width 48 height 11
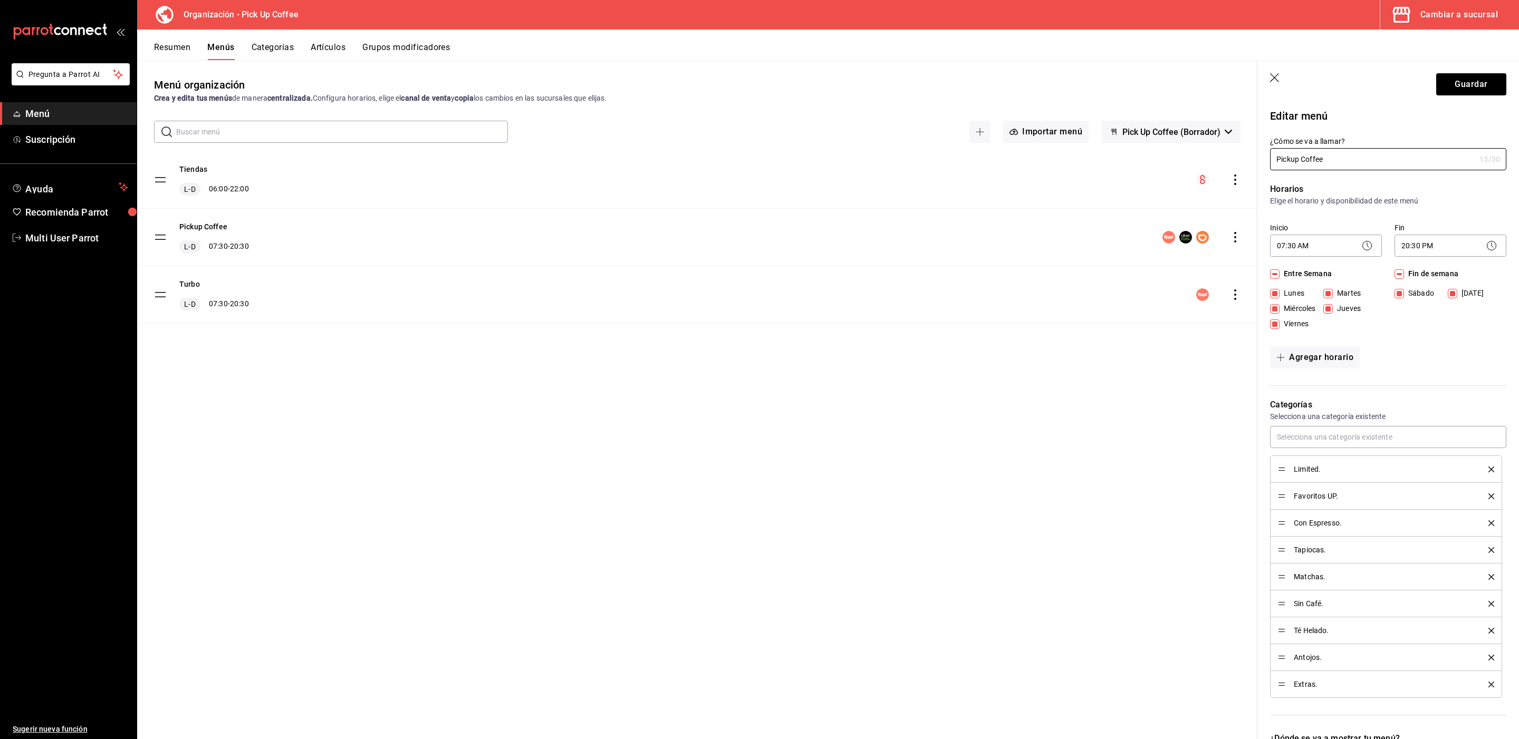
click at [1272, 82] on icon "button" at bounding box center [1275, 78] width 11 height 11
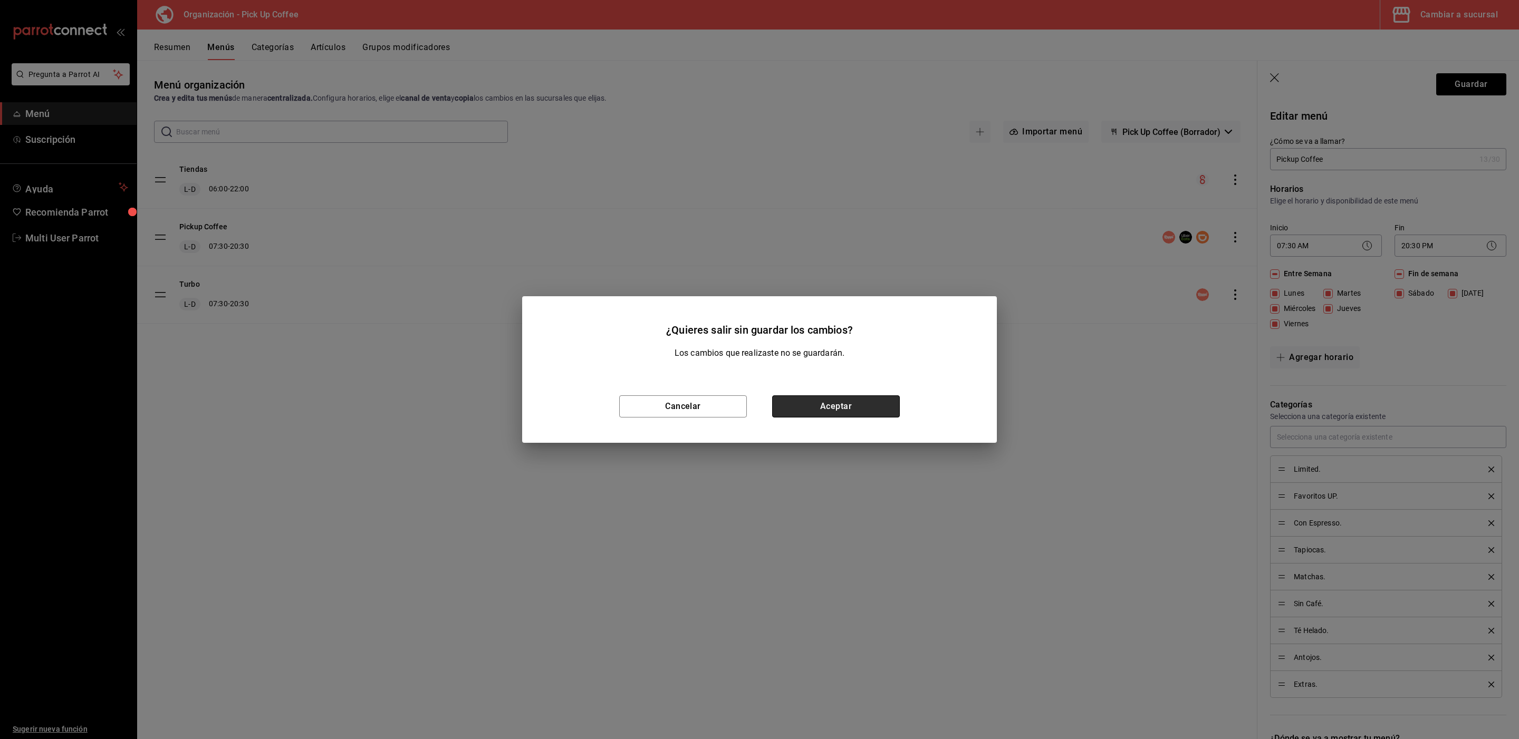
click at [864, 405] on button "Aceptar" at bounding box center [836, 407] width 128 height 22
checkbox input "false"
type input "1758817312183"
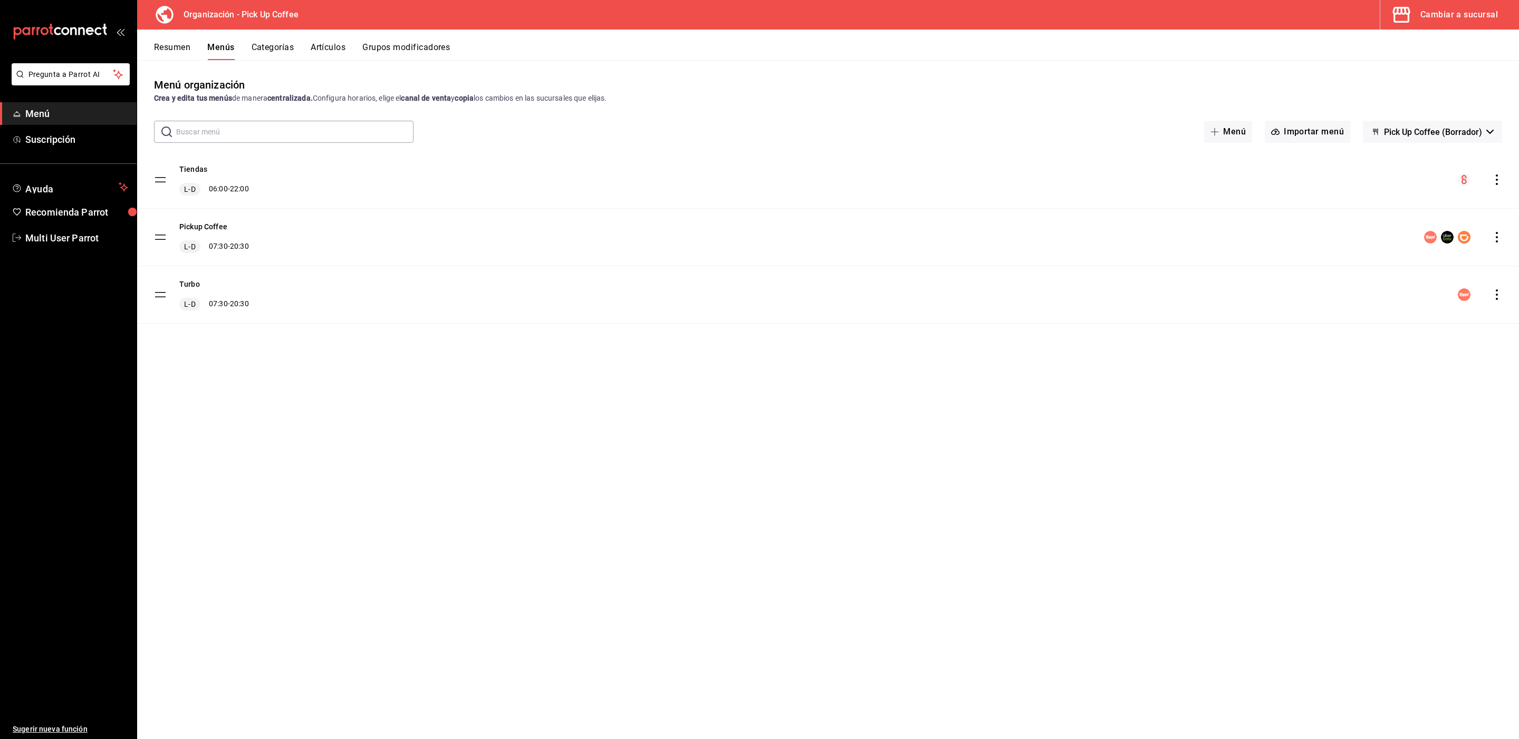
checkbox input "false"
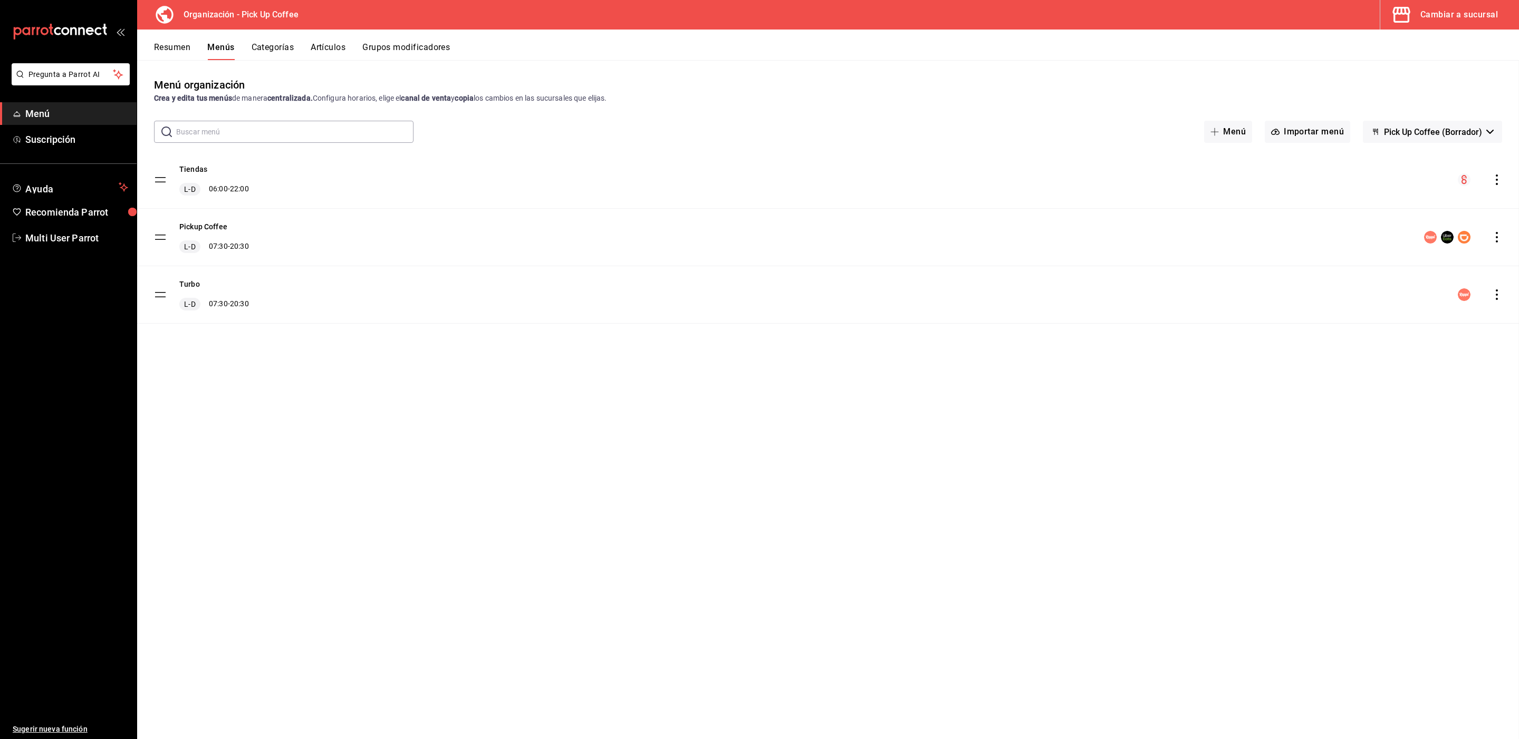
checkbox input "false"
click at [1494, 241] on icon "actions" at bounding box center [1497, 237] width 11 height 11
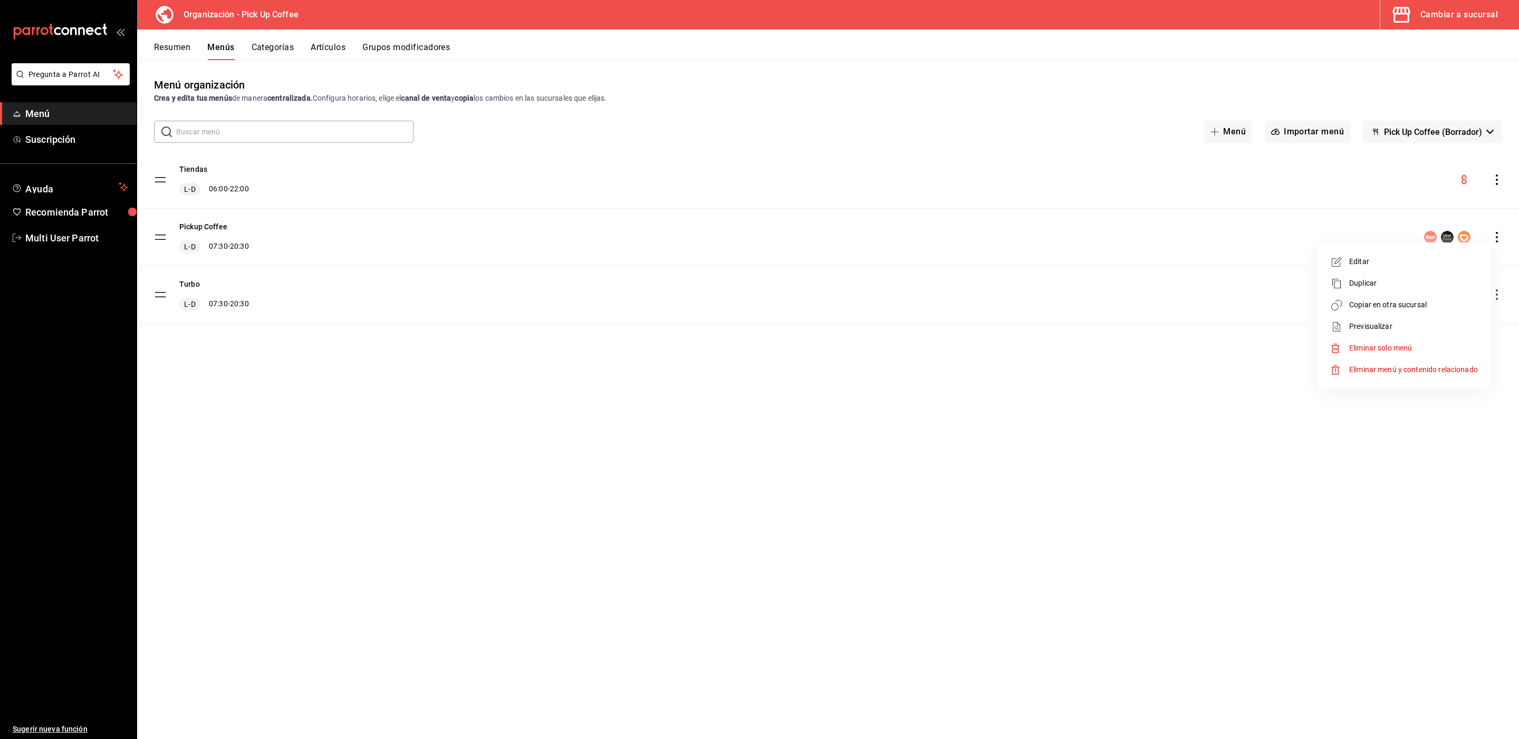
click at [1402, 303] on span "Copiar en otra sucursal" at bounding box center [1413, 305] width 129 height 11
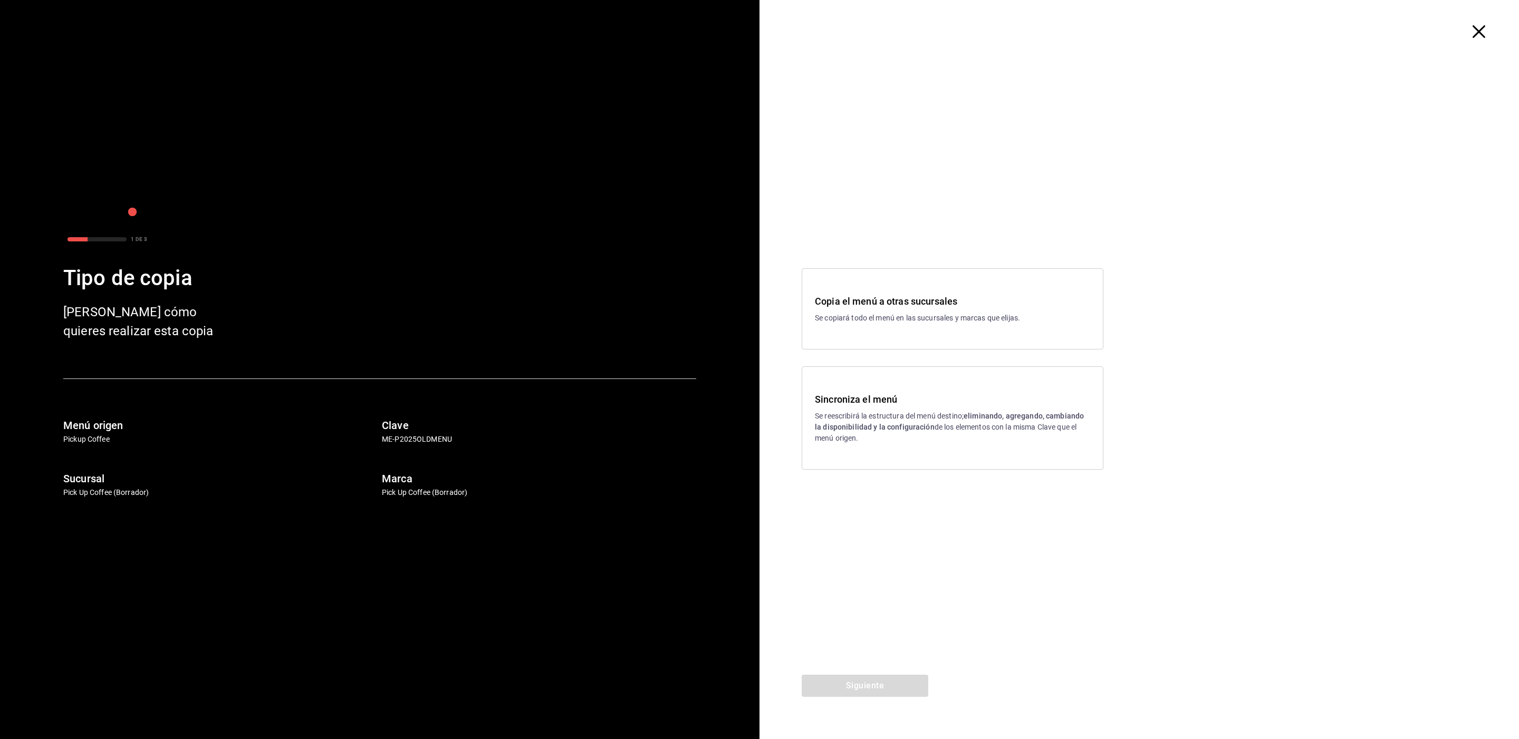
click at [871, 411] on p "Se reescribirá la estructura del menú destino; eliminando, agregando, cambiando…" at bounding box center [952, 427] width 275 height 33
click at [853, 684] on button "Siguiente" at bounding box center [865, 686] width 127 height 22
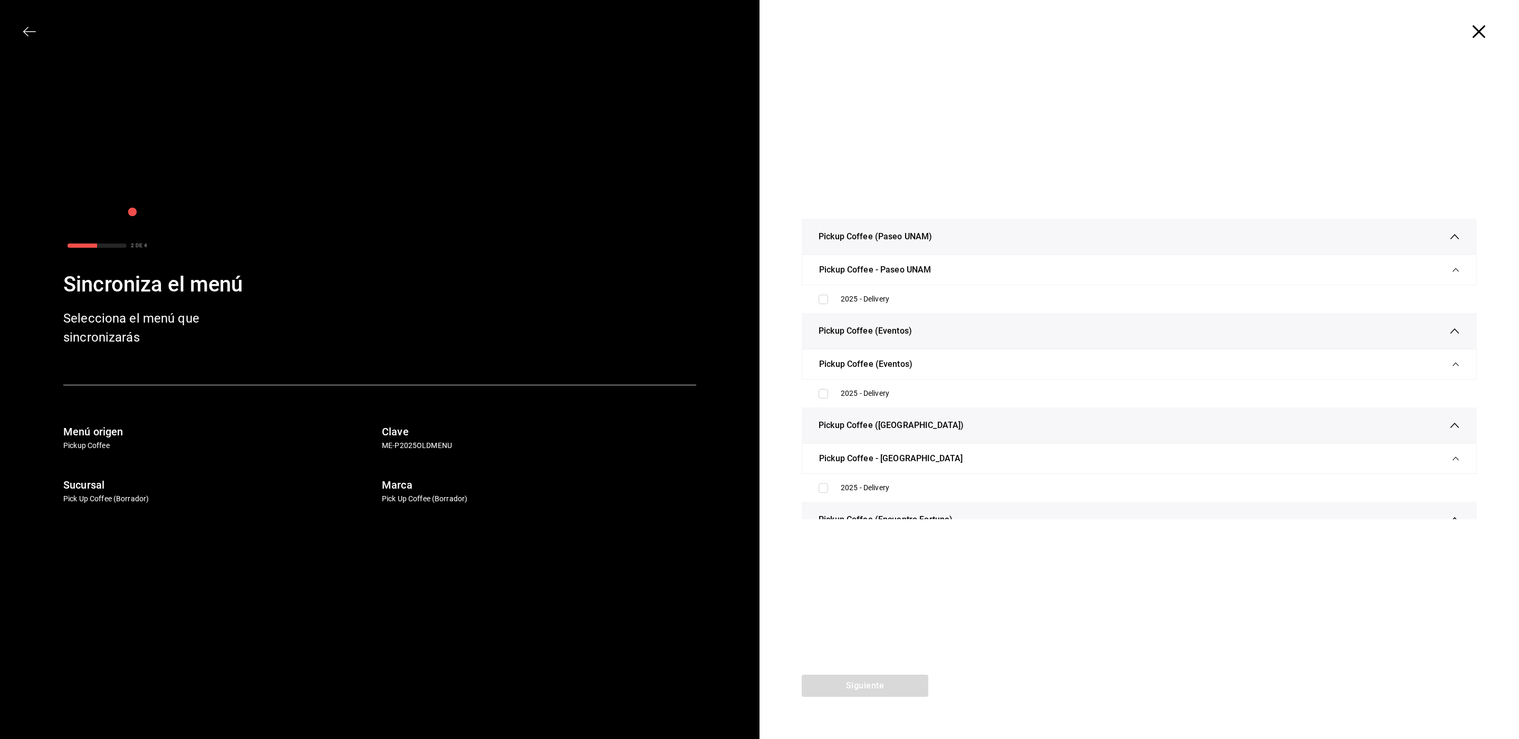
click at [1483, 32] on icon "button" at bounding box center [1479, 31] width 13 height 13
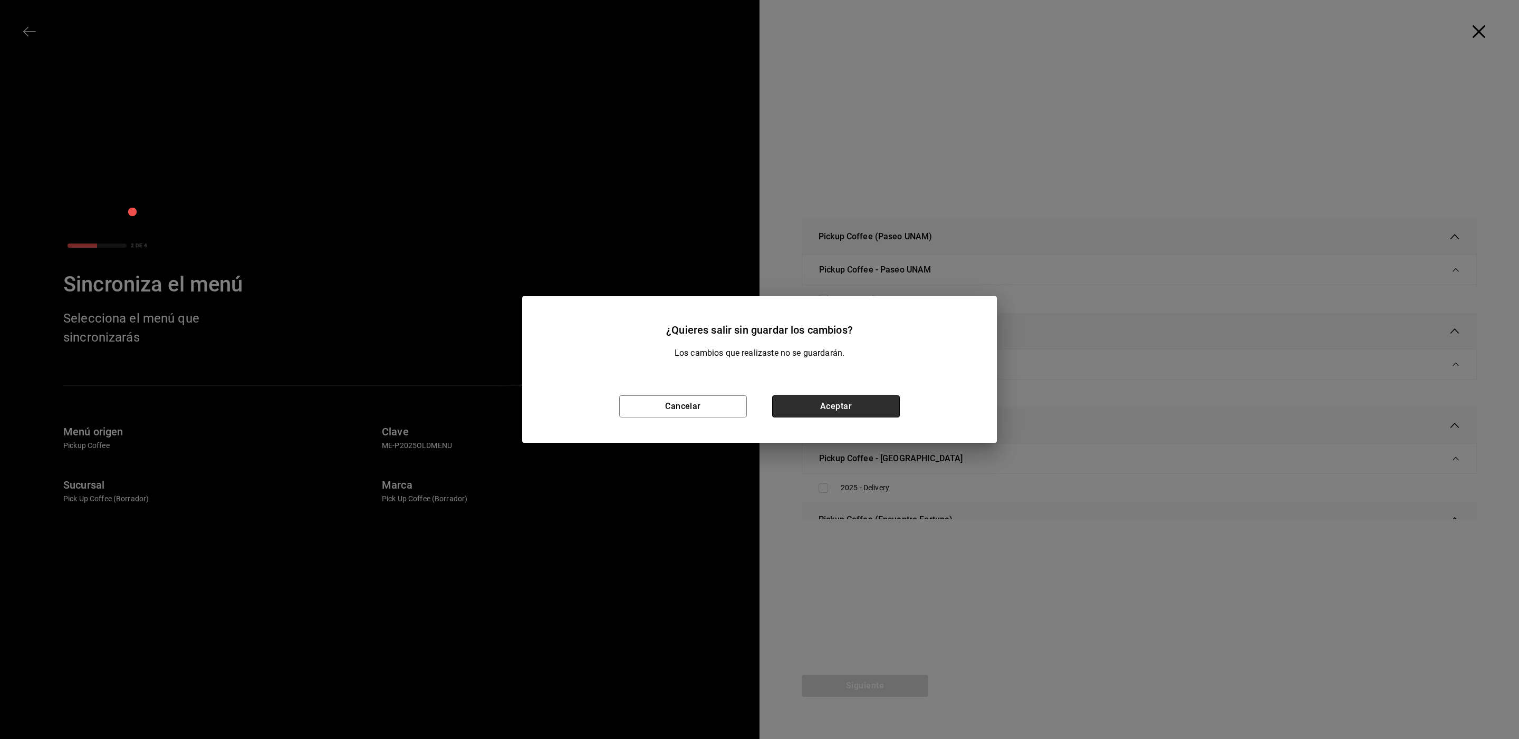
click at [874, 403] on button "Aceptar" at bounding box center [836, 407] width 128 height 22
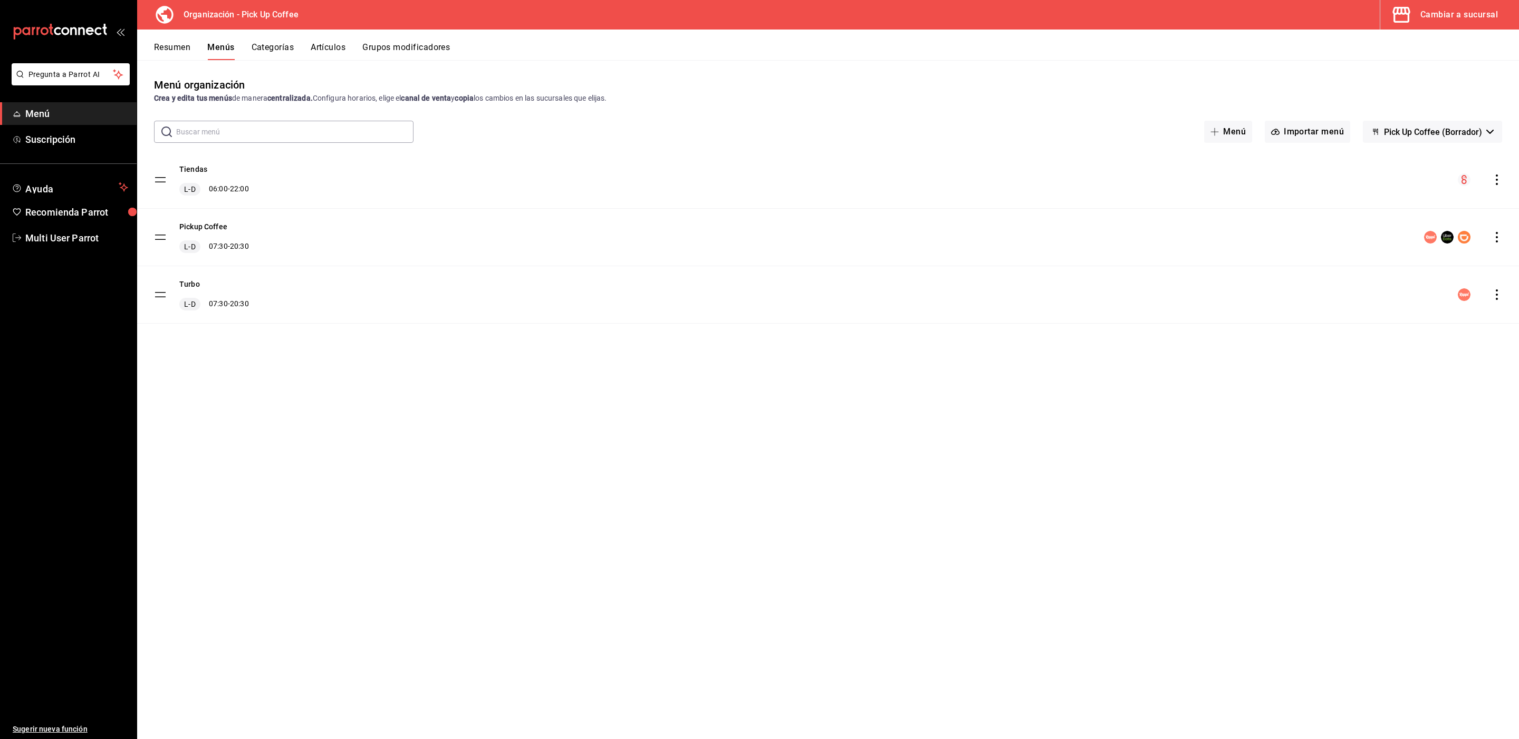
click at [1494, 241] on icon "actions" at bounding box center [1497, 237] width 11 height 11
click at [1339, 304] on icon at bounding box center [1336, 305] width 13 height 13
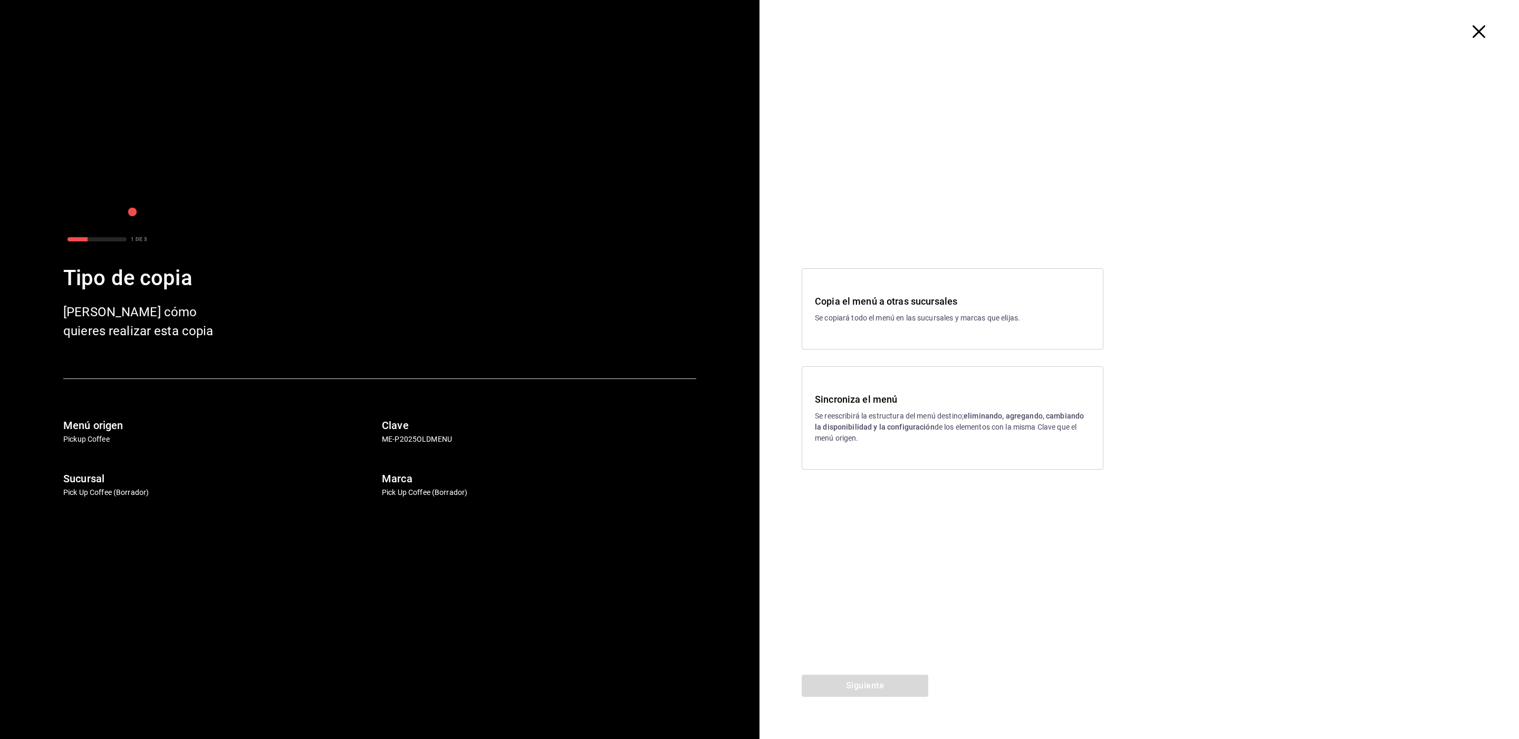
click at [1475, 32] on icon "button" at bounding box center [1479, 31] width 13 height 13
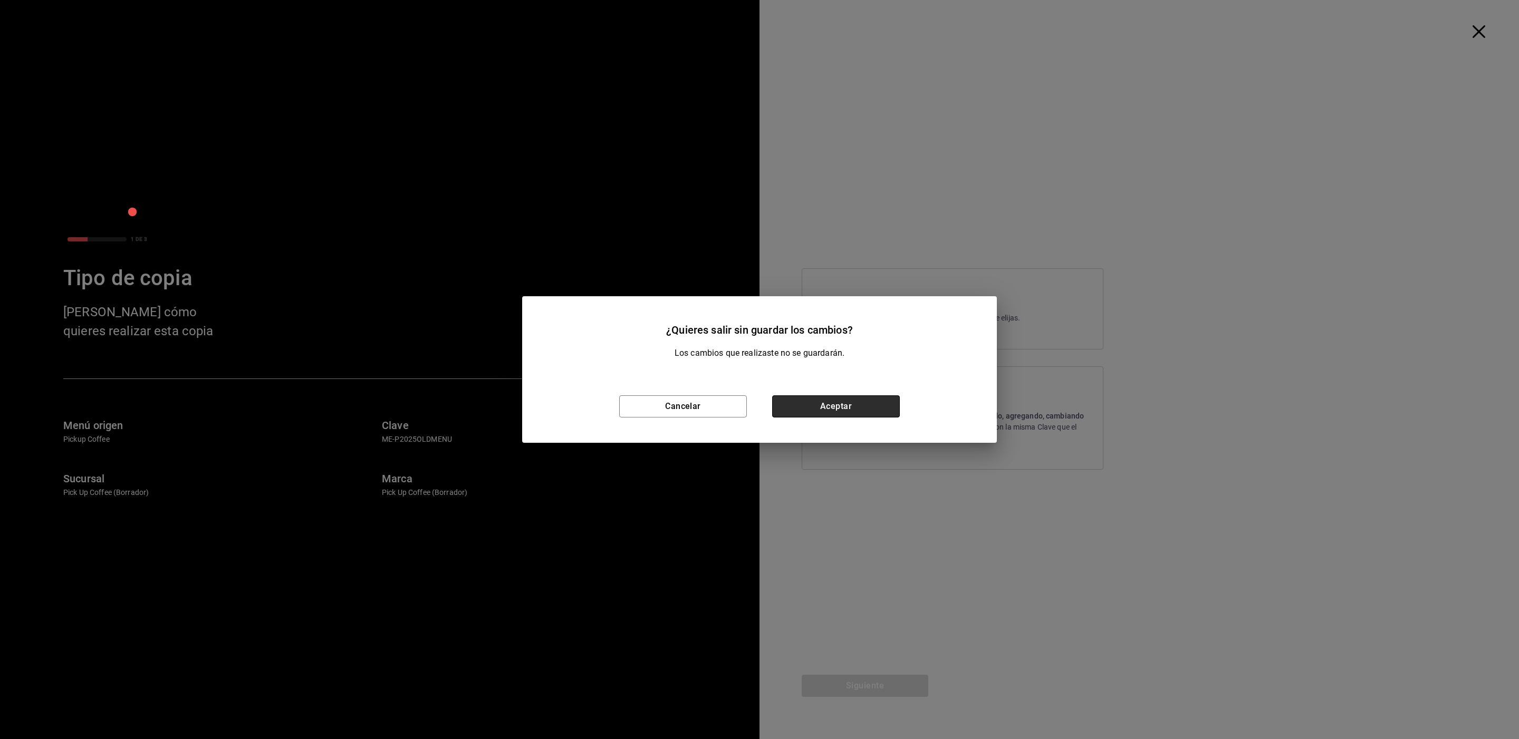
click at [864, 398] on button "Aceptar" at bounding box center [836, 407] width 128 height 22
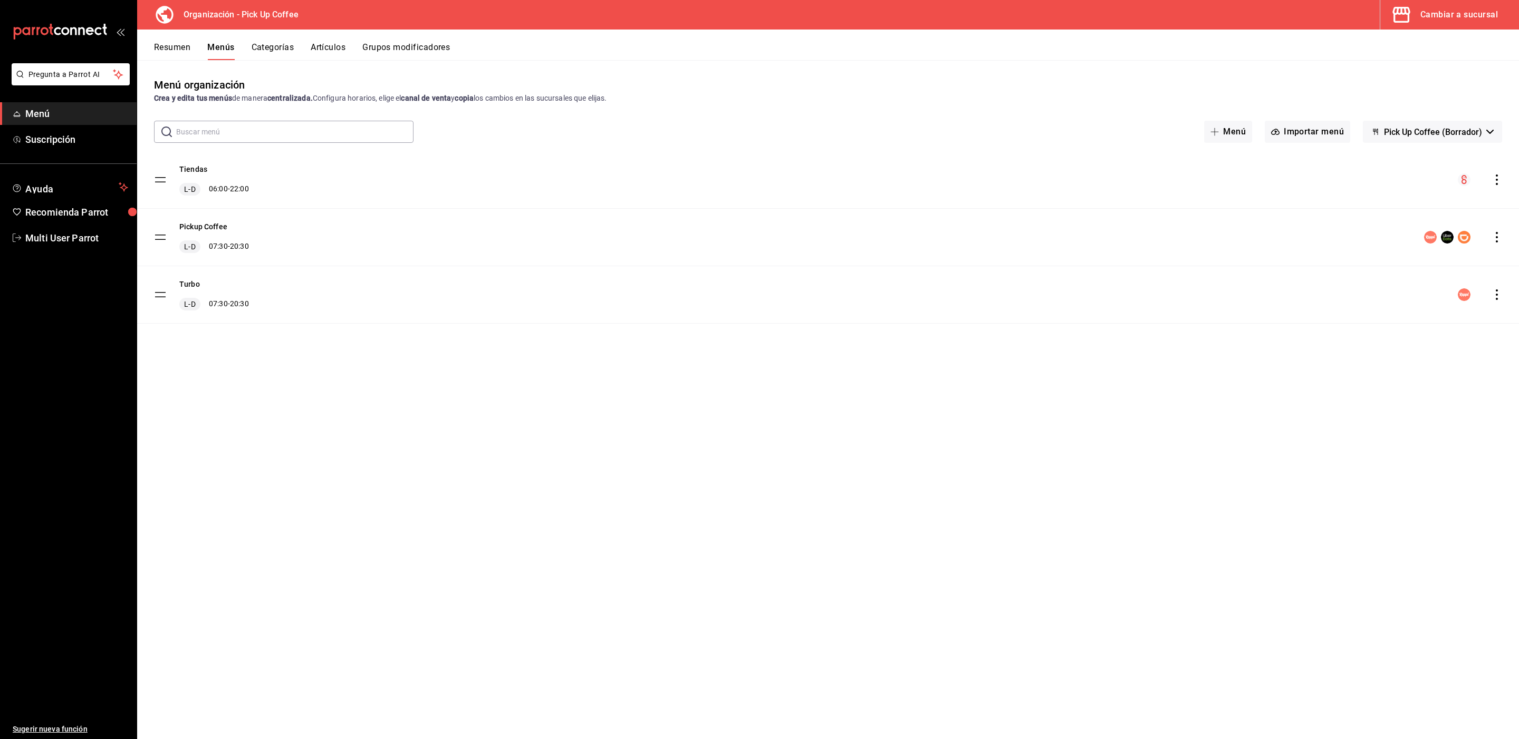
click at [1493, 238] on icon "actions" at bounding box center [1497, 237] width 11 height 11
click at [1412, 263] on span "Editar" at bounding box center [1413, 261] width 129 height 11
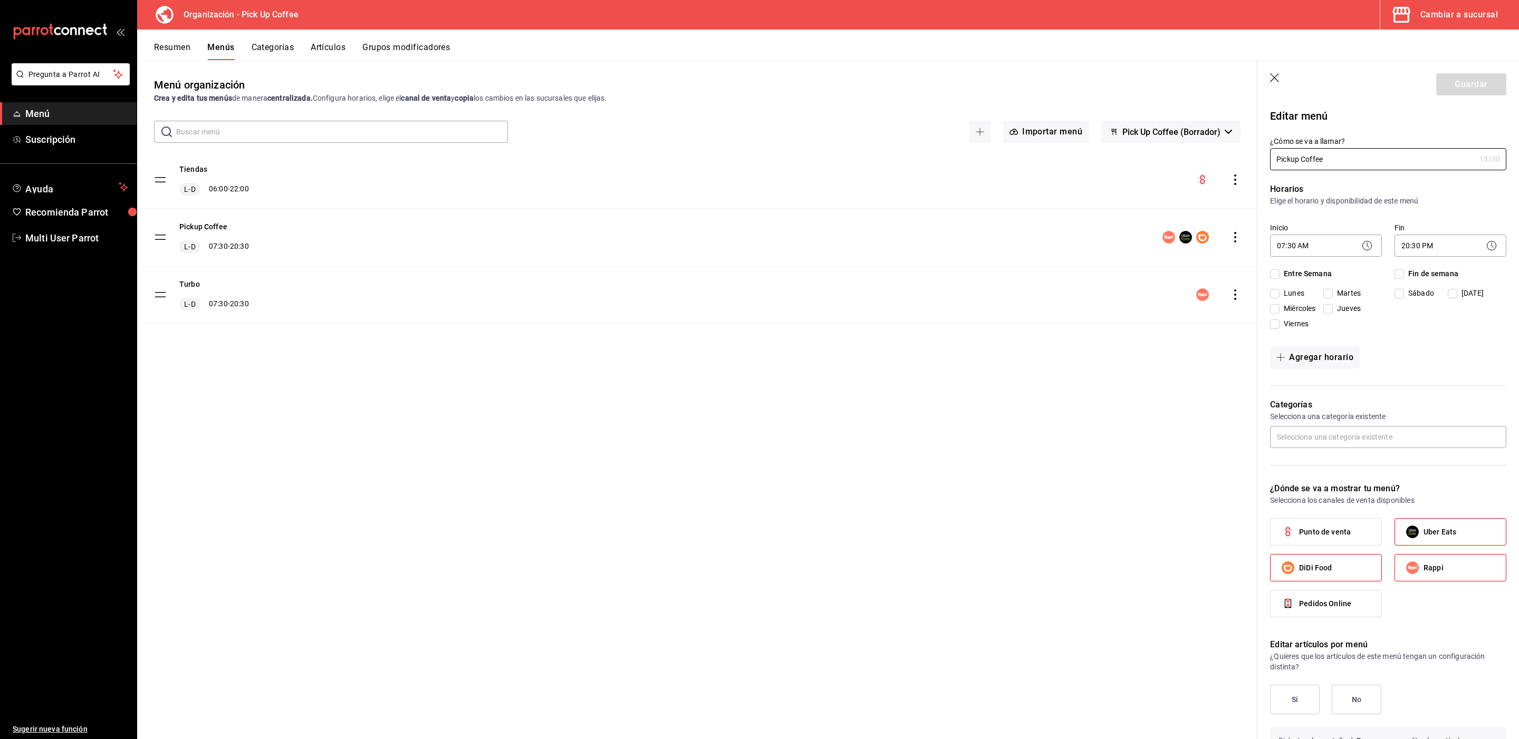
checkbox input "true"
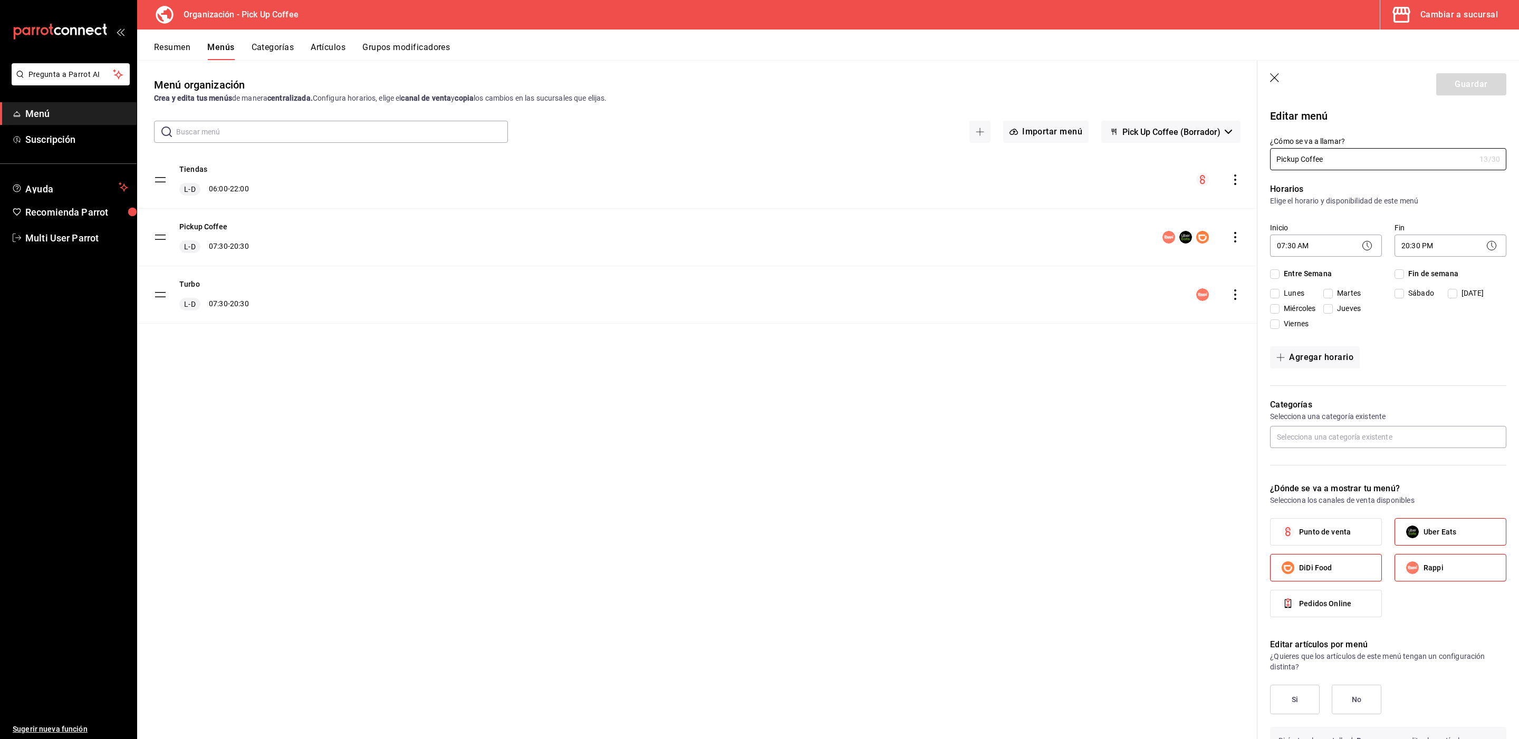
checkbox input "true"
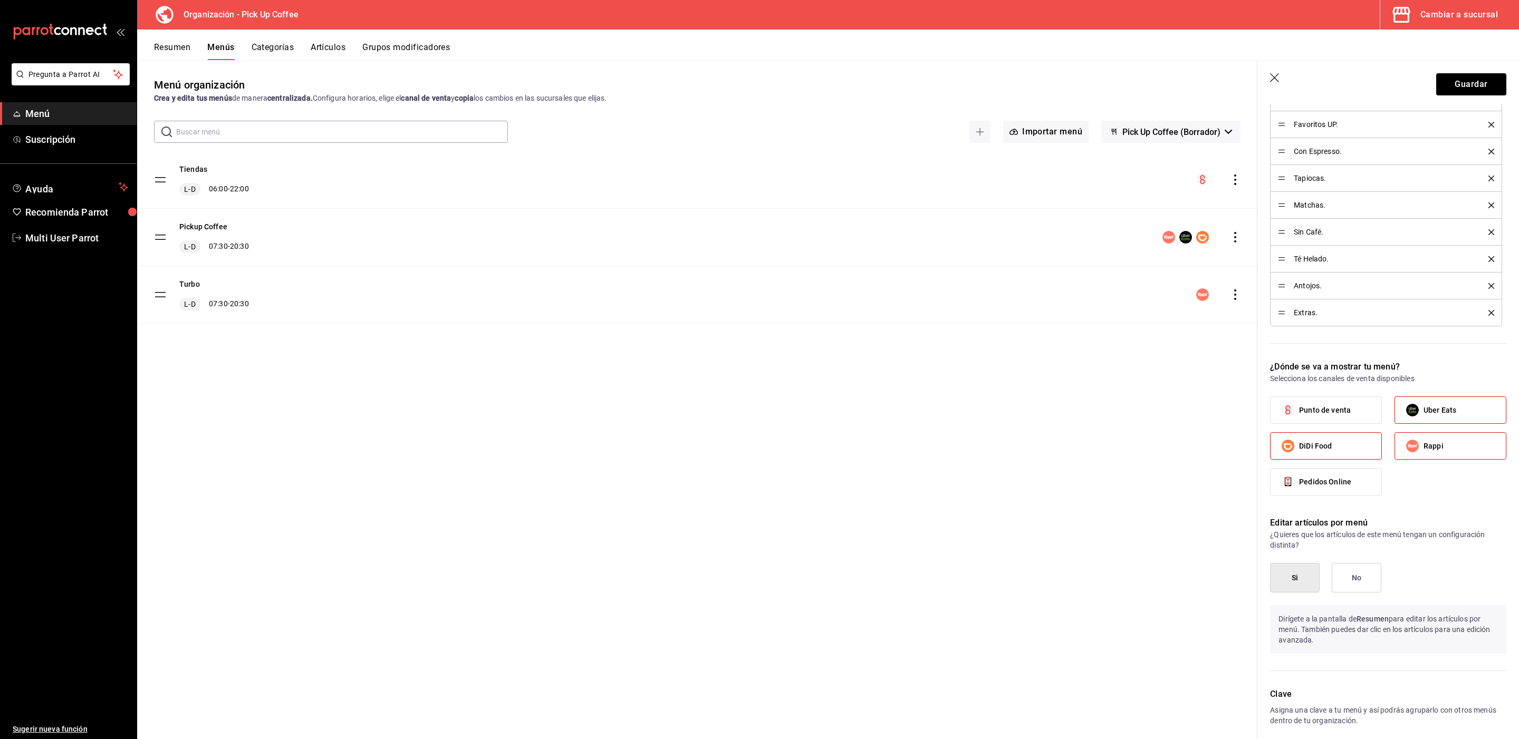
scroll to position [455, 0]
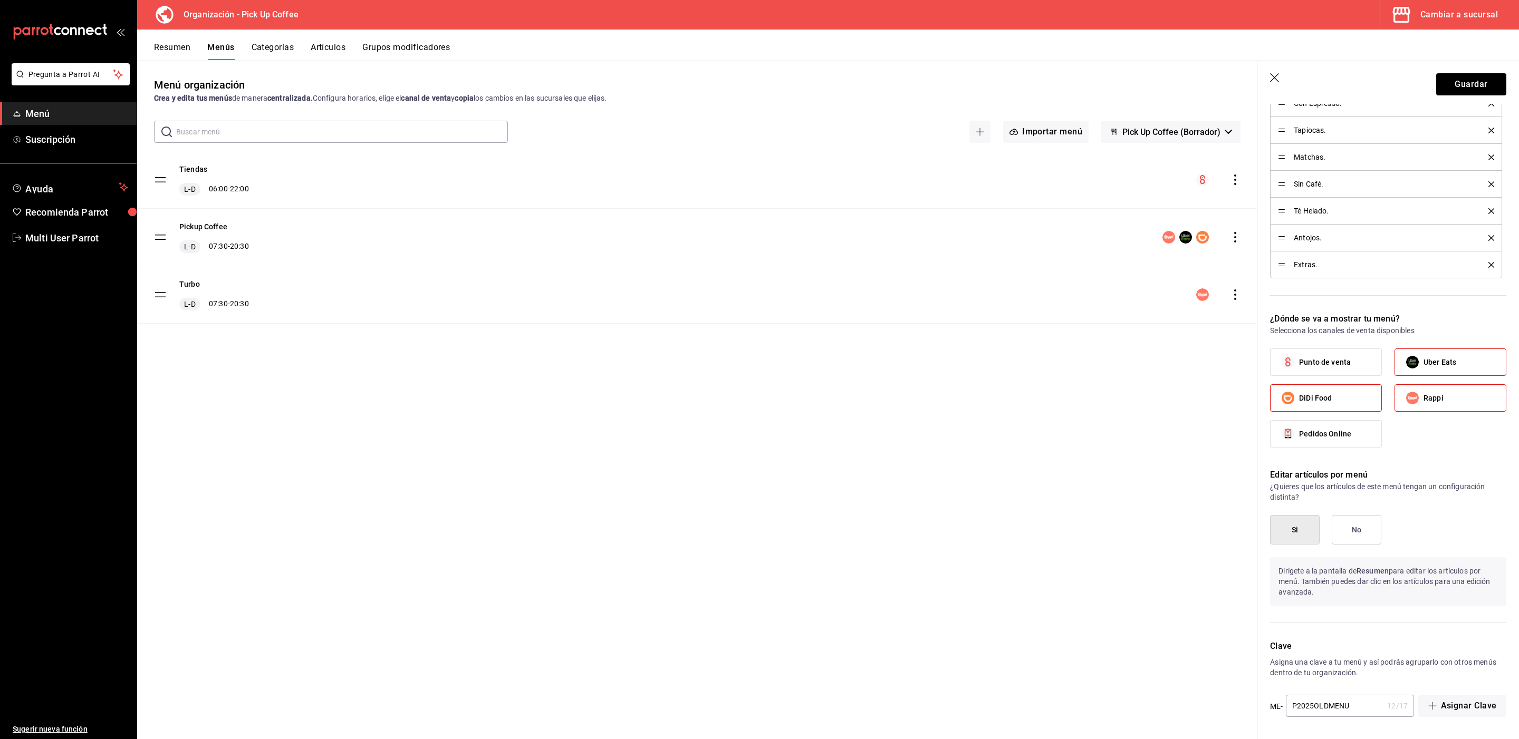
click at [1063, 465] on div "Menú organización Crea y edita tus menús de manera centralizada. Configura hora…" at bounding box center [697, 408] width 1120 height 662
click at [1276, 76] on icon "button" at bounding box center [1274, 77] width 9 height 9
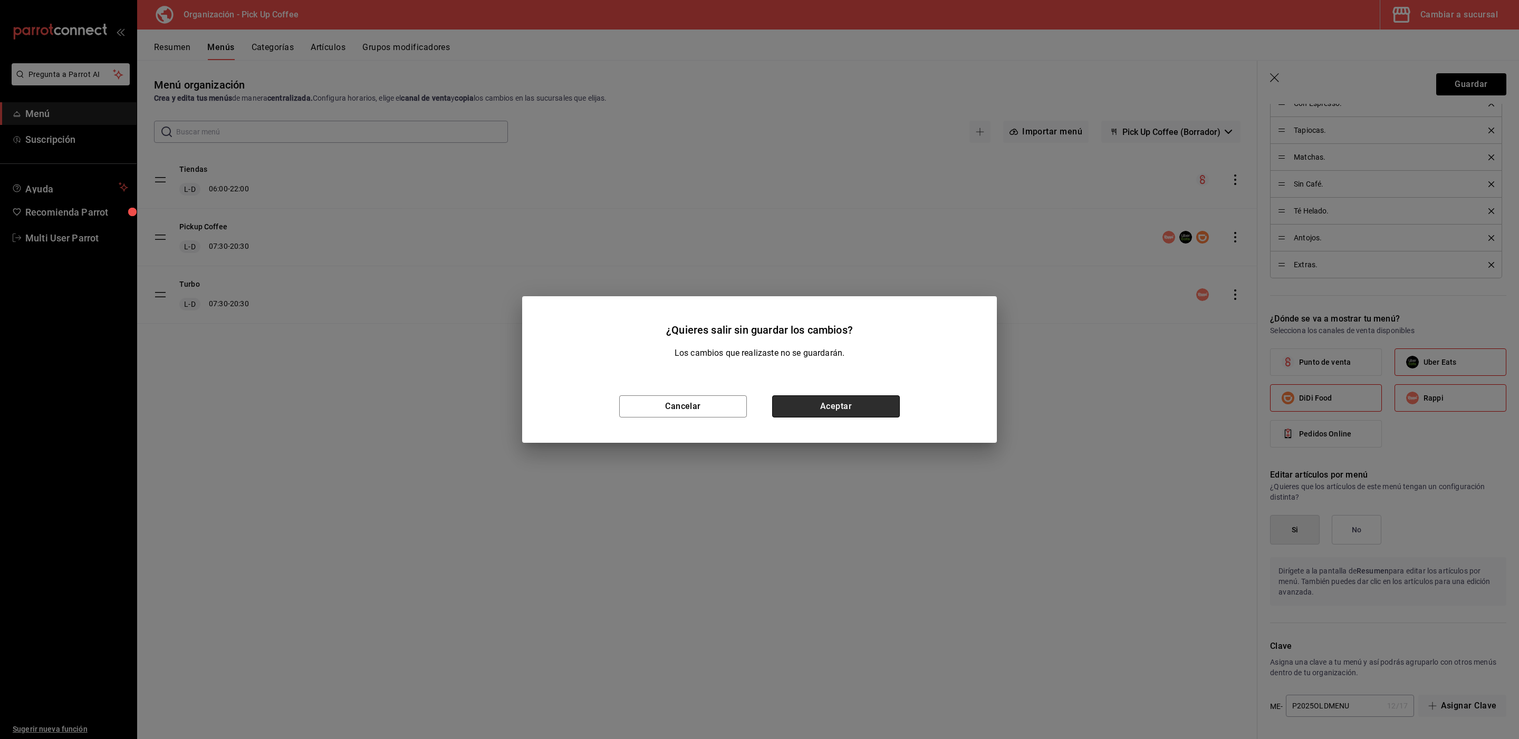
click at [883, 405] on button "Aceptar" at bounding box center [836, 407] width 128 height 22
checkbox input "false"
type input "1758817551836"
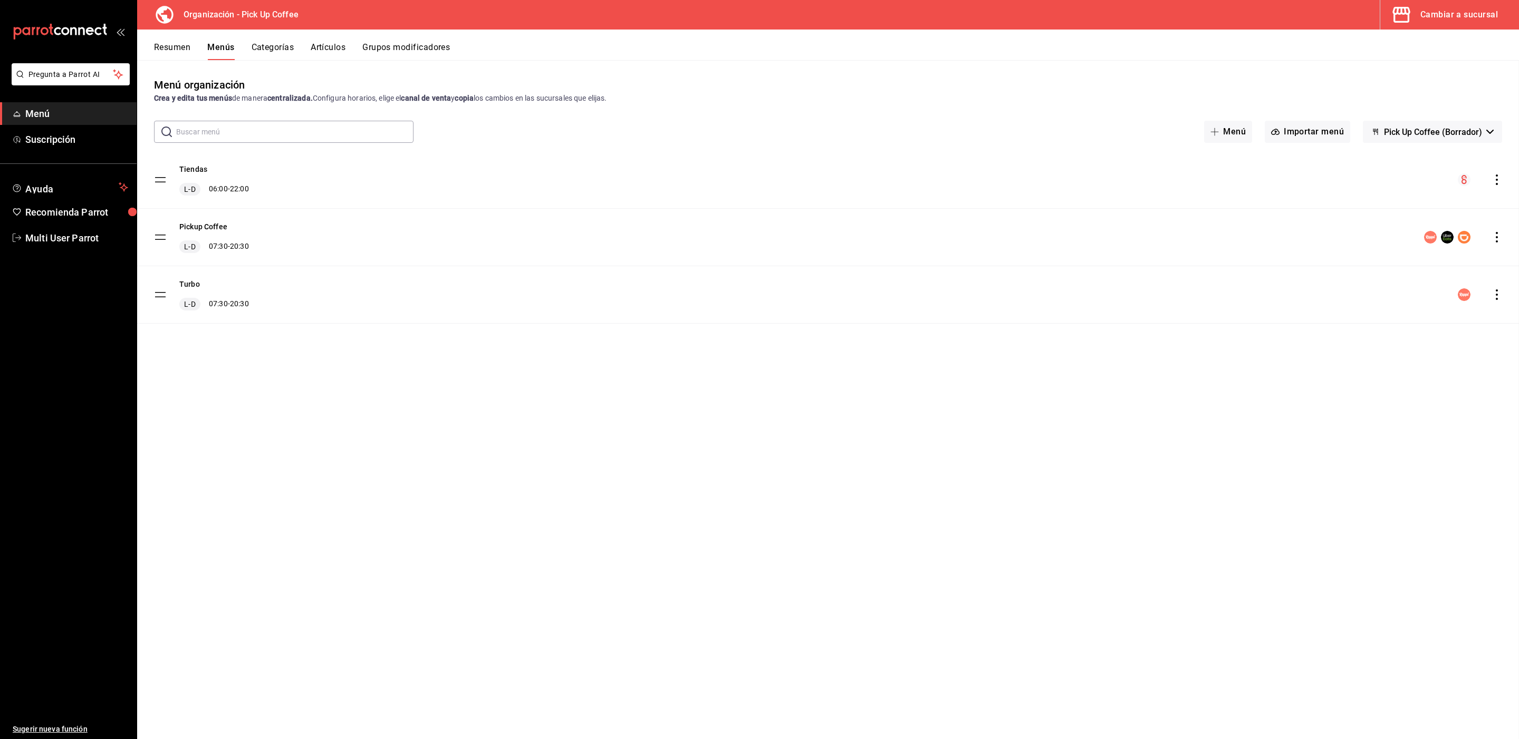
checkbox input "false"
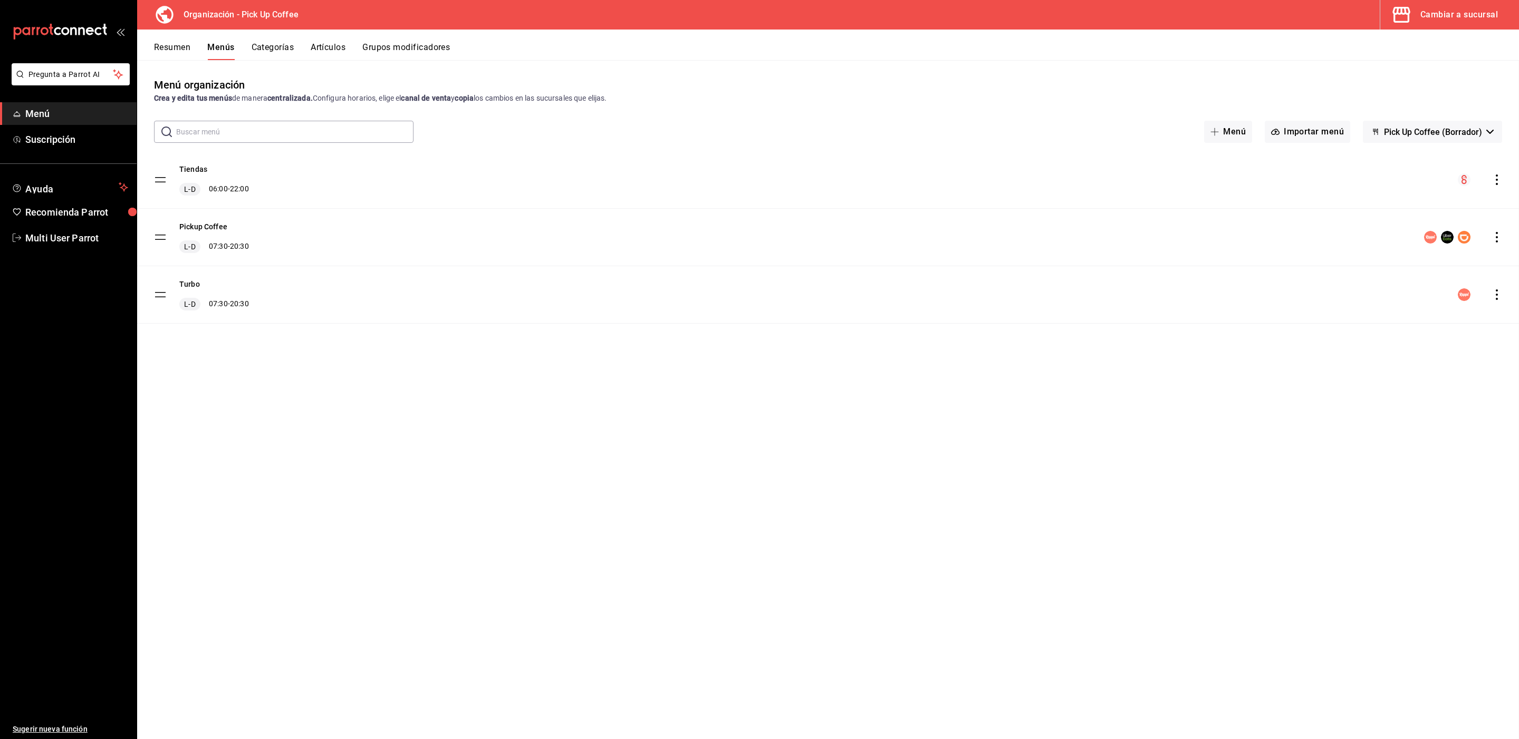
checkbox input "false"
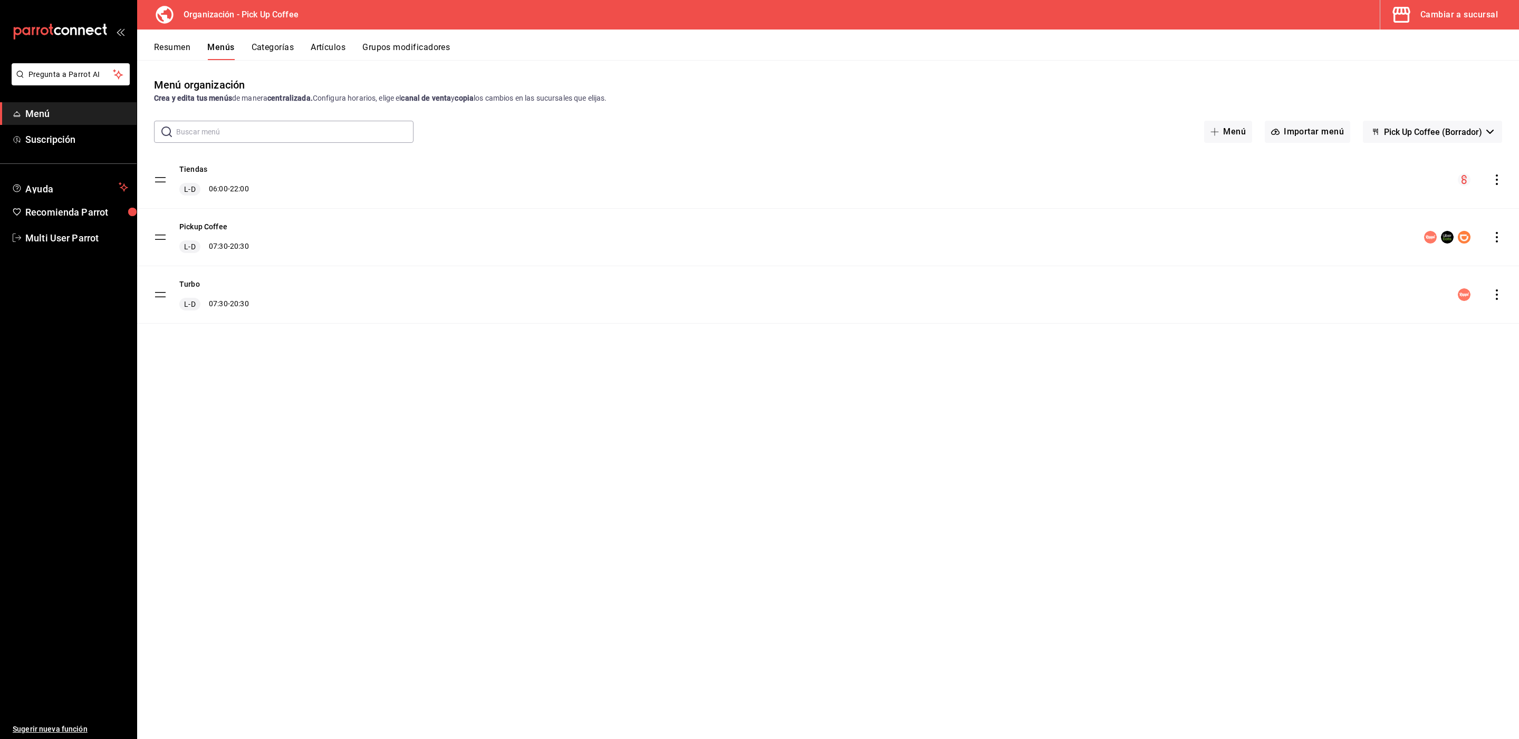
click at [1403, 129] on span "Pick Up Coffee (Borrador)" at bounding box center [1433, 132] width 98 height 10
click at [1495, 241] on div at bounding box center [759, 369] width 1519 height 739
click at [1495, 241] on icon "actions" at bounding box center [1497, 237] width 11 height 11
click at [1426, 303] on span "Copiar en otra sucursal" at bounding box center [1413, 305] width 129 height 11
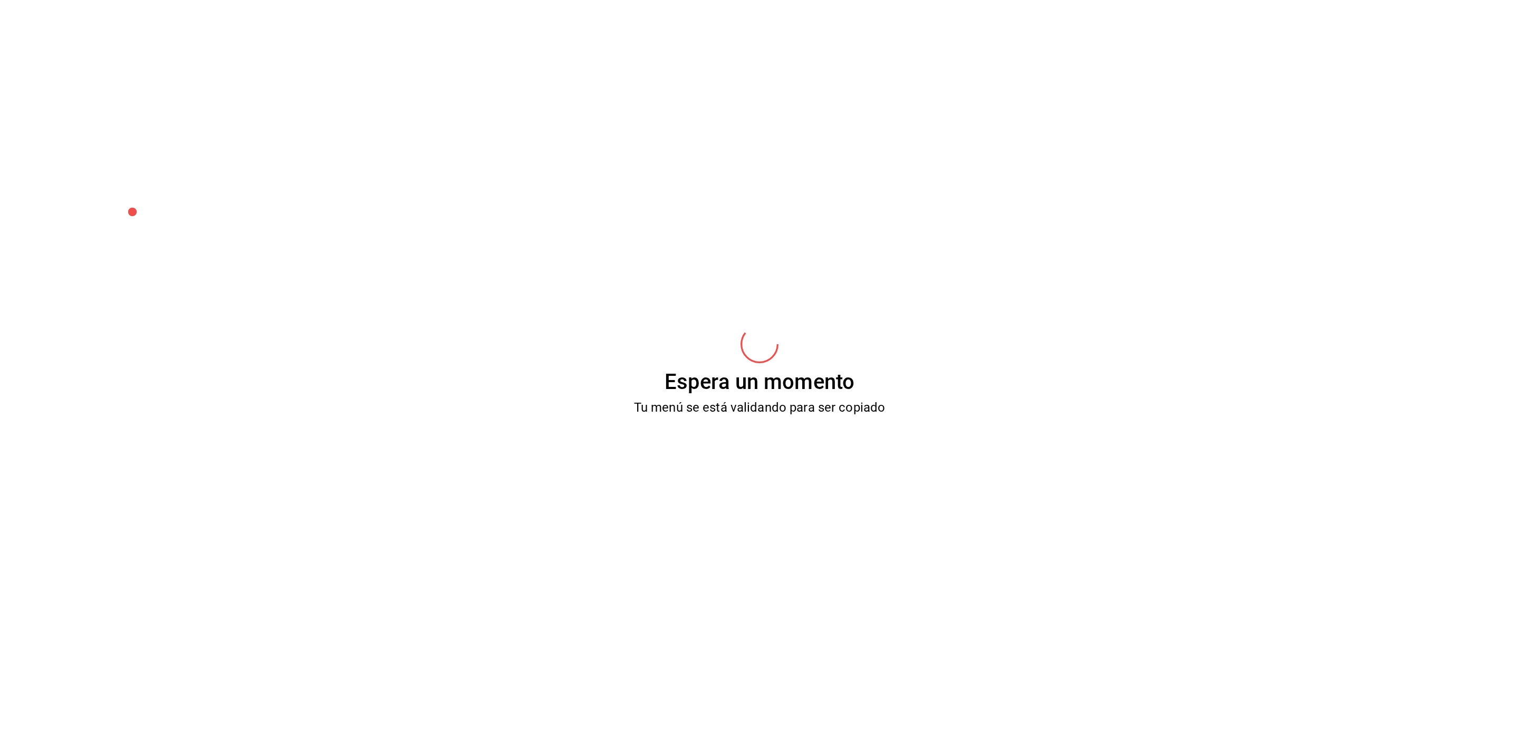
scroll to position [0, 0]
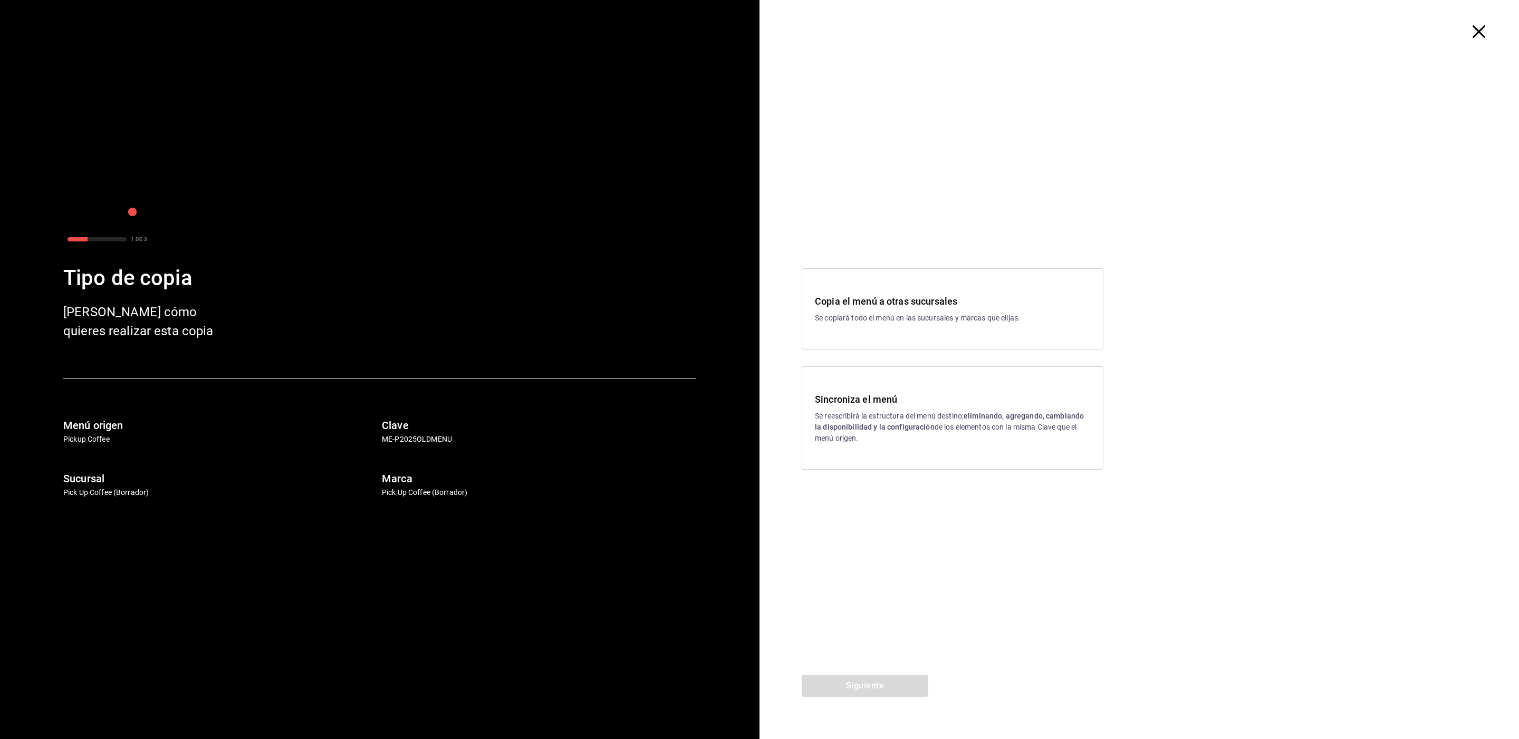
click at [959, 437] on p "Se reescribirá la estructura del menú destino; eliminando, agregando, cambiando…" at bounding box center [952, 427] width 275 height 33
click at [852, 686] on button "Siguiente" at bounding box center [865, 686] width 127 height 22
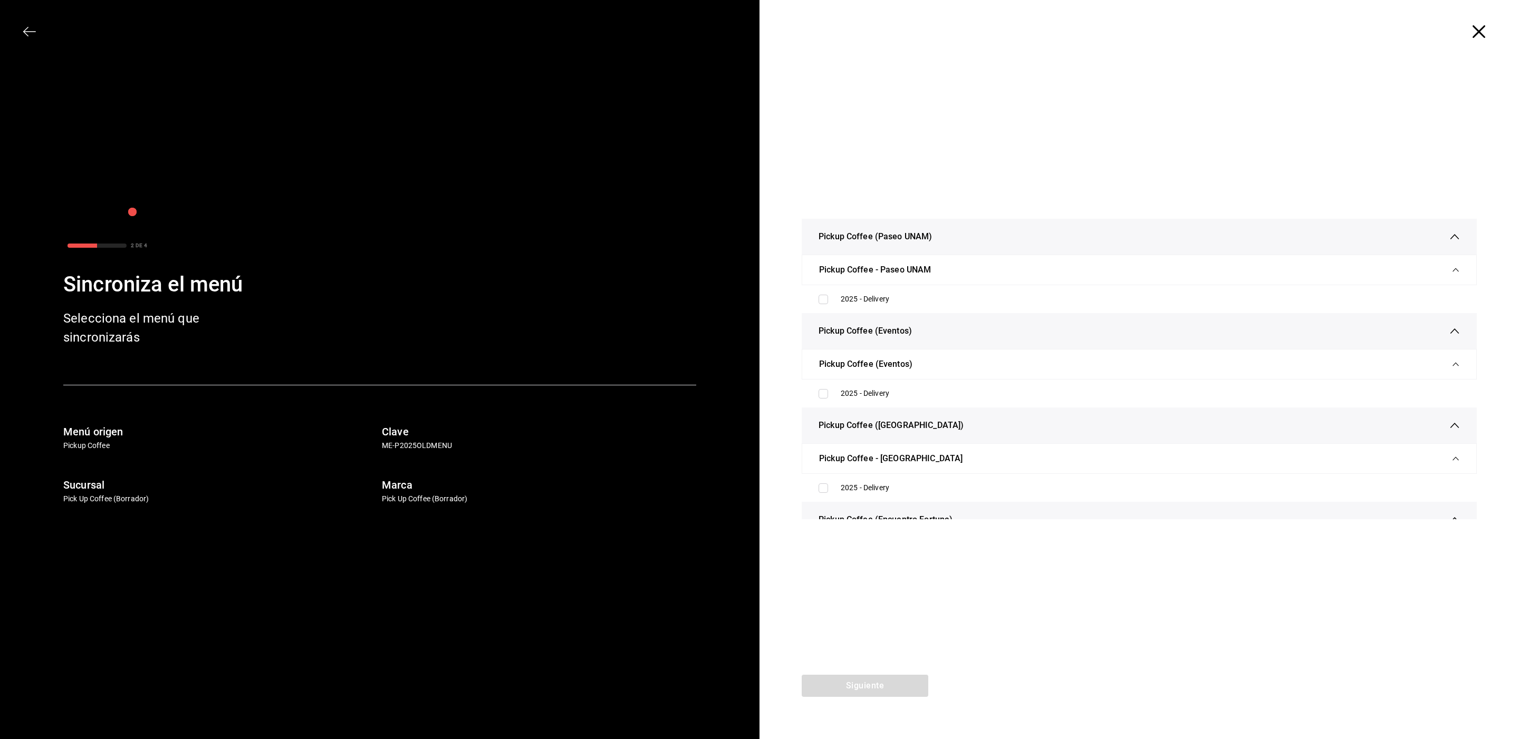
click at [851, 679] on div "Siguiente" at bounding box center [864, 707] width 211 height 64
click at [1482, 36] on icon "button" at bounding box center [1479, 31] width 13 height 13
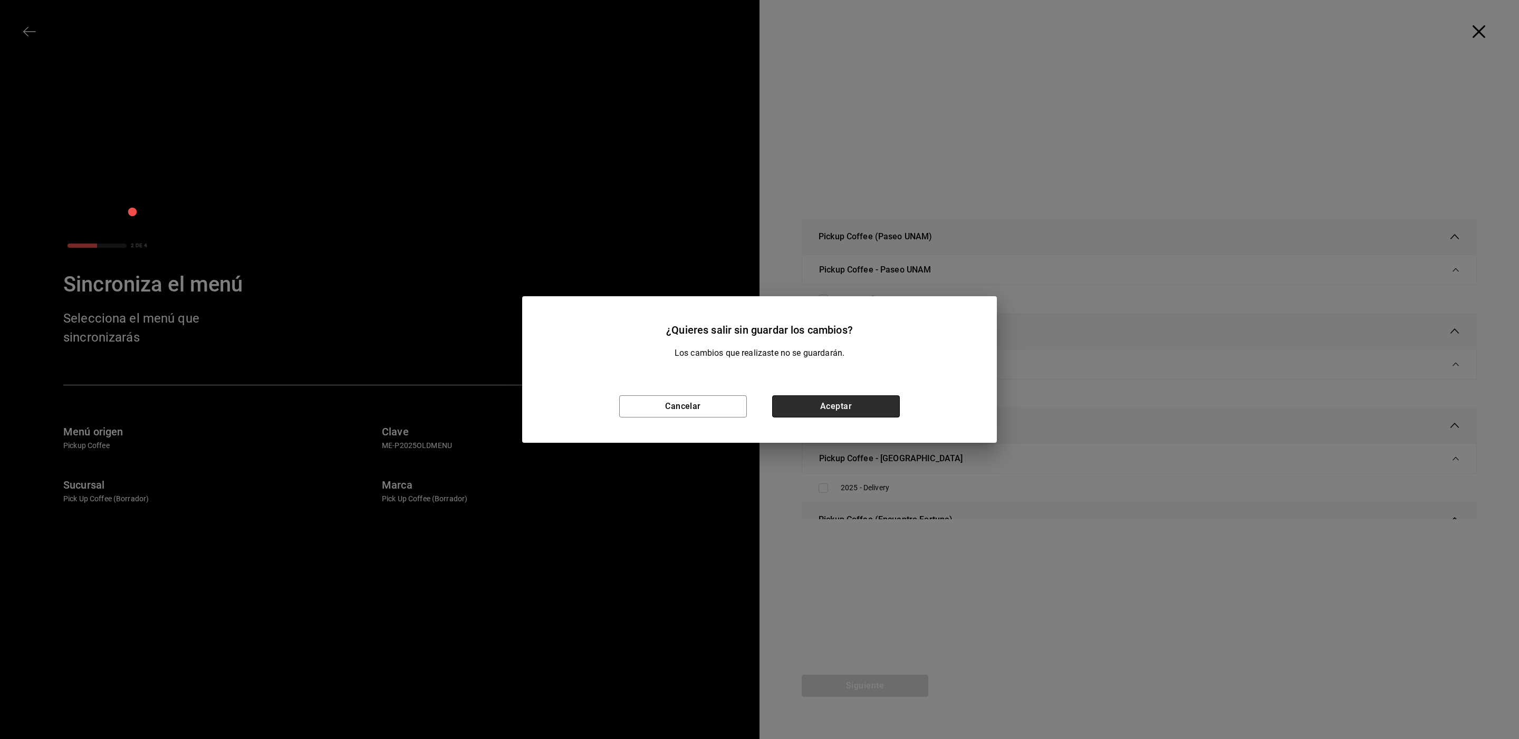
click at [839, 417] on button "Aceptar" at bounding box center [836, 407] width 128 height 22
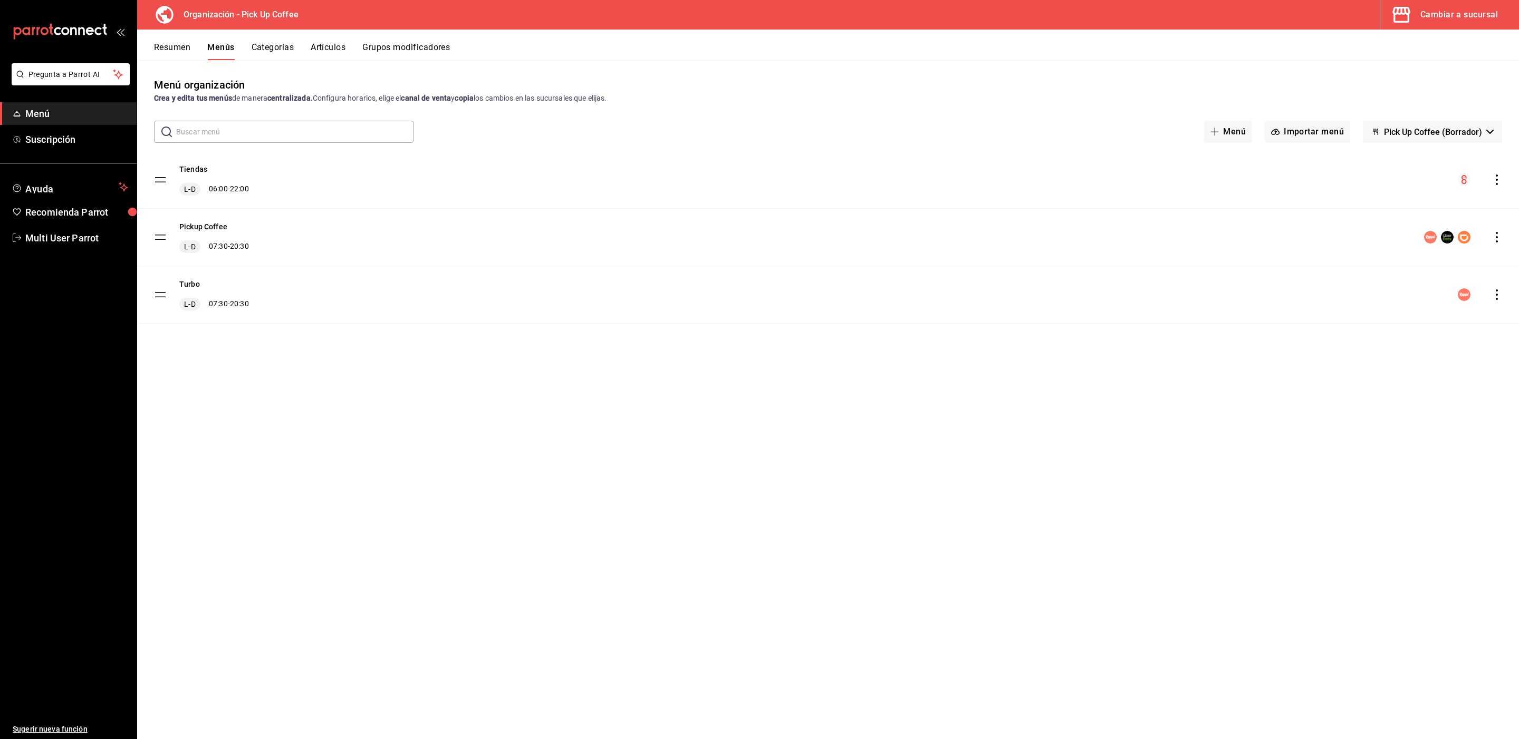
click at [1459, 17] on div "Cambiar a sucursal" at bounding box center [1459, 14] width 78 height 15
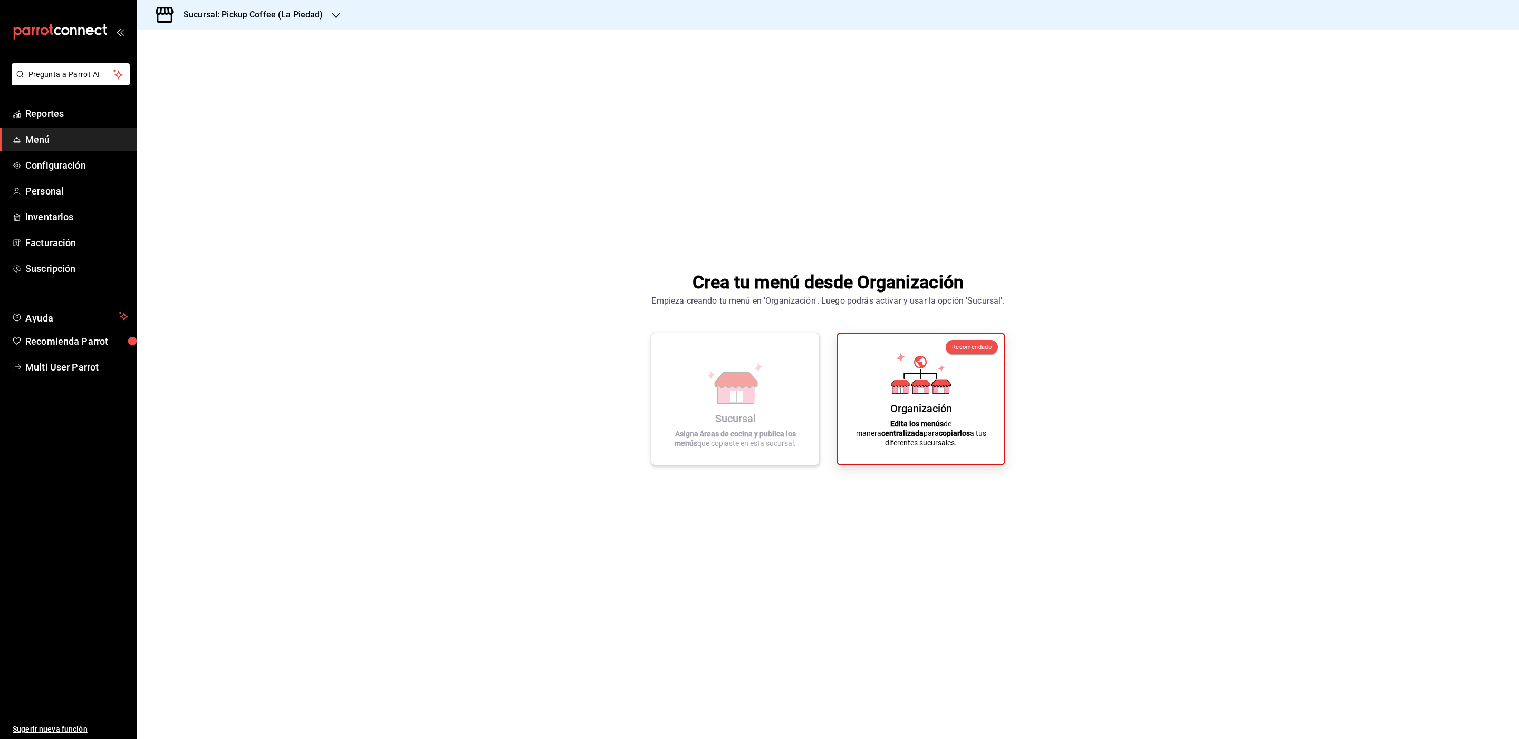
click at [707, 388] on icon at bounding box center [735, 383] width 60 height 41
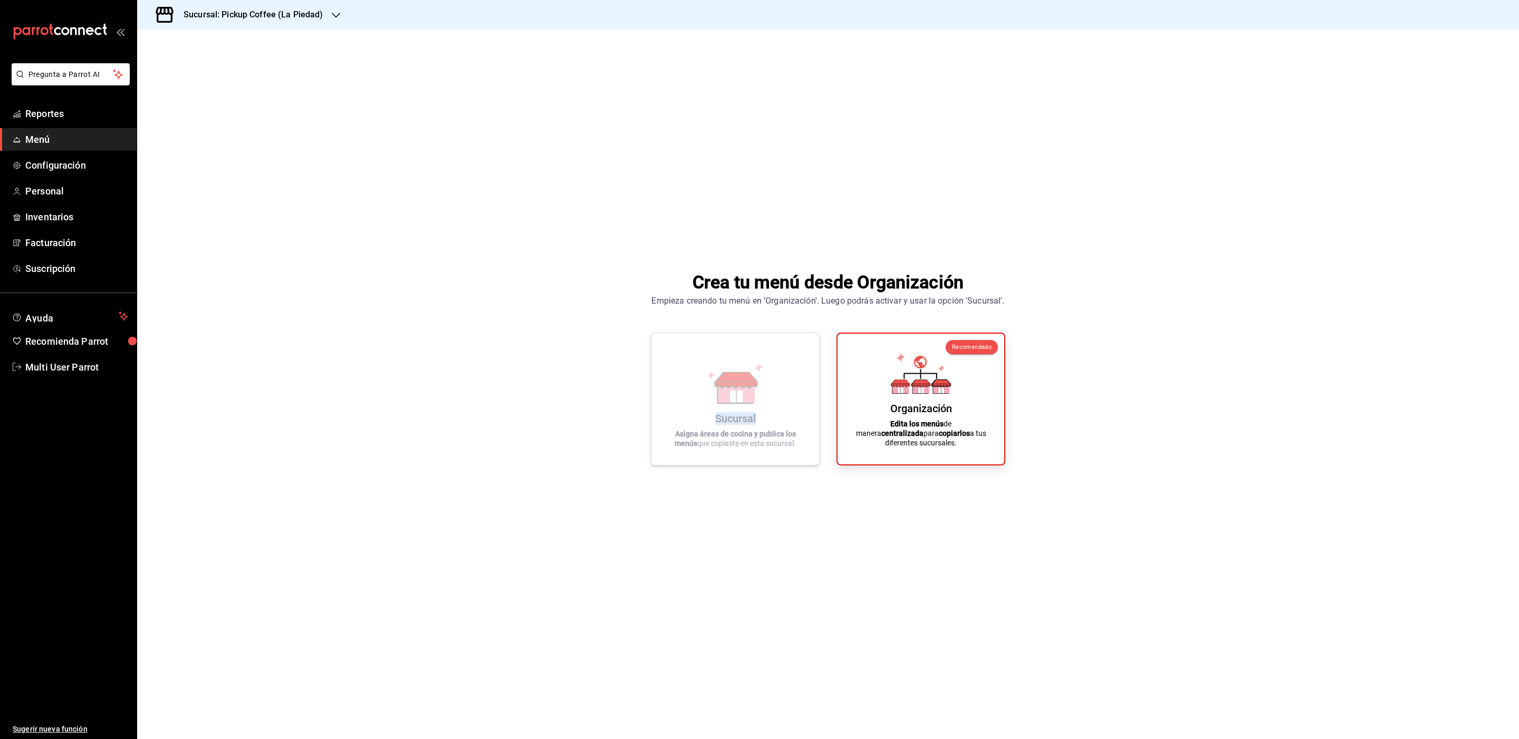
click at [707, 388] on icon at bounding box center [735, 383] width 60 height 41
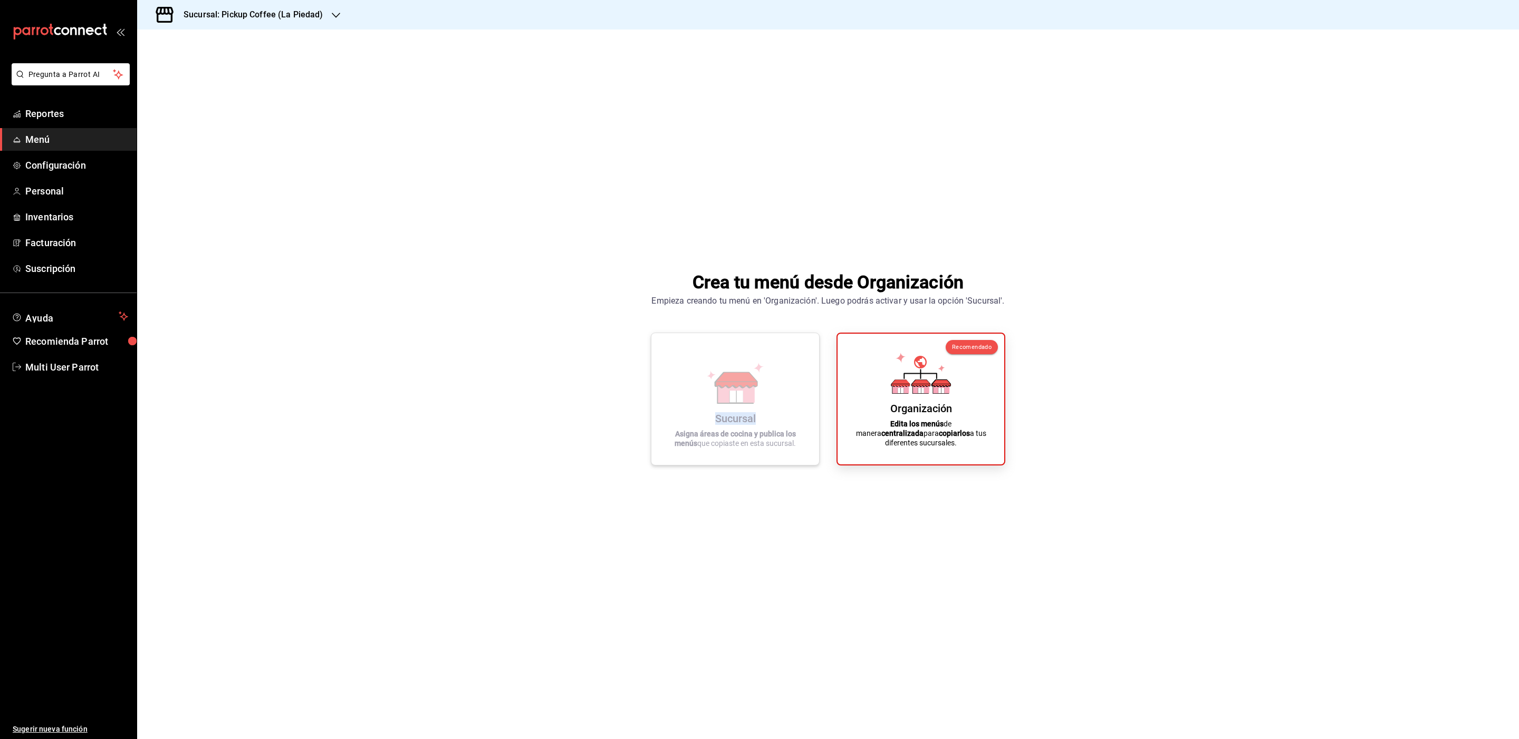
click at [707, 388] on icon at bounding box center [735, 383] width 60 height 41
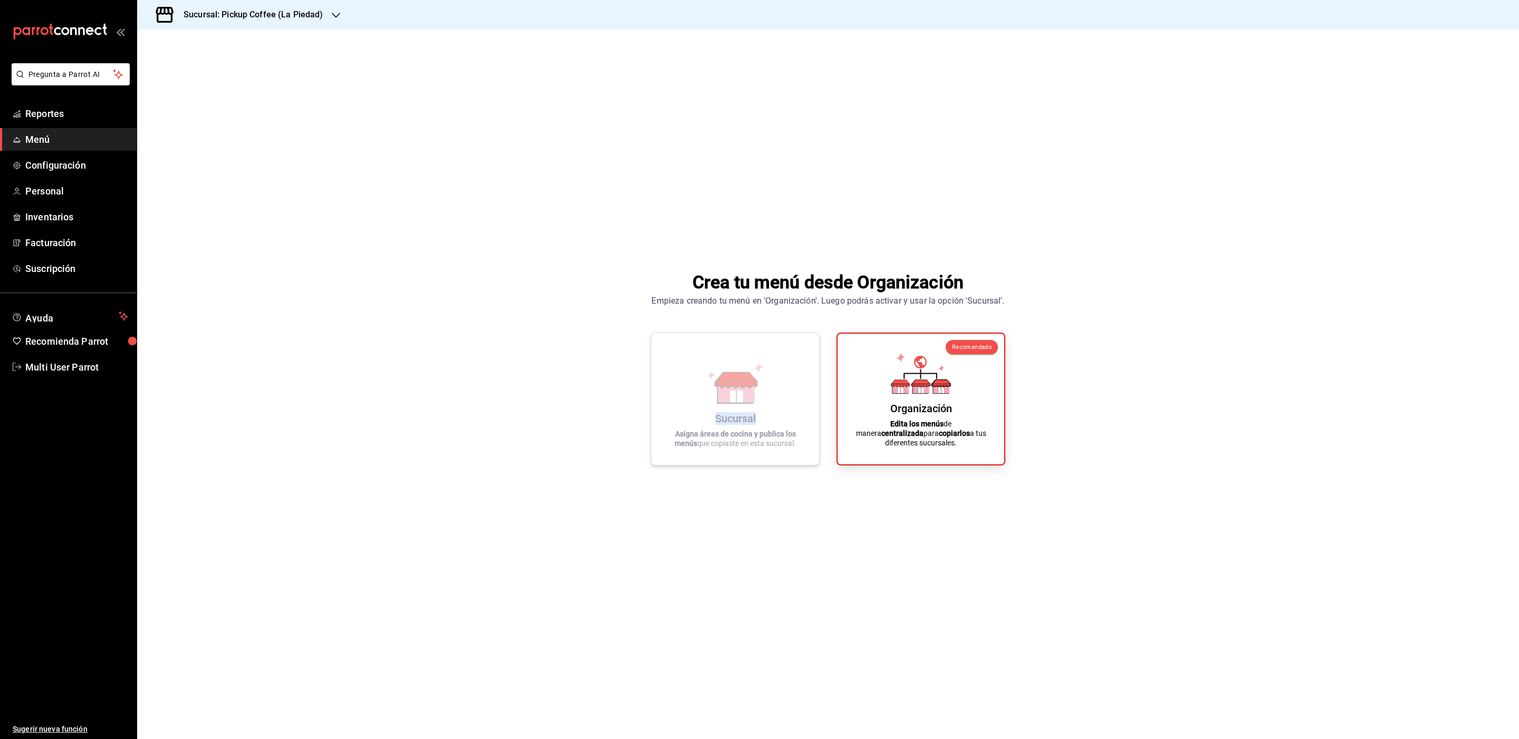
click at [707, 388] on icon at bounding box center [735, 383] width 60 height 41
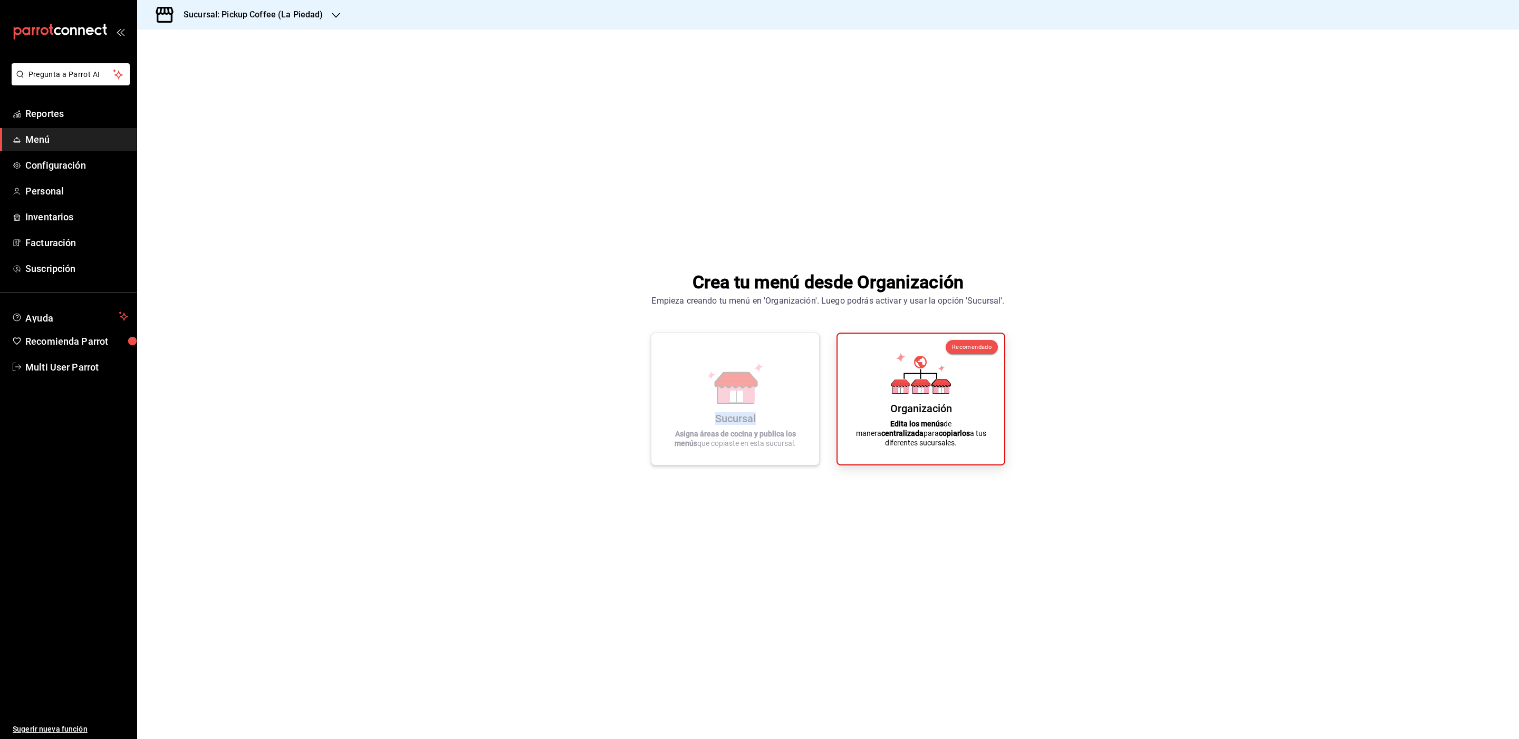
click at [707, 388] on icon at bounding box center [735, 383] width 60 height 41
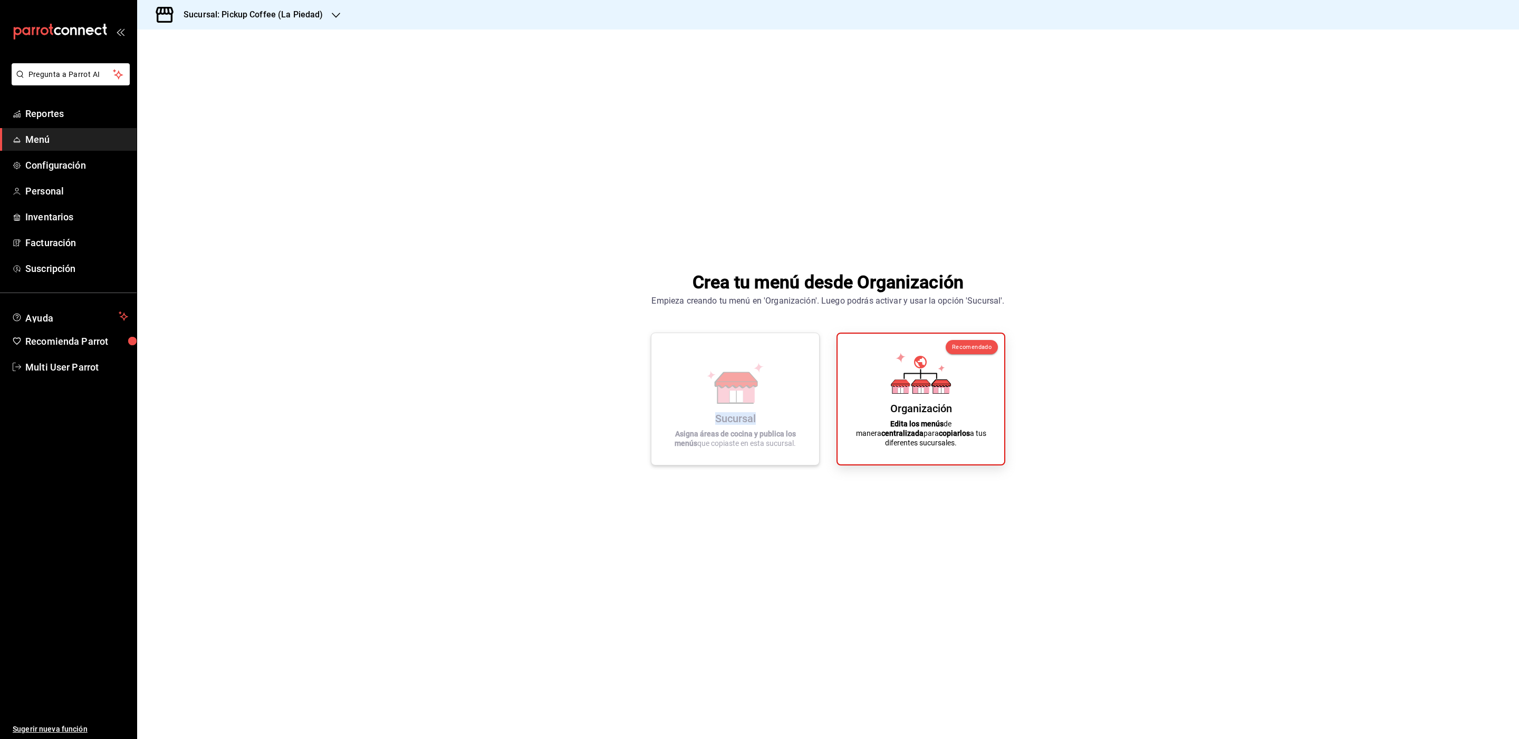
click at [707, 388] on icon at bounding box center [735, 383] width 60 height 41
drag, startPoint x: 707, startPoint y: 388, endPoint x: 285, endPoint y: 29, distance: 554.1
click at [285, 29] on div "Sucursal: Pickup Coffee (La Piedad) Crea tu menú desde Organización Empieza cre…" at bounding box center [828, 369] width 1382 height 739
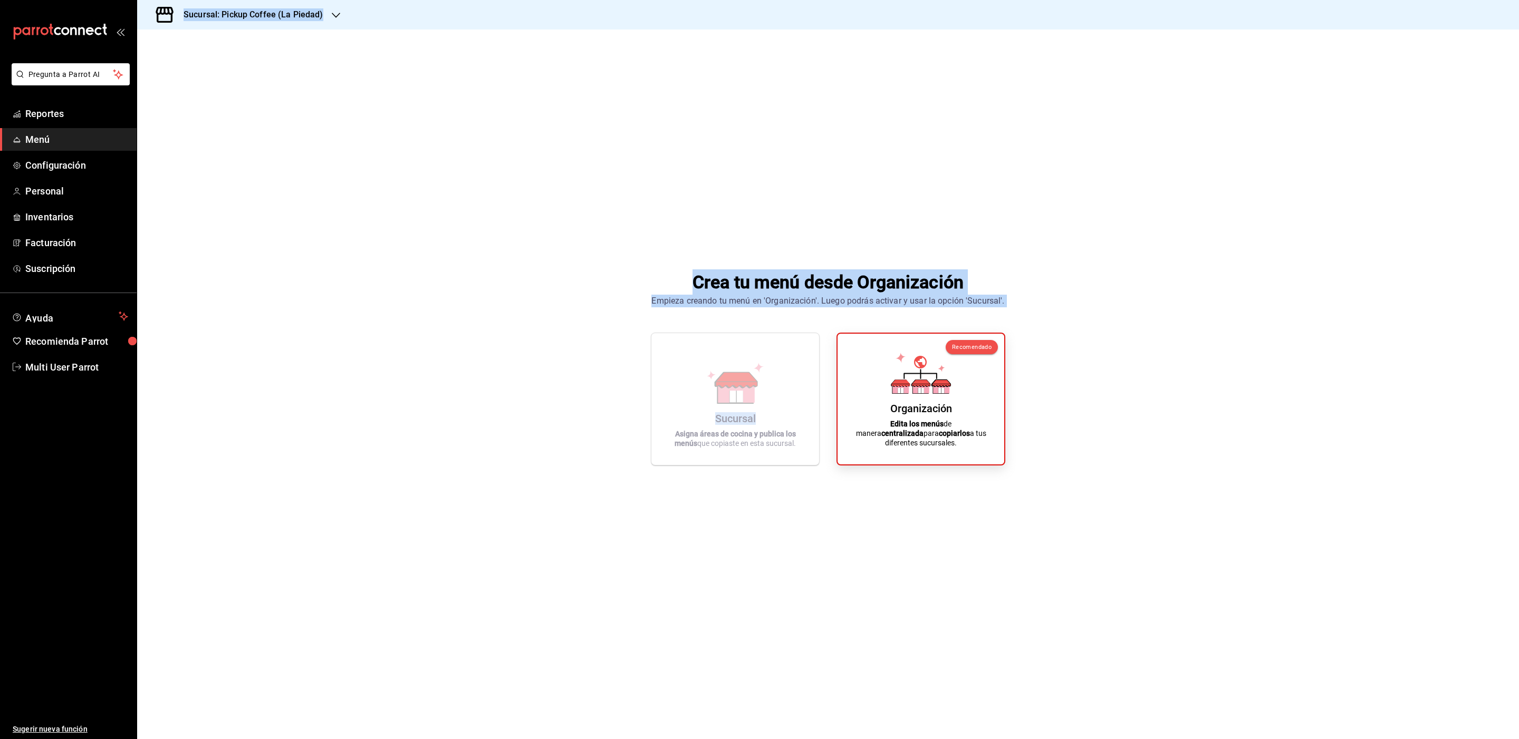
click at [295, 21] on div "Sucursal: Pickup Coffee (La Piedad)" at bounding box center [245, 15] width 199 height 30
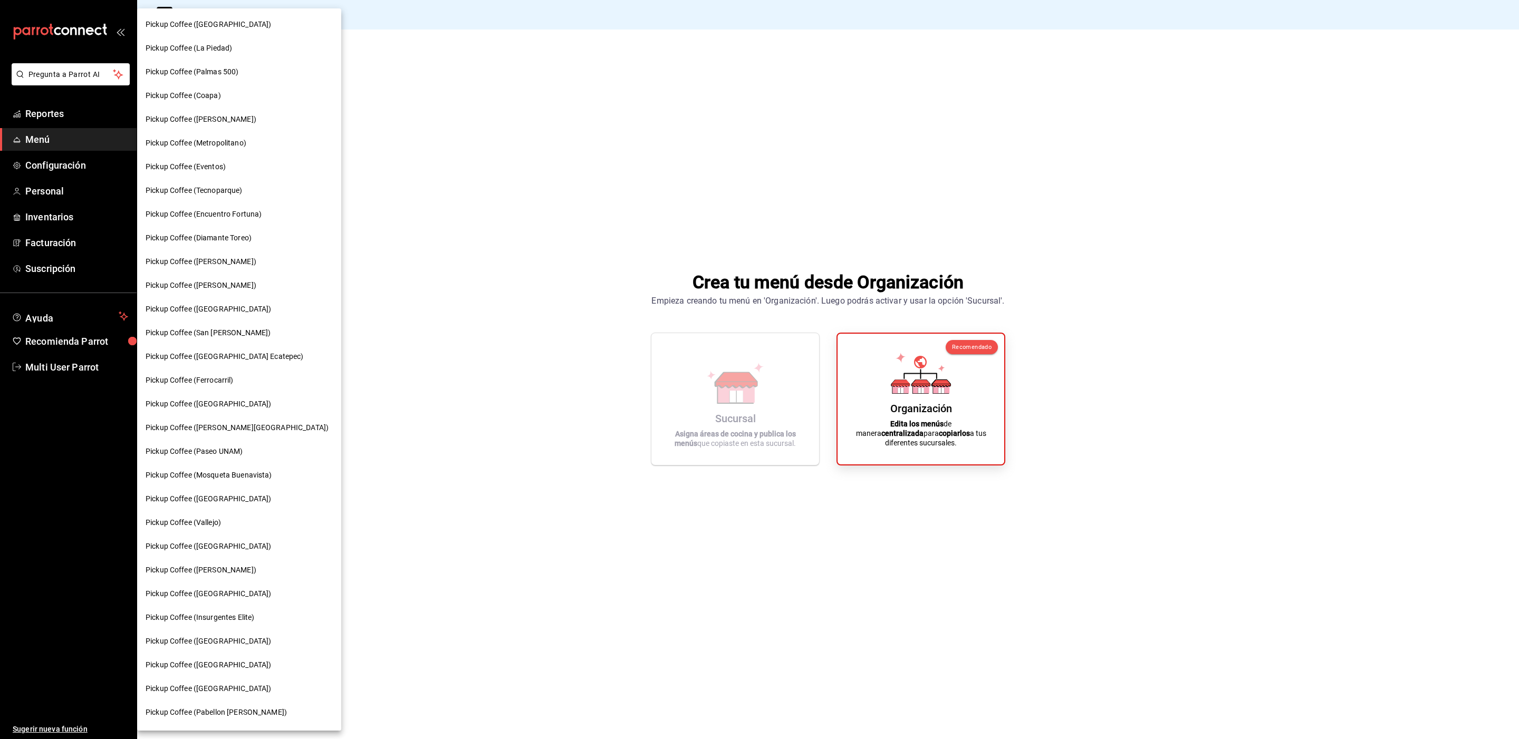
click at [223, 157] on div "Pickup Coffee (Eventos)" at bounding box center [239, 167] width 204 height 24
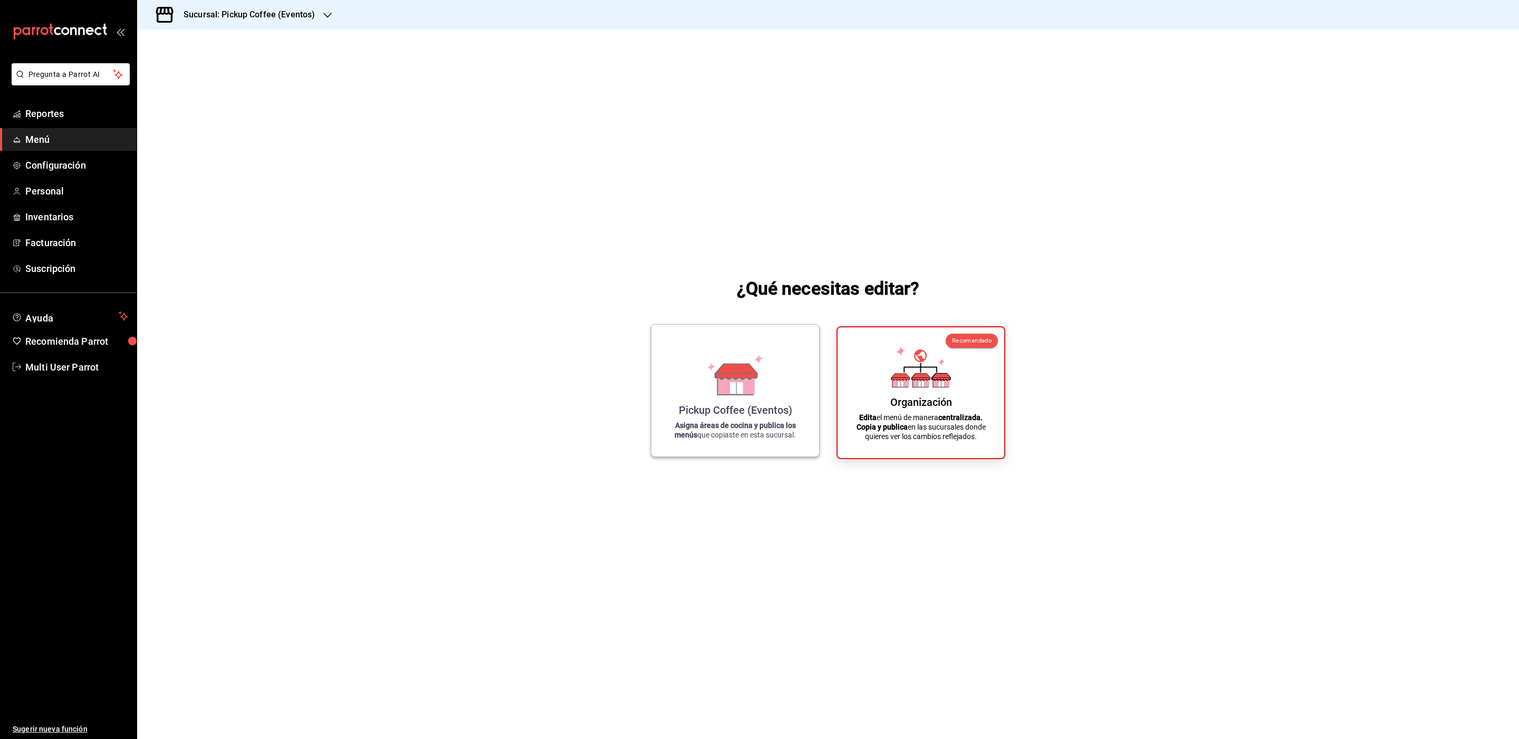
click at [720, 393] on icon at bounding box center [736, 383] width 36 height 23
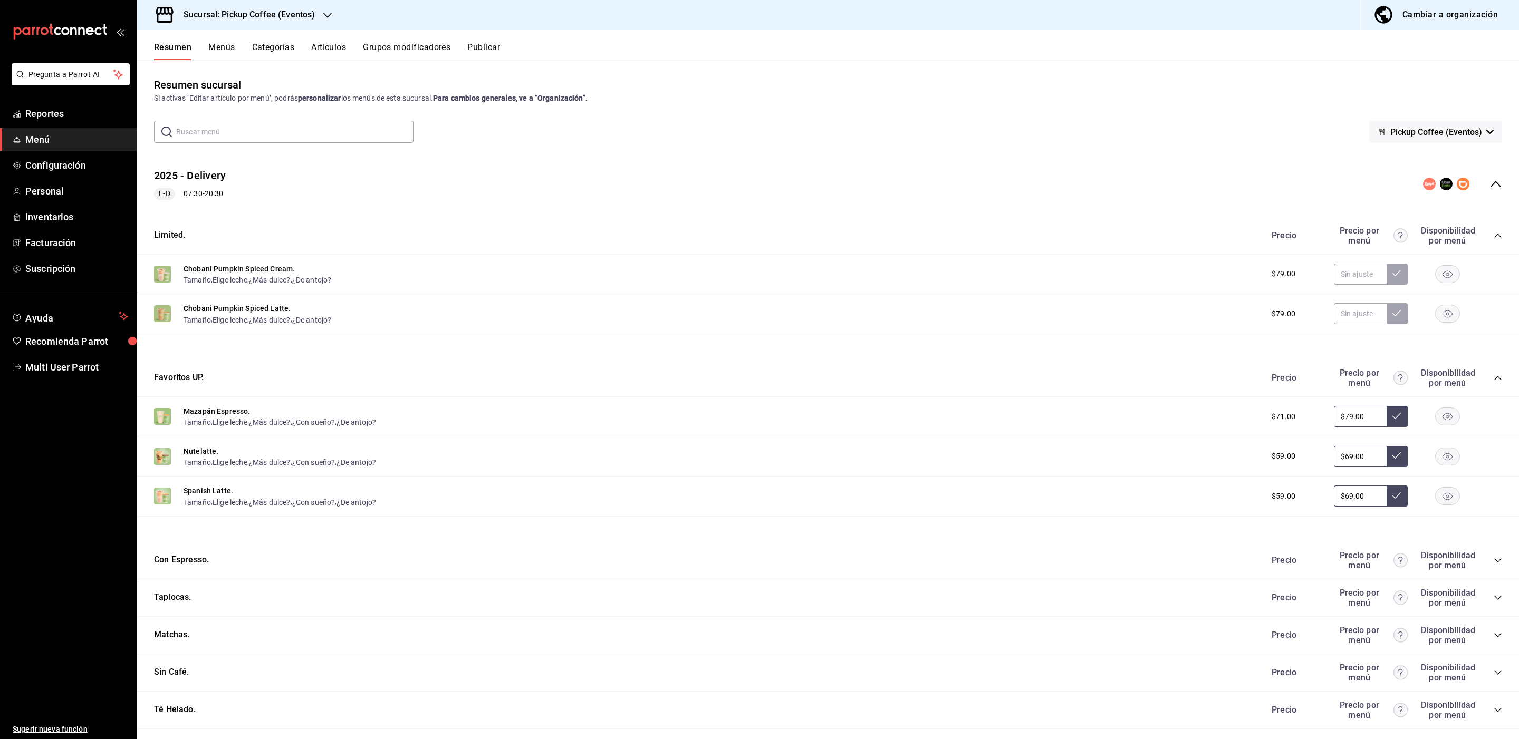
drag, startPoint x: 220, startPoint y: 40, endPoint x: 219, endPoint y: 46, distance: 6.0
click at [219, 46] on div "Resumen Menús Categorías Artículos Grupos modificadores Publicar" at bounding box center [828, 45] width 1382 height 31
click at [219, 46] on button "Menús" at bounding box center [221, 51] width 26 height 18
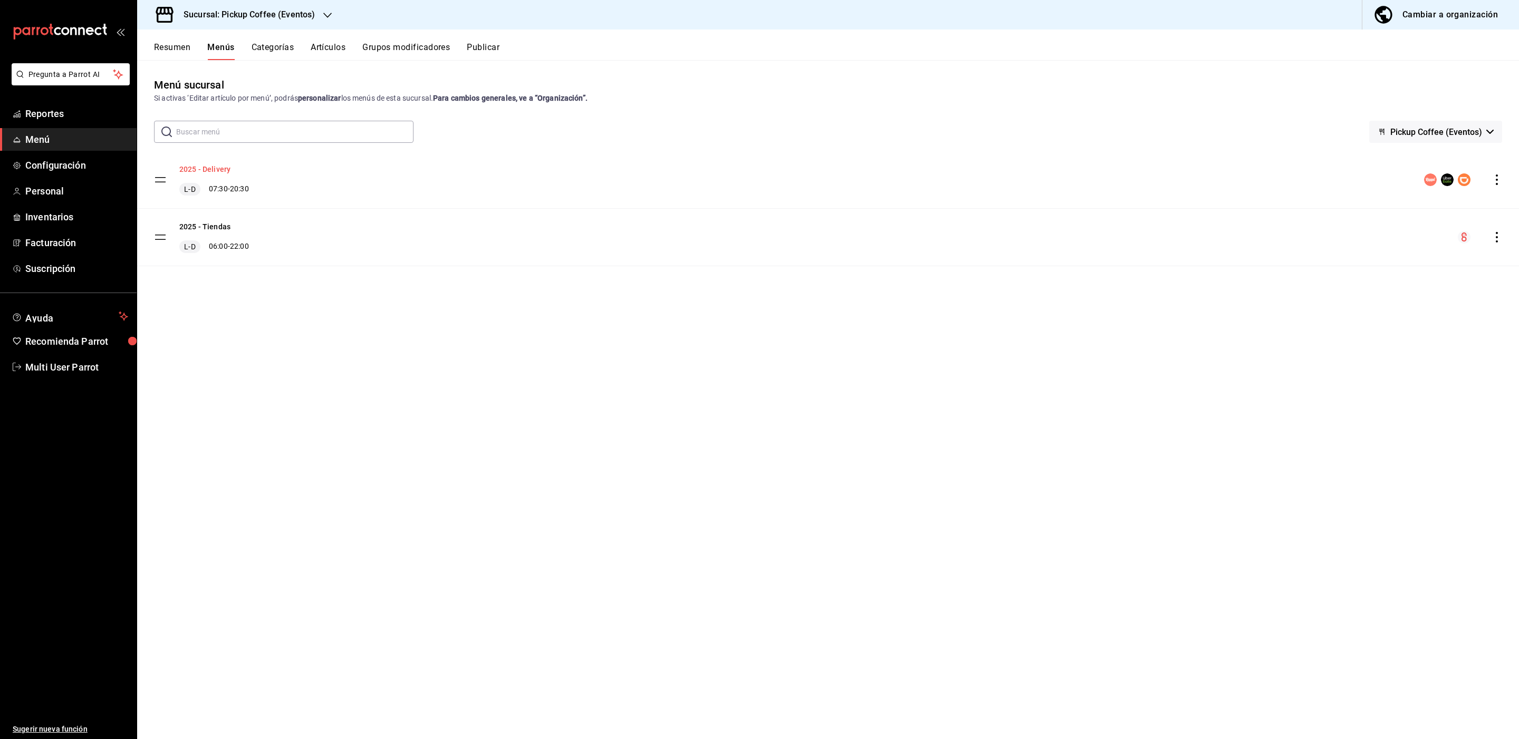
click at [220, 166] on button "2025 - Delivery" at bounding box center [204, 169] width 51 height 11
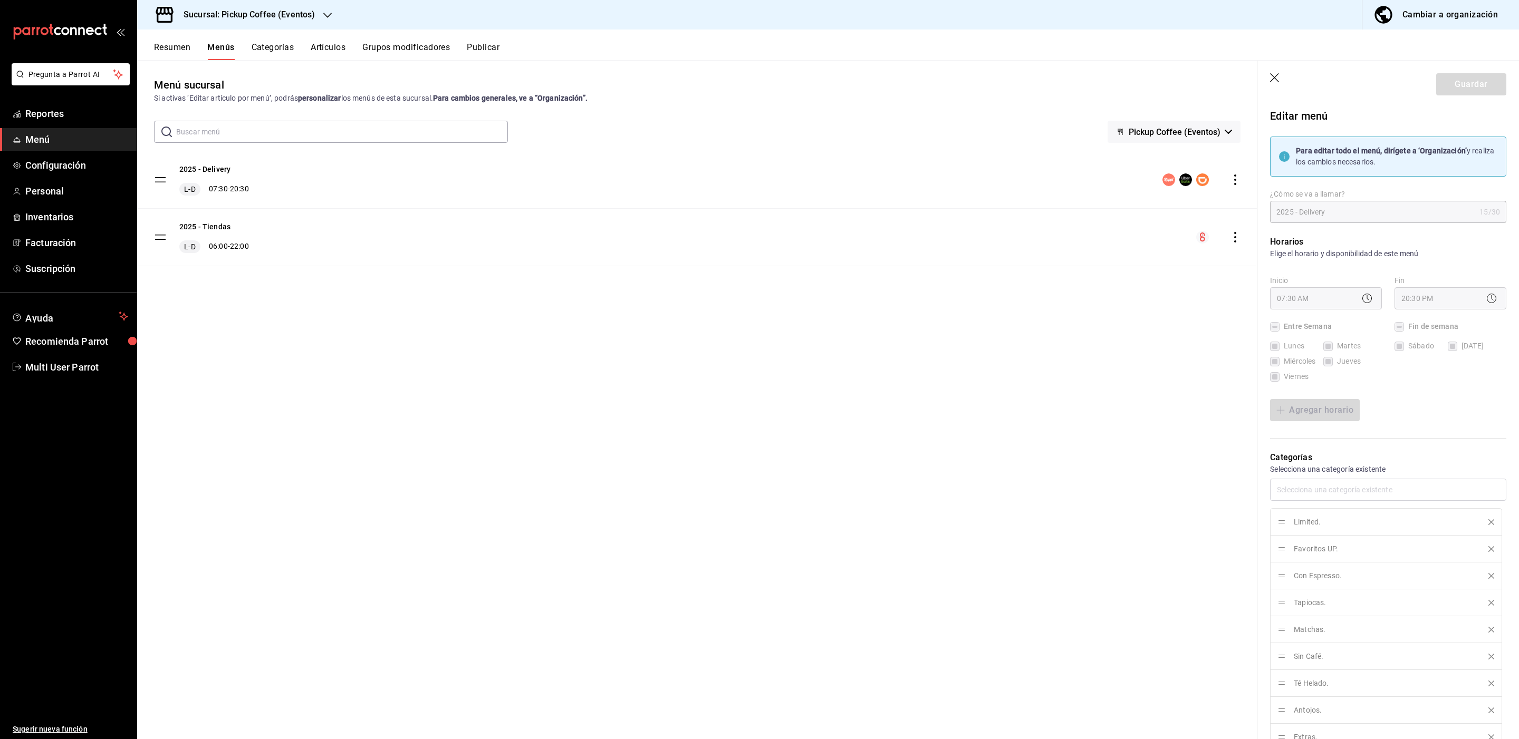
click at [1277, 79] on icon "button" at bounding box center [1275, 78] width 11 height 11
checkbox input "false"
type input "1758817665062"
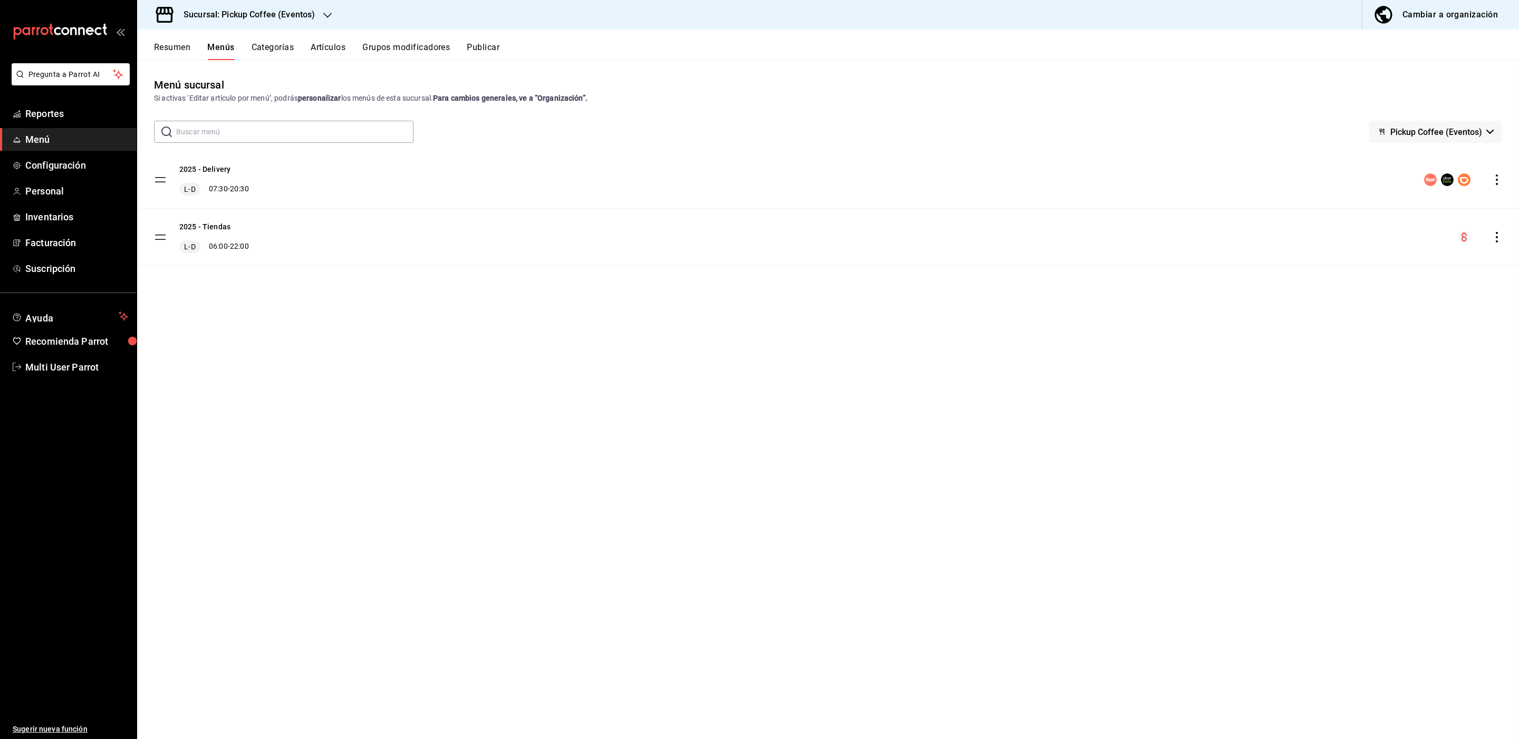
checkbox input "false"
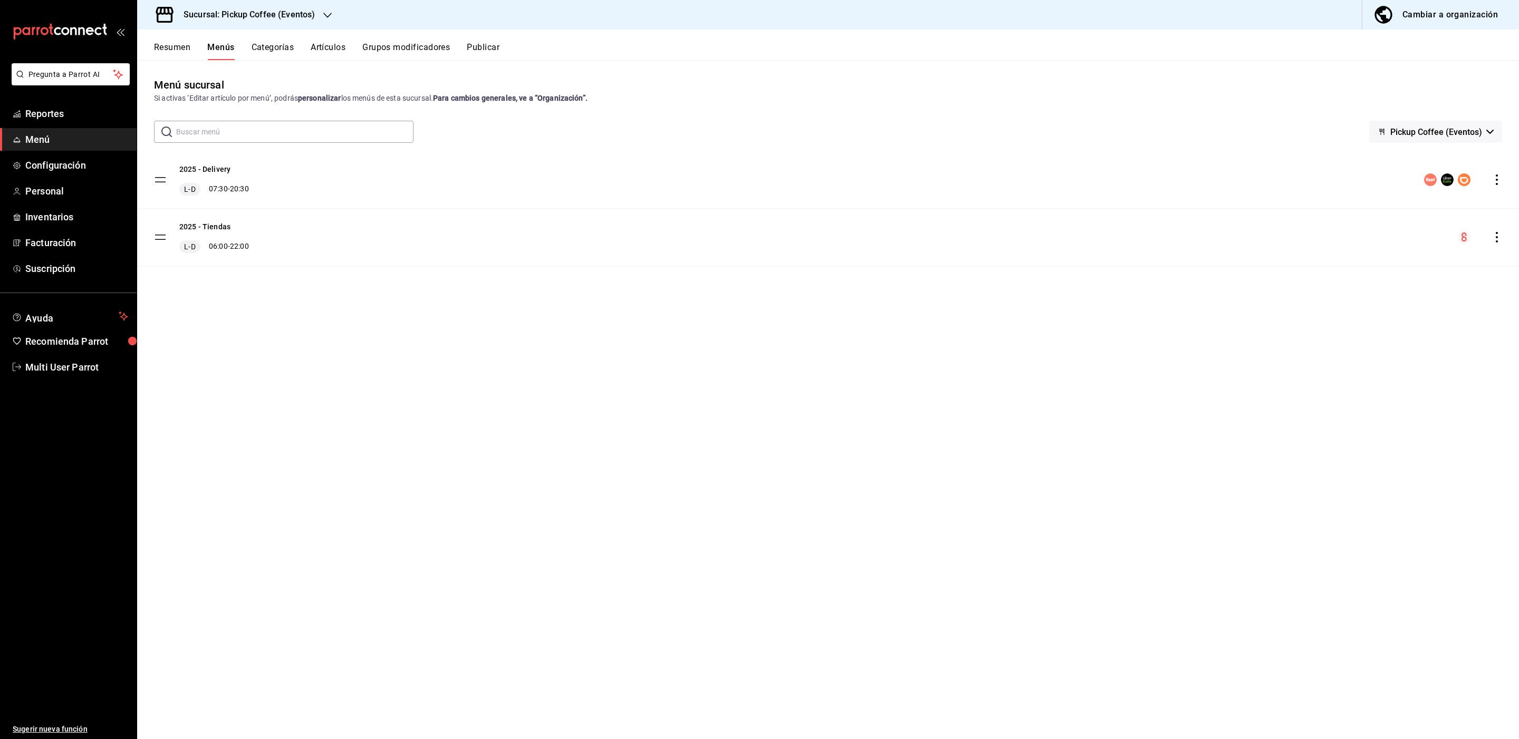
checkbox input "false"
click at [60, 369] on span "Multi User Parrot" at bounding box center [76, 367] width 103 height 14
